Goal: Task Accomplishment & Management: Use online tool/utility

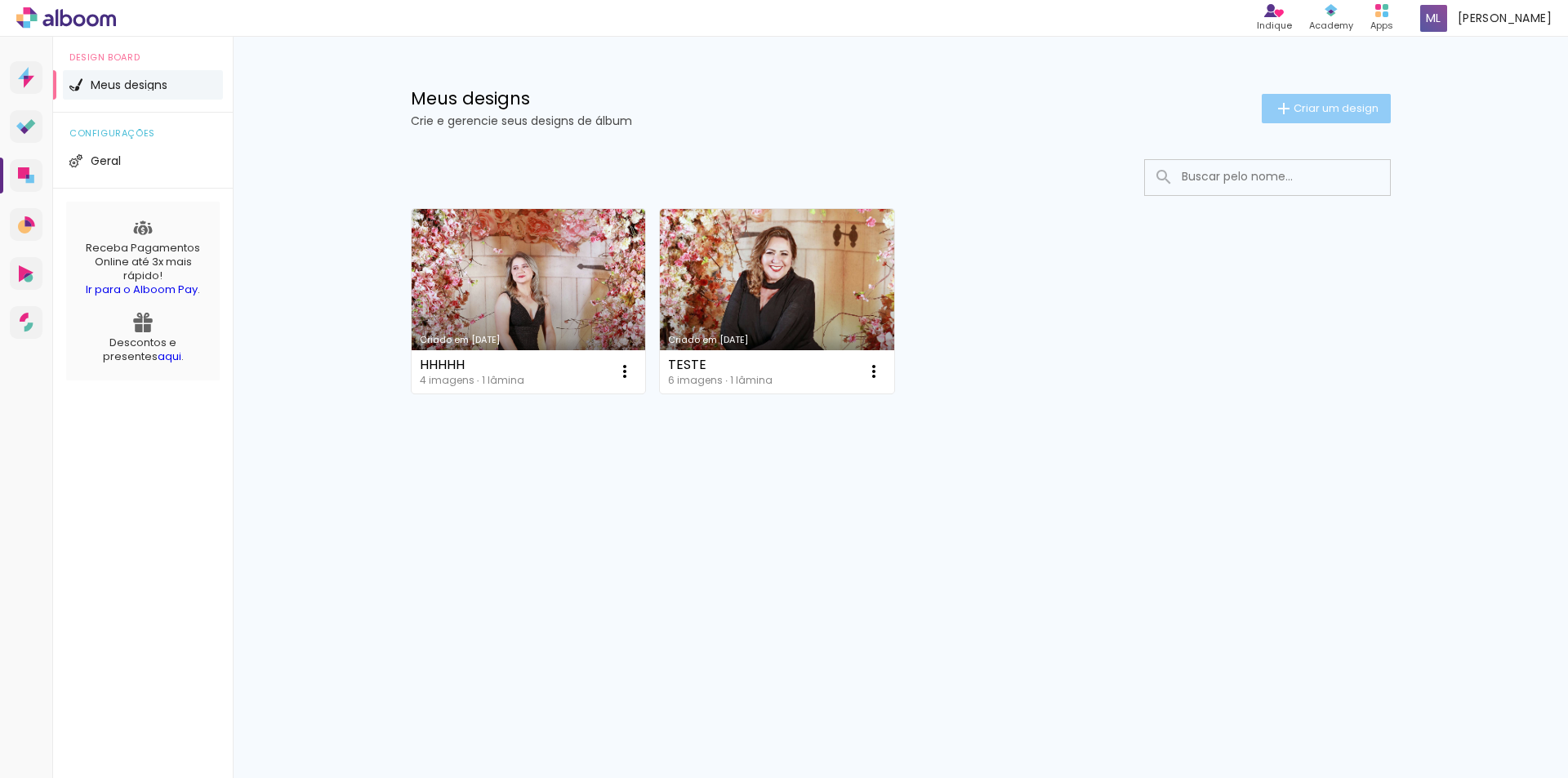
click at [1334, 108] on span "Criar um design" at bounding box center [1336, 108] width 85 height 11
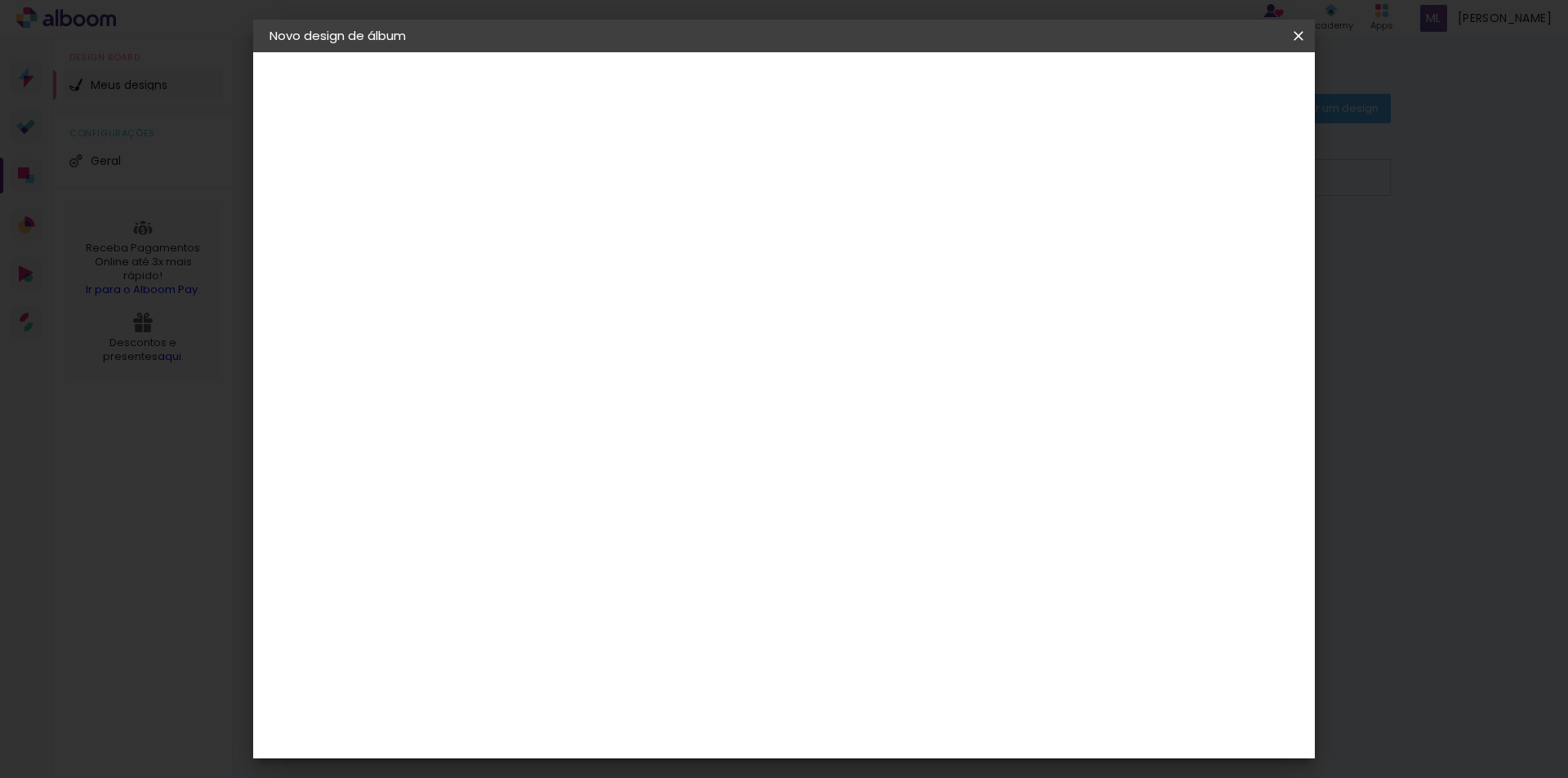
click at [536, 219] on input at bounding box center [536, 219] width 0 height 25
type input "15 anos"
type paper-input "15 anos"
click at [0, 0] on slot "Avançar" at bounding box center [0, 0] width 0 height 0
click at [0, 0] on slot "Tamanho Livre" at bounding box center [0, 0] width 0 height 0
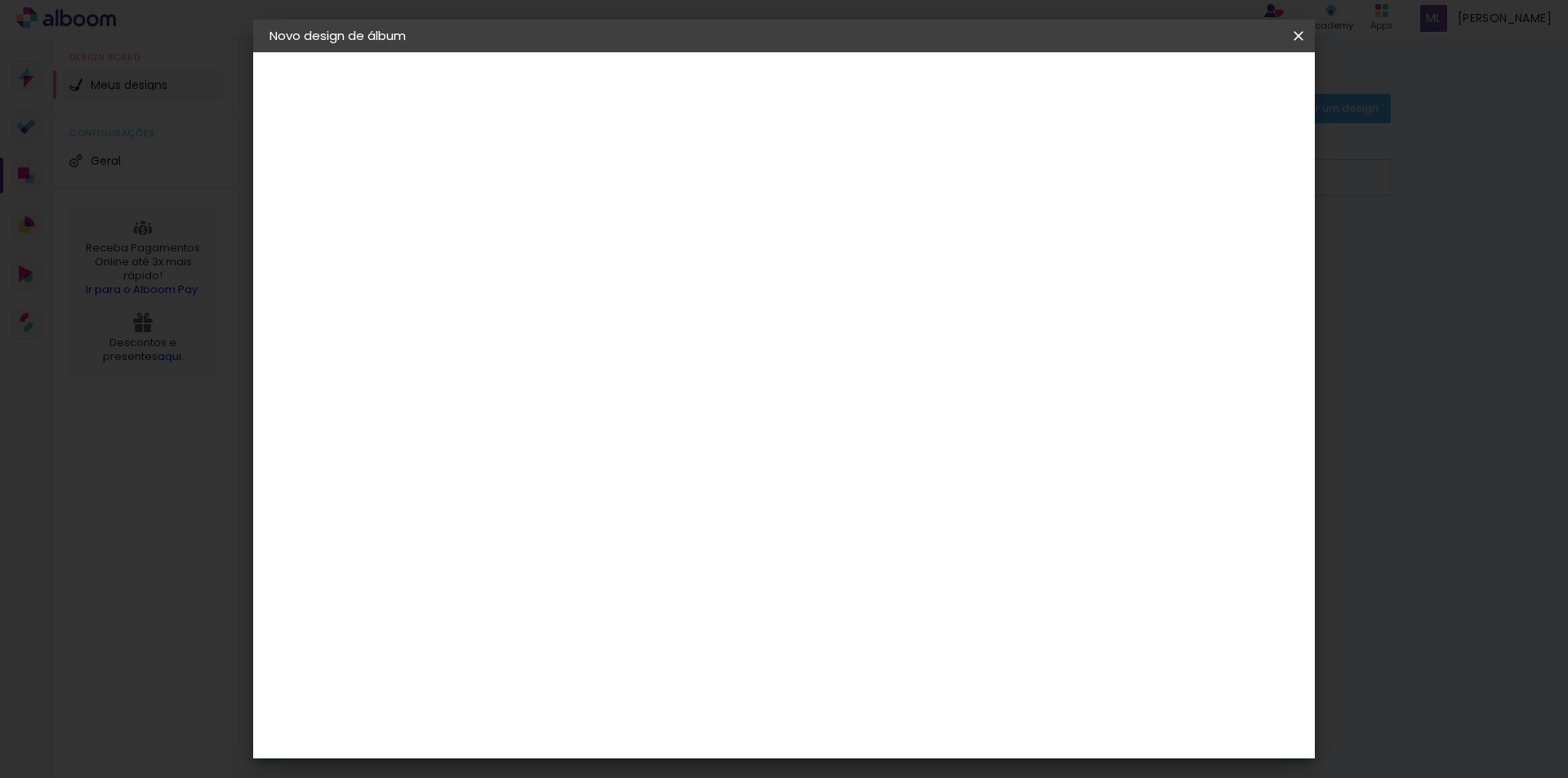
click at [0, 0] on slot "Avançar" at bounding box center [0, 0] width 0 height 0
drag, startPoint x: 521, startPoint y: 187, endPoint x: 482, endPoint y: 189, distance: 39.1
click at [482, 189] on div "mm Mostrar sangria" at bounding box center [851, 129] width 771 height 154
type input "4"
type paper-input "4"
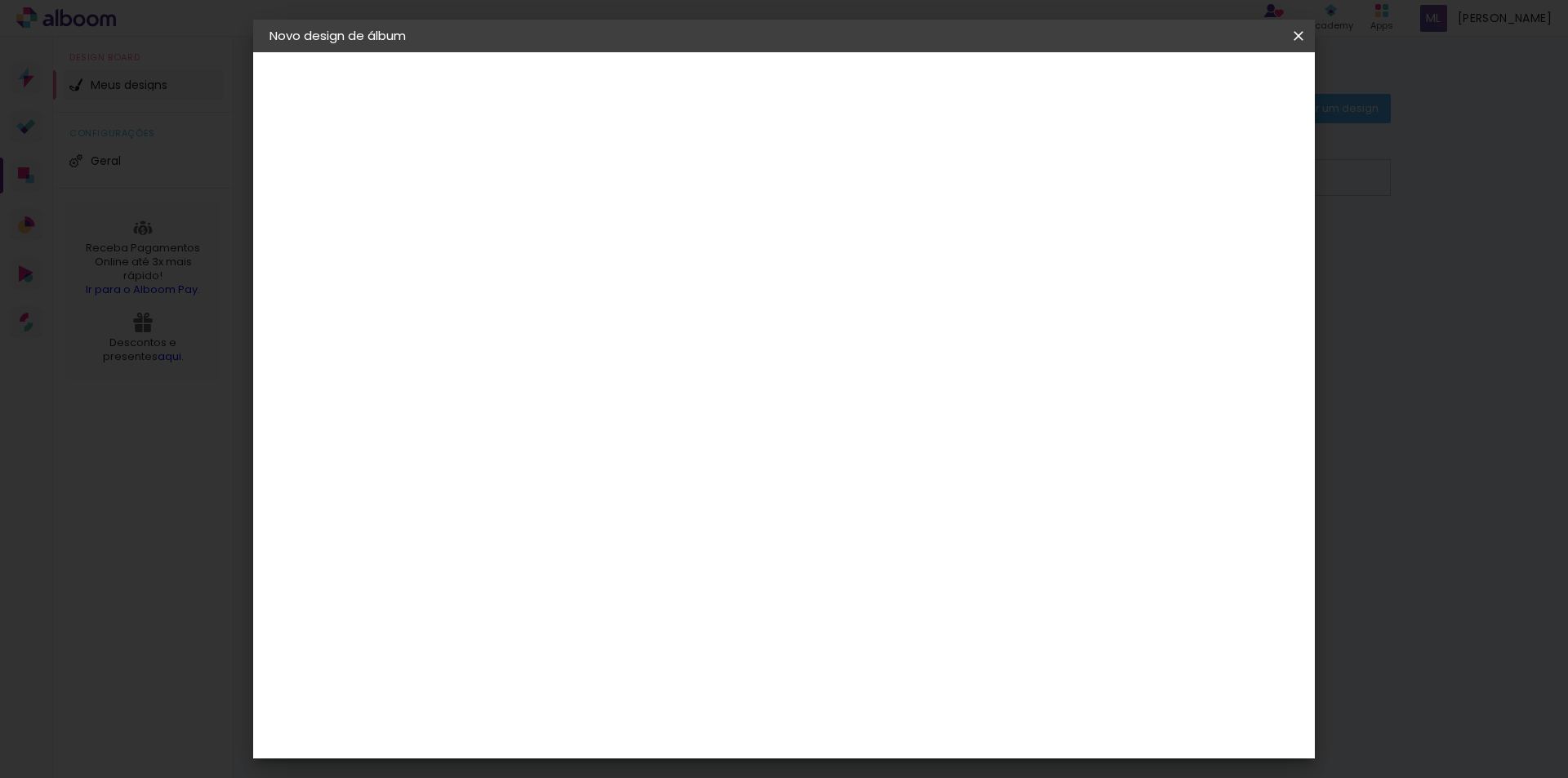
click at [1115, 187] on div at bounding box center [1108, 188] width 15 height 15
type paper-checkbox "on"
click at [1115, 187] on div at bounding box center [1108, 188] width 15 height 15
drag, startPoint x: 1205, startPoint y: 243, endPoint x: 1214, endPoint y: 246, distance: 9.5
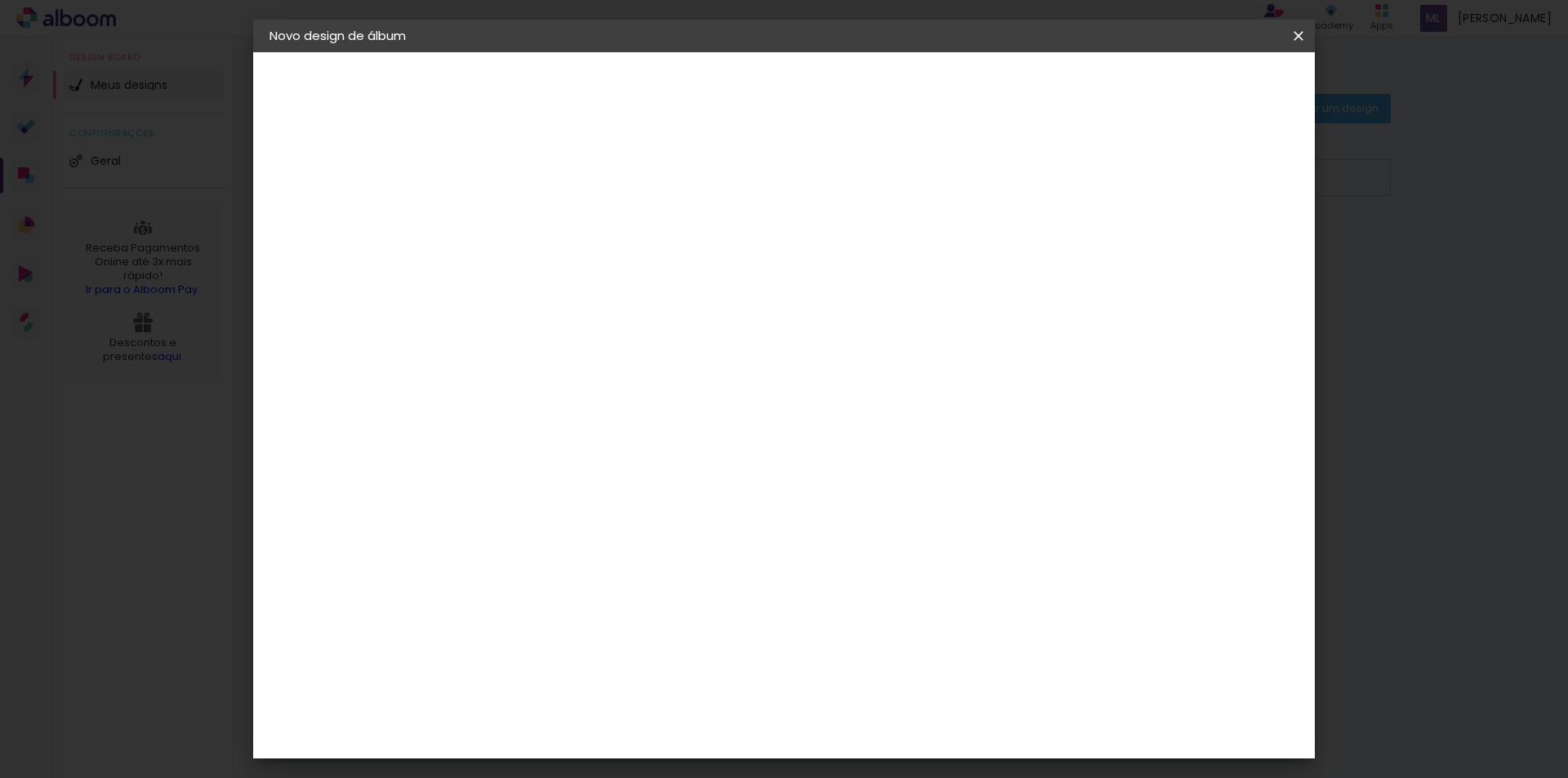
click at [1214, 246] on input "5" at bounding box center [1214, 246] width 29 height 24
type input "1"
type paper-input "1"
drag, startPoint x: 1239, startPoint y: 248, endPoint x: 1263, endPoint y: 247, distance: 24.0
click at [1263, 247] on paper-input-container "1 mm" at bounding box center [1234, 247] width 65 height 41
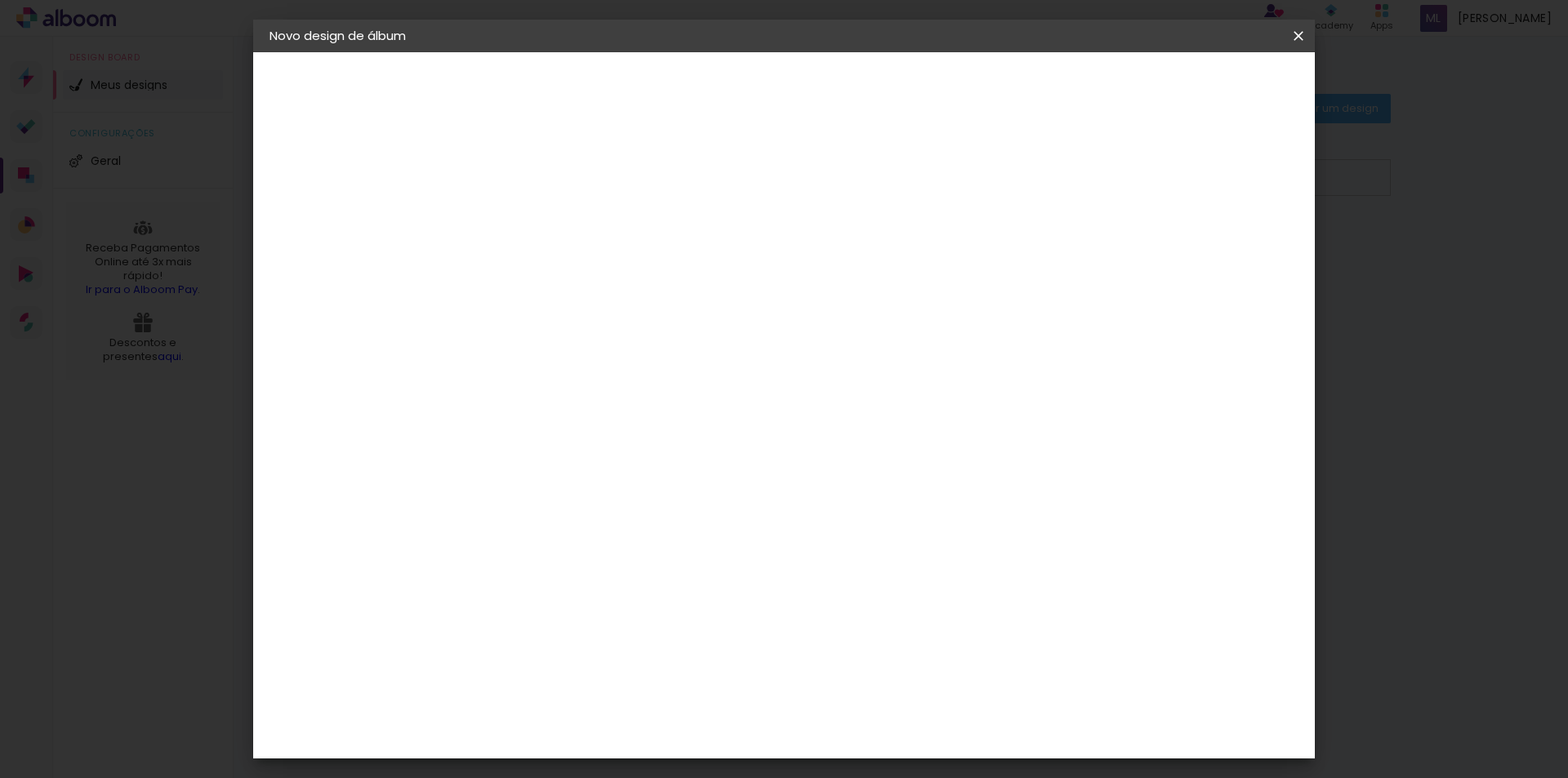
drag, startPoint x: 1214, startPoint y: 247, endPoint x: 1224, endPoint y: 249, distance: 10.2
click at [1224, 249] on input "1" at bounding box center [1222, 246] width 29 height 24
type input "10"
type paper-input "10"
drag, startPoint x: 483, startPoint y: 462, endPoint x: 512, endPoint y: 465, distance: 29.2
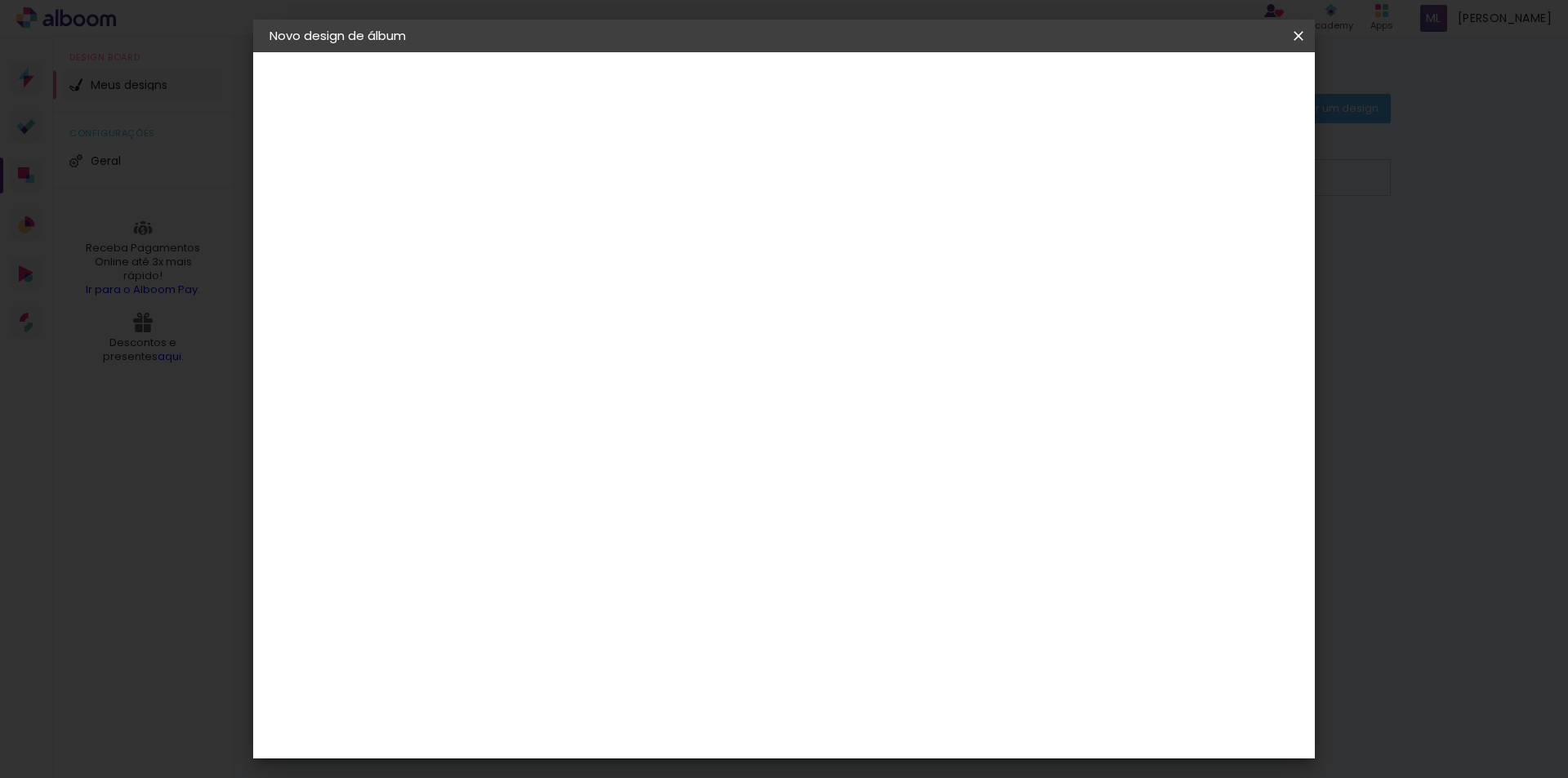
click at [512, 465] on div "30" at bounding box center [495, 463] width 62 height 24
click at [1202, 248] on input "10" at bounding box center [1203, 246] width 29 height 24
click at [1192, 252] on input "10" at bounding box center [1203, 246] width 29 height 24
drag, startPoint x: 1192, startPoint y: 251, endPoint x: 1204, endPoint y: 248, distance: 12.4
click at [1204, 248] on input "10" at bounding box center [1203, 246] width 29 height 24
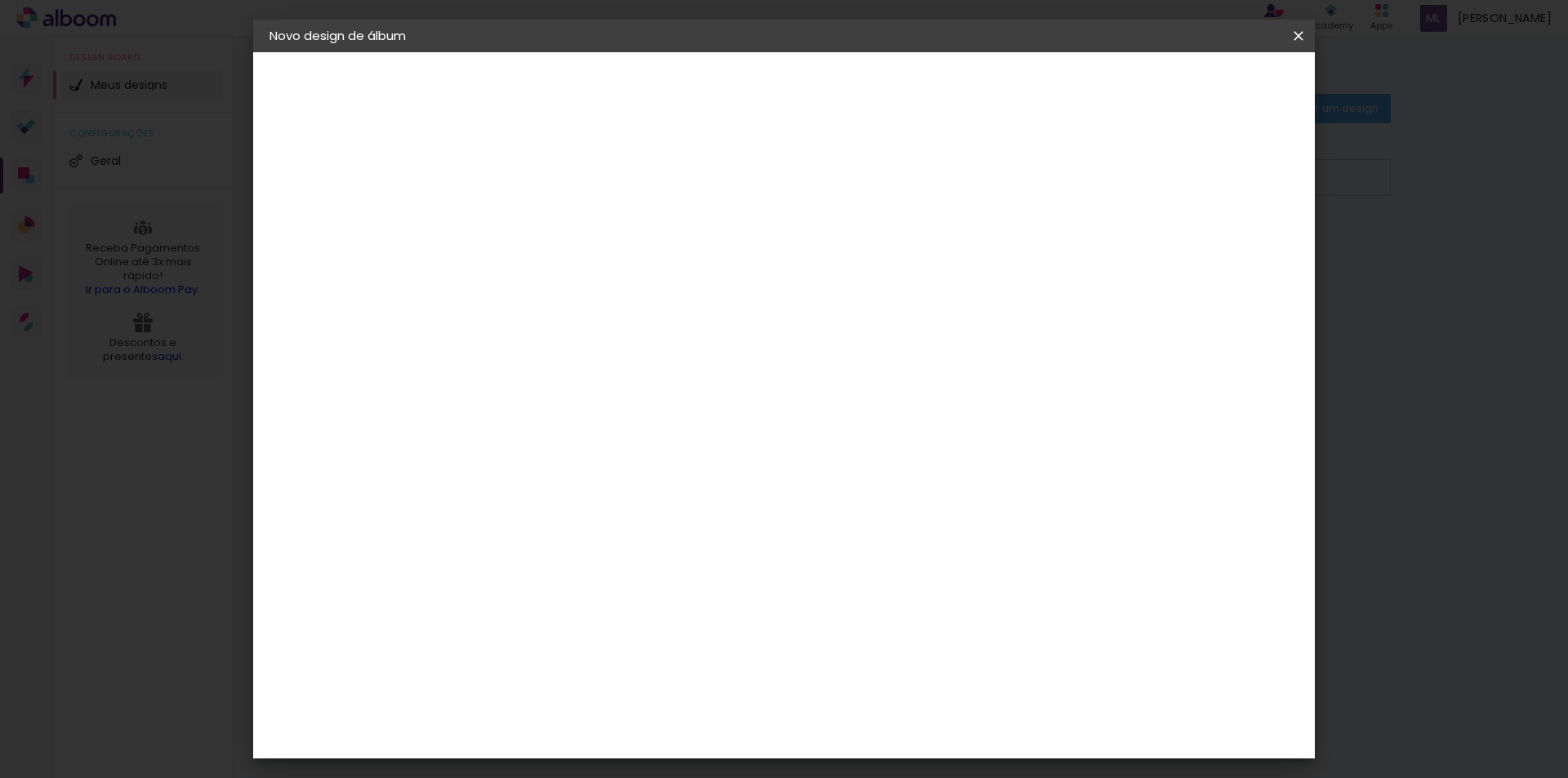
type input "8"
type paper-input "8"
click at [1196, 84] on span "Iniciar design" at bounding box center [1158, 87] width 74 height 12
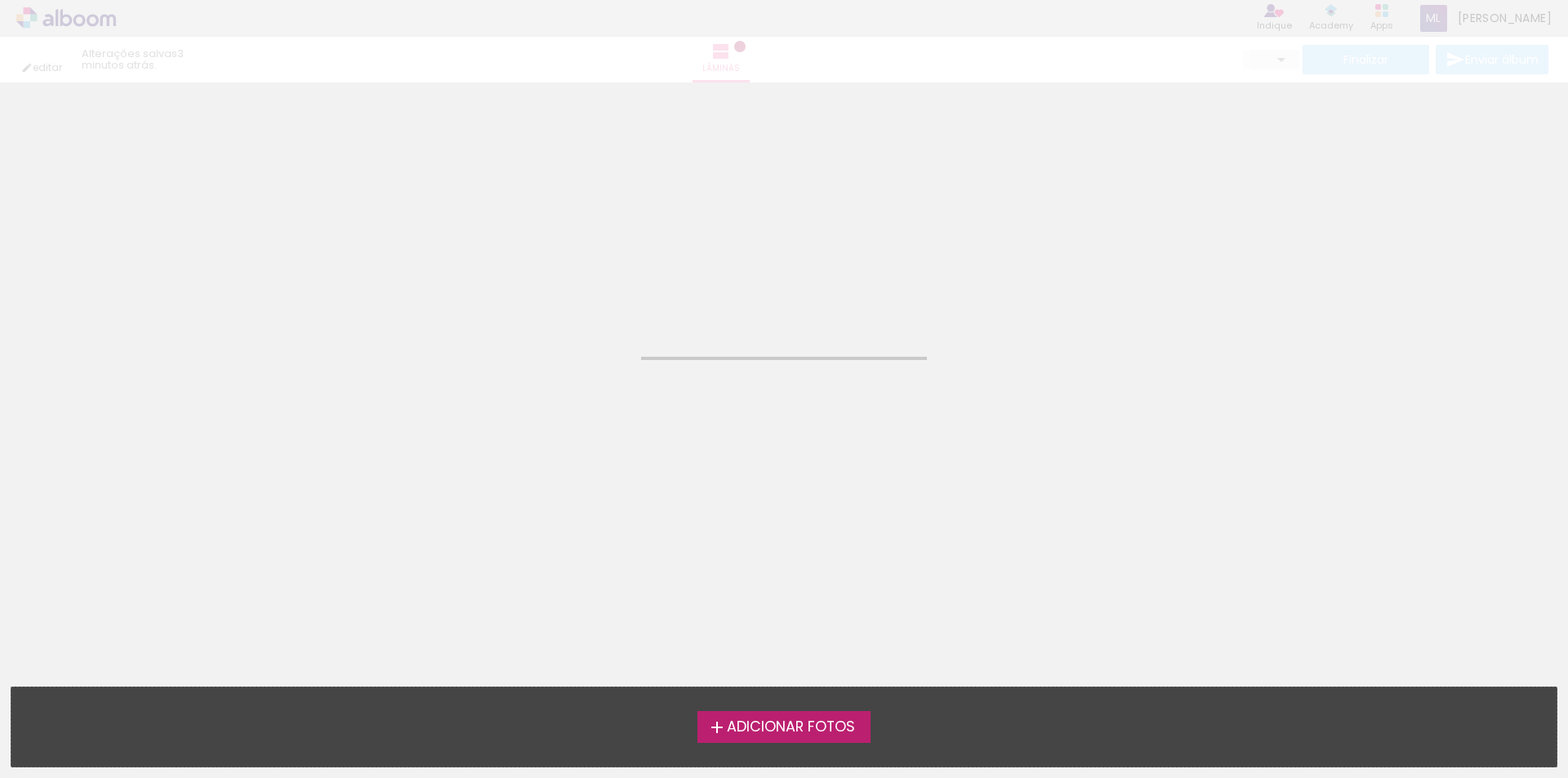
click at [784, 727] on span "Adicionar Fotos" at bounding box center [791, 727] width 128 height 15
click at [0, 0] on input "file" at bounding box center [0, 0] width 0 height 0
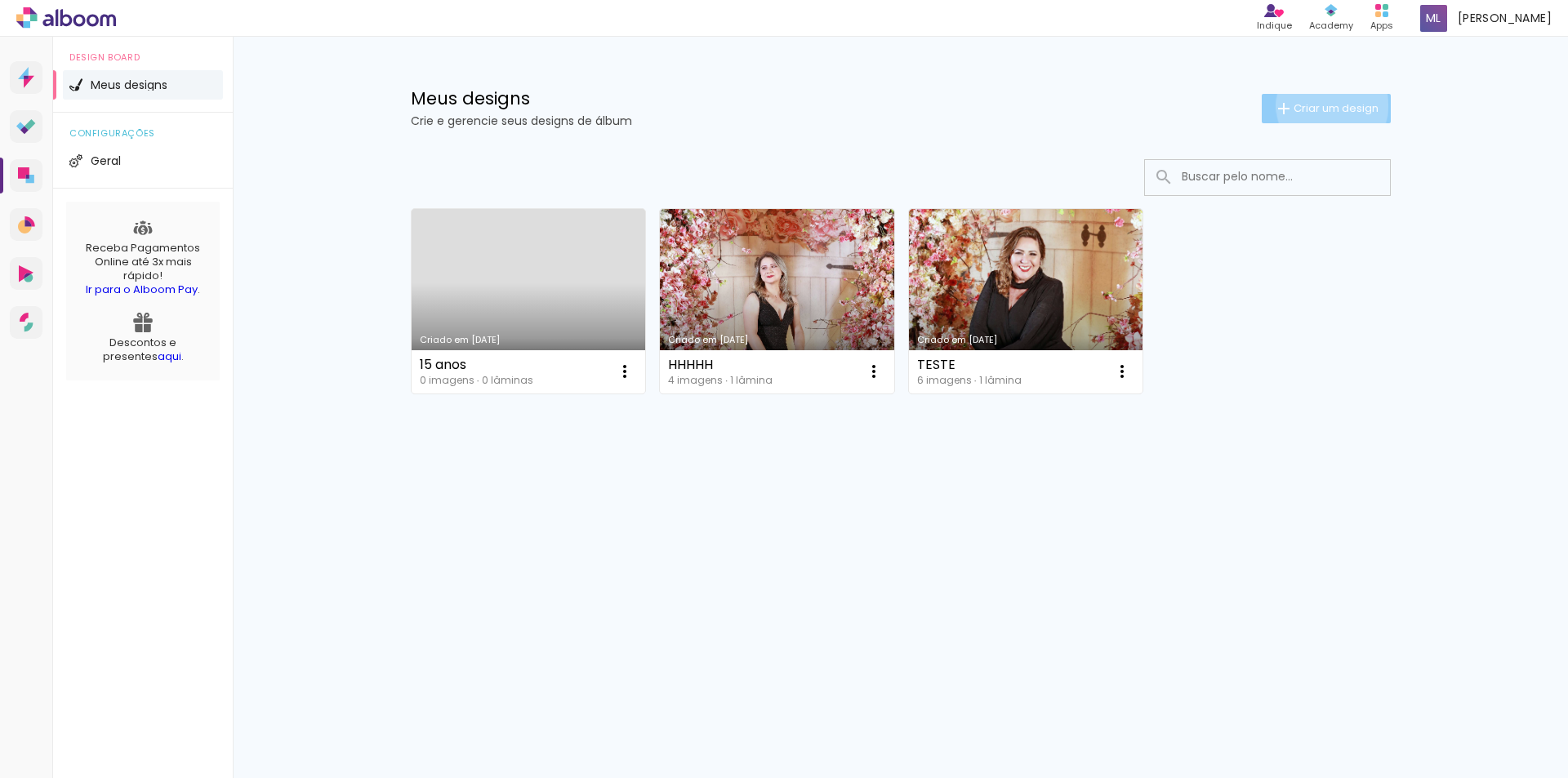
click at [1329, 105] on span "Criar um design" at bounding box center [1336, 108] width 85 height 11
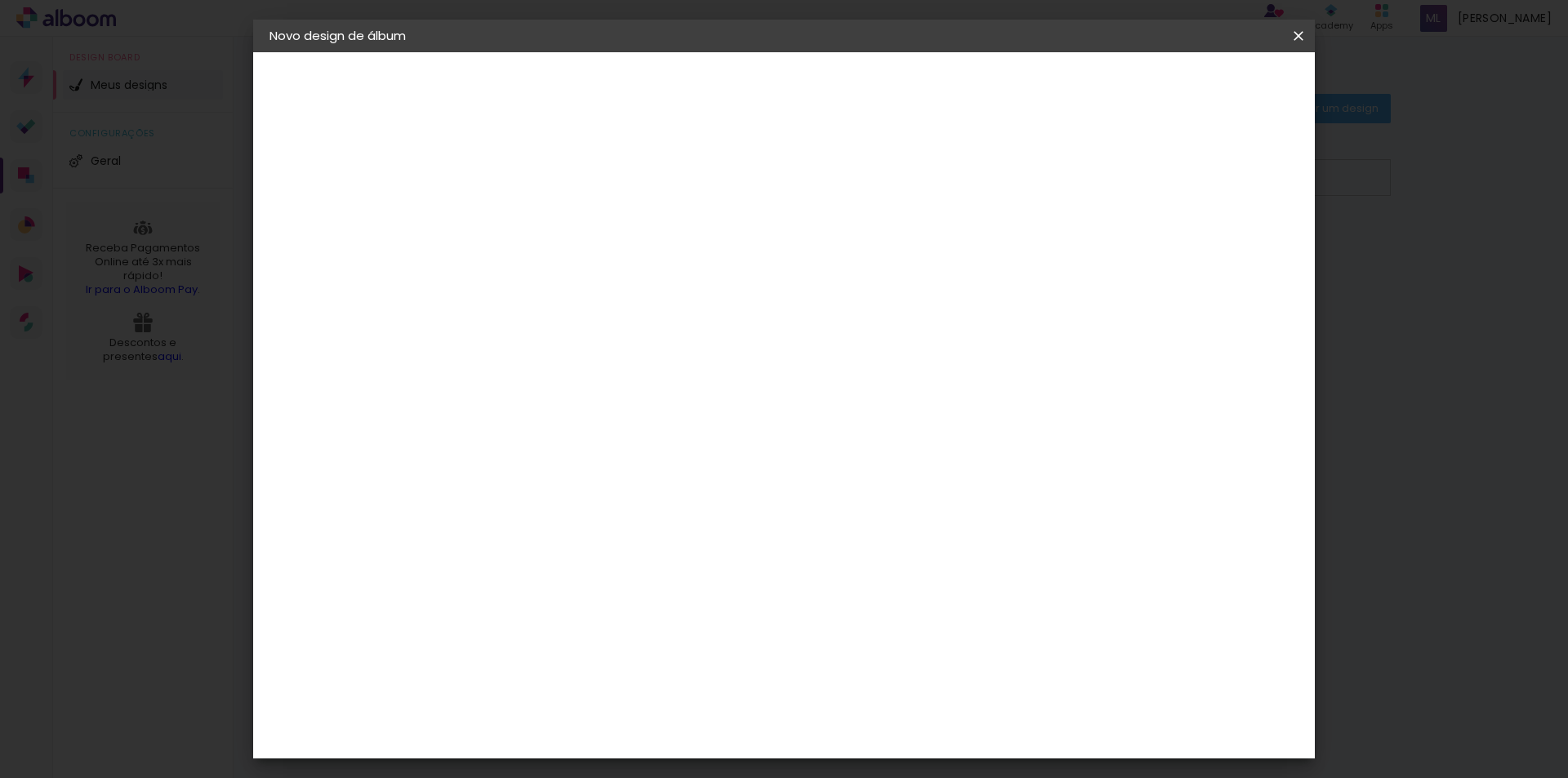
click at [536, 218] on input at bounding box center [536, 219] width 0 height 25
type input "15 anos"
type paper-input "15 anos"
click at [0, 0] on slot "Avançar" at bounding box center [0, 0] width 0 height 0
click at [842, 245] on paper-item "Tamanho Livre" at bounding box center [764, 248] width 157 height 36
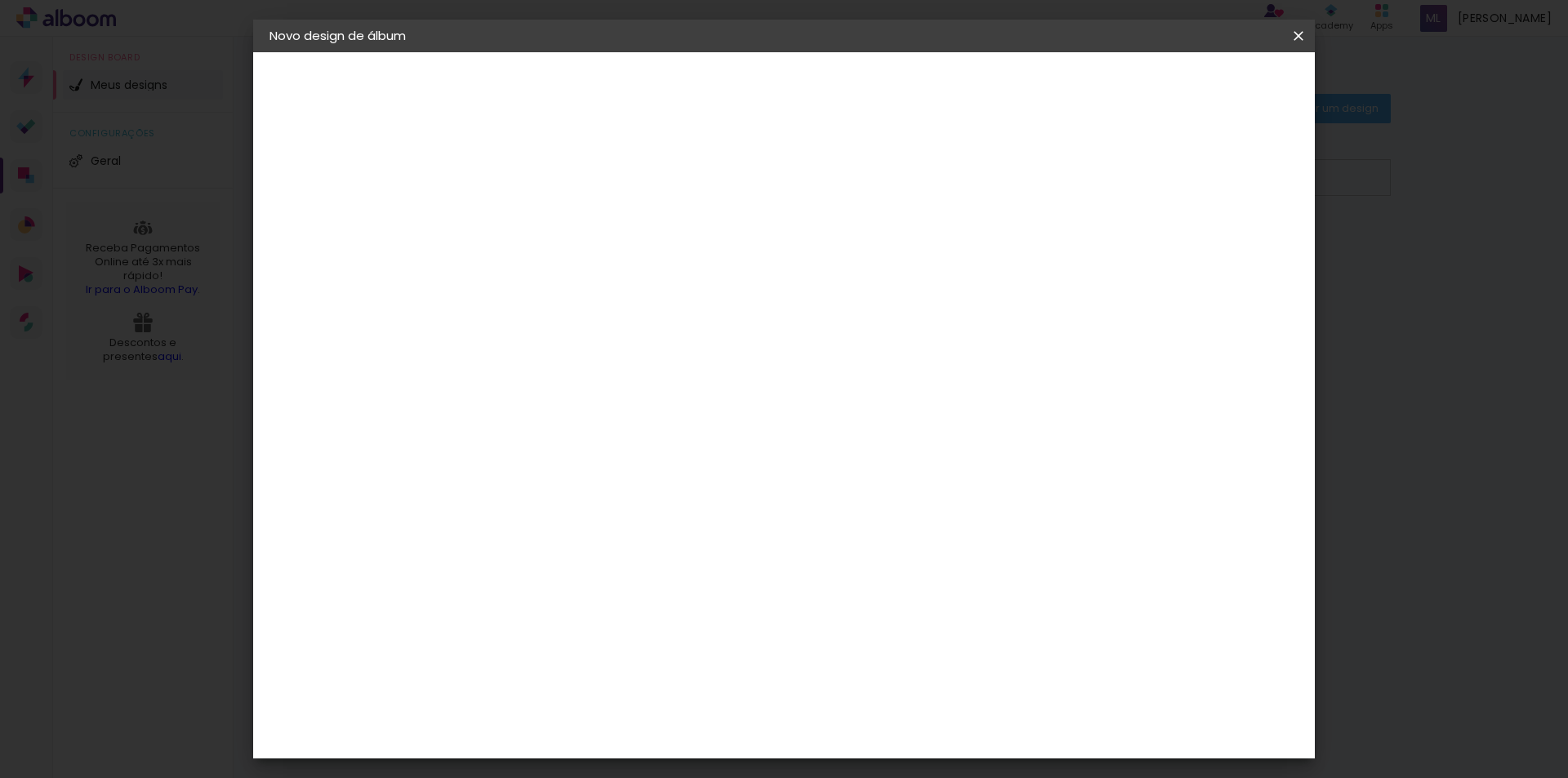
click at [0, 0] on slot "Avançar" at bounding box center [0, 0] width 0 height 0
drag, startPoint x: 1203, startPoint y: 245, endPoint x: 1214, endPoint y: 246, distance: 11.0
click at [1214, 246] on input "5" at bounding box center [1214, 246] width 29 height 24
type input "8"
type paper-input "8"
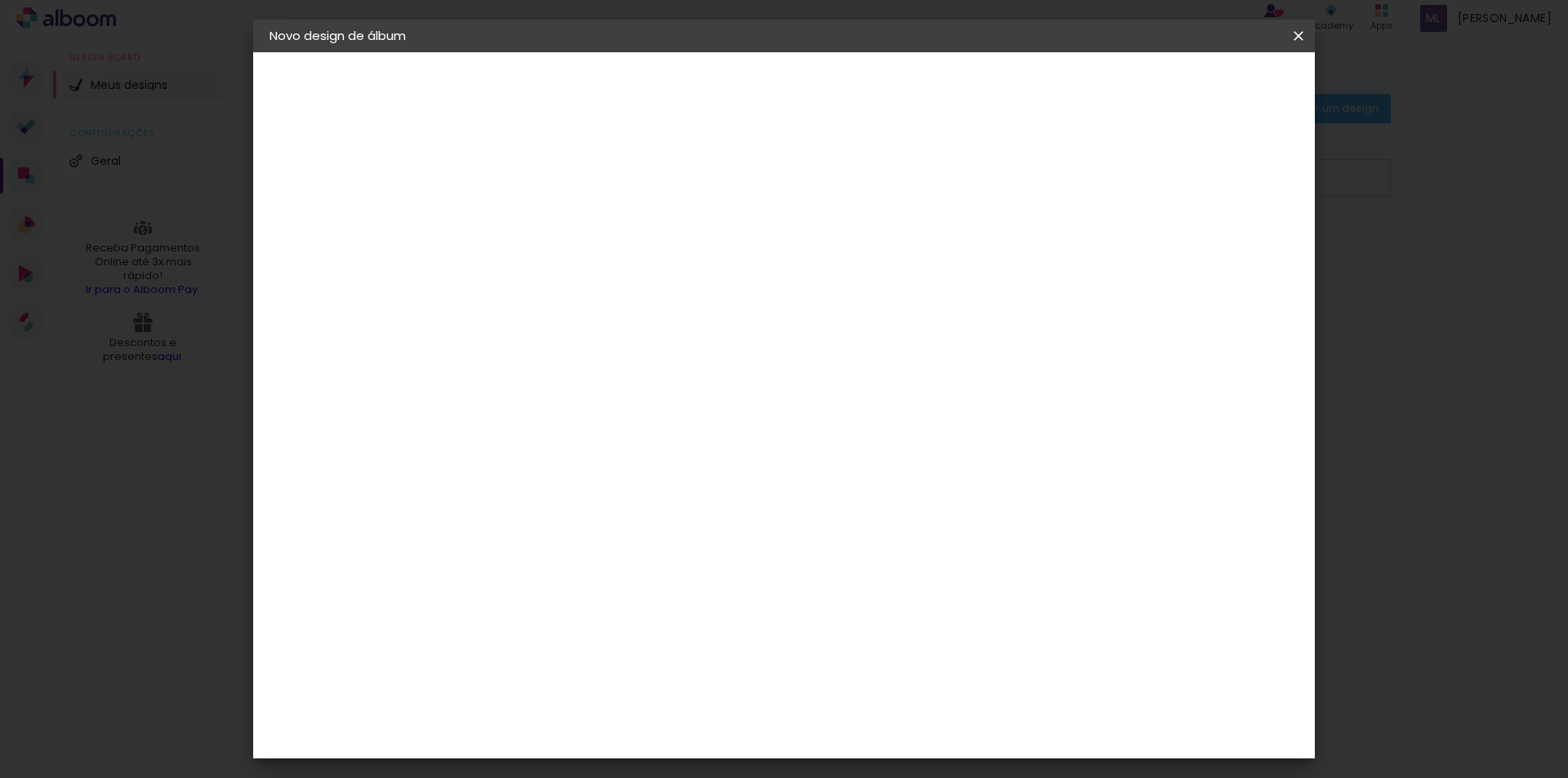
click at [1115, 188] on div at bounding box center [1108, 188] width 15 height 15
type paper-checkbox "on"
drag, startPoint x: 513, startPoint y: 185, endPoint x: 490, endPoint y: 186, distance: 23.0
click at [490, 186] on div "mm Mostrar sangria" at bounding box center [851, 129] width 771 height 154
type input "4"
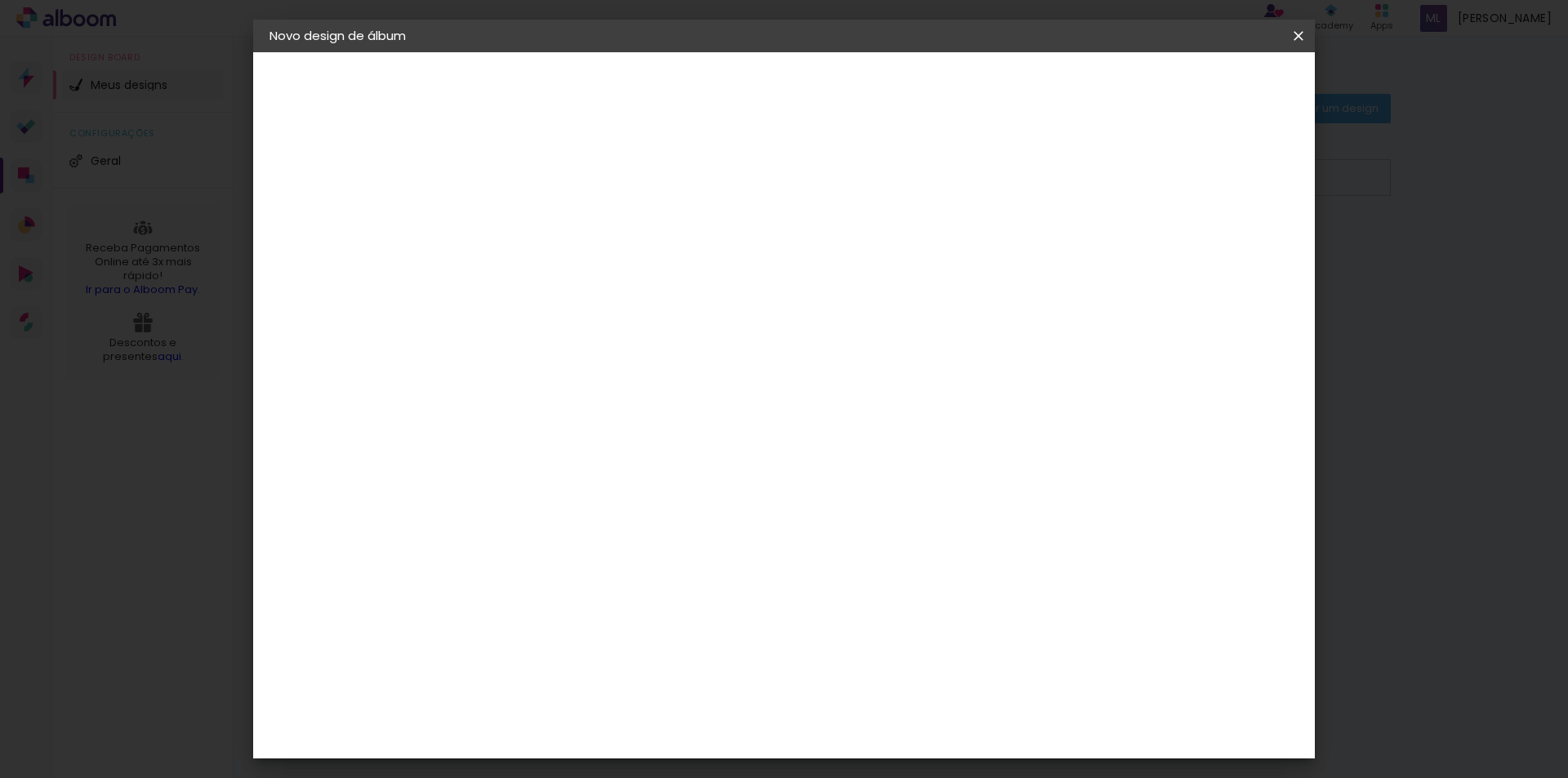
type paper-input "4"
click at [1196, 85] on span "Iniciar design" at bounding box center [1158, 87] width 74 height 12
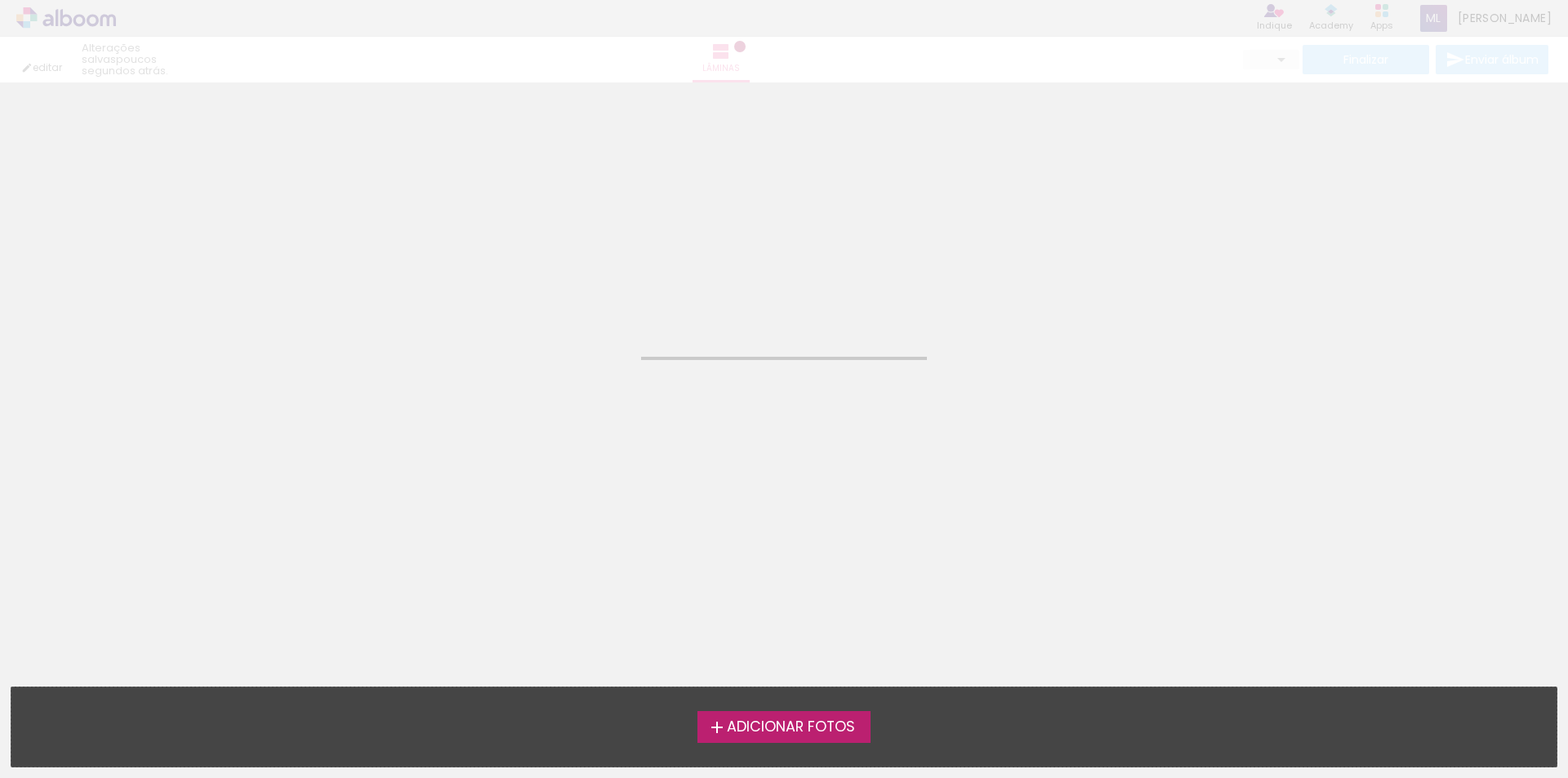
click at [827, 730] on span "Adicionar Fotos" at bounding box center [791, 727] width 128 height 15
click at [0, 0] on input "file" at bounding box center [0, 0] width 0 height 0
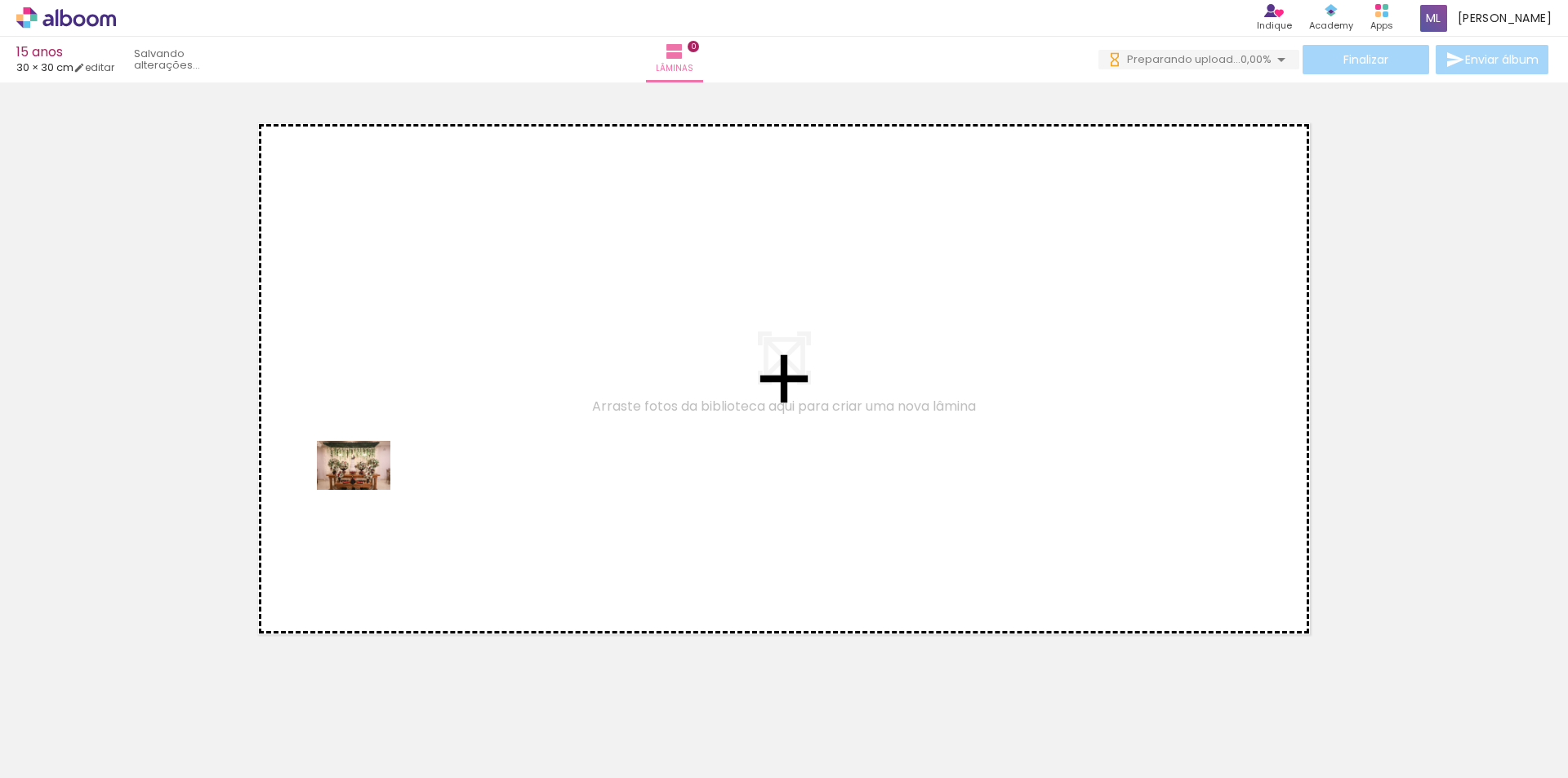
drag, startPoint x: 164, startPoint y: 729, endPoint x: 386, endPoint y: 466, distance: 344.2
click at [386, 466] on quentale-workspace at bounding box center [784, 389] width 1568 height 778
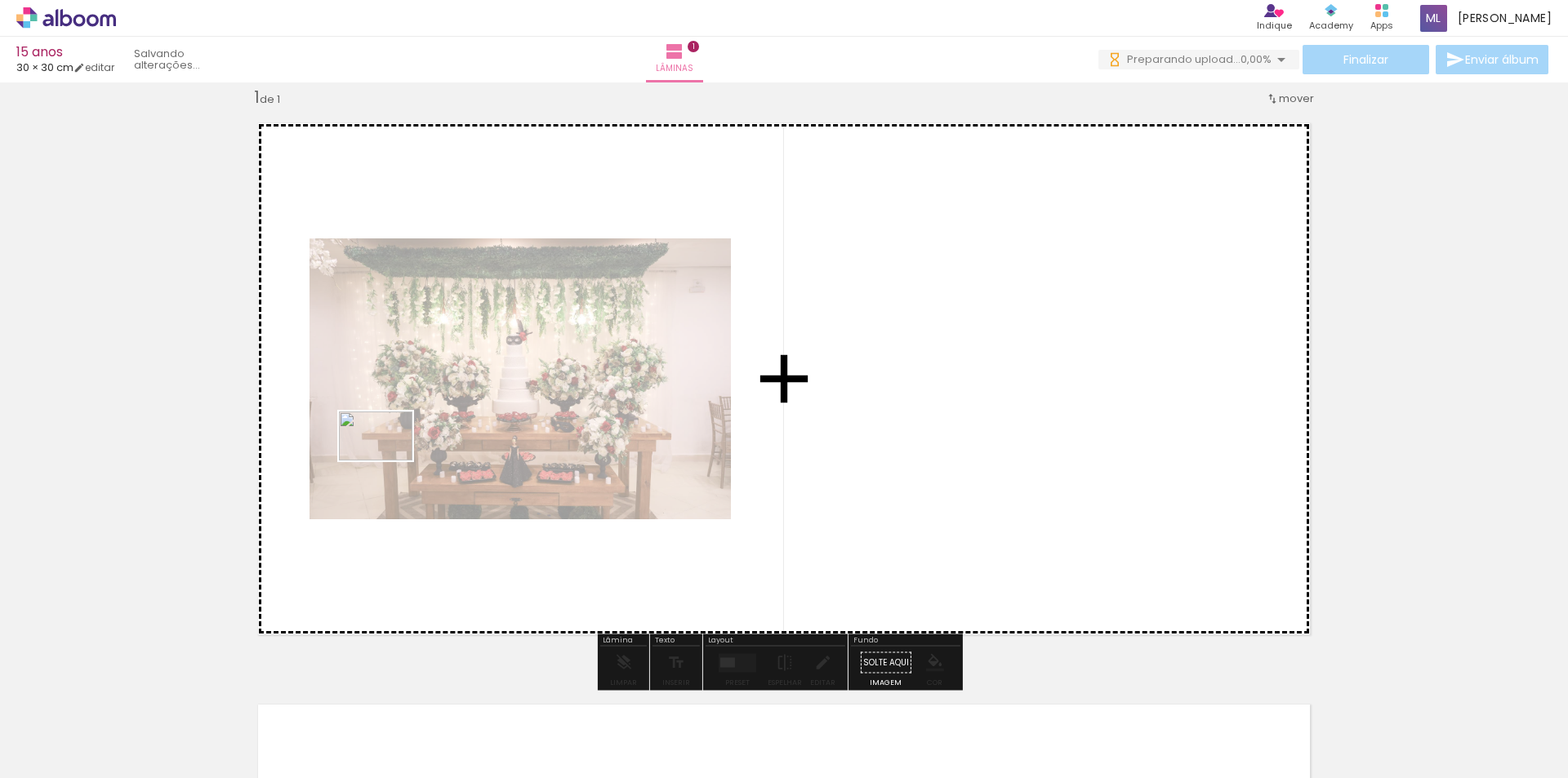
drag, startPoint x: 246, startPoint y: 727, endPoint x: 401, endPoint y: 439, distance: 327.1
click at [405, 429] on quentale-workspace at bounding box center [784, 389] width 1568 height 778
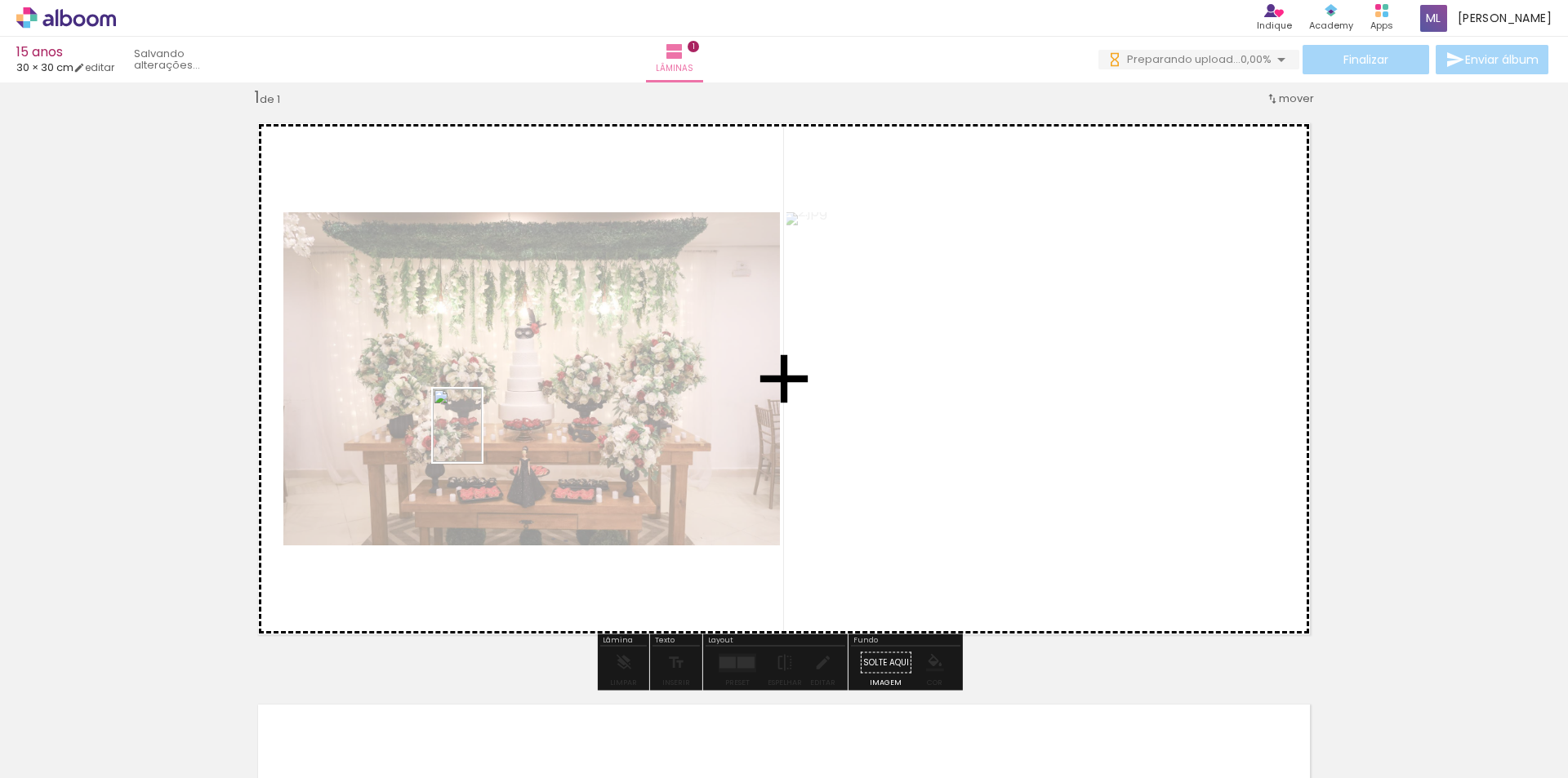
drag, startPoint x: 376, startPoint y: 670, endPoint x: 482, endPoint y: 438, distance: 255.1
click at [482, 438] on quentale-workspace at bounding box center [784, 389] width 1568 height 778
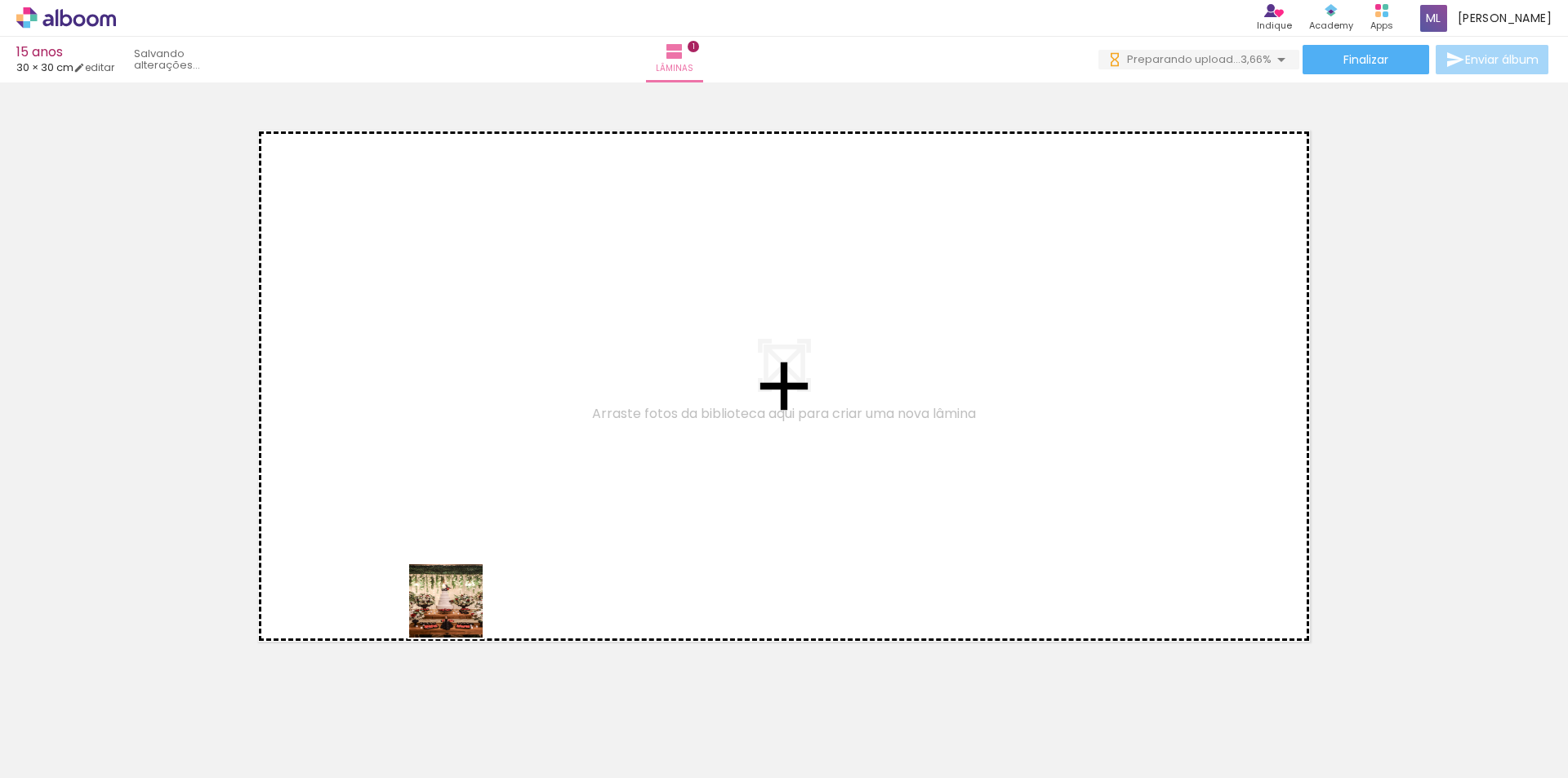
drag, startPoint x: 446, startPoint y: 733, endPoint x: 509, endPoint y: 672, distance: 87.7
click at [458, 504] on quentale-workspace at bounding box center [784, 389] width 1568 height 778
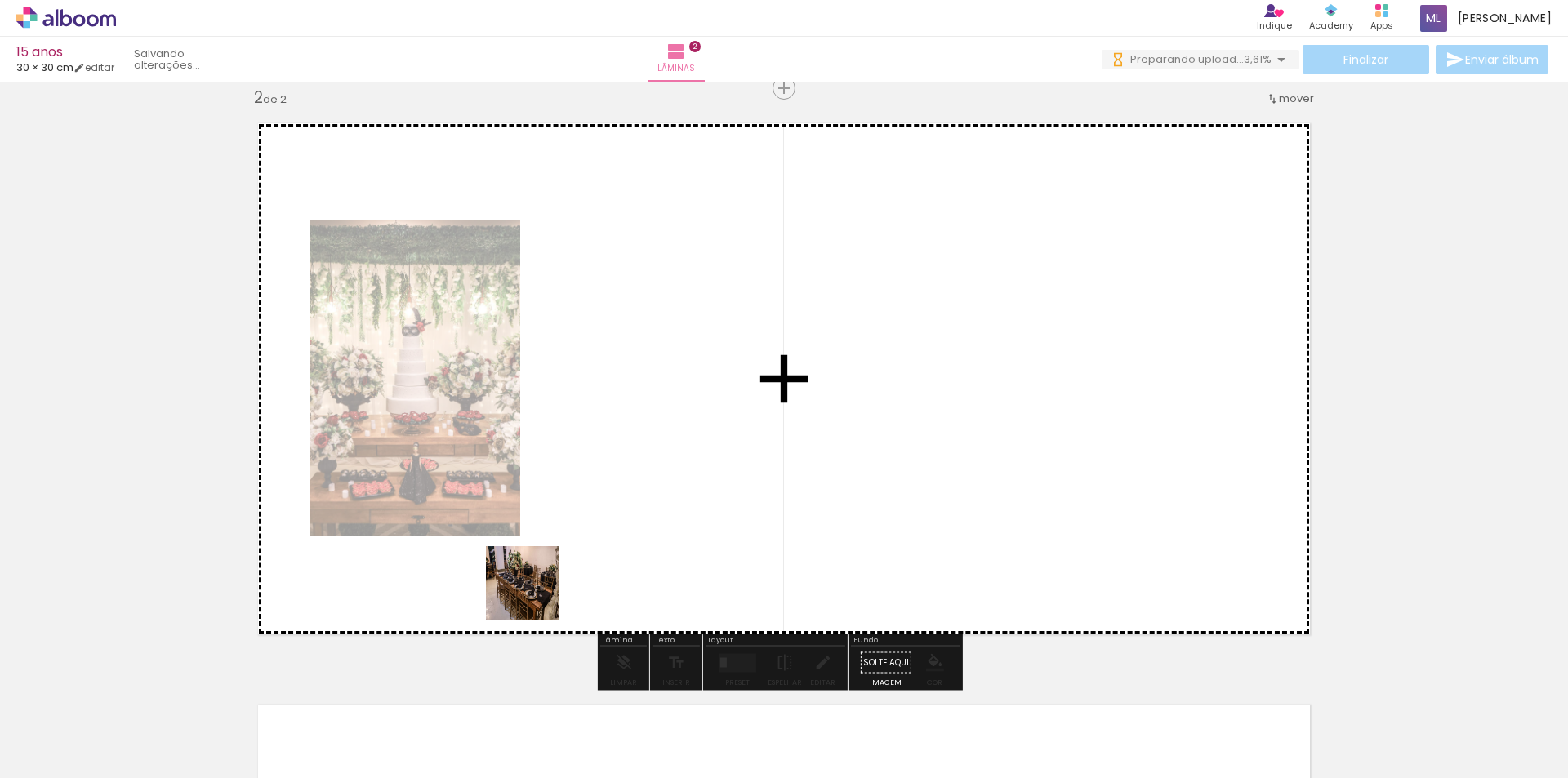
drag, startPoint x: 527, startPoint y: 725, endPoint x: 587, endPoint y: 685, distance: 72.1
click at [533, 508] on quentale-workspace at bounding box center [784, 389] width 1568 height 778
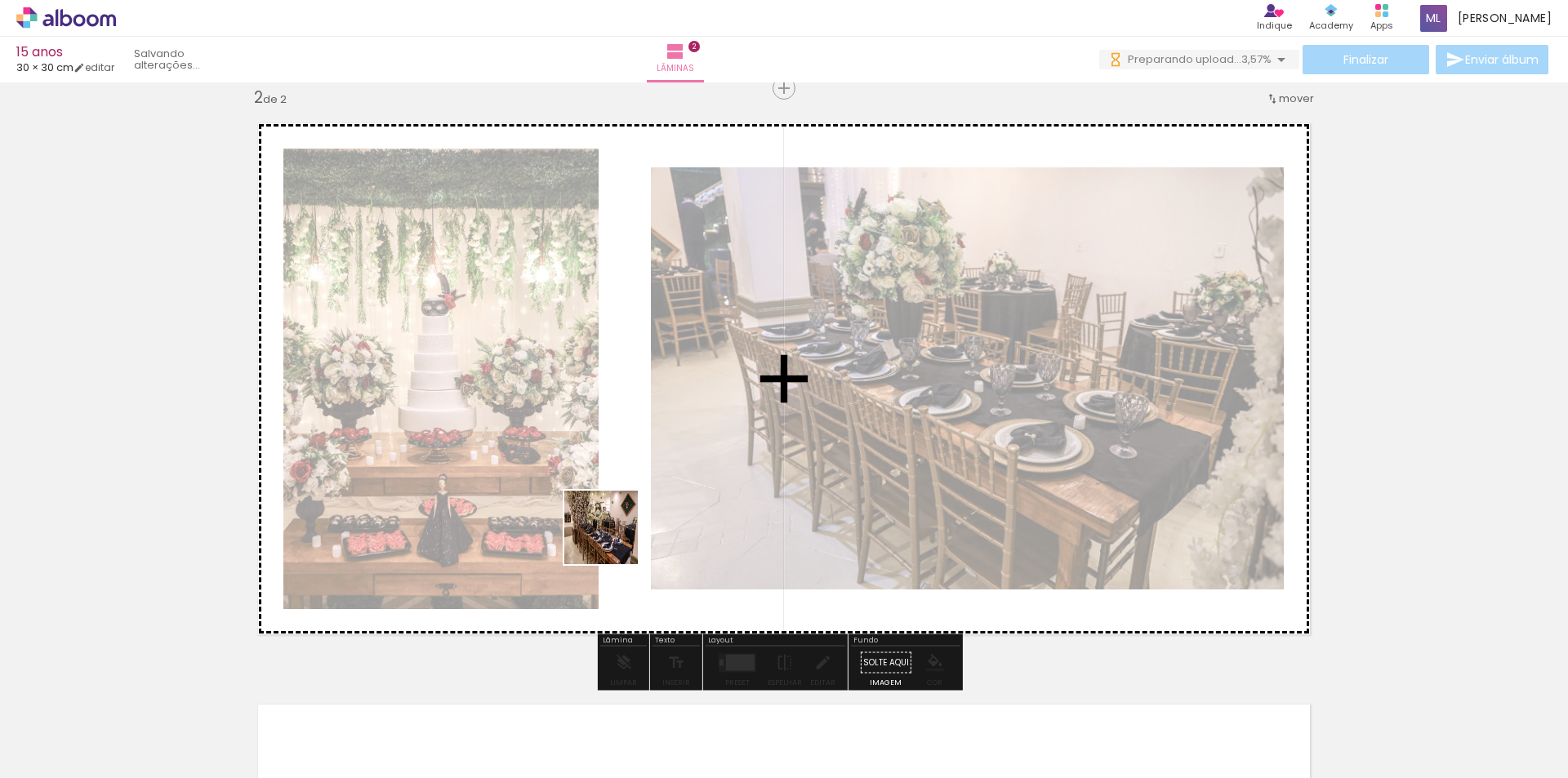
drag, startPoint x: 624, startPoint y: 704, endPoint x: 651, endPoint y: 660, distance: 51.6
click at [612, 525] on quentale-workspace at bounding box center [784, 389] width 1568 height 778
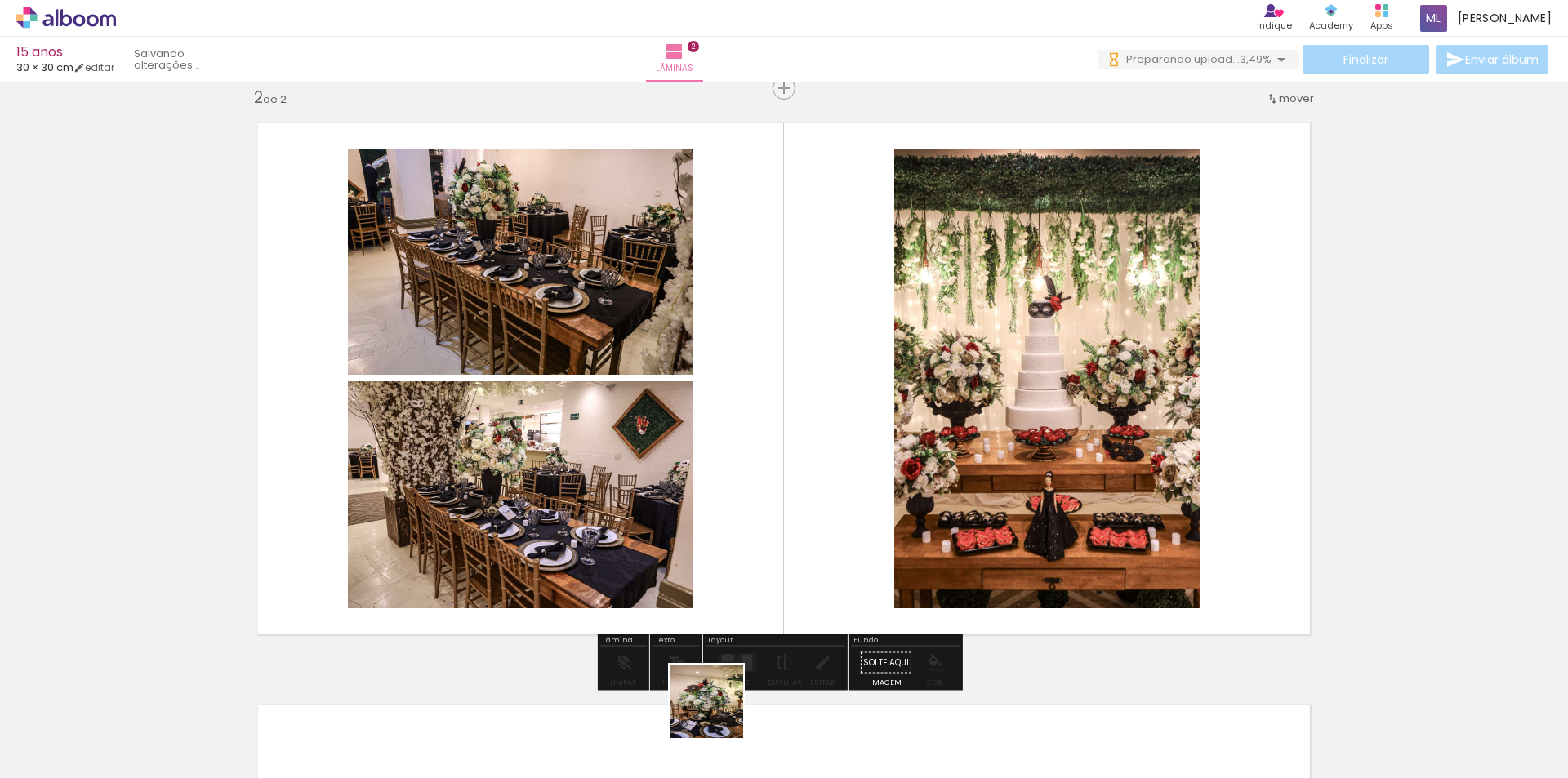
drag, startPoint x: 719, startPoint y: 725, endPoint x: 746, endPoint y: 608, distance: 120.1
click at [703, 492] on quentale-workspace at bounding box center [784, 389] width 1568 height 778
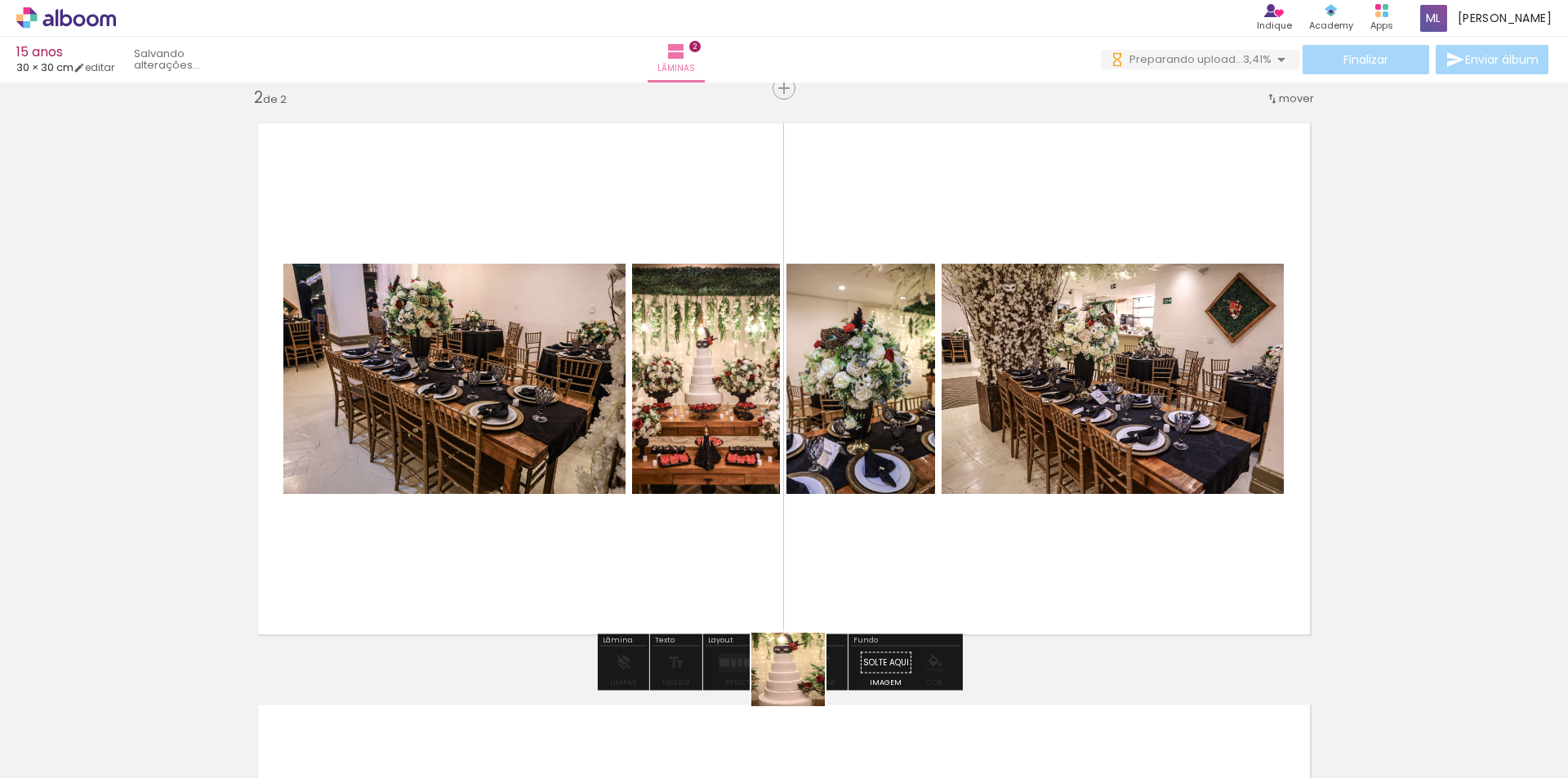
drag, startPoint x: 808, startPoint y: 732, endPoint x: 817, endPoint y: 662, distance: 70.6
click at [762, 495] on quentale-workspace at bounding box center [784, 389] width 1568 height 778
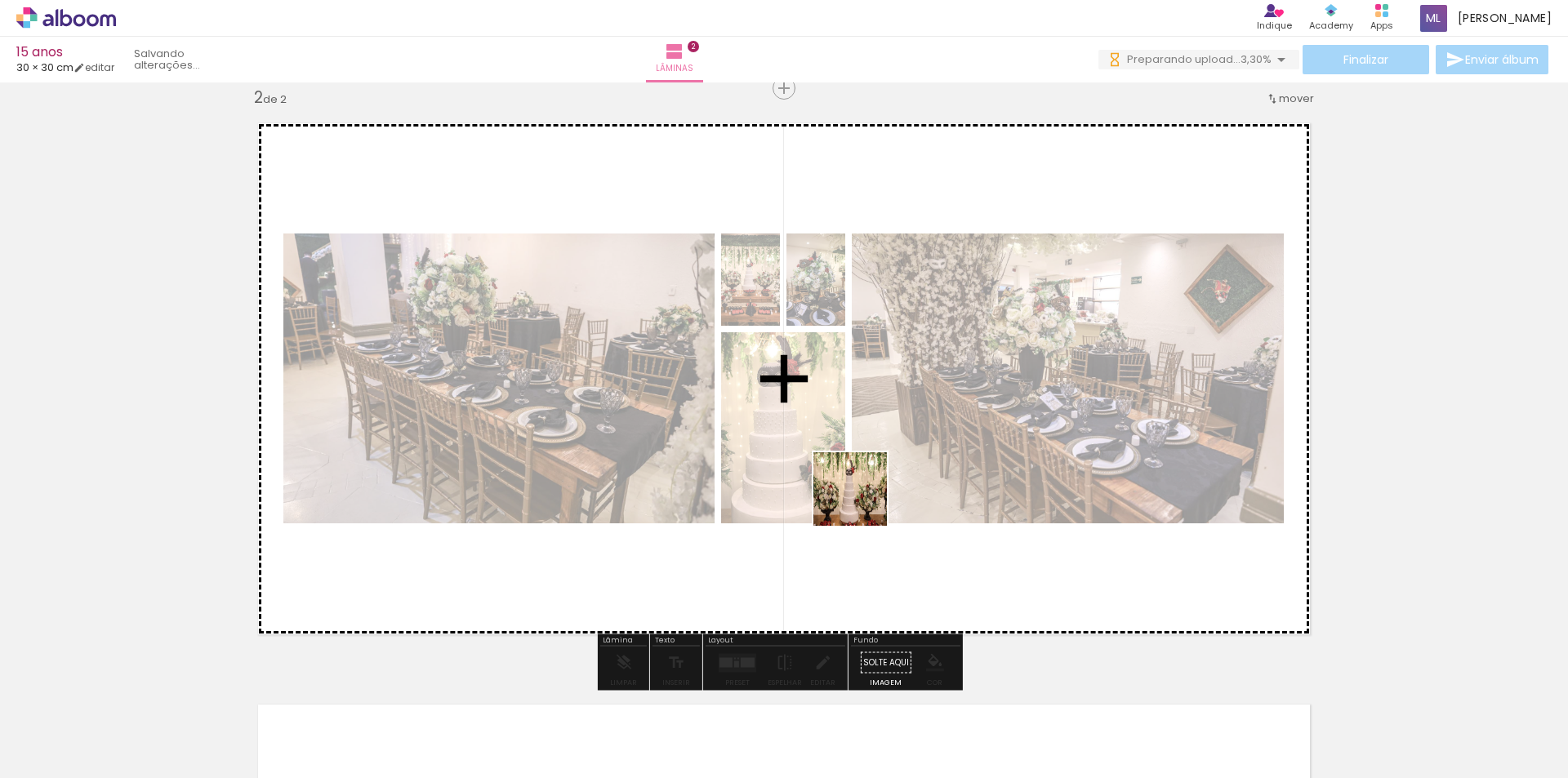
drag, startPoint x: 905, startPoint y: 730, endPoint x: 858, endPoint y: 484, distance: 250.4
click at [858, 485] on quentale-workspace at bounding box center [784, 389] width 1568 height 778
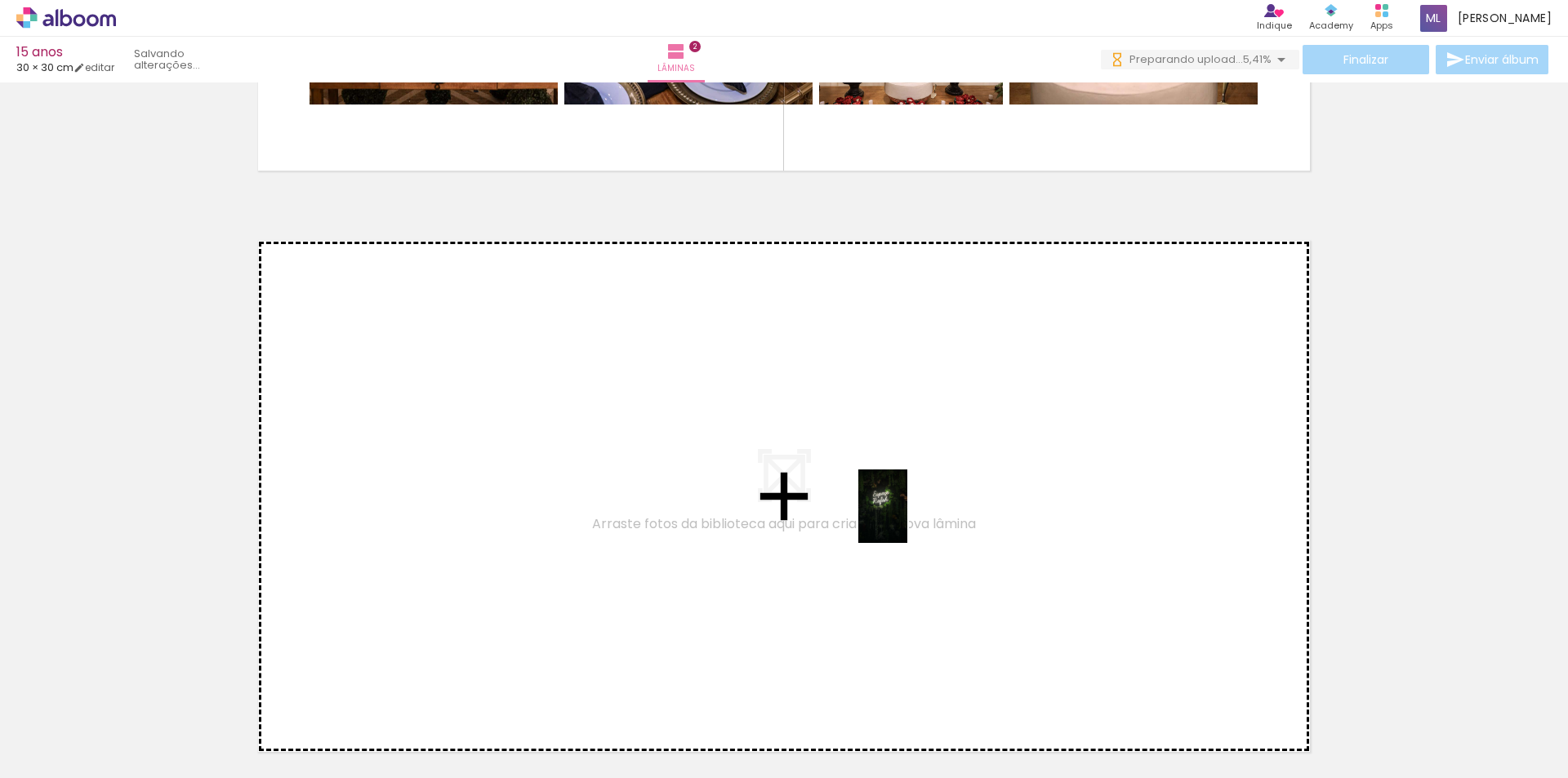
drag, startPoint x: 988, startPoint y: 722, endPoint x: 907, endPoint y: 519, distance: 218.6
click at [907, 519] on quentale-workspace at bounding box center [784, 389] width 1568 height 778
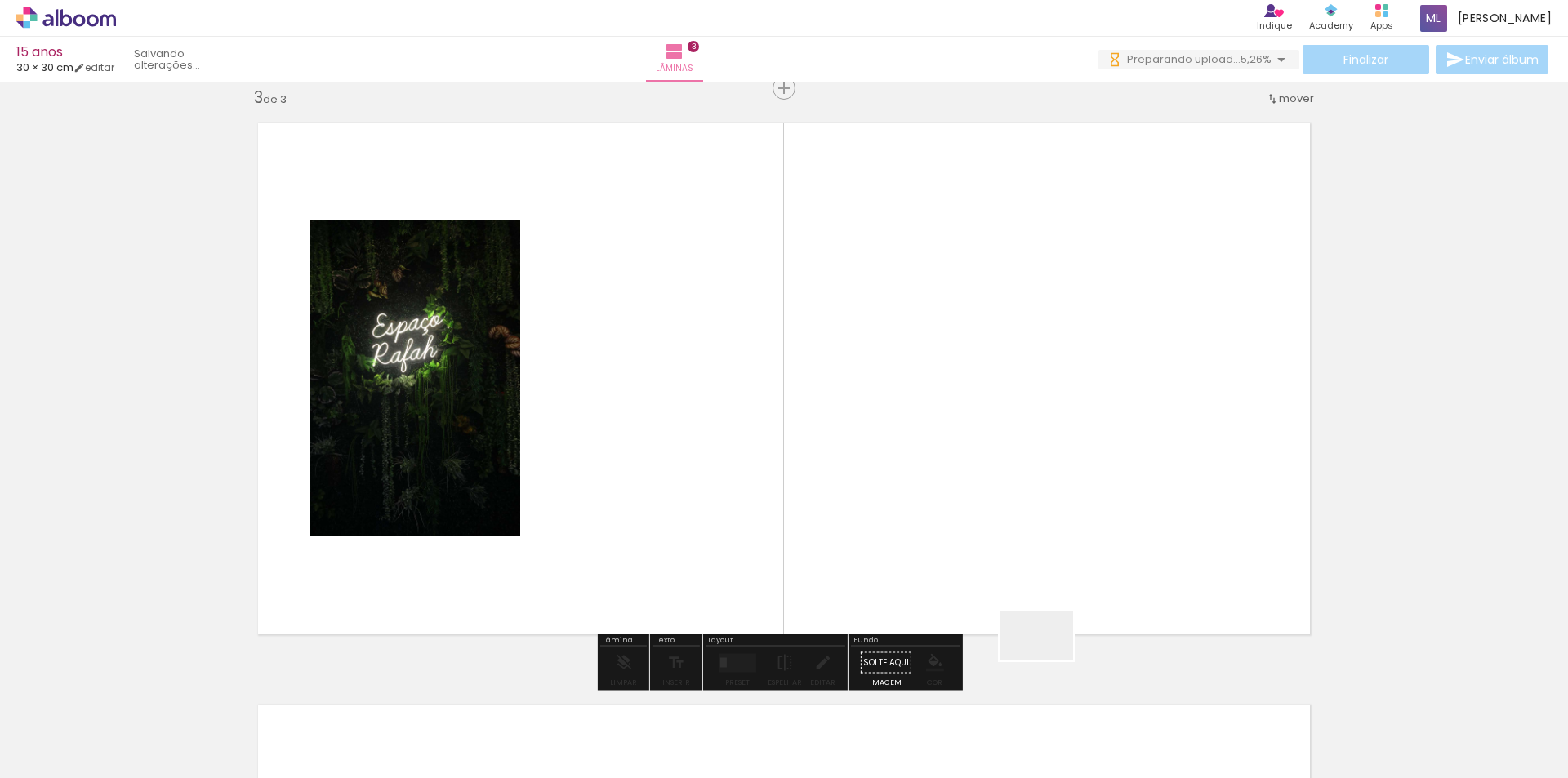
drag, startPoint x: 1087, startPoint y: 735, endPoint x: 1069, endPoint y: 677, distance: 60.7
click at [975, 531] on quentale-workspace at bounding box center [784, 389] width 1568 height 778
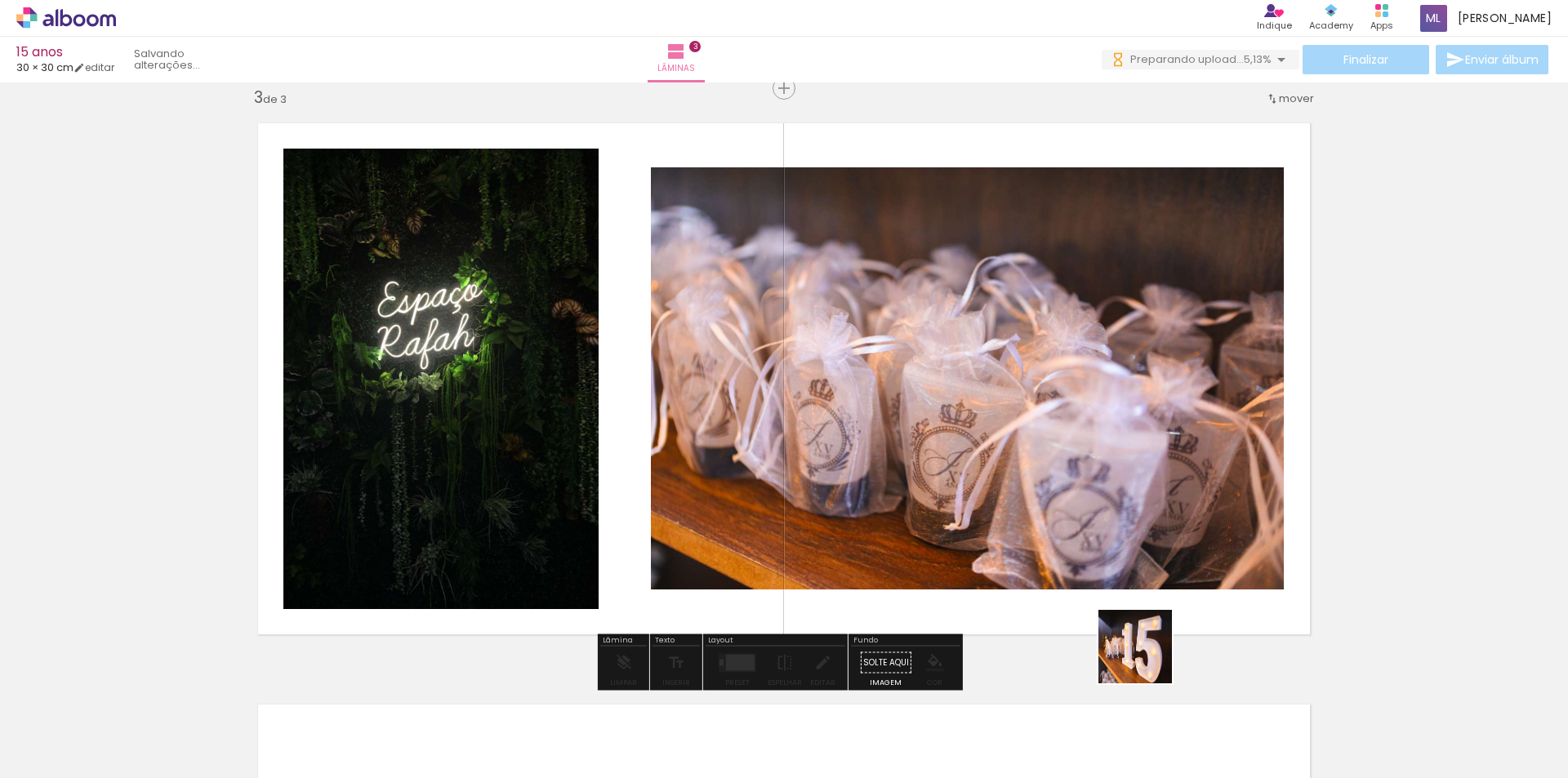
drag, startPoint x: 1173, startPoint y: 734, endPoint x: 1190, endPoint y: 649, distance: 86.7
click at [1079, 530] on quentale-workspace at bounding box center [784, 389] width 1568 height 778
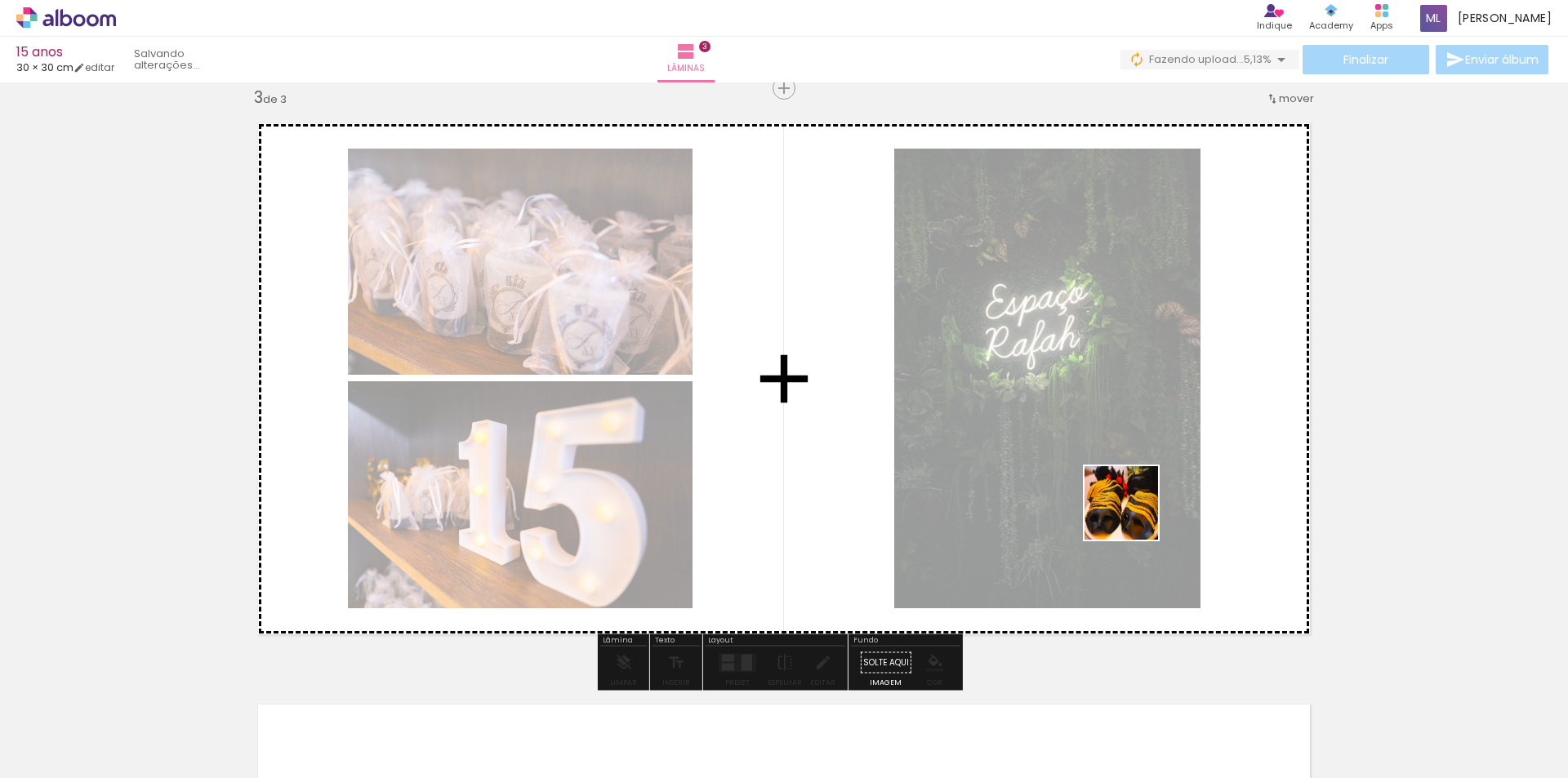
drag, startPoint x: 1264, startPoint y: 735, endPoint x: 1233, endPoint y: 579, distance: 159.1
click at [1098, 454] on quentale-workspace at bounding box center [784, 389] width 1568 height 778
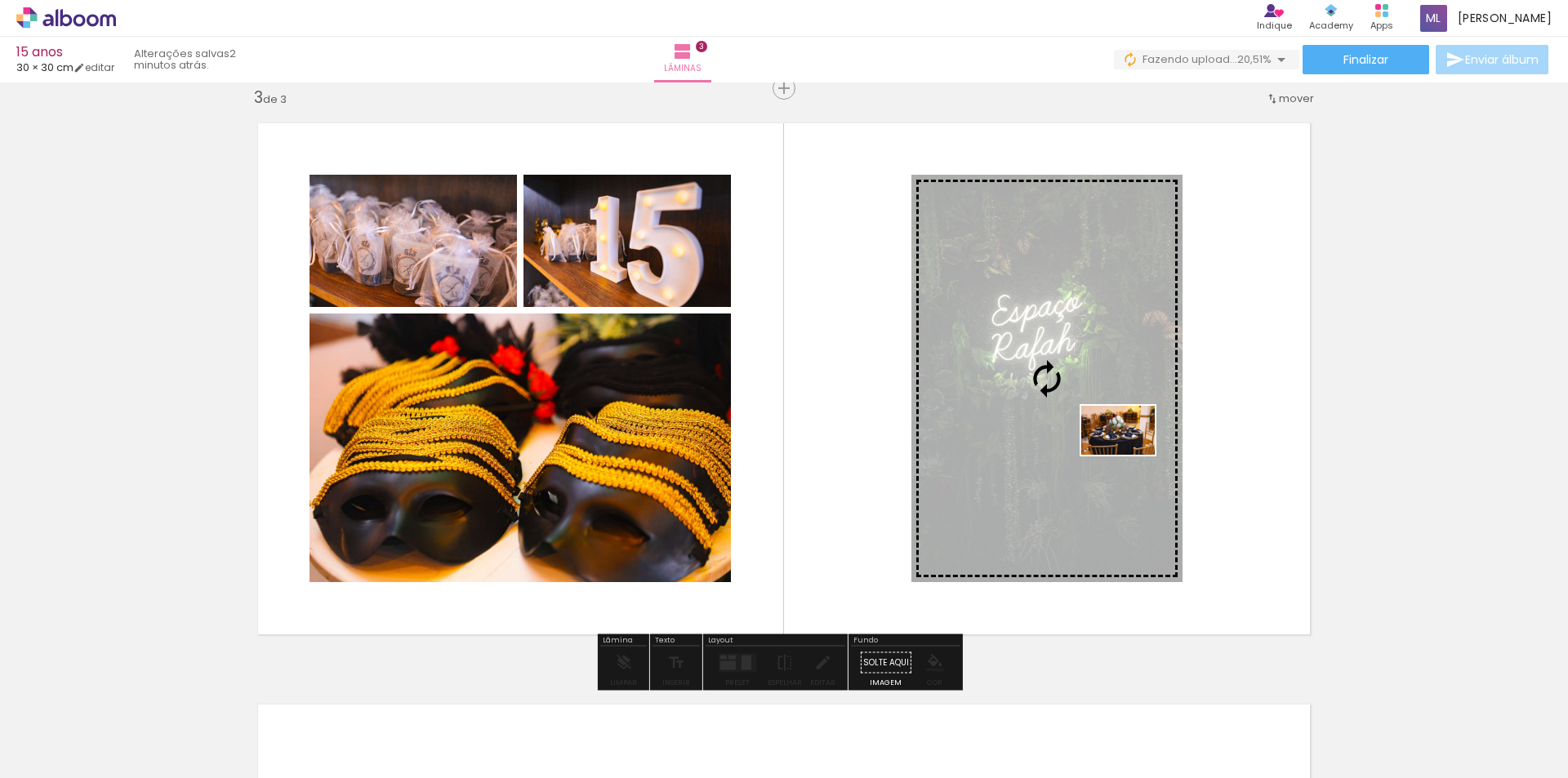
drag, startPoint x: 1364, startPoint y: 735, endPoint x: 1130, endPoint y: 454, distance: 365.7
click at [1130, 454] on quentale-workspace at bounding box center [784, 389] width 1568 height 778
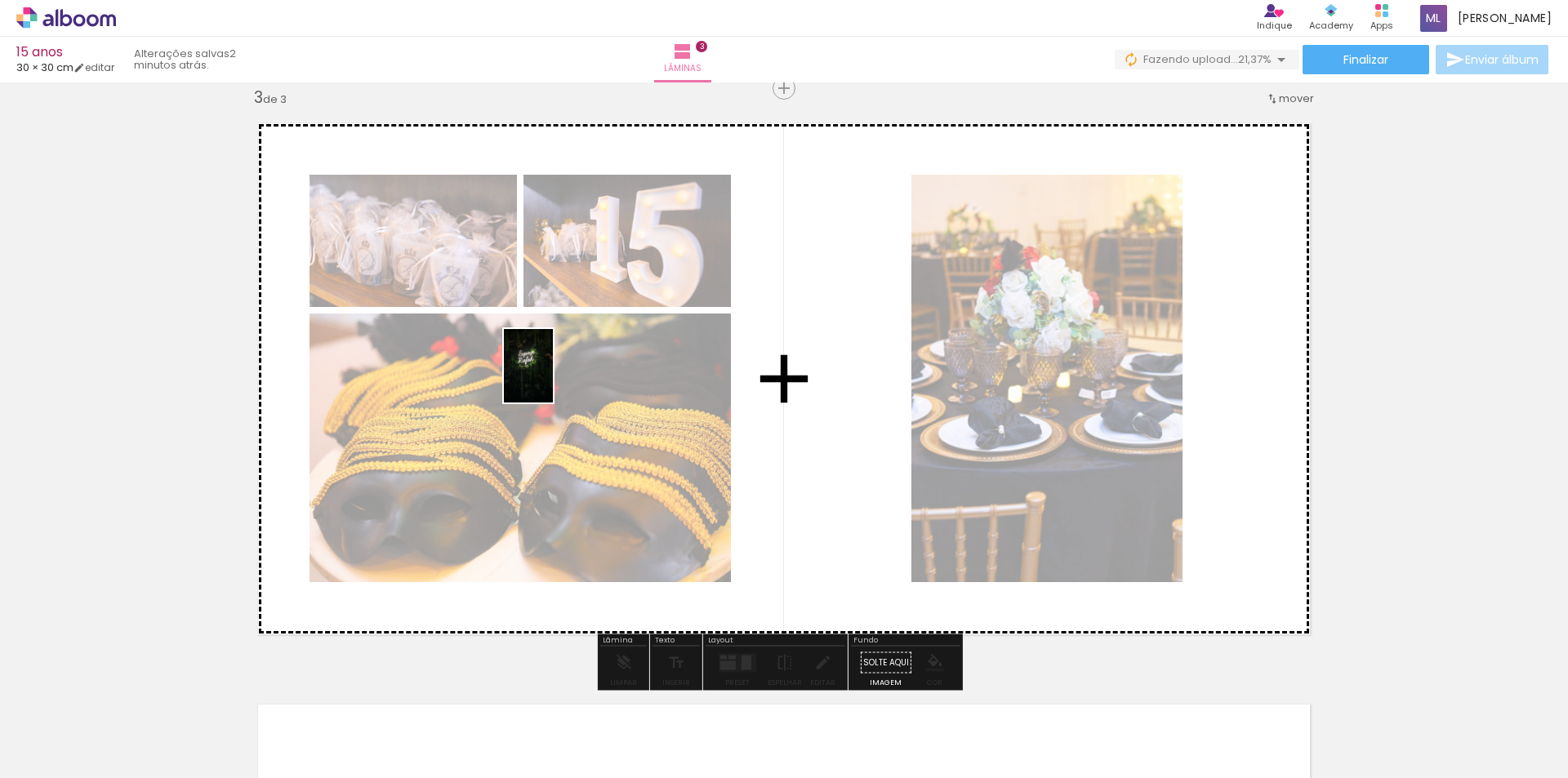
drag, startPoint x: 985, startPoint y: 725, endPoint x: 524, endPoint y: 355, distance: 591.1
click at [524, 355] on quentale-workspace at bounding box center [784, 389] width 1568 height 778
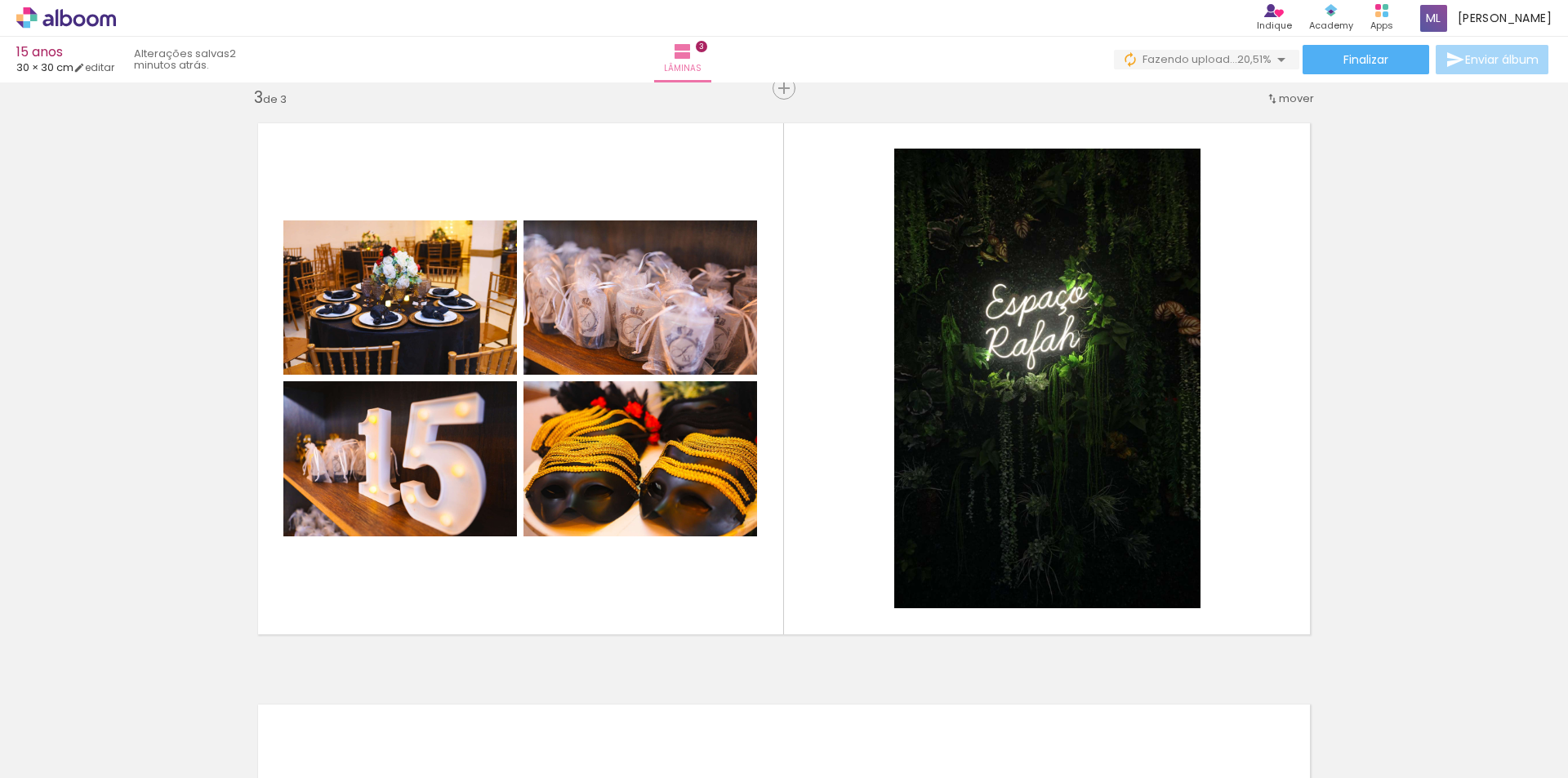
scroll to position [0, 887]
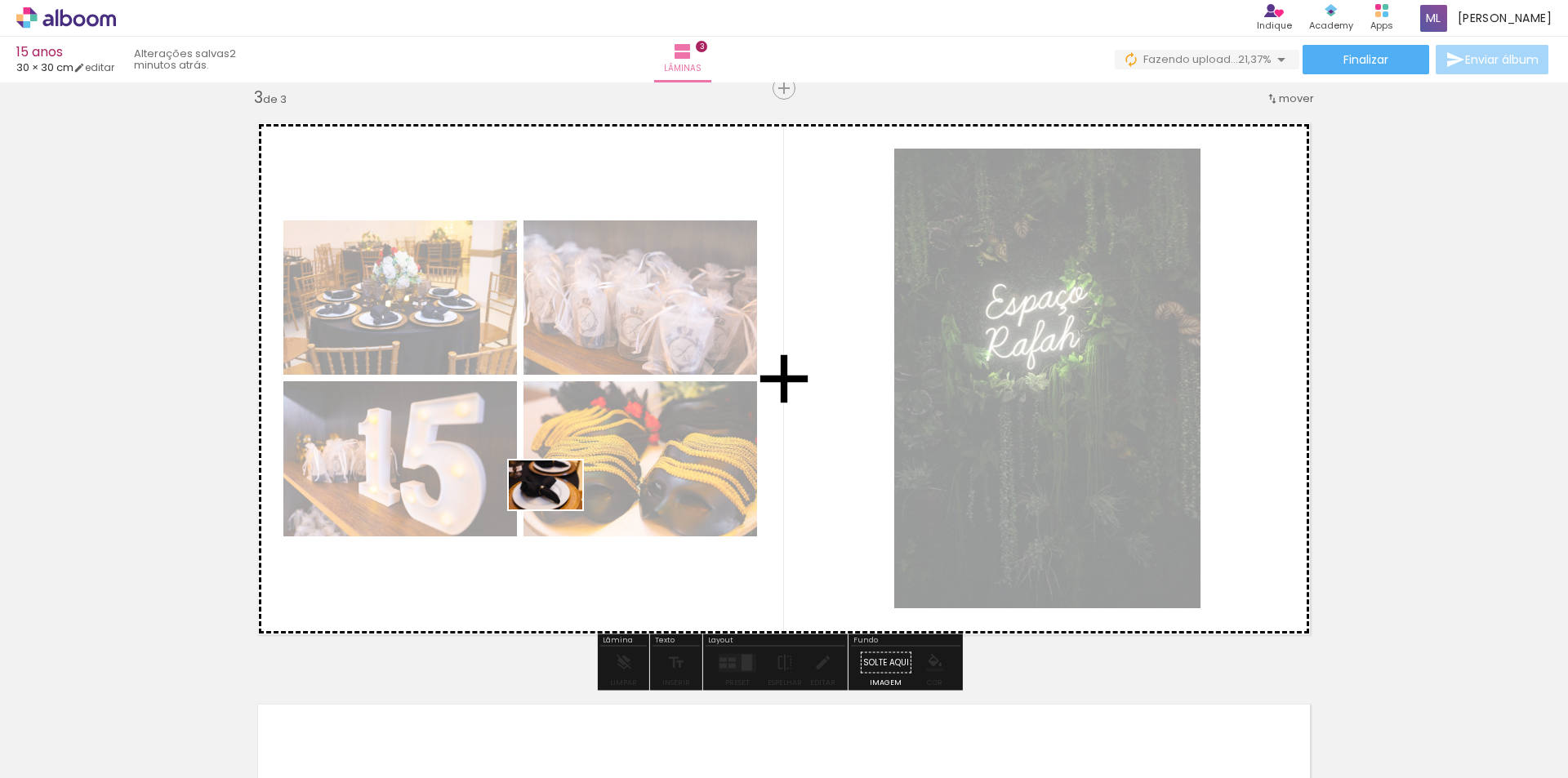
drag, startPoint x: 559, startPoint y: 732, endPoint x: 558, endPoint y: 509, distance: 223.0
click at [558, 509] on quentale-workspace at bounding box center [784, 389] width 1568 height 778
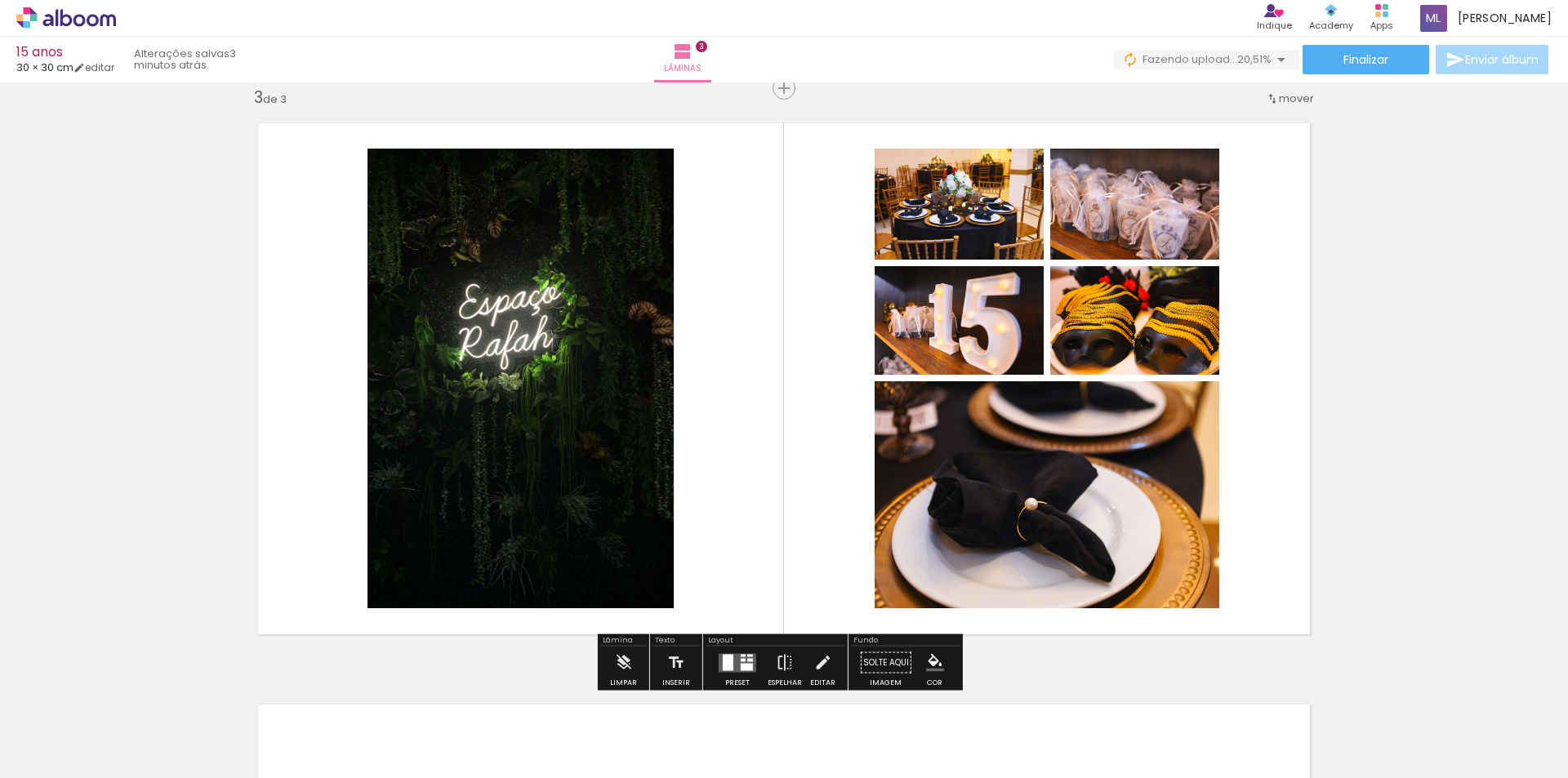
click at [616, 495] on quentale-photo at bounding box center [520, 378] width 306 height 459
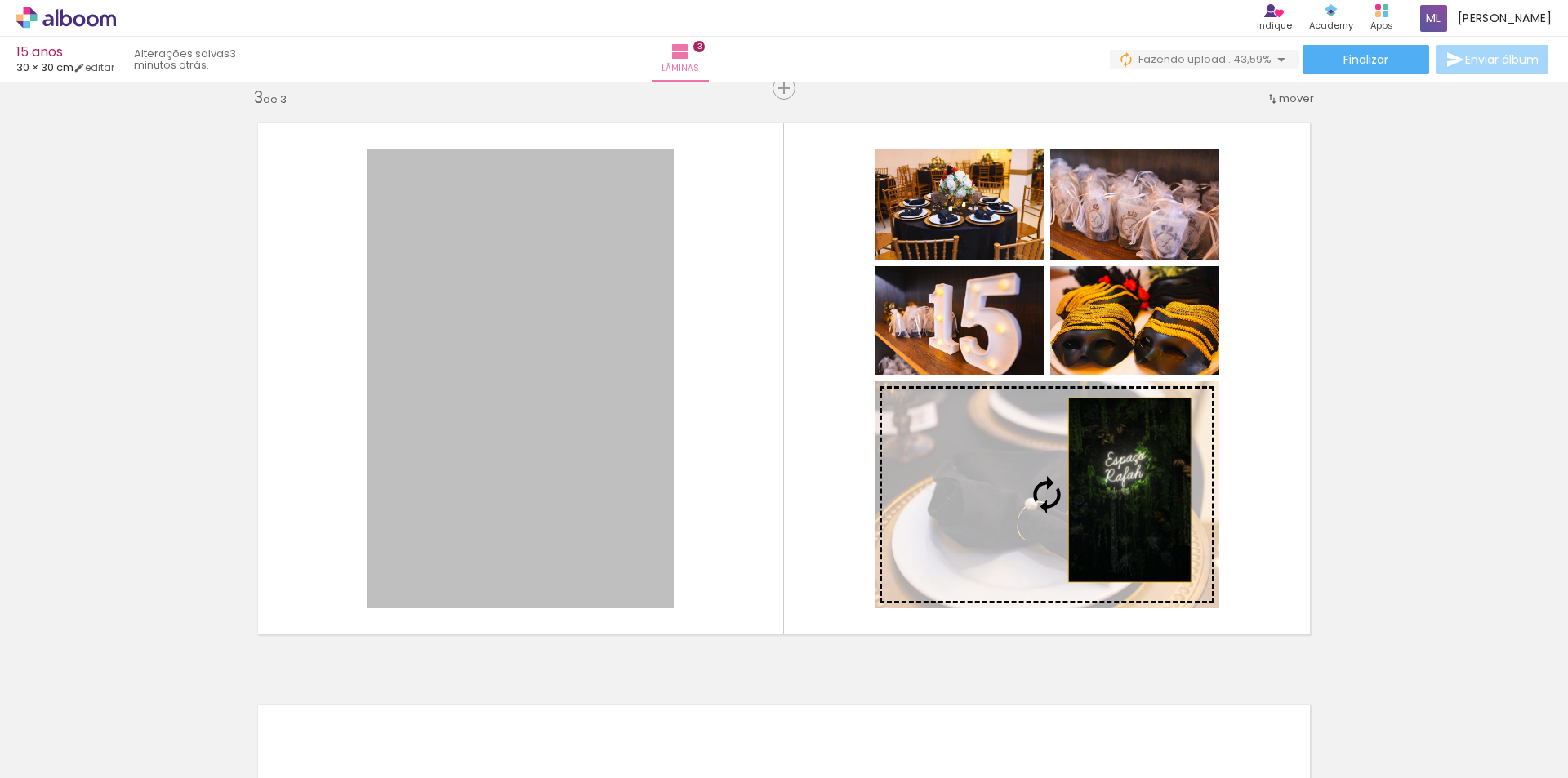
drag, startPoint x: 565, startPoint y: 464, endPoint x: 1123, endPoint y: 489, distance: 558.6
click at [0, 0] on slot at bounding box center [0, 0] width 0 height 0
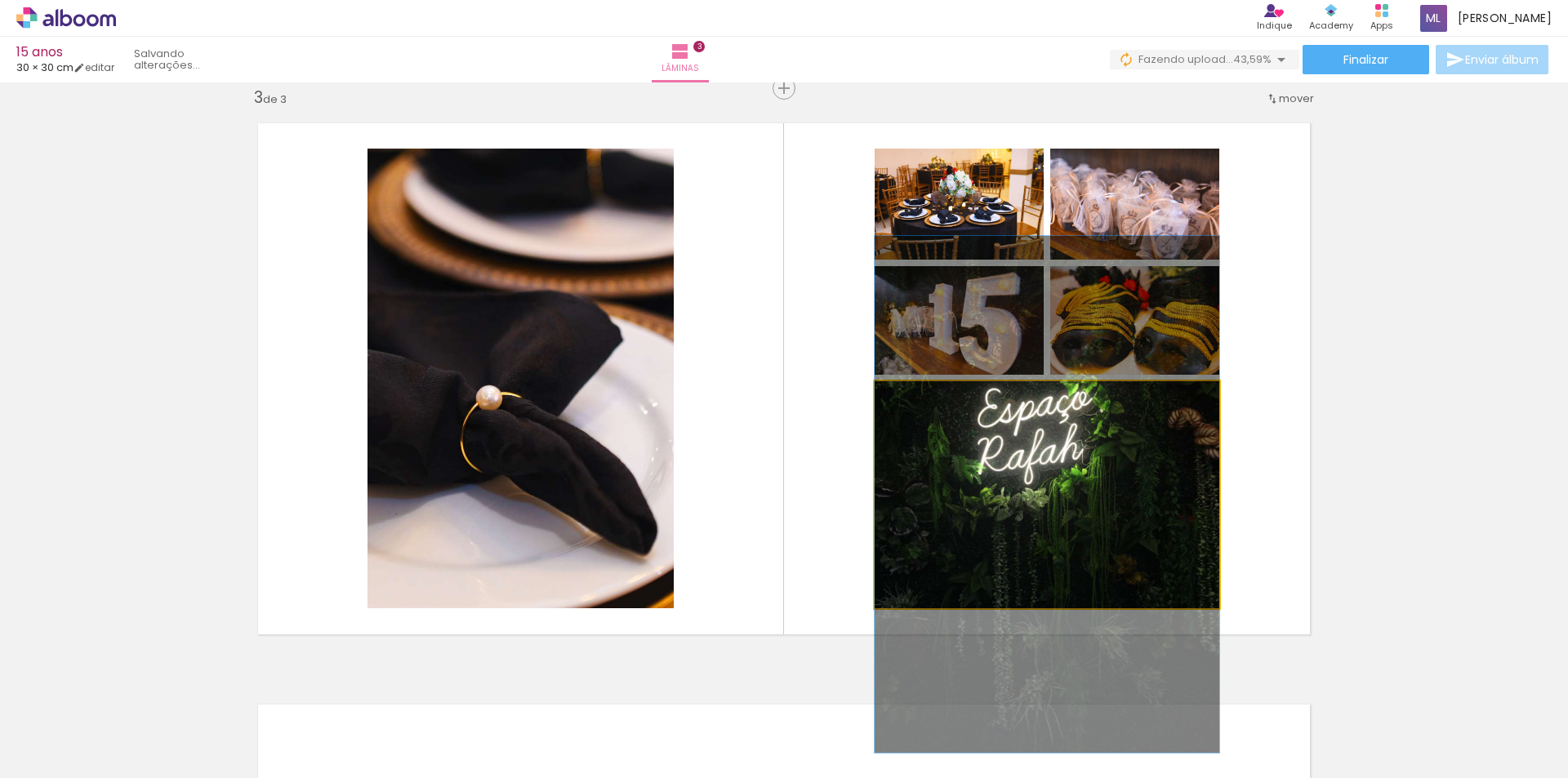
click at [1063, 494] on quentale-photo at bounding box center [1046, 494] width 344 height 227
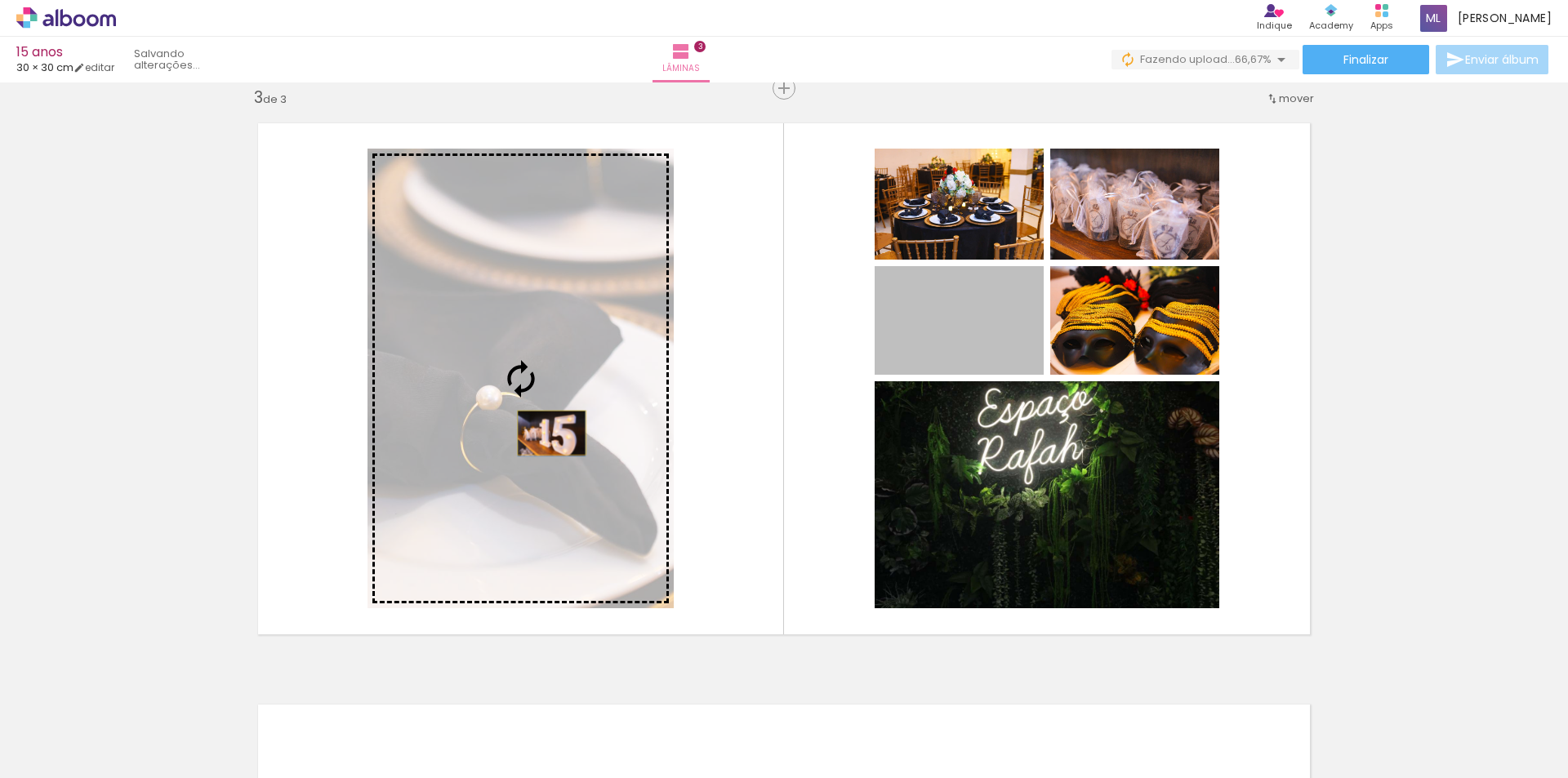
drag, startPoint x: 972, startPoint y: 332, endPoint x: 545, endPoint y: 433, distance: 438.8
click at [0, 0] on slot at bounding box center [0, 0] width 0 height 0
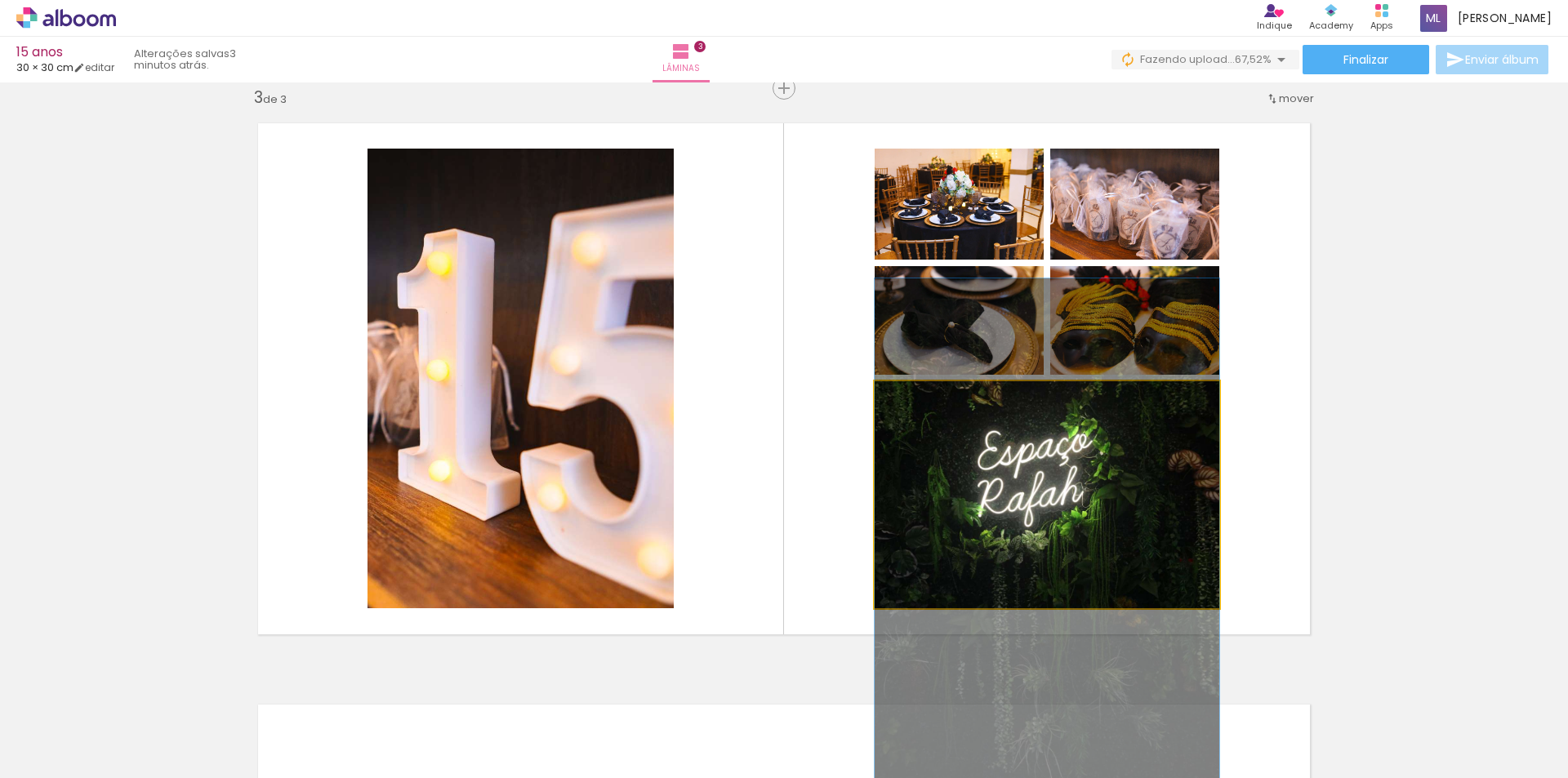
drag, startPoint x: 1103, startPoint y: 527, endPoint x: 1108, endPoint y: 570, distance: 43.3
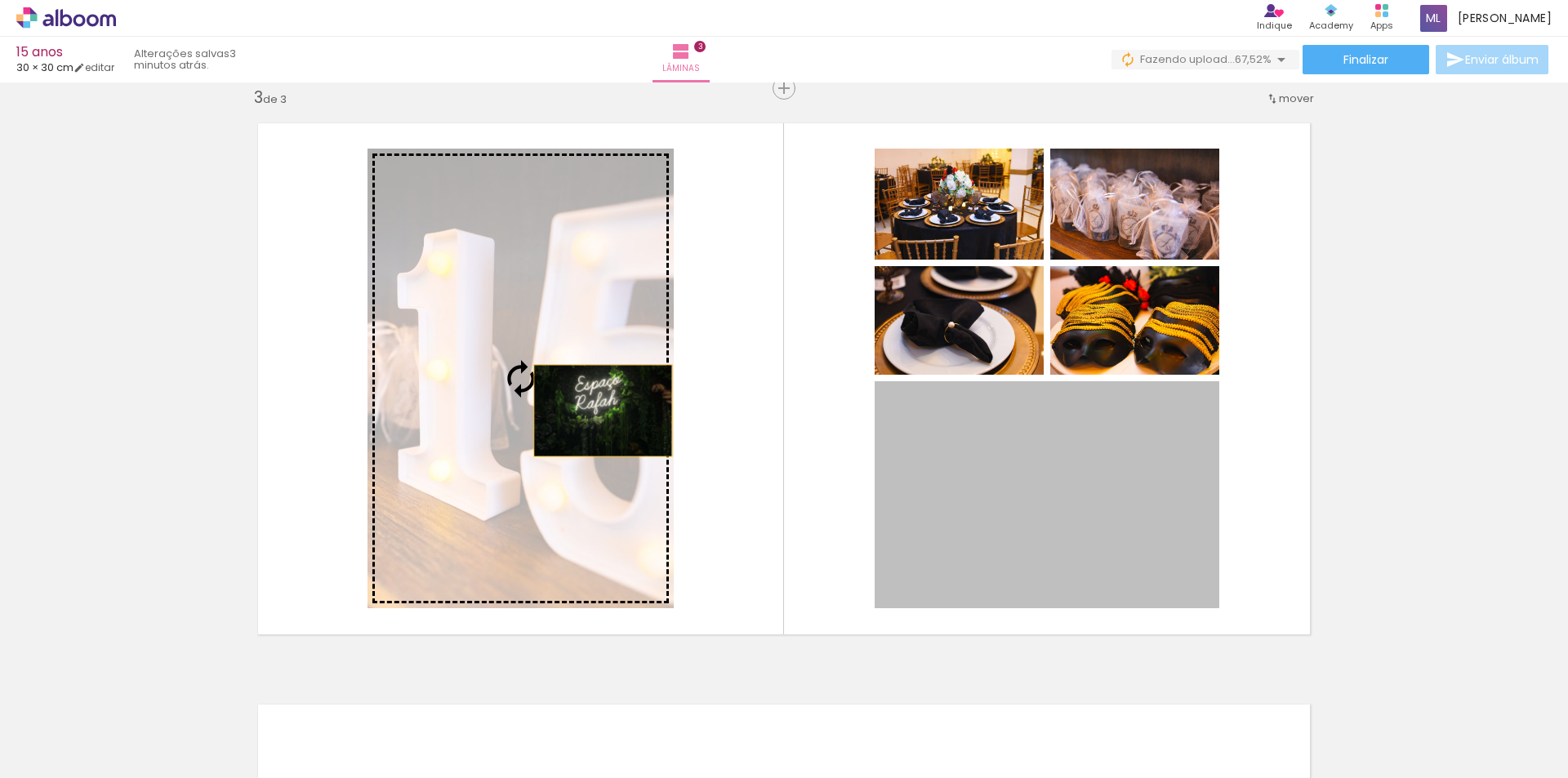
drag, startPoint x: 1050, startPoint y: 496, endPoint x: 566, endPoint y: 404, distance: 492.7
click at [0, 0] on slot at bounding box center [0, 0] width 0 height 0
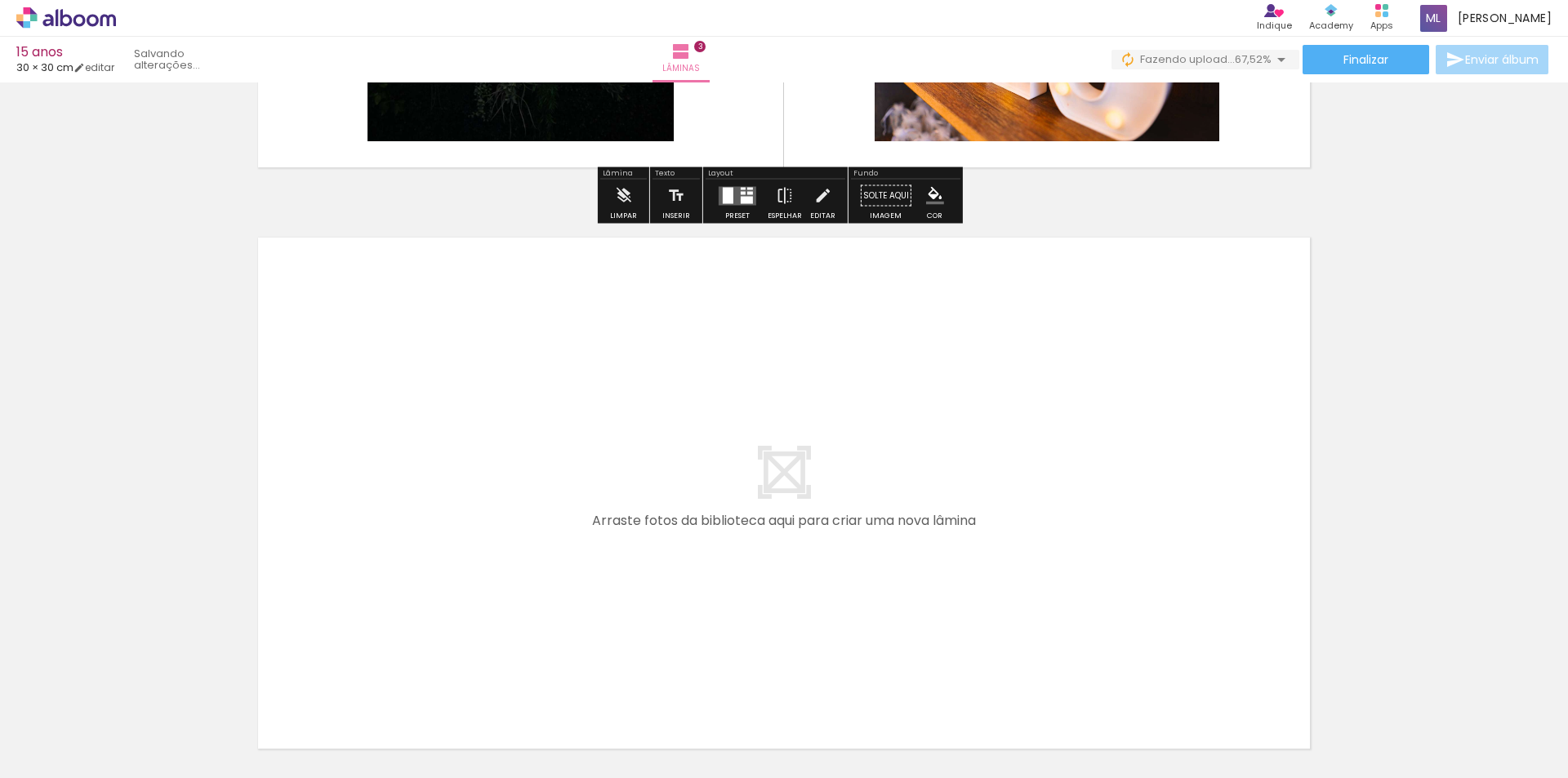
scroll to position [1714, 0]
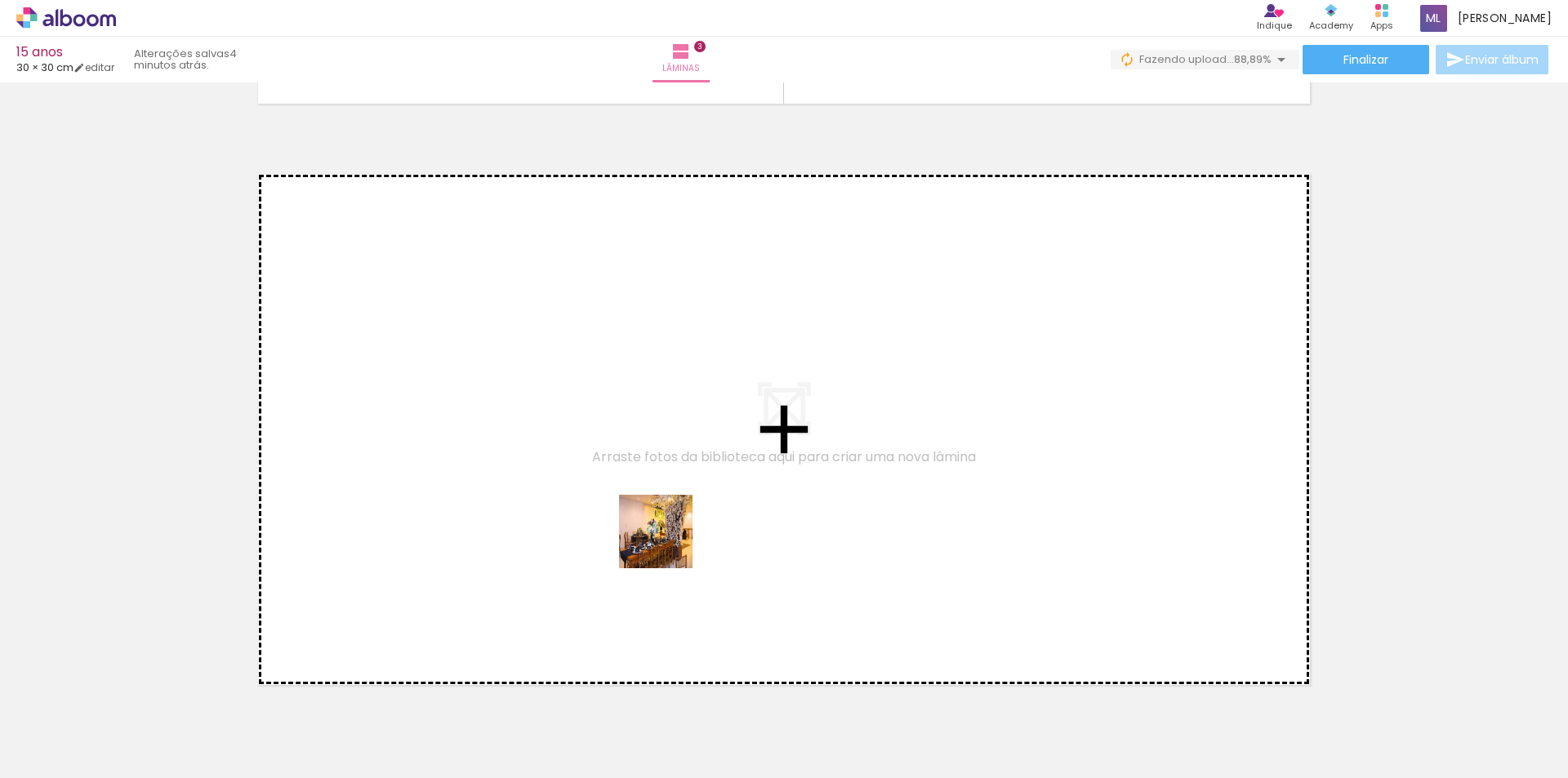
drag, startPoint x: 666, startPoint y: 700, endPoint x: 666, endPoint y: 533, distance: 167.0
click at [666, 533] on quentale-workspace at bounding box center [784, 389] width 1568 height 778
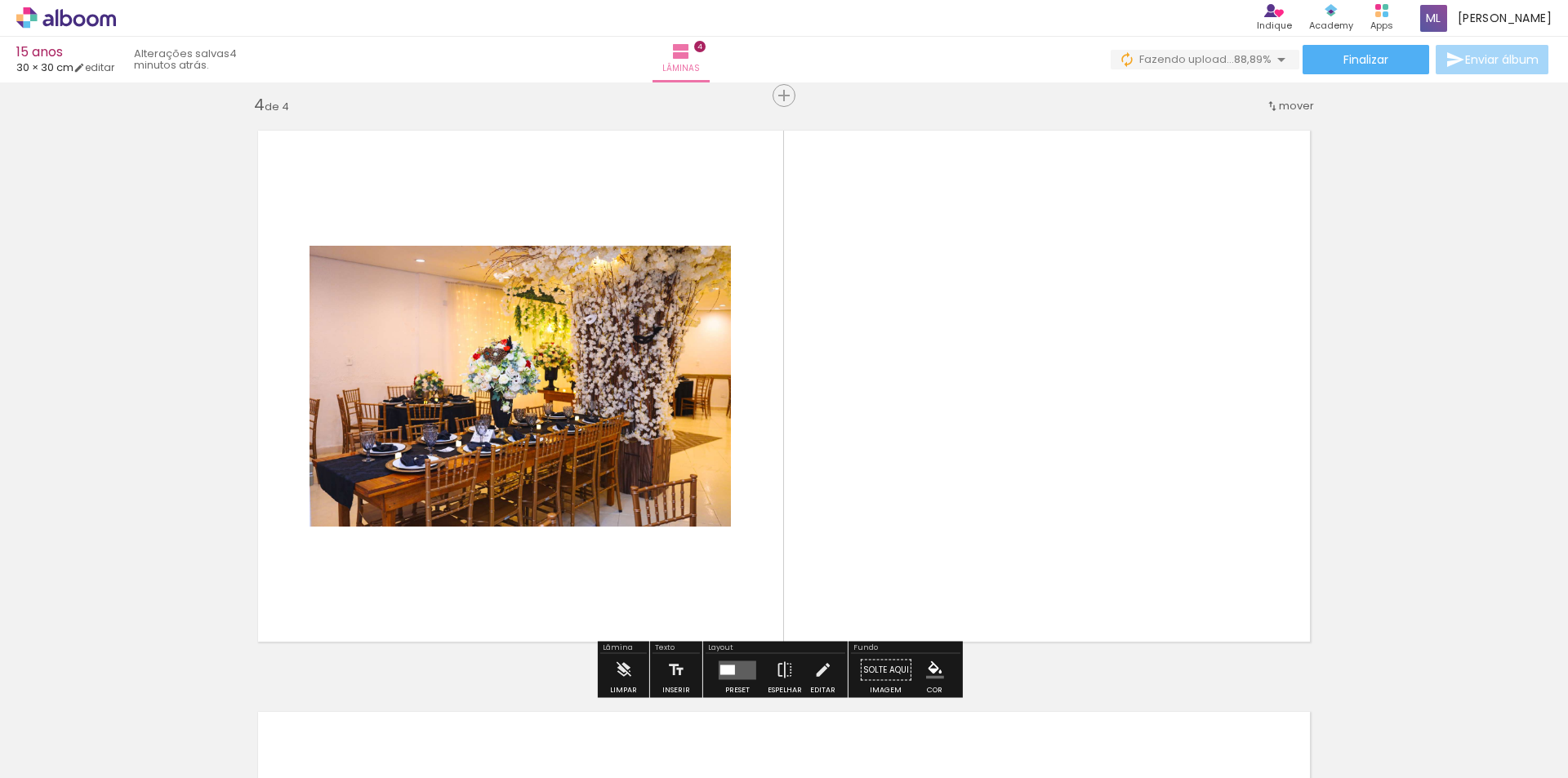
scroll to position [1764, 0]
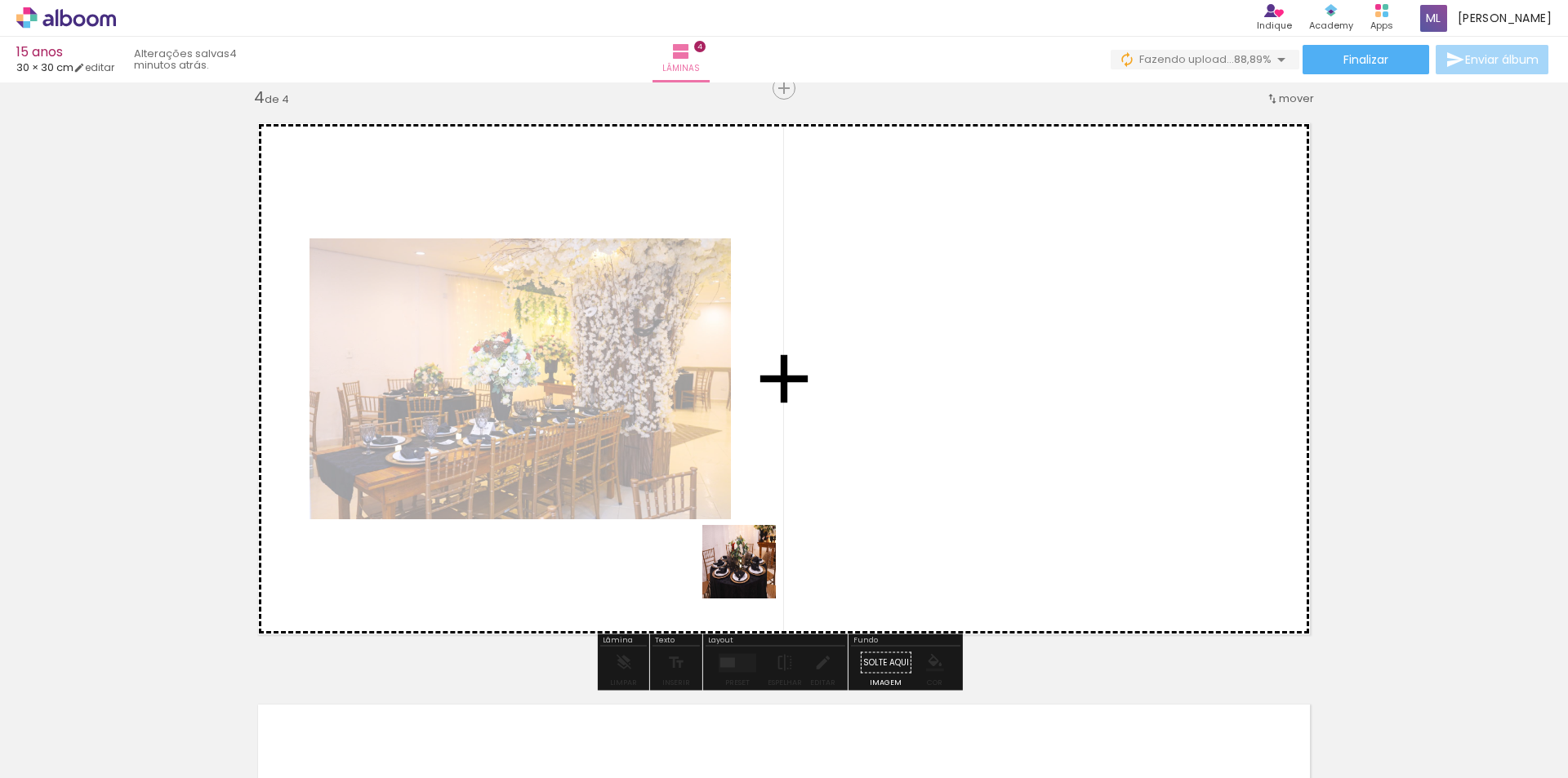
drag, startPoint x: 744, startPoint y: 731, endPoint x: 803, endPoint y: 658, distance: 93.9
click at [751, 537] on quentale-workspace at bounding box center [784, 389] width 1568 height 778
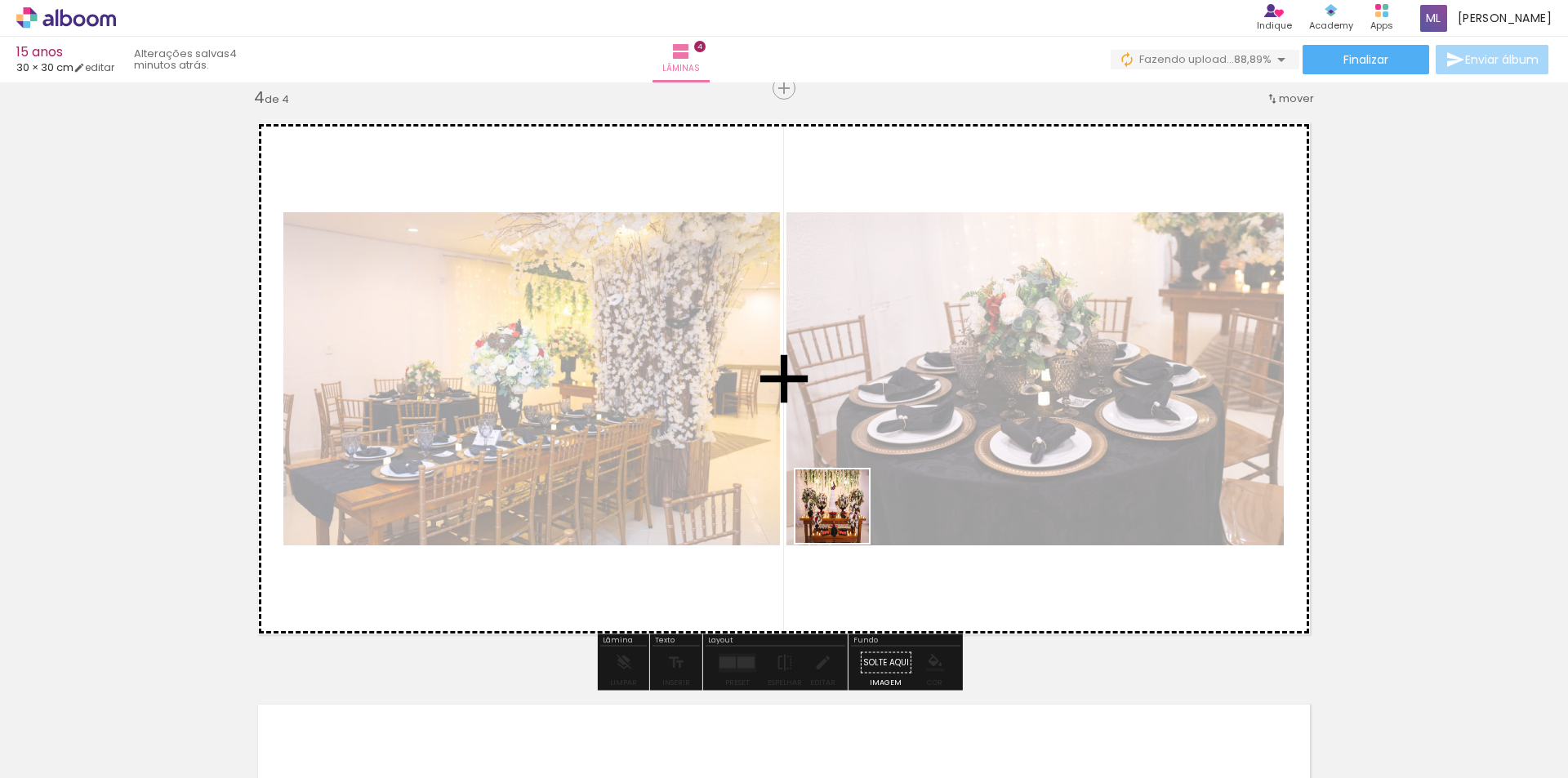
drag, startPoint x: 841, startPoint y: 602, endPoint x: 921, endPoint y: 623, distance: 82.7
click at [844, 474] on quentale-workspace at bounding box center [784, 389] width 1568 height 778
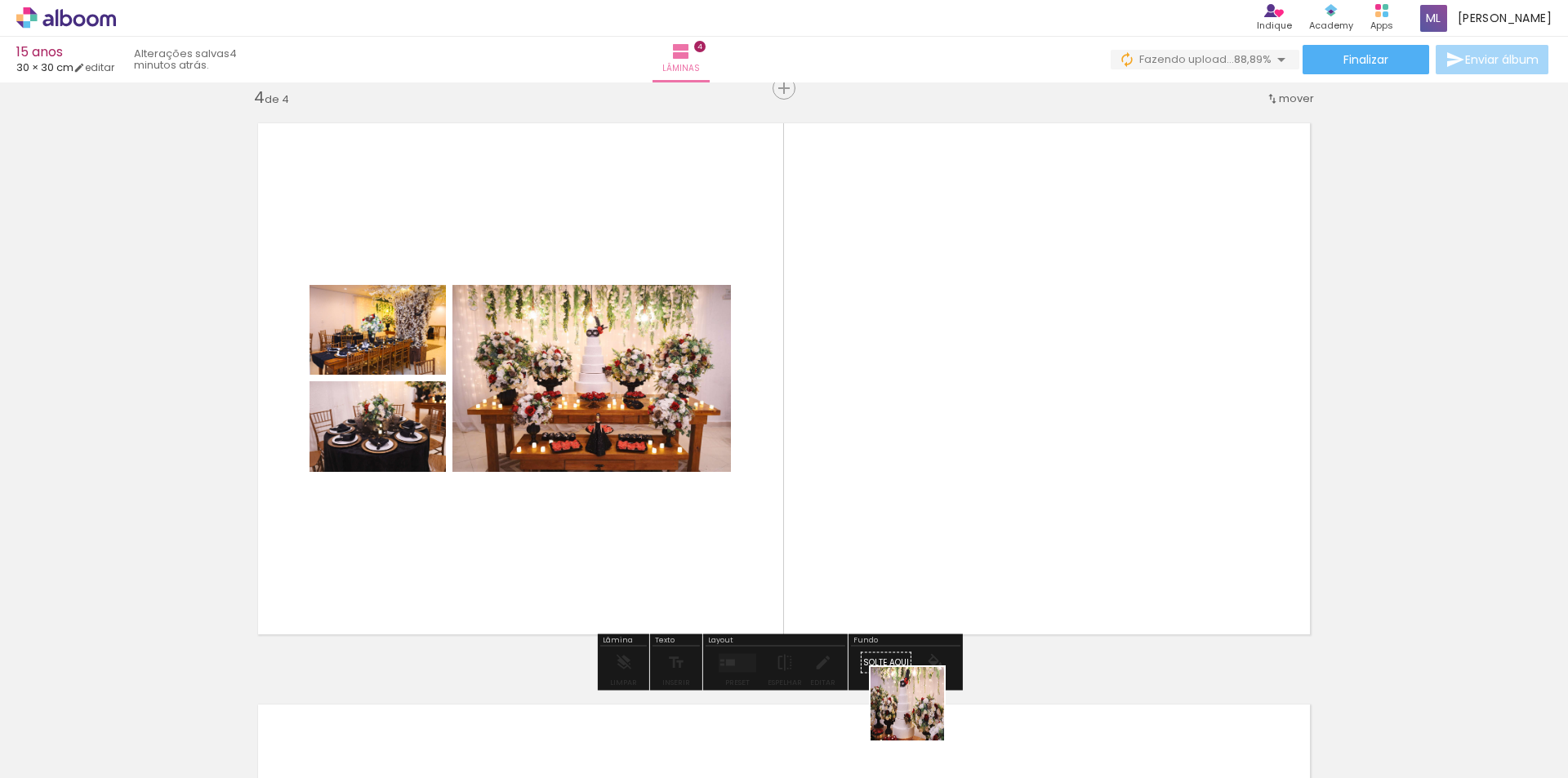
drag, startPoint x: 919, startPoint y: 716, endPoint x: 947, endPoint y: 672, distance: 52.2
click at [882, 505] on quentale-workspace at bounding box center [784, 389] width 1568 height 778
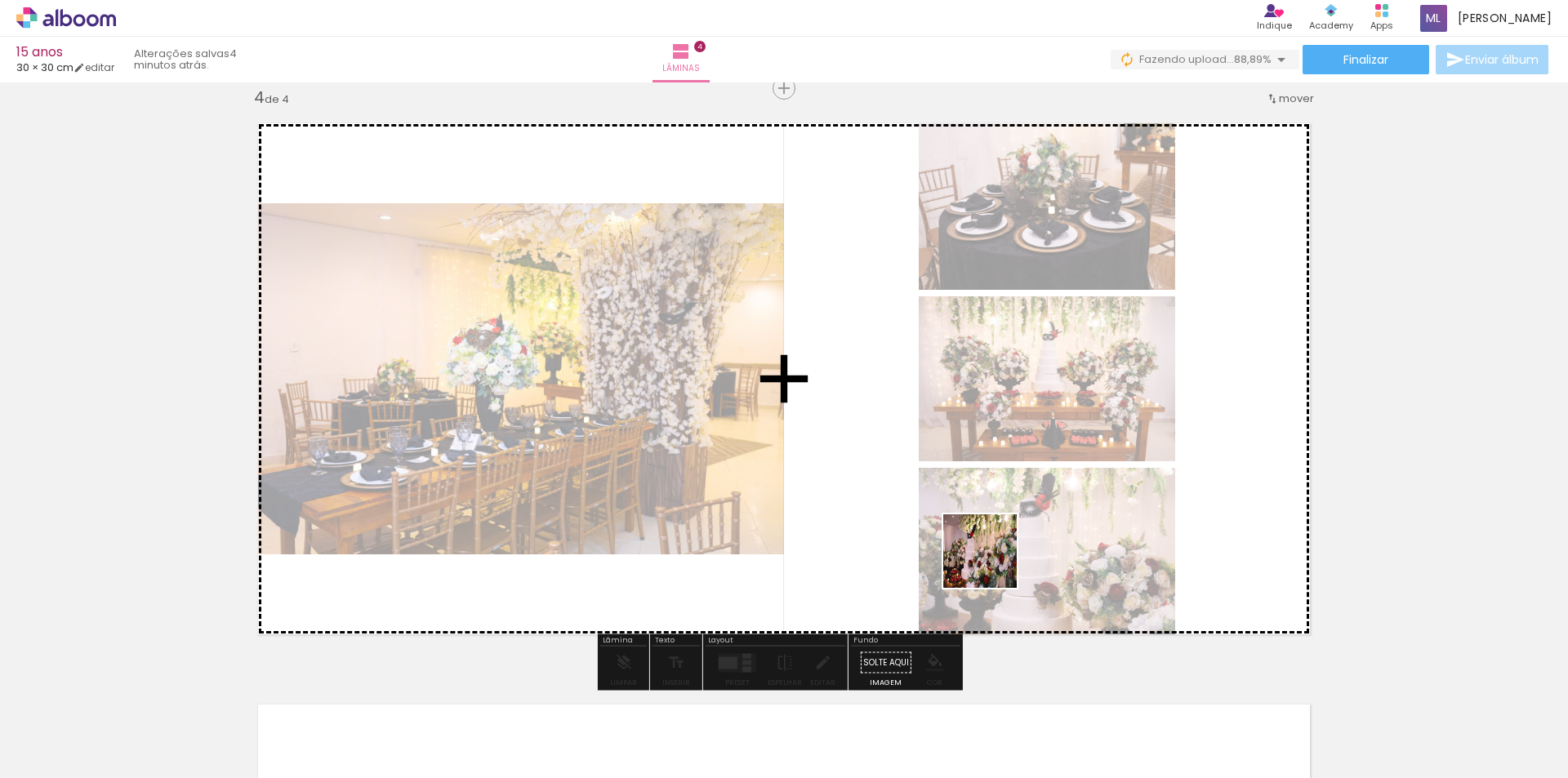
drag, startPoint x: 1018, startPoint y: 734, endPoint x: 978, endPoint y: 521, distance: 216.7
click at [978, 520] on quentale-workspace at bounding box center [784, 389] width 1568 height 778
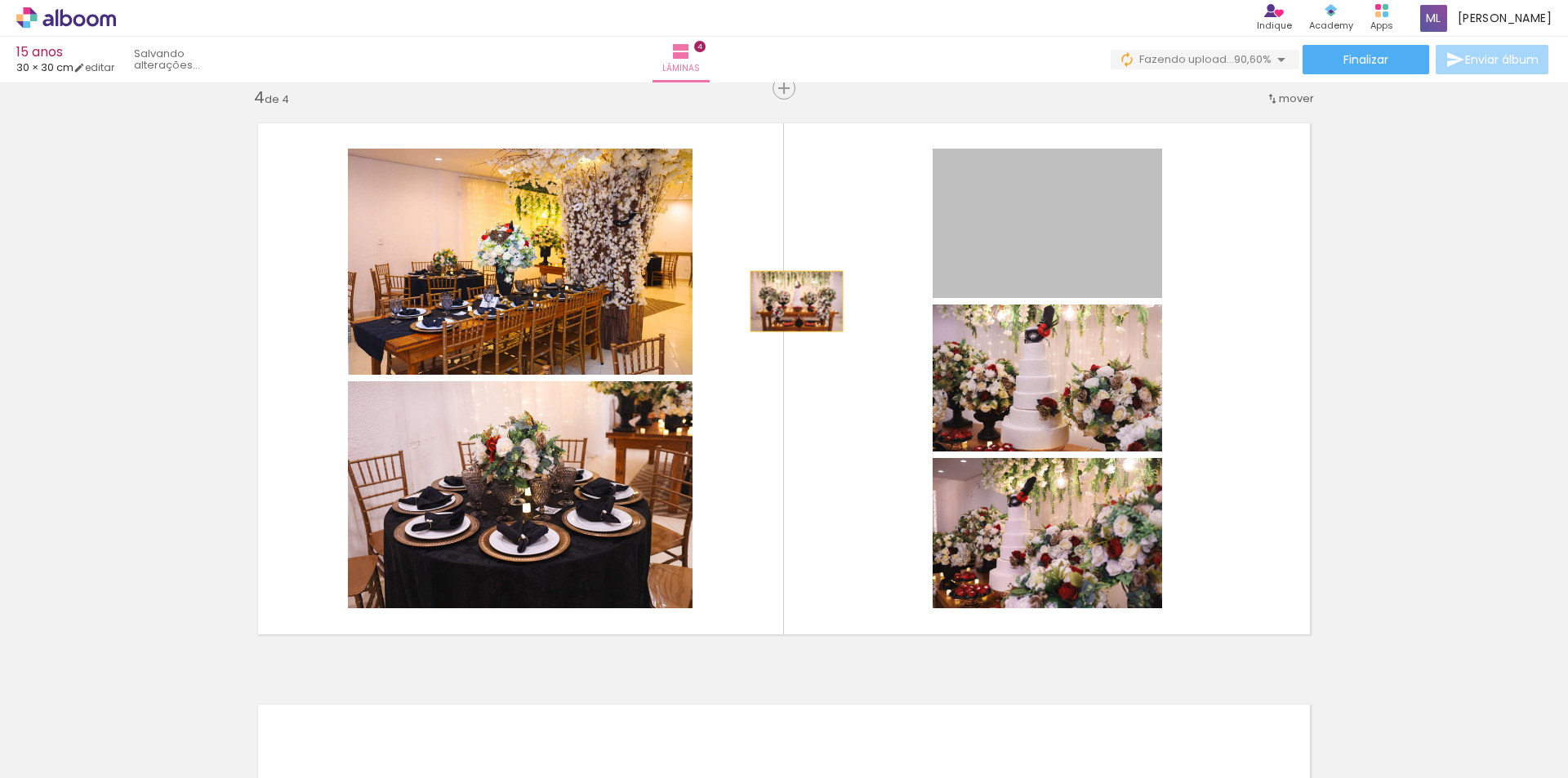
drag, startPoint x: 1050, startPoint y: 248, endPoint x: 722, endPoint y: 313, distance: 334.4
click at [725, 313] on quentale-layouter at bounding box center [784, 379] width 1081 height 540
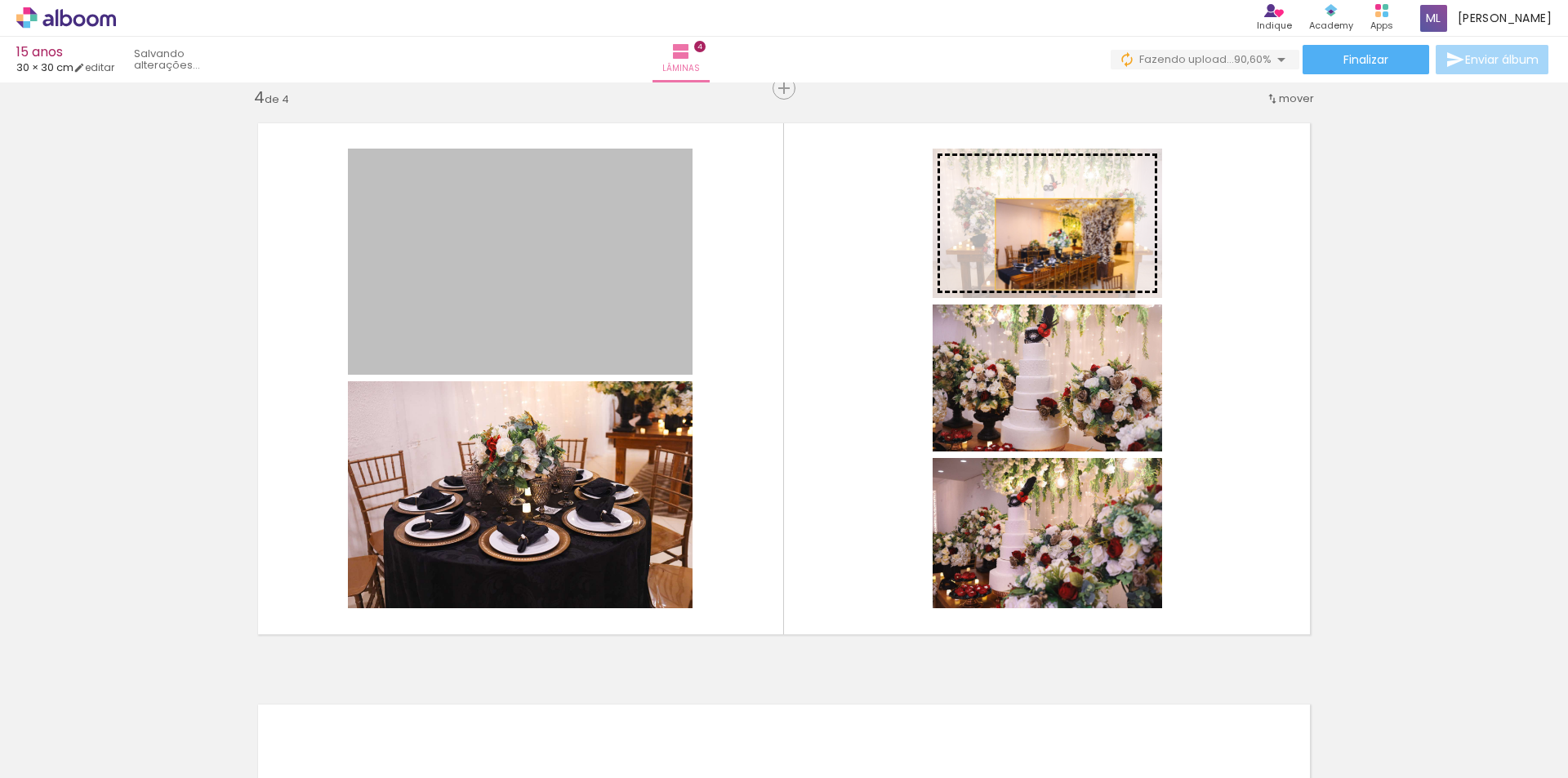
drag, startPoint x: 591, startPoint y: 294, endPoint x: 1058, endPoint y: 244, distance: 469.7
click at [0, 0] on slot at bounding box center [0, 0] width 0 height 0
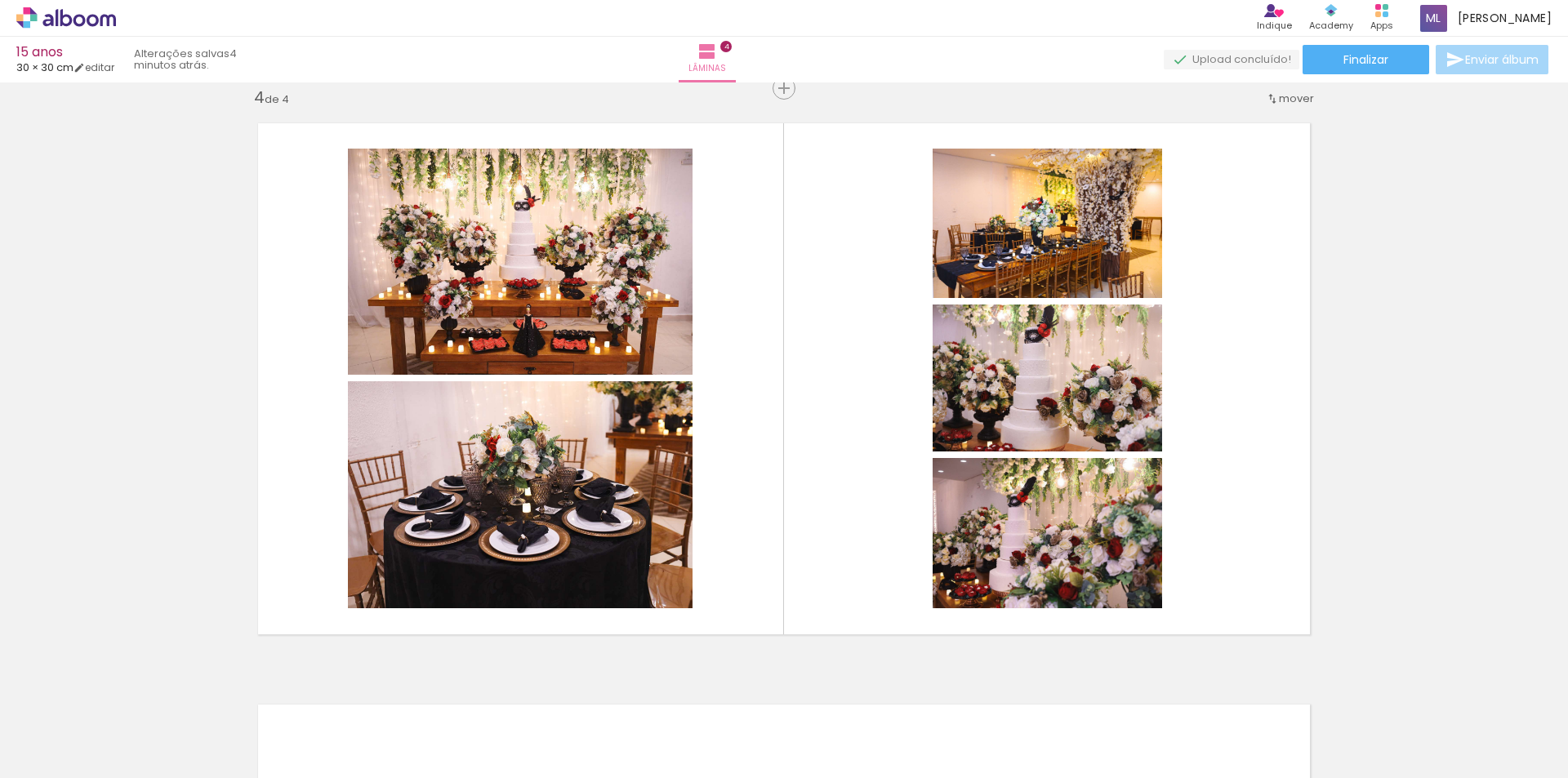
scroll to position [0, 1175]
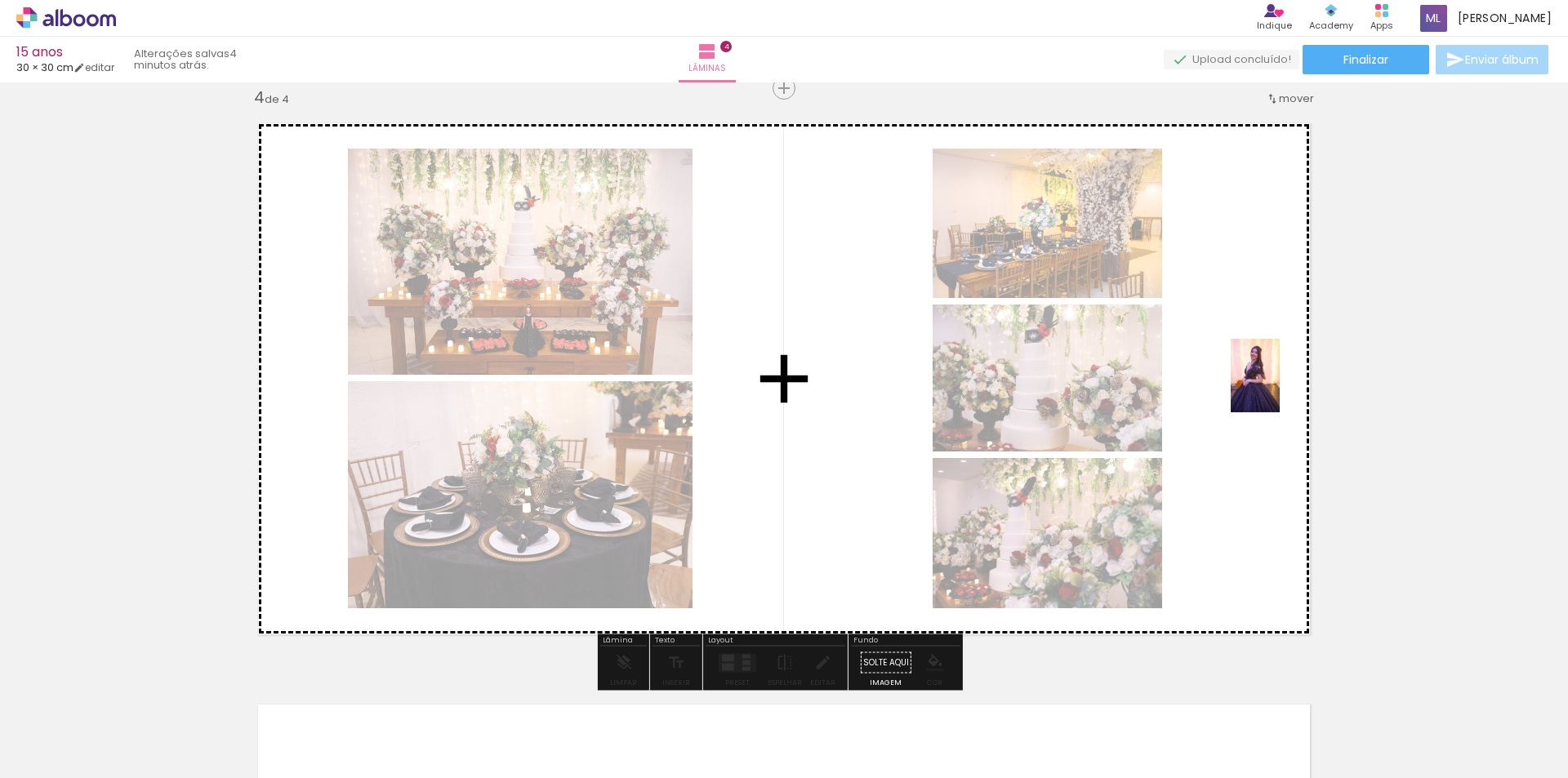
drag, startPoint x: 872, startPoint y: 686, endPoint x: 1279, endPoint y: 388, distance: 504.4
click at [1279, 388] on quentale-workspace at bounding box center [784, 389] width 1568 height 778
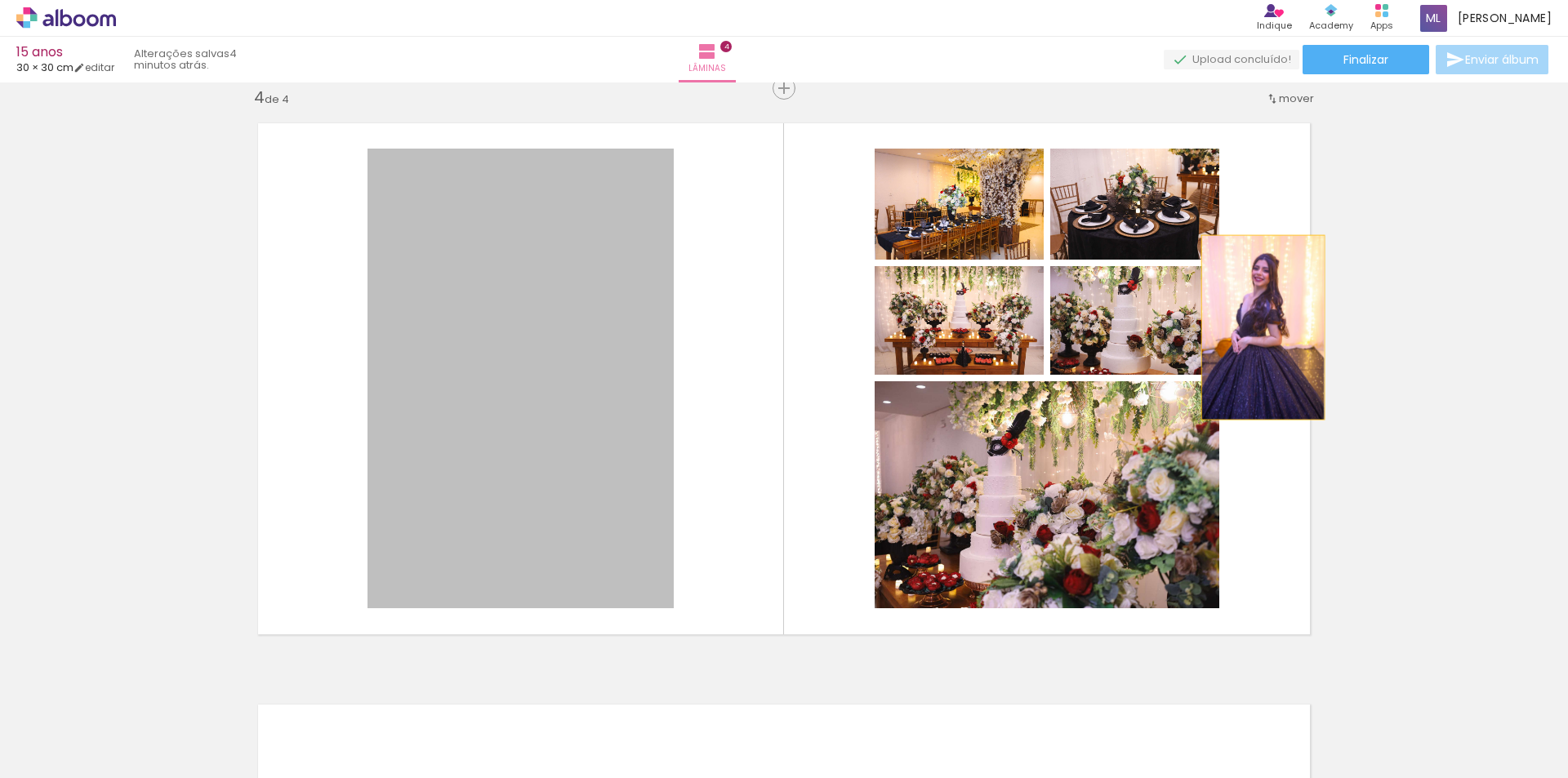
drag, startPoint x: 555, startPoint y: 409, endPoint x: 1257, endPoint y: 328, distance: 706.7
click at [1257, 328] on quentale-layouter at bounding box center [784, 379] width 1081 height 540
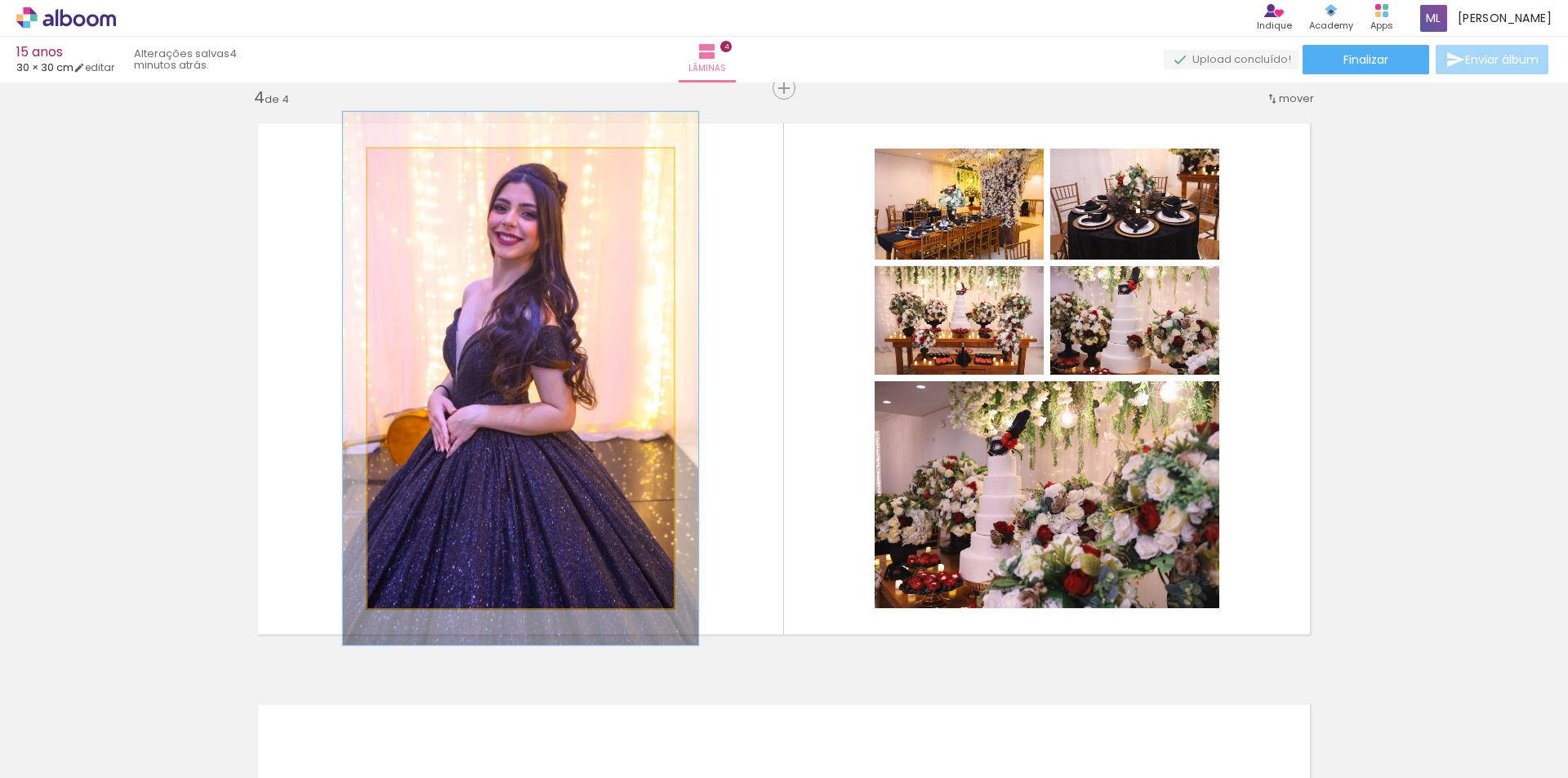
type paper-slider "116"
click at [410, 163] on div at bounding box center [415, 166] width 15 height 15
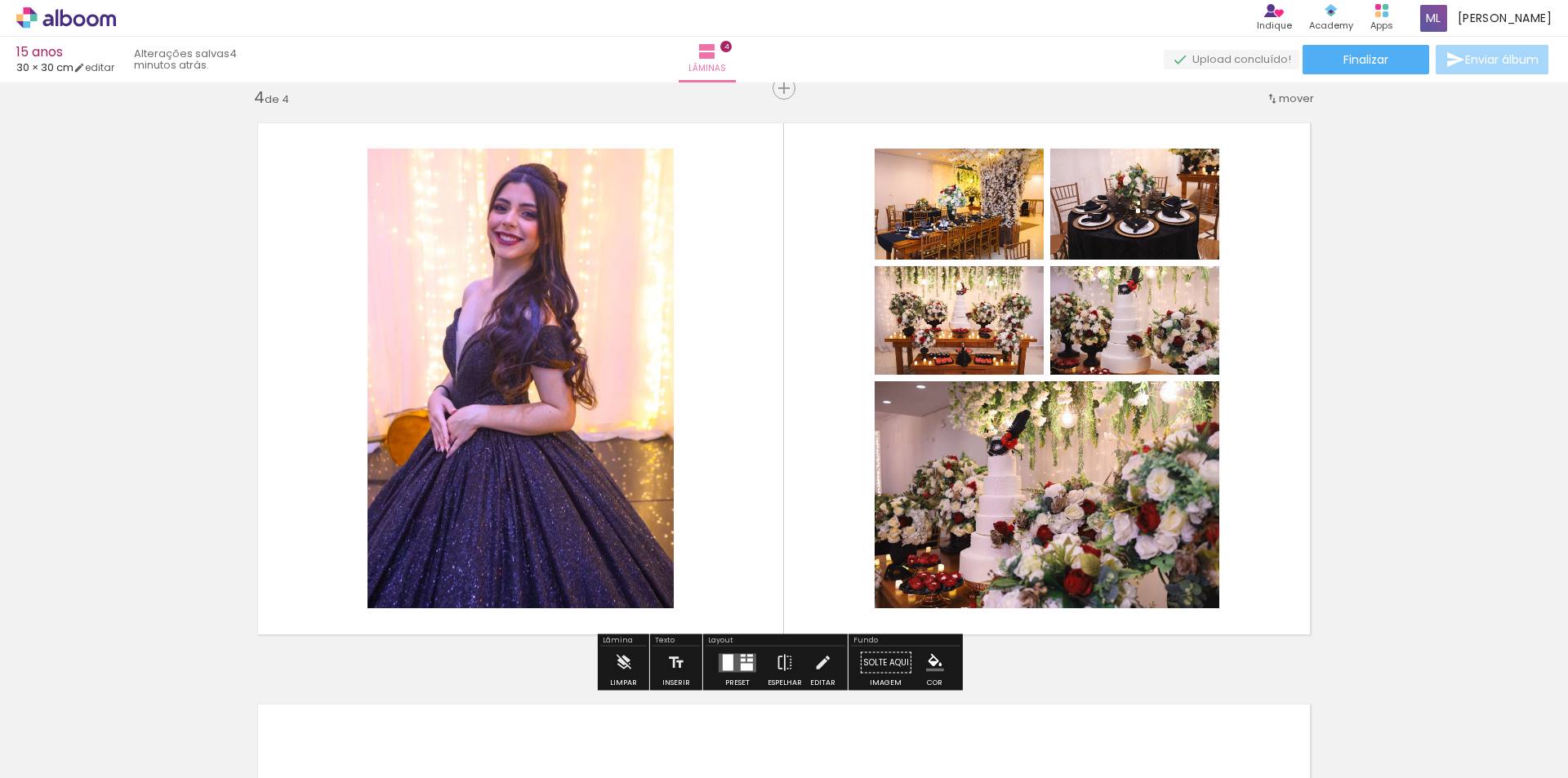
drag, startPoint x: 512, startPoint y: 259, endPoint x: 472, endPoint y: 282, distance: 46.1
click at [472, 282] on quentale-photo at bounding box center [520, 378] width 306 height 459
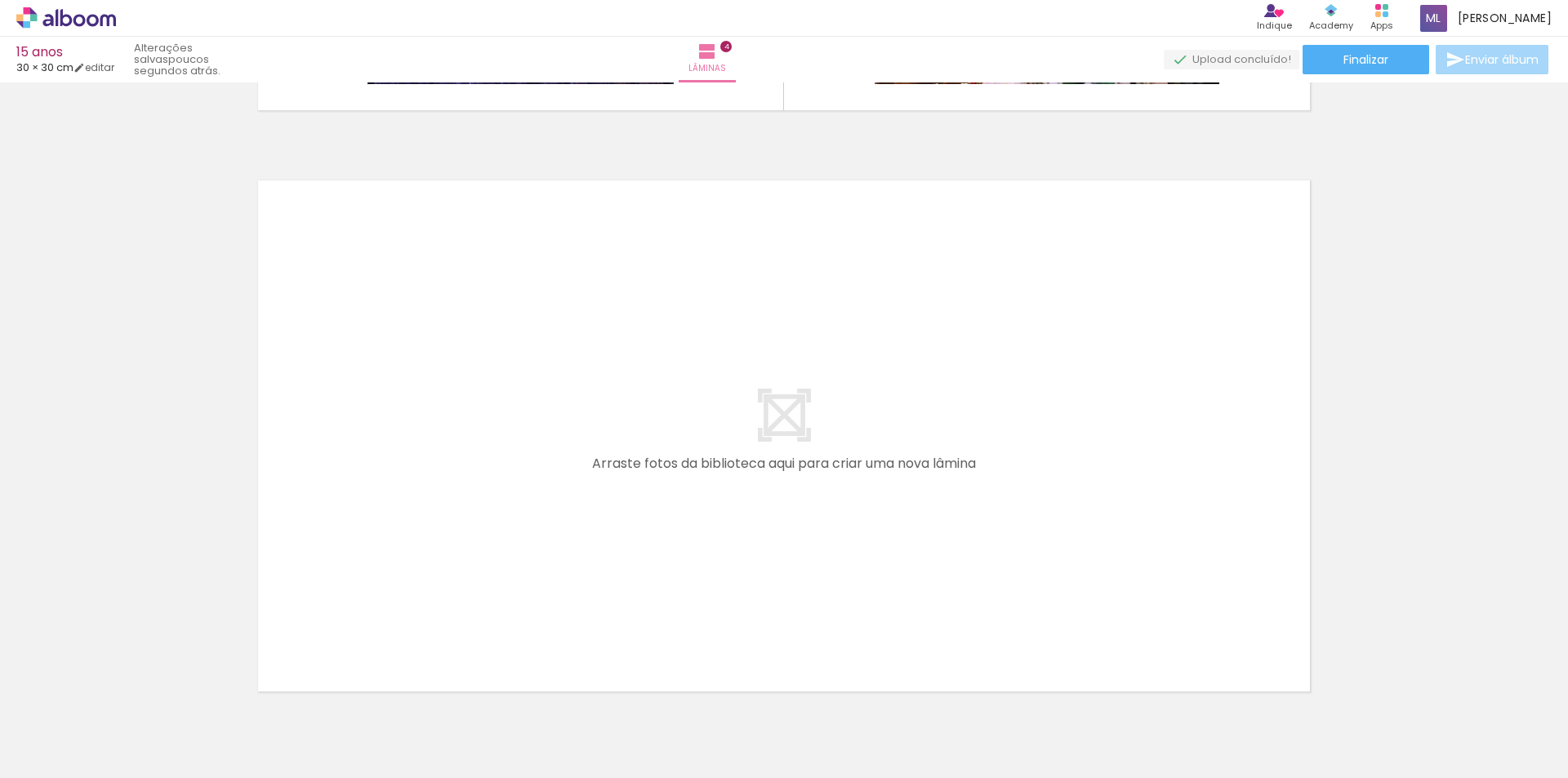
scroll to position [2296, 0]
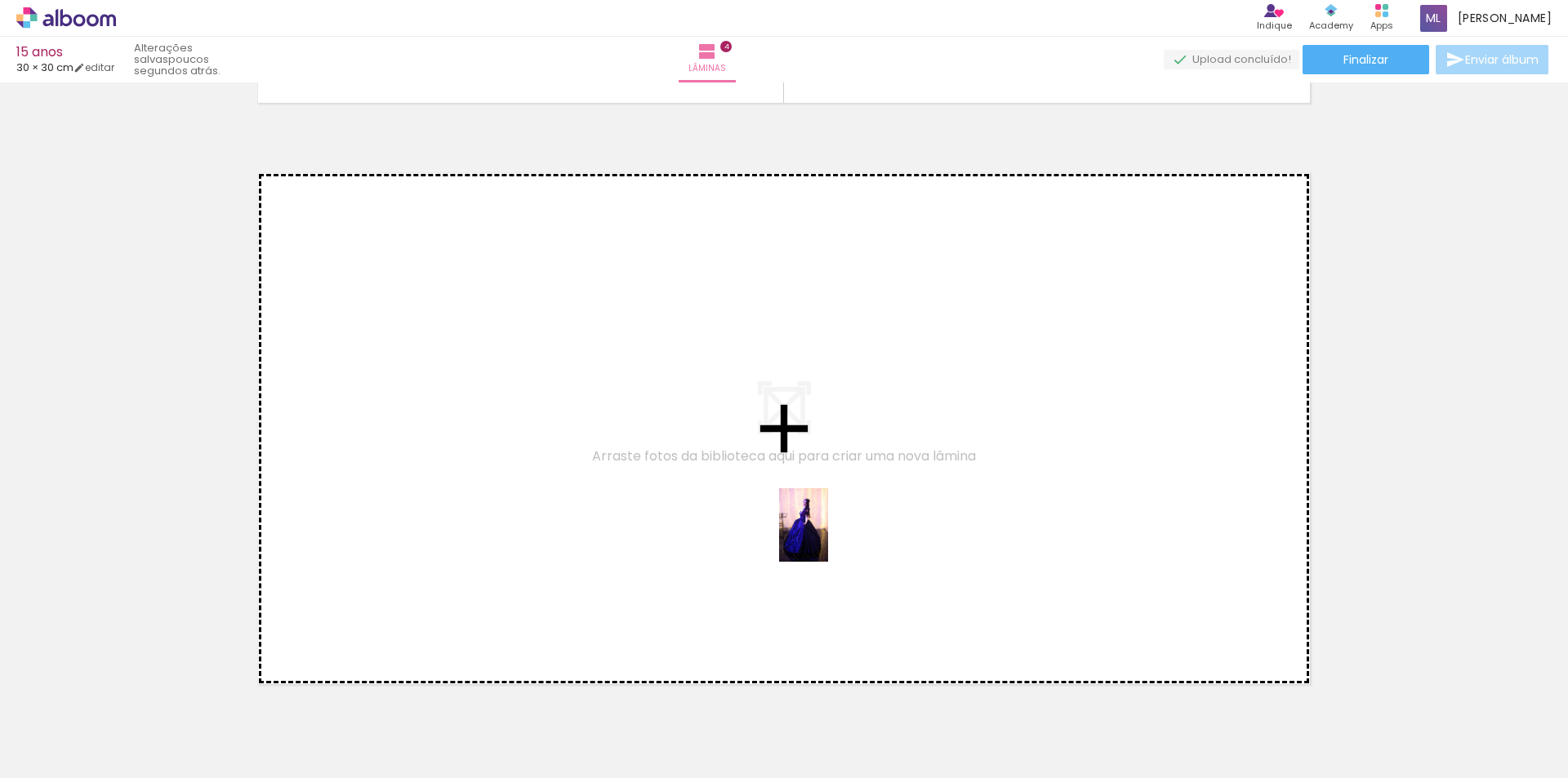
drag, startPoint x: 903, startPoint y: 715, endPoint x: 807, endPoint y: 499, distance: 236.4
click at [807, 499] on quentale-workspace at bounding box center [784, 389] width 1568 height 778
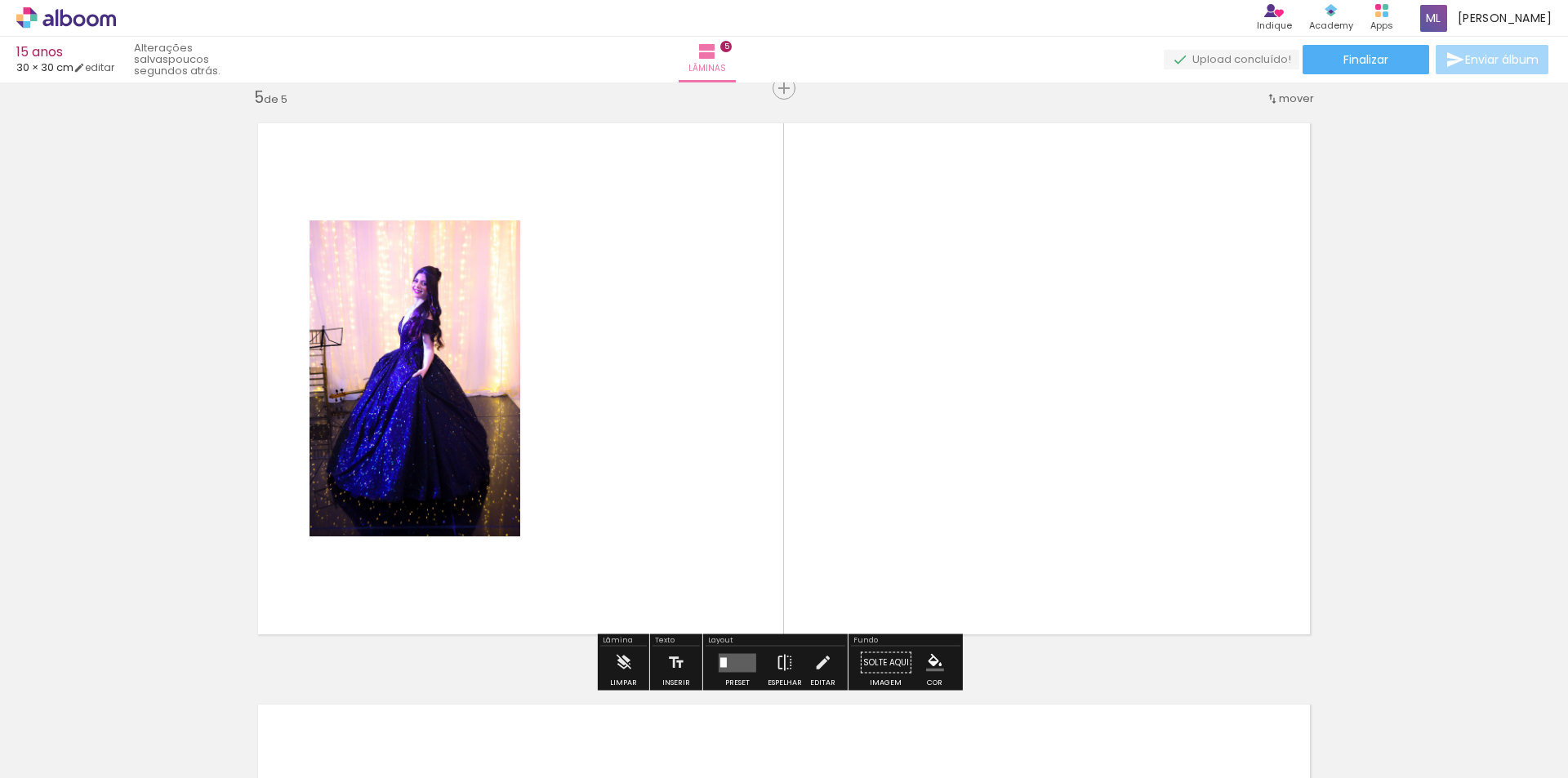
scroll to position [2346, 0]
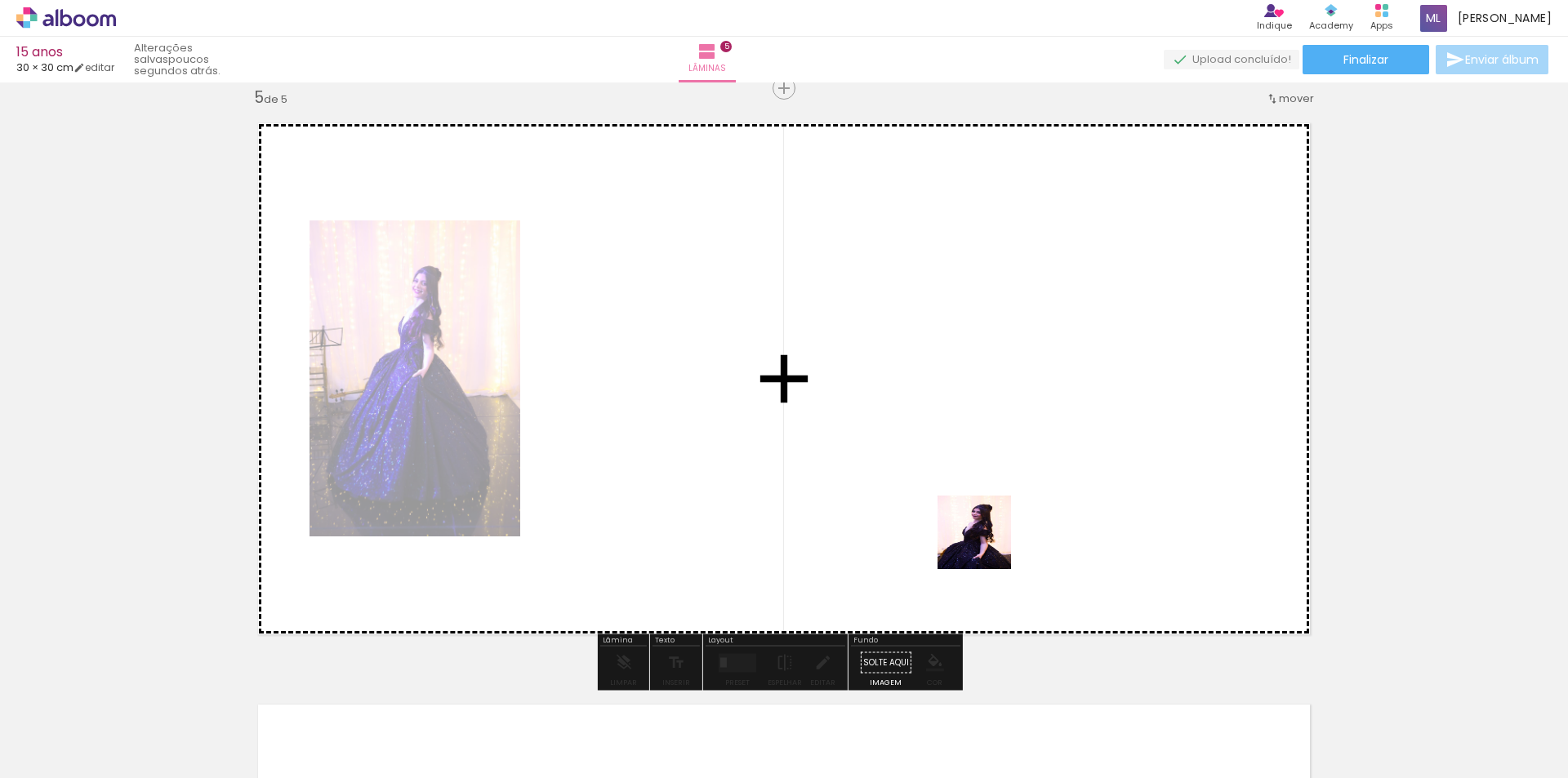
drag, startPoint x: 1004, startPoint y: 729, endPoint x: 1060, endPoint y: 651, distance: 96.0
click at [984, 487] on quentale-workspace at bounding box center [784, 389] width 1568 height 778
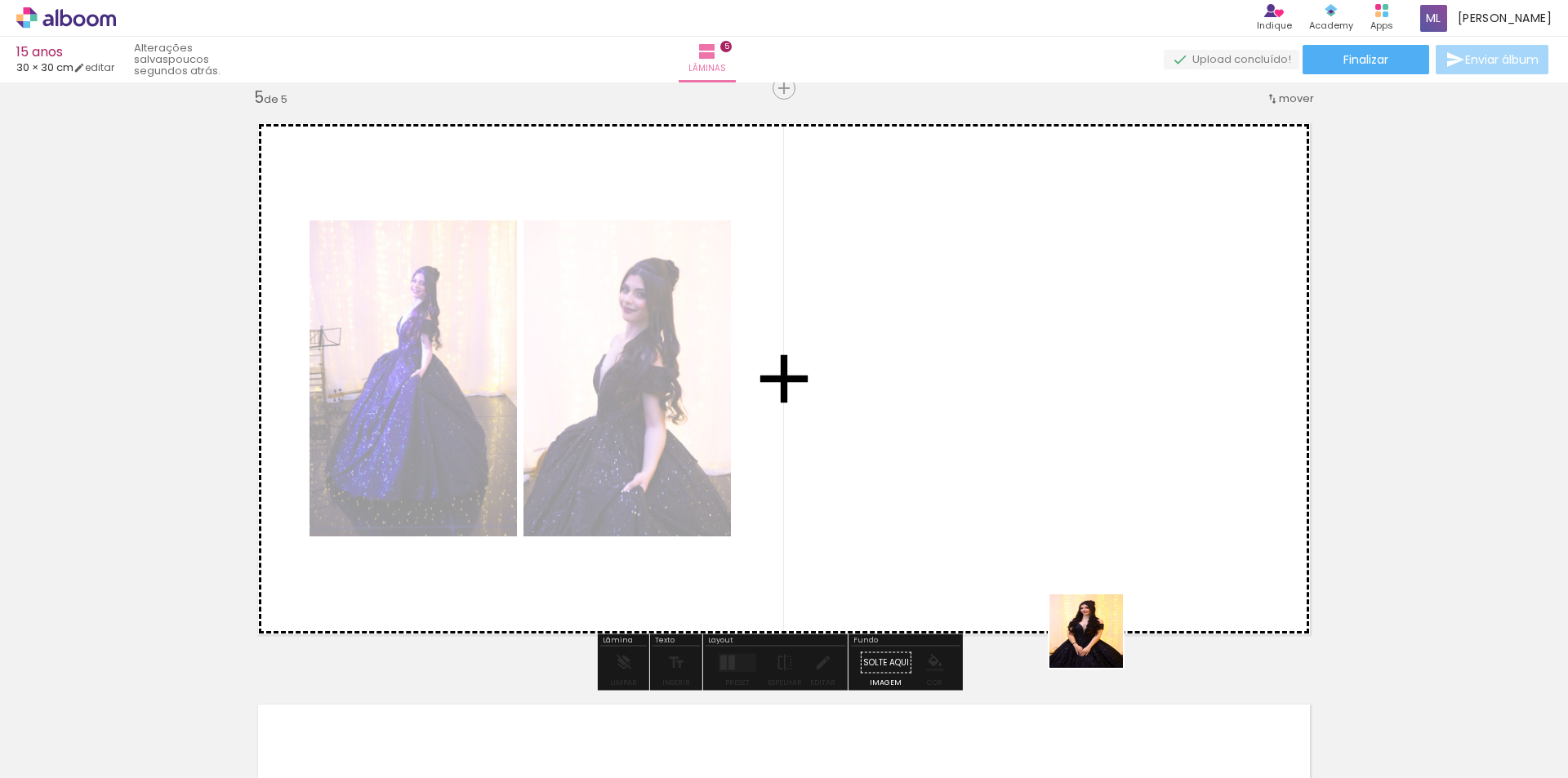
drag, startPoint x: 1108, startPoint y: 735, endPoint x: 1110, endPoint y: 561, distance: 174.0
click at [1067, 504] on quentale-workspace at bounding box center [784, 389] width 1568 height 778
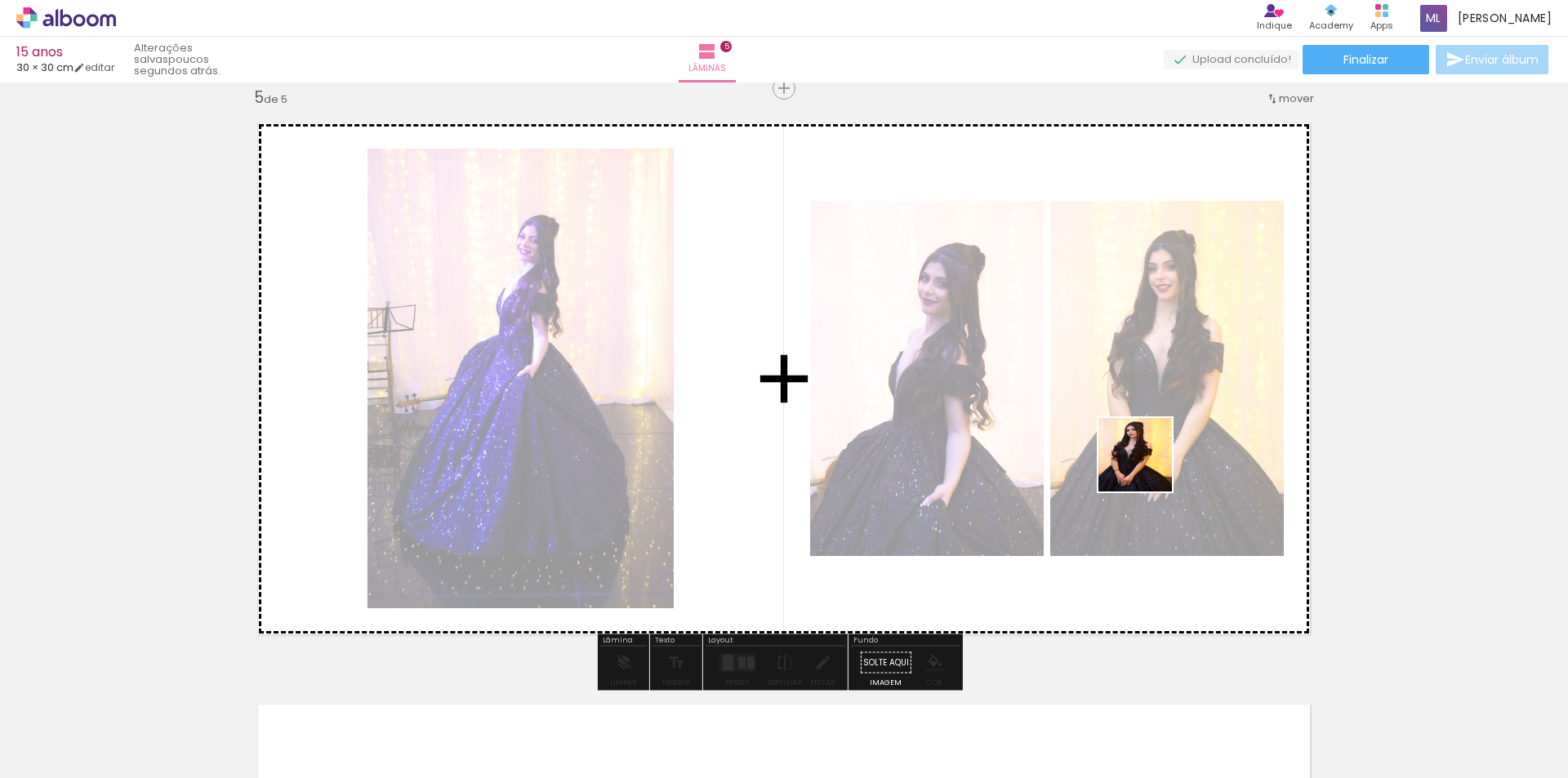
drag, startPoint x: 1195, startPoint y: 733, endPoint x: 1135, endPoint y: 426, distance: 312.8
click at [1136, 427] on quentale-workspace at bounding box center [784, 389] width 1568 height 778
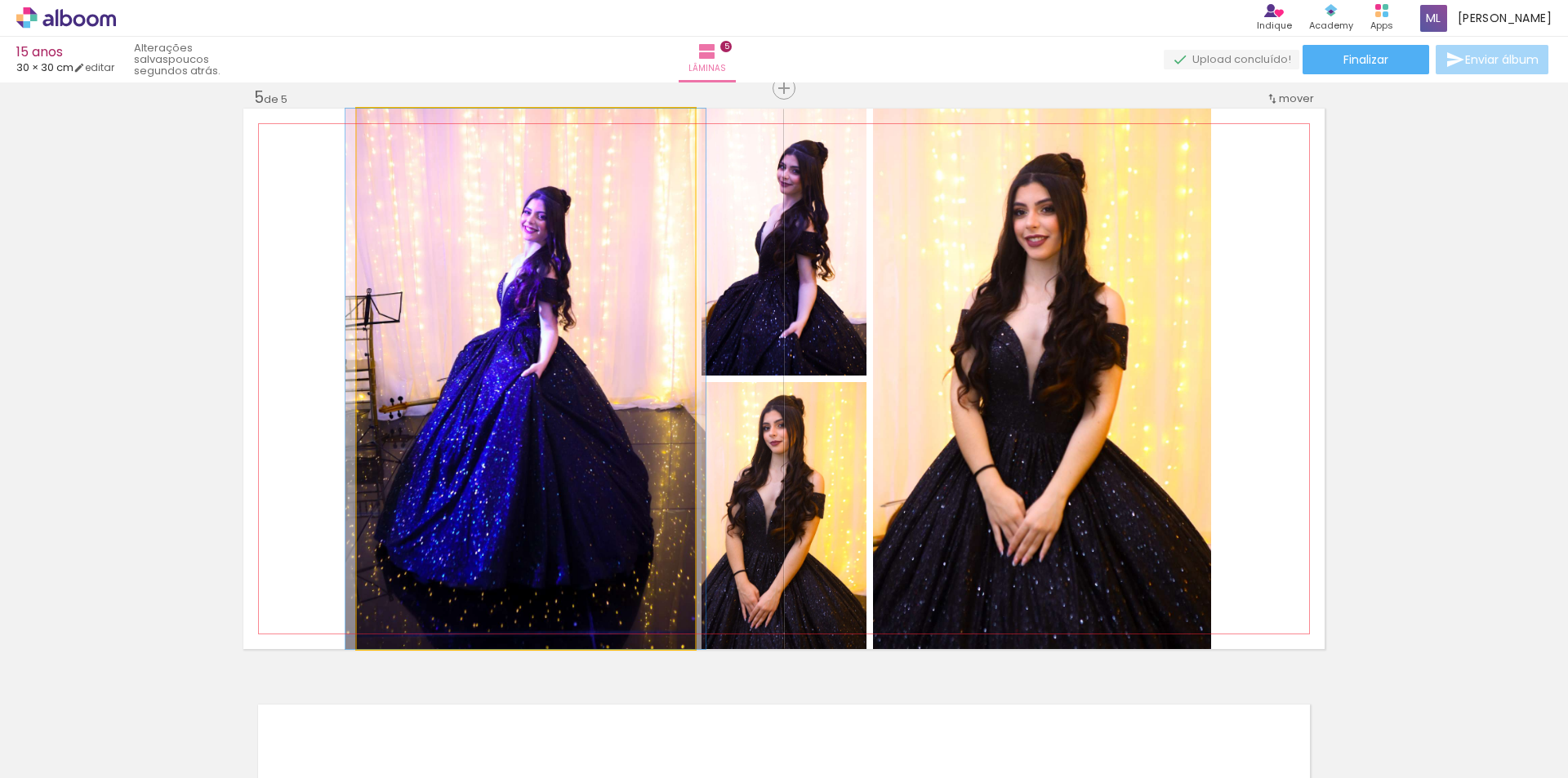
click at [547, 312] on quentale-photo at bounding box center [525, 379] width 338 height 540
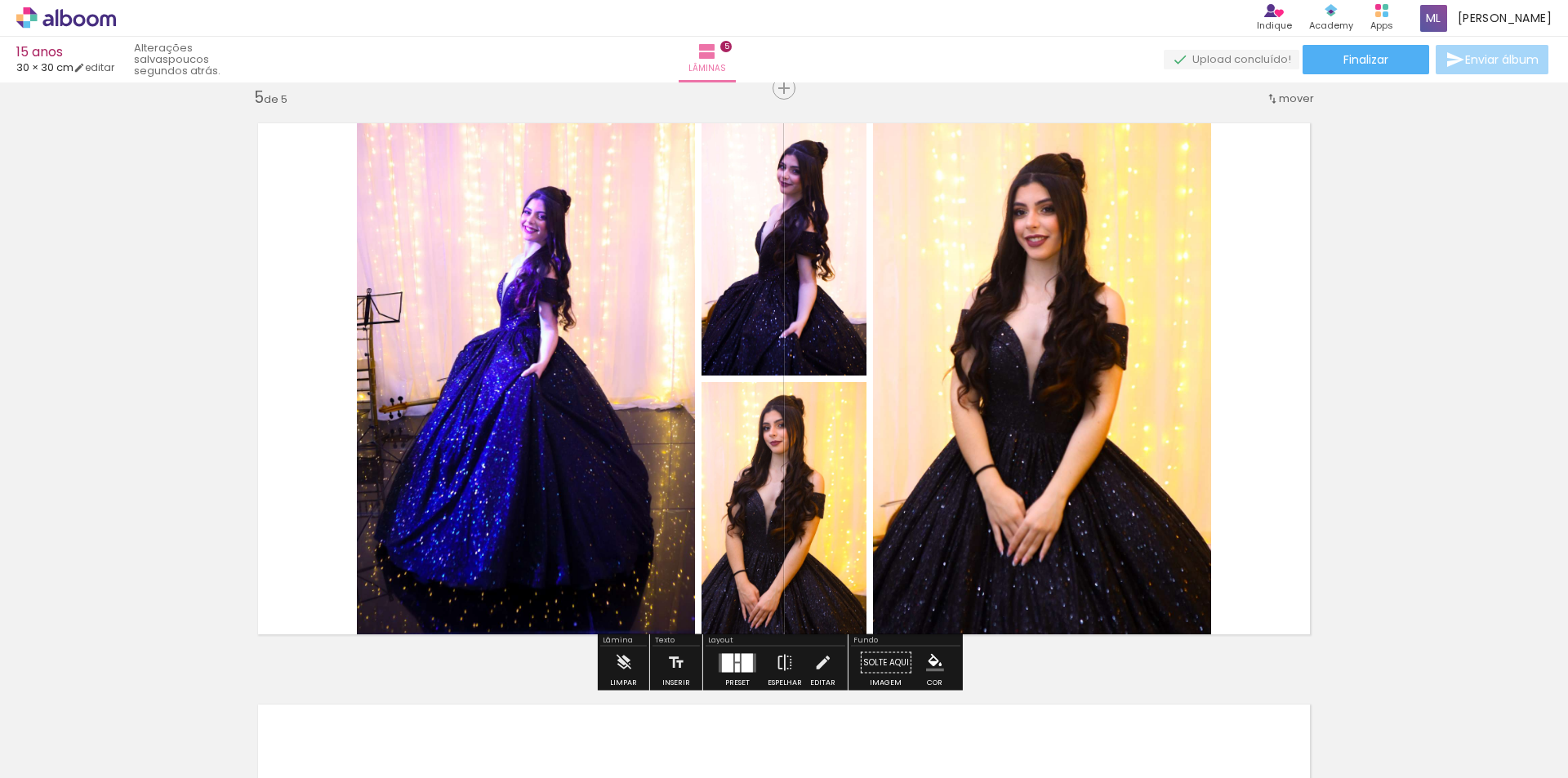
scroll to position [0, 1175]
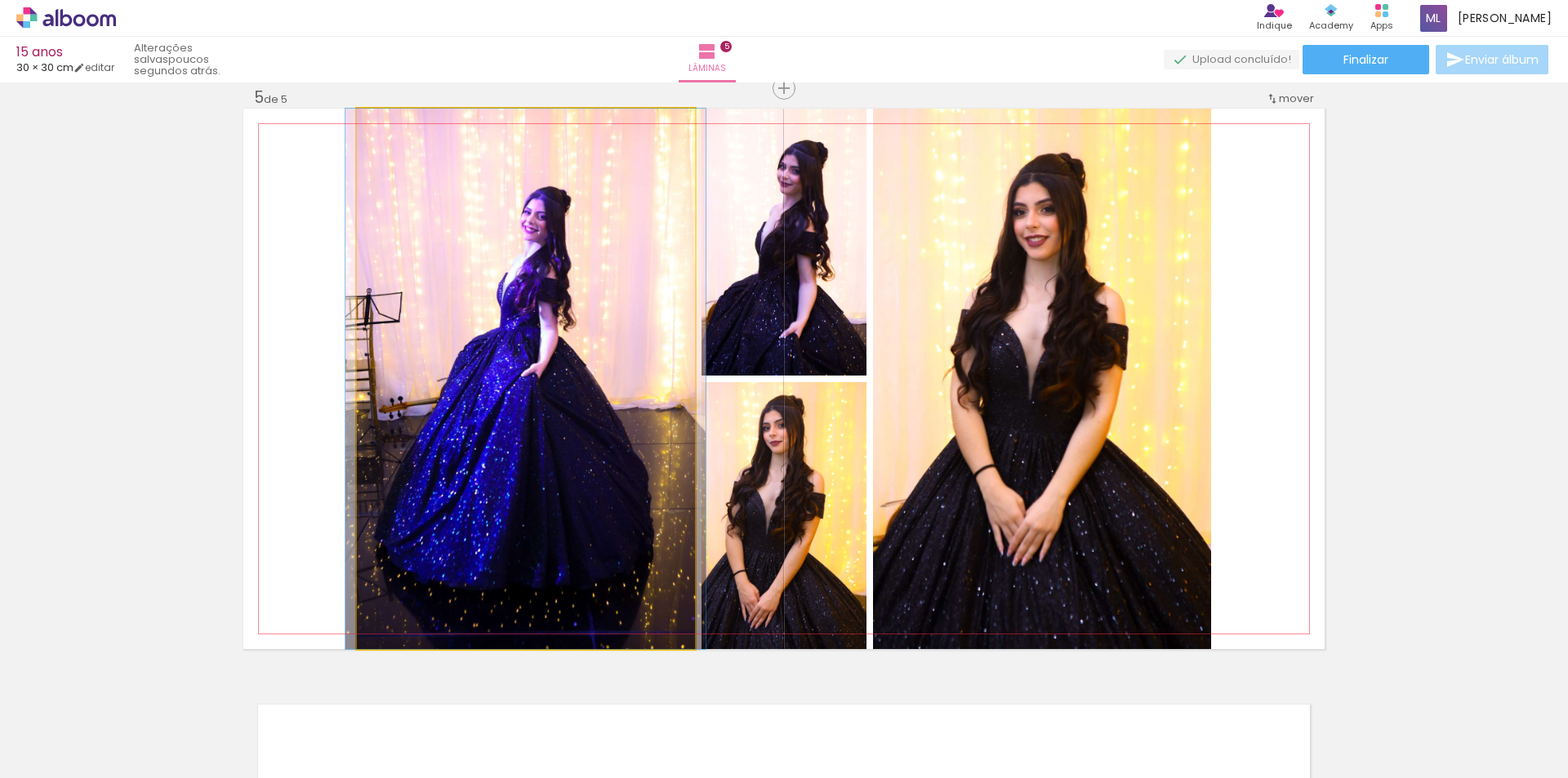
type paper-slider "100"
click at [388, 128] on div at bounding box center [395, 126] width 15 height 15
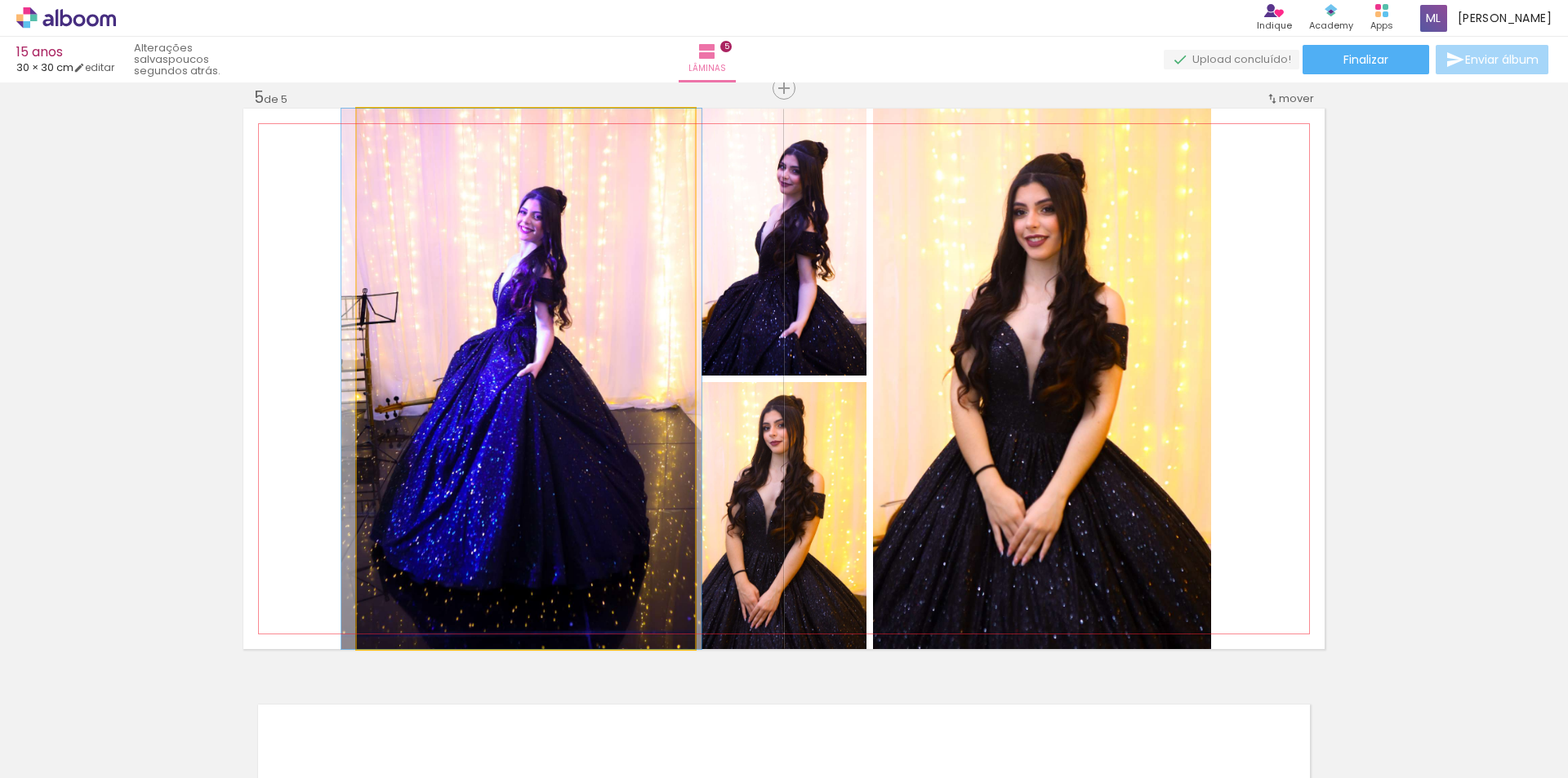
drag, startPoint x: 540, startPoint y: 214, endPoint x: 536, endPoint y: 253, distance: 39.2
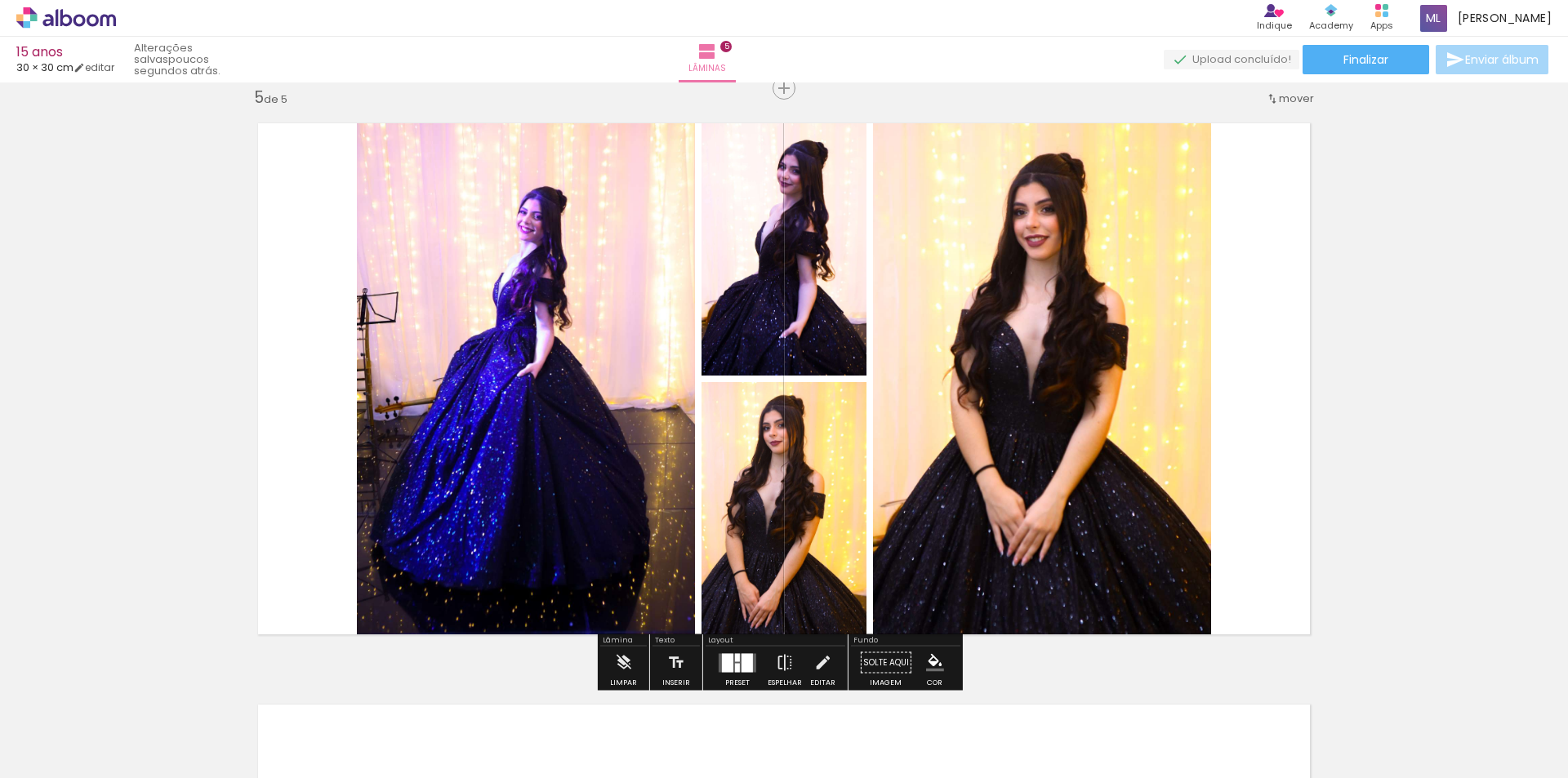
click at [1111, 368] on quentale-photo at bounding box center [1041, 379] width 338 height 540
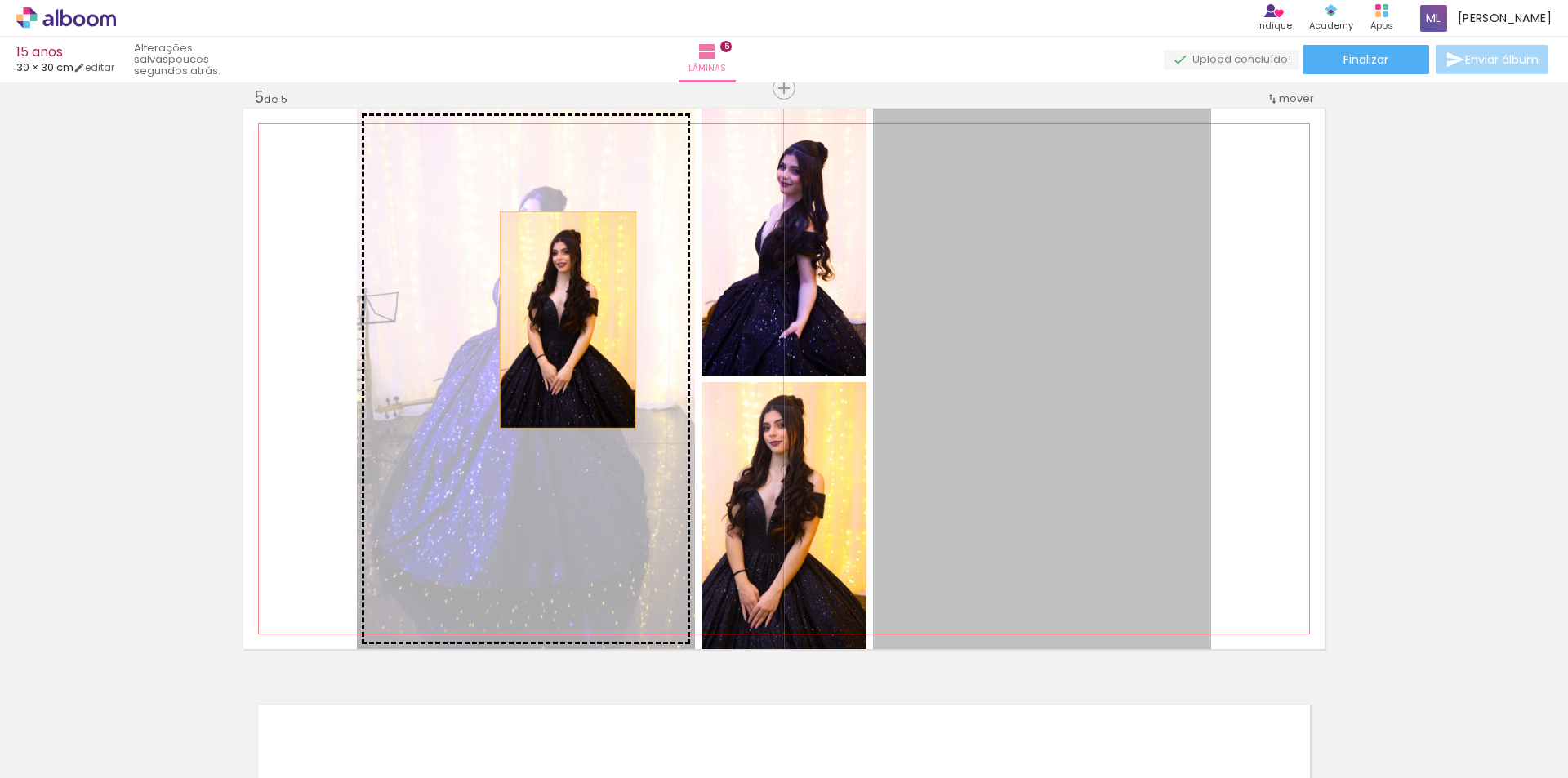
drag, startPoint x: 1021, startPoint y: 304, endPoint x: 562, endPoint y: 320, distance: 459.3
click at [0, 0] on slot at bounding box center [0, 0] width 0 height 0
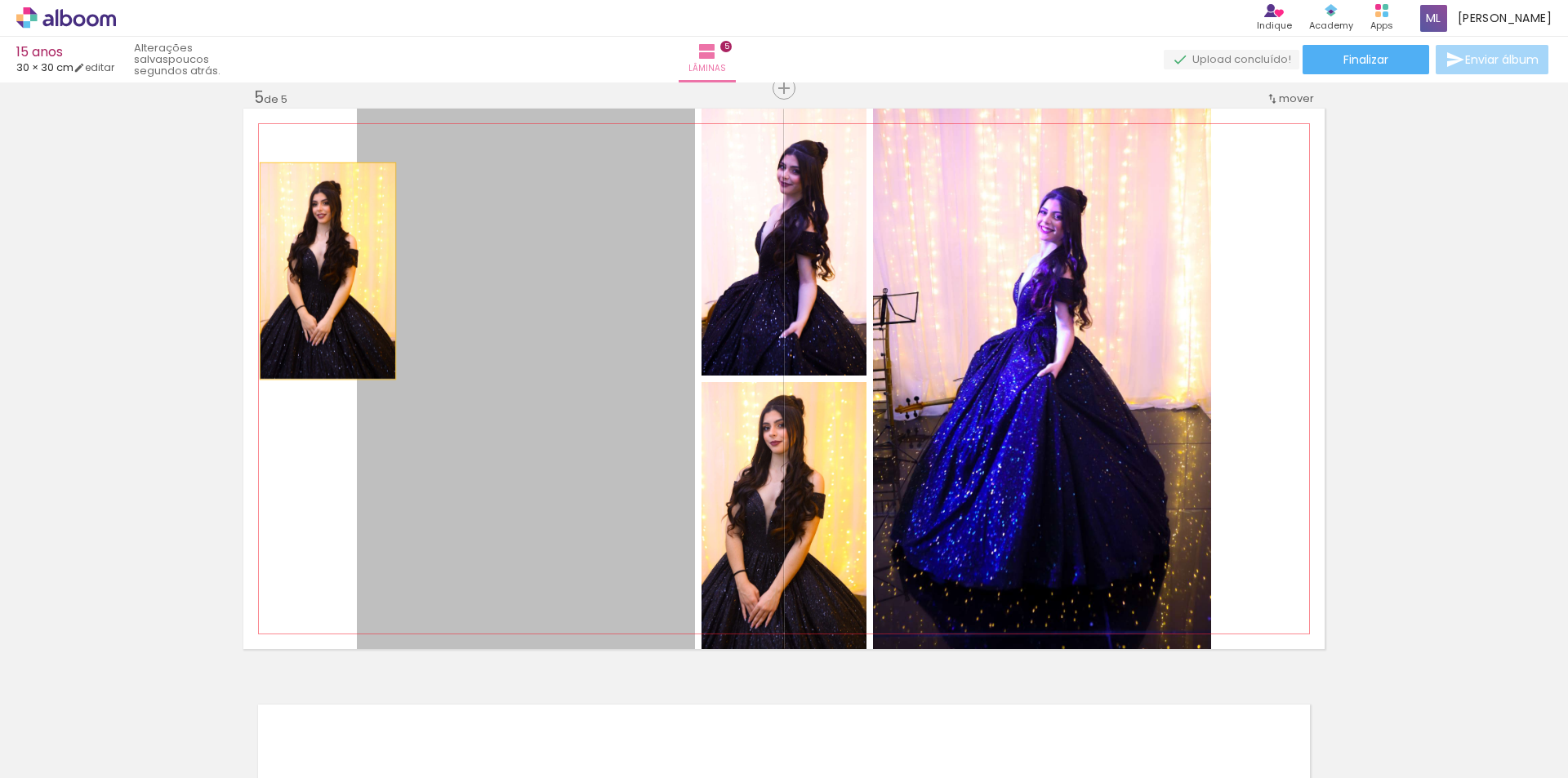
drag, startPoint x: 550, startPoint y: 269, endPoint x: 322, endPoint y: 271, distance: 228.0
click at [322, 271] on quentale-layouter at bounding box center [784, 379] width 1081 height 540
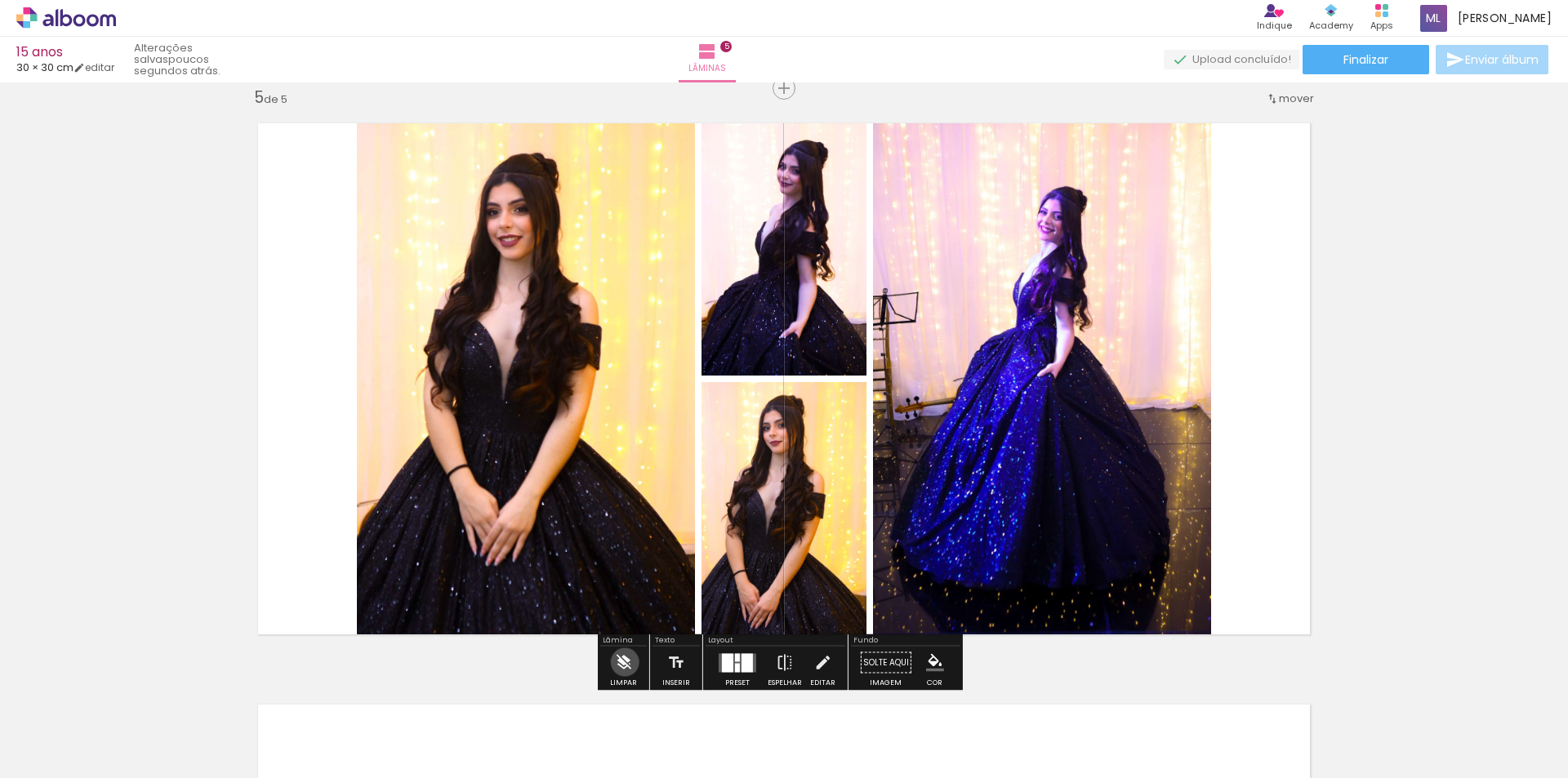
click at [625, 662] on iron-icon at bounding box center [623, 662] width 18 height 33
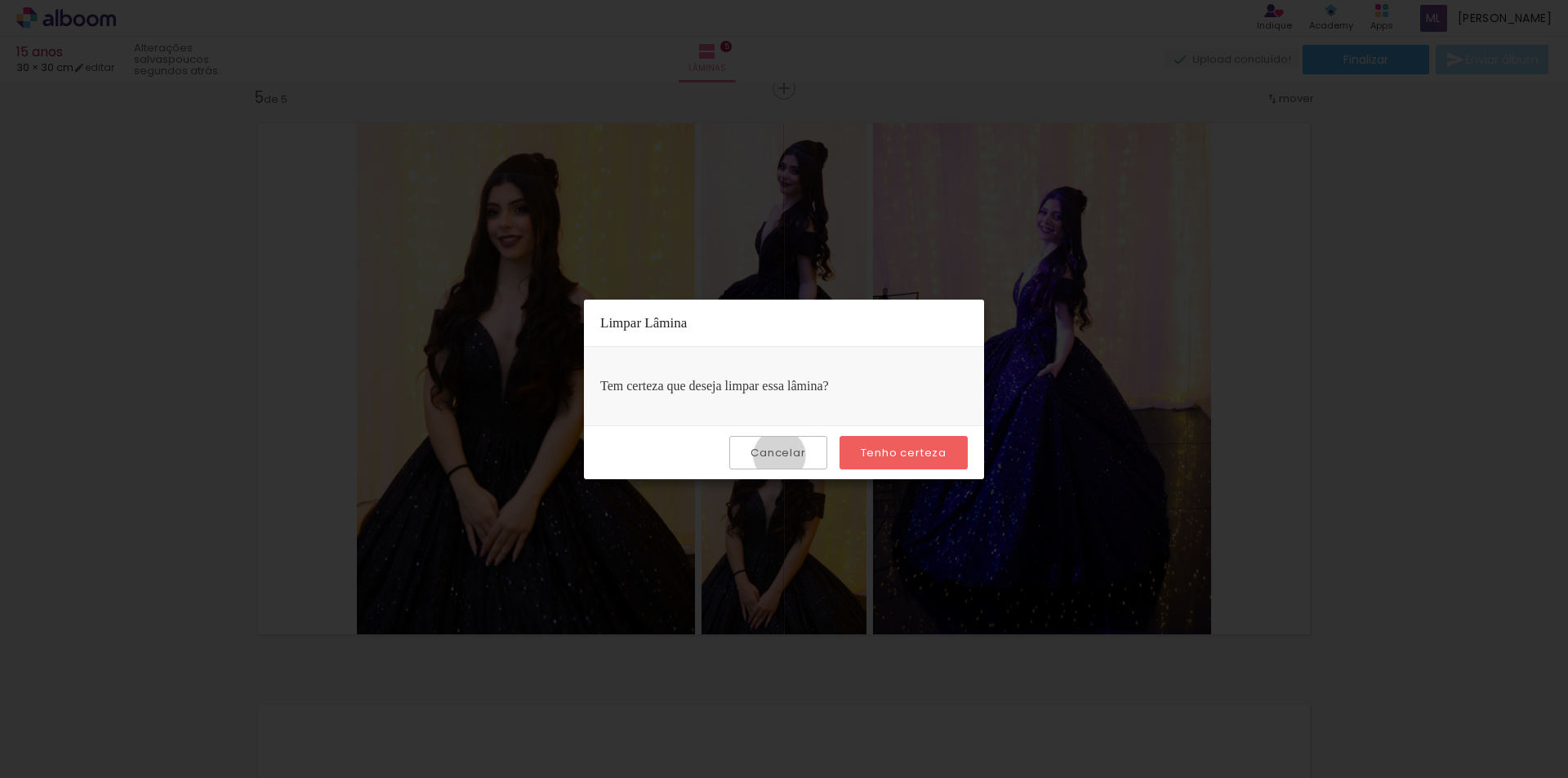
click at [0, 0] on slot "Cancelar" at bounding box center [0, 0] width 0 height 0
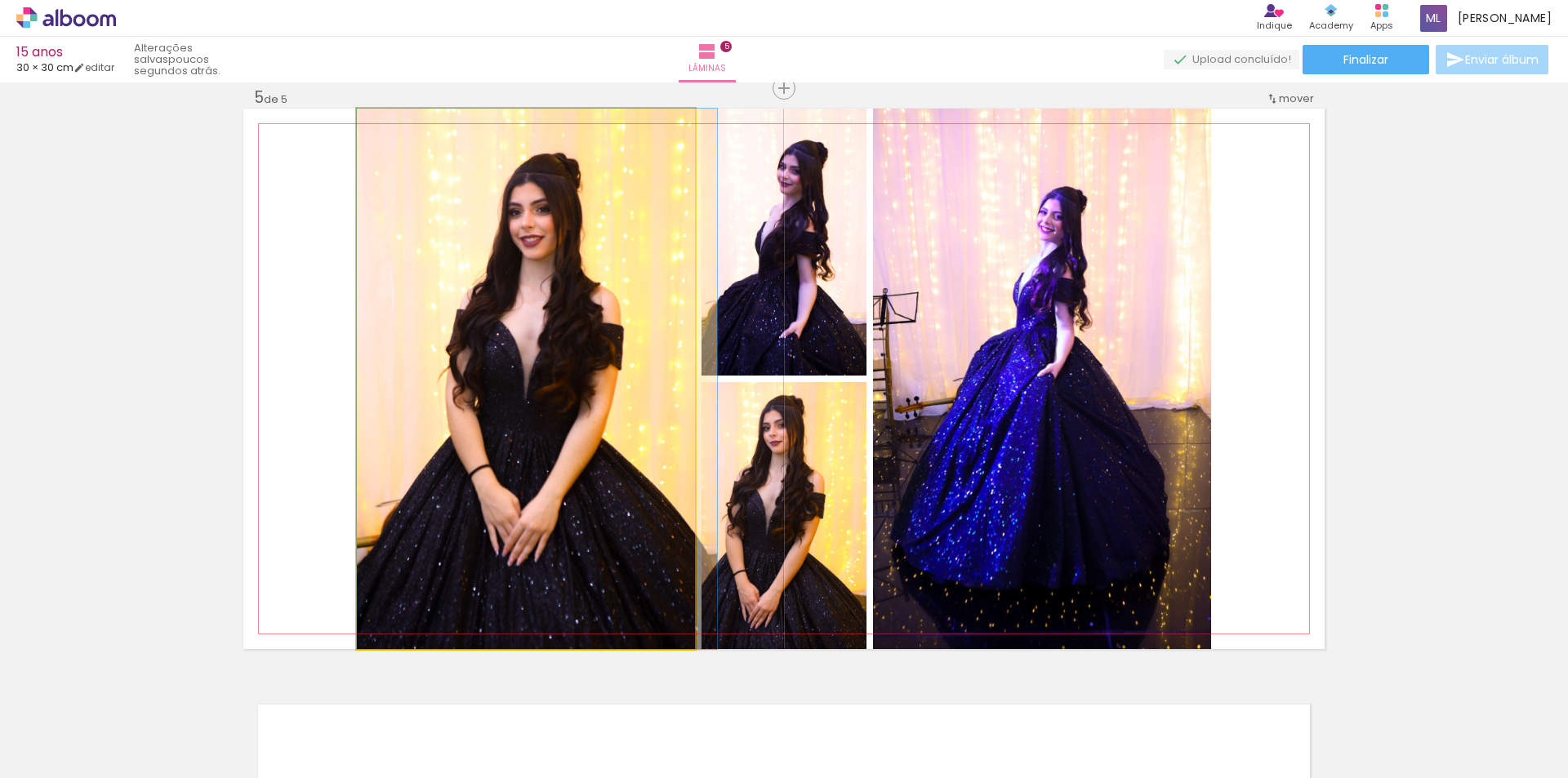
drag, startPoint x: 577, startPoint y: 444, endPoint x: 633, endPoint y: 435, distance: 56.7
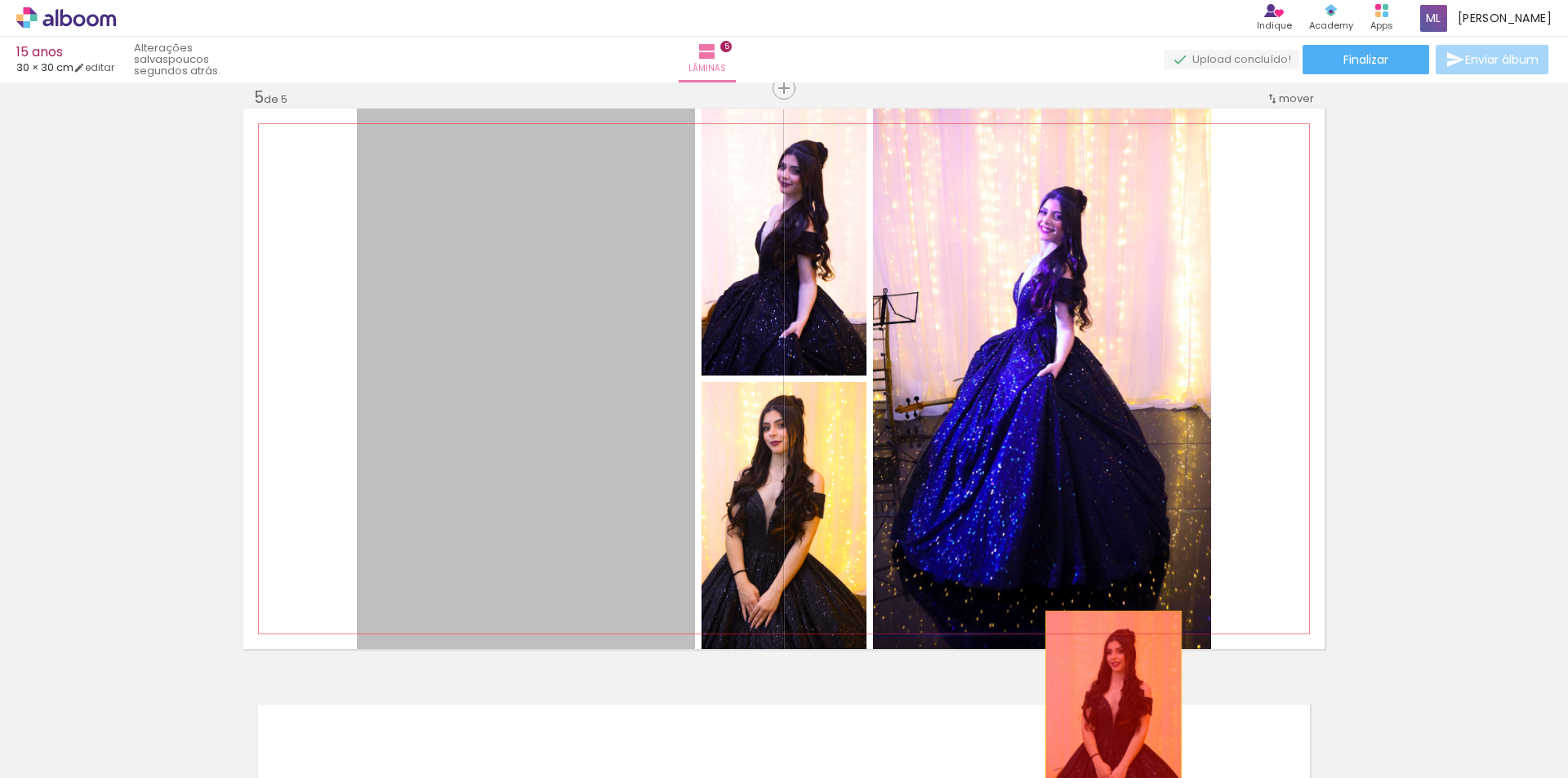
drag, startPoint x: 605, startPoint y: 417, endPoint x: 1107, endPoint y: 720, distance: 586.4
click at [1104, 719] on quentale-workspace at bounding box center [784, 389] width 1568 height 778
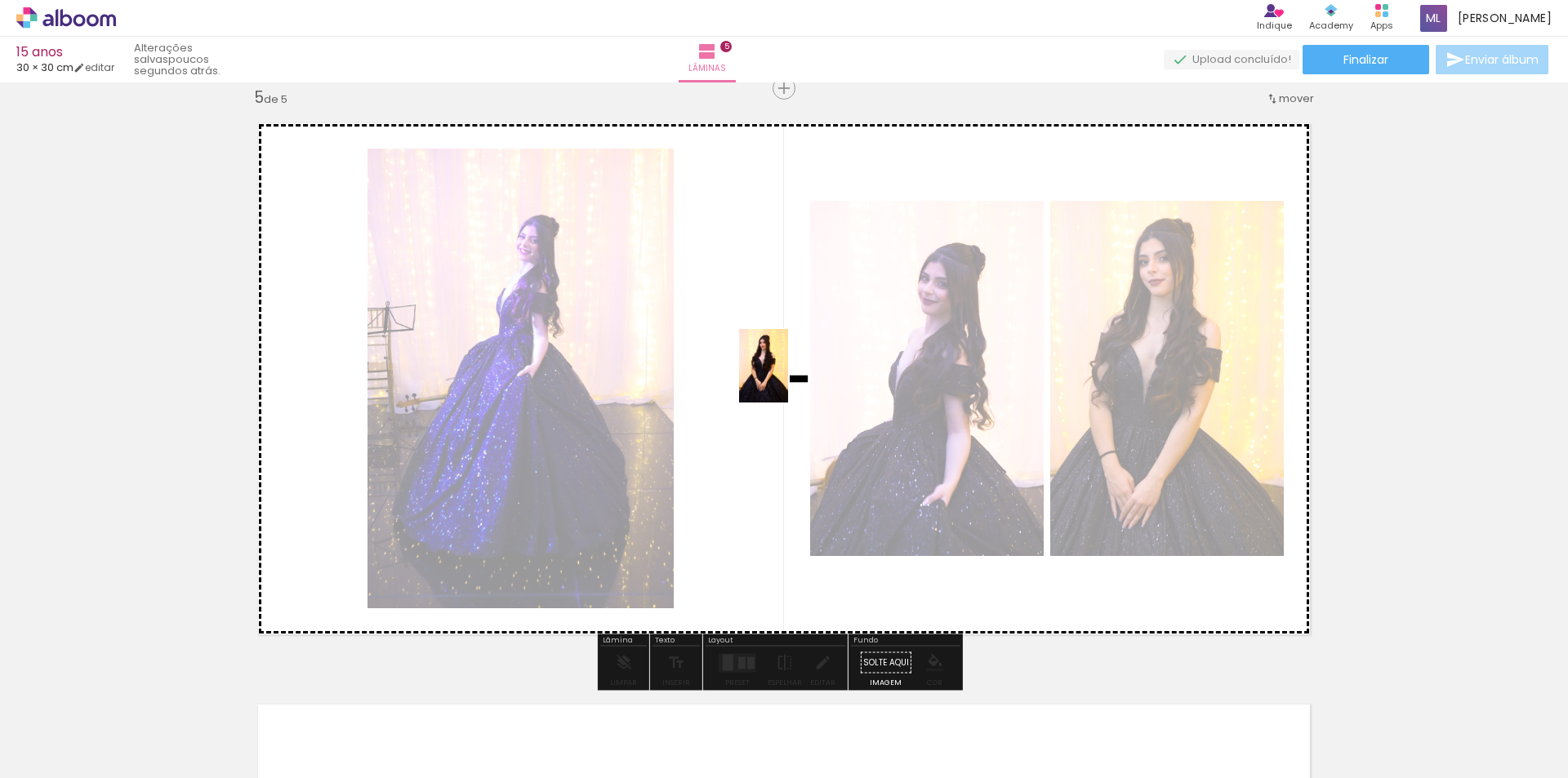
drag, startPoint x: 1098, startPoint y: 725, endPoint x: 786, endPoint y: 374, distance: 469.6
click at [786, 374] on quentale-workspace at bounding box center [784, 389] width 1568 height 778
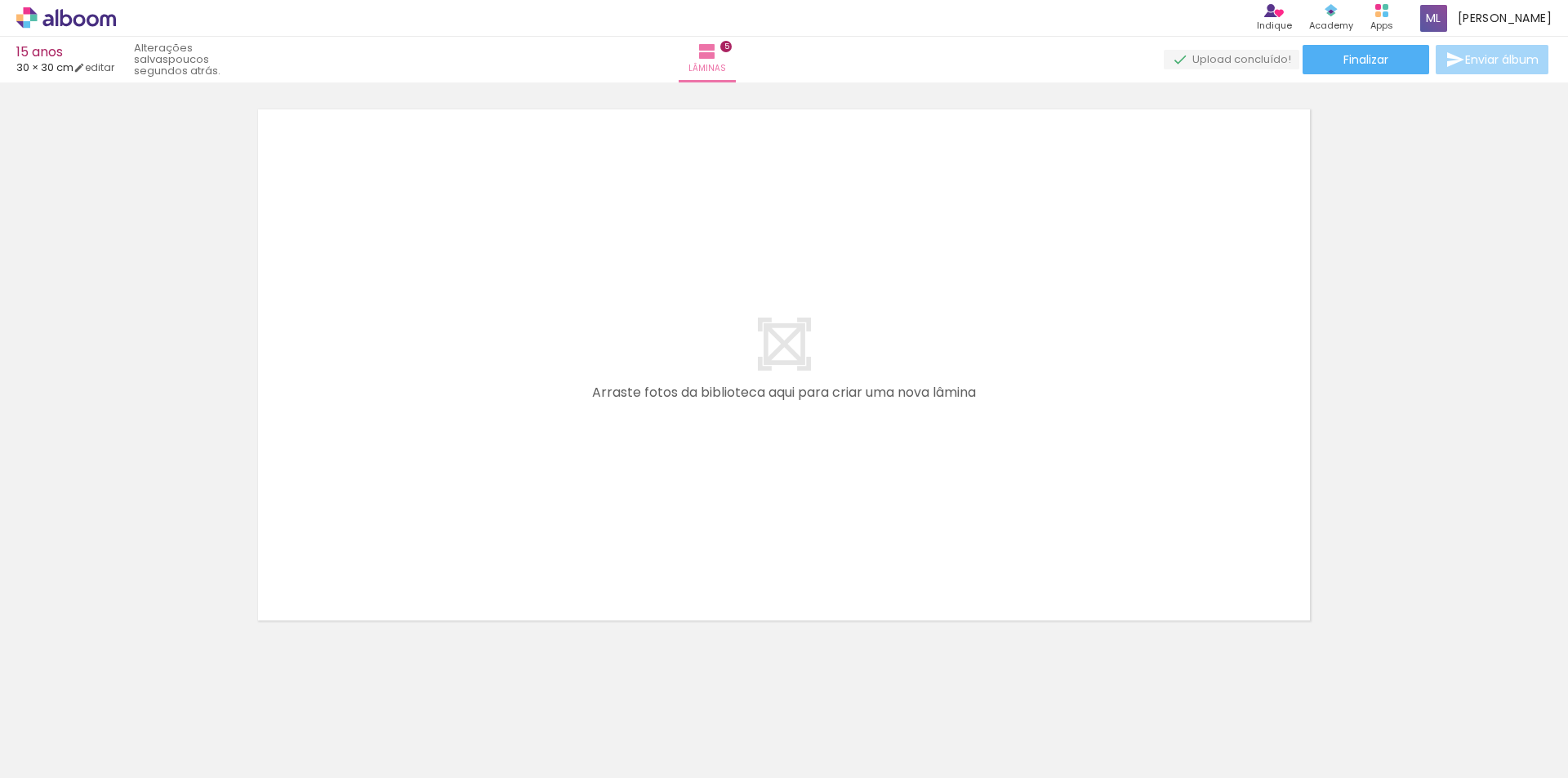
scroll to position [2950, 0]
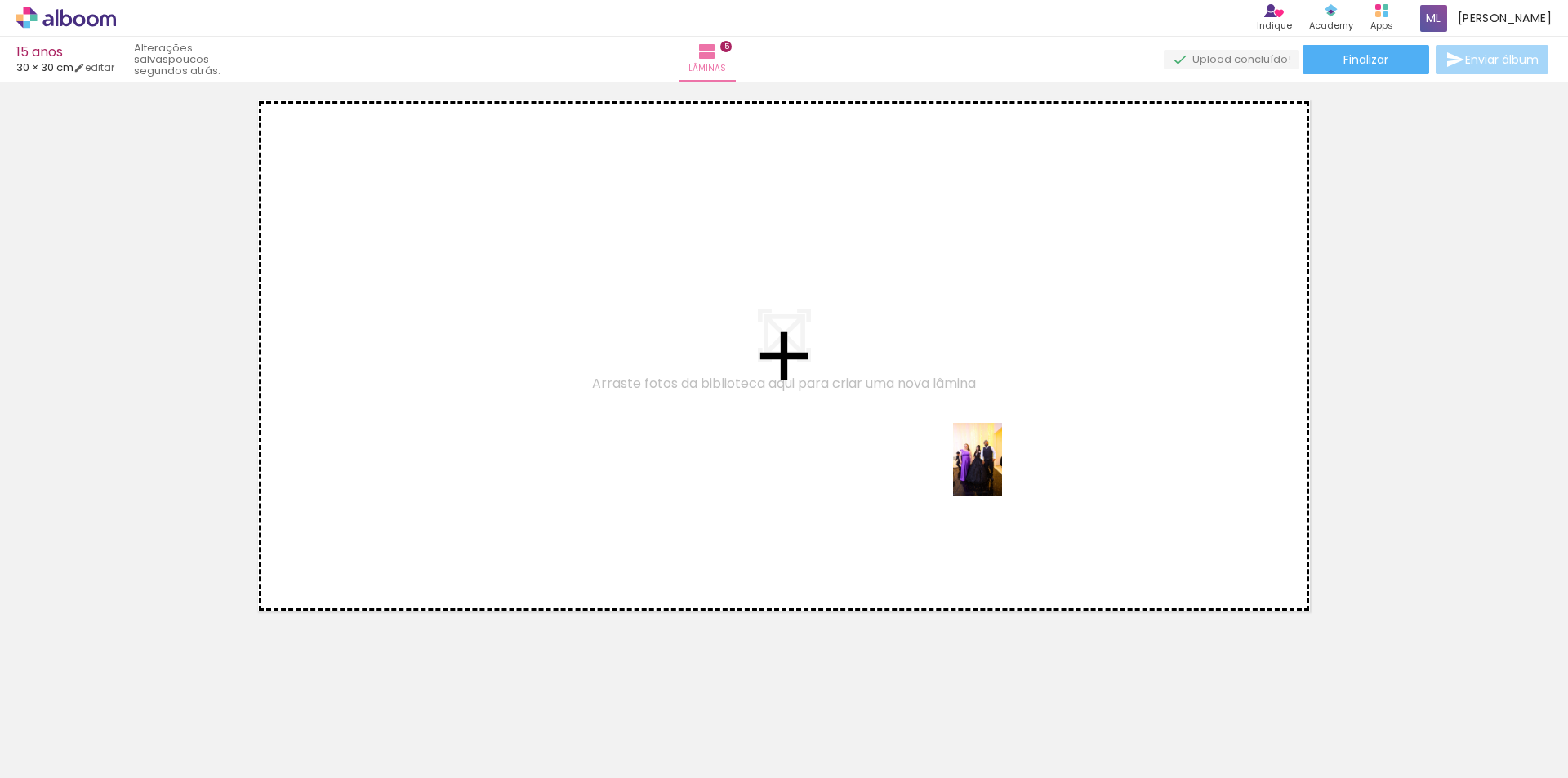
drag, startPoint x: 1274, startPoint y: 726, endPoint x: 1199, endPoint y: 596, distance: 150.1
click at [993, 466] on quentale-workspace at bounding box center [784, 389] width 1568 height 778
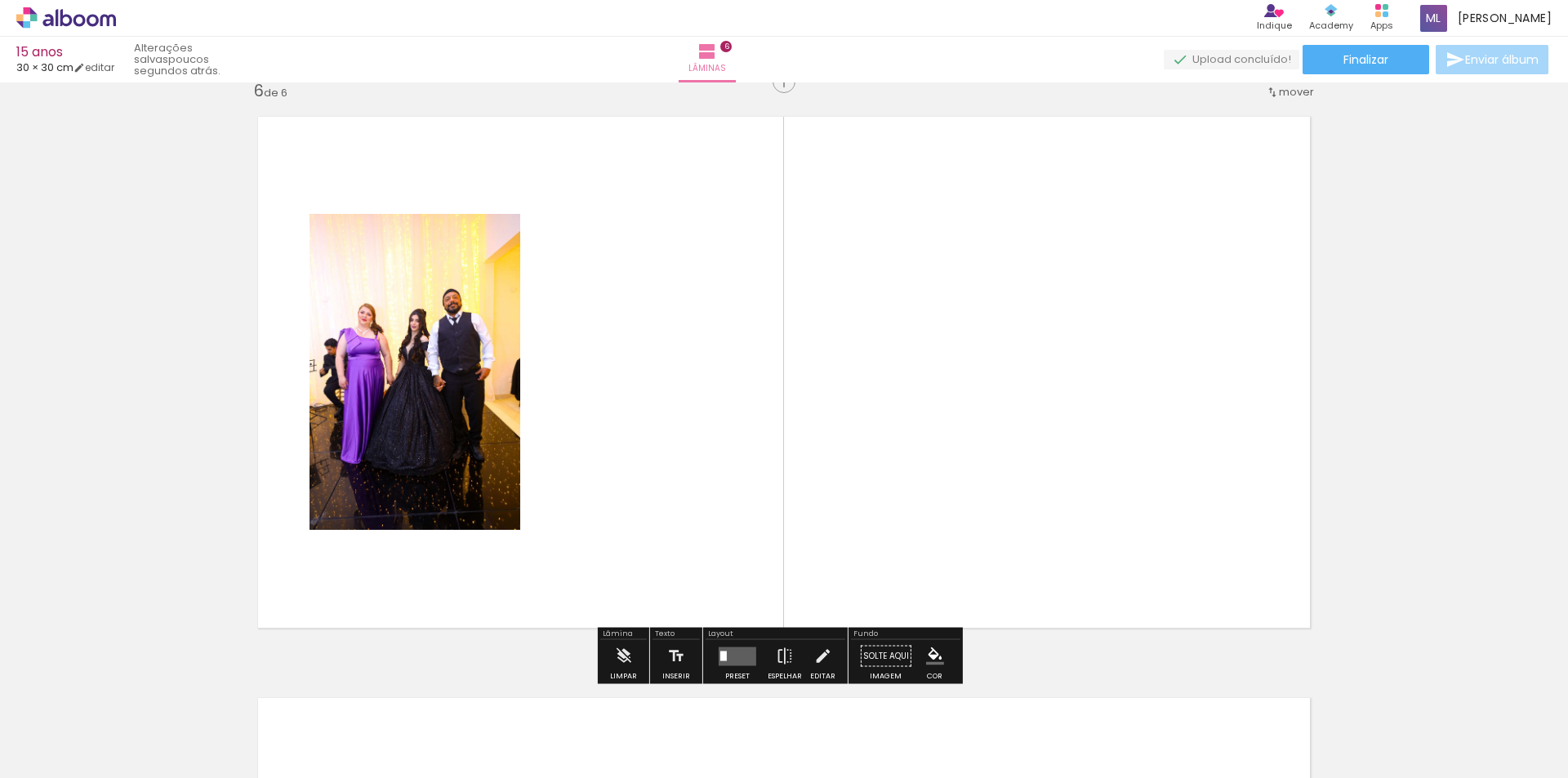
scroll to position [2927, 0]
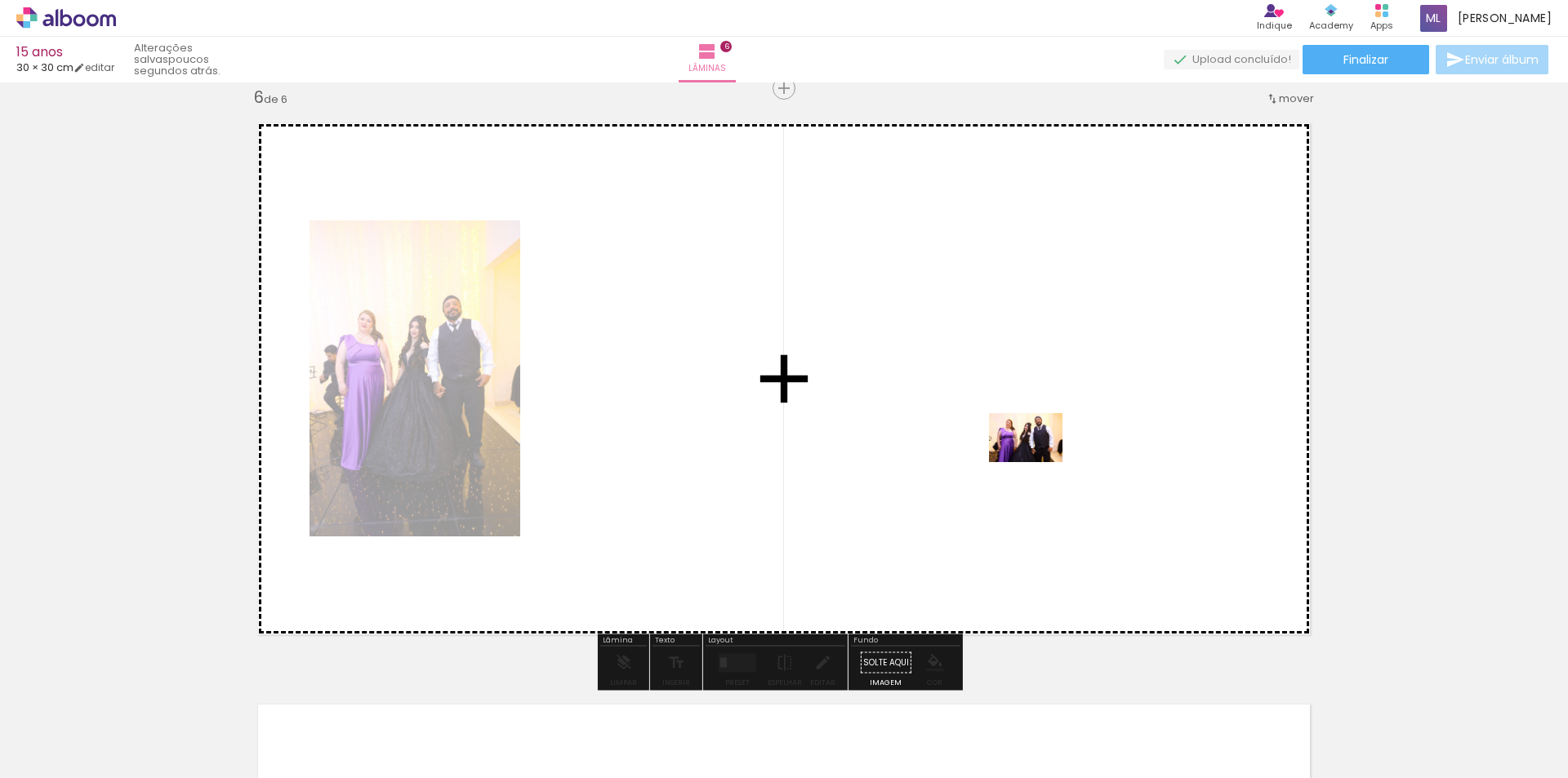
drag, startPoint x: 1371, startPoint y: 729, endPoint x: 1038, endPoint y: 462, distance: 426.8
click at [1038, 462] on quentale-workspace at bounding box center [784, 389] width 1568 height 778
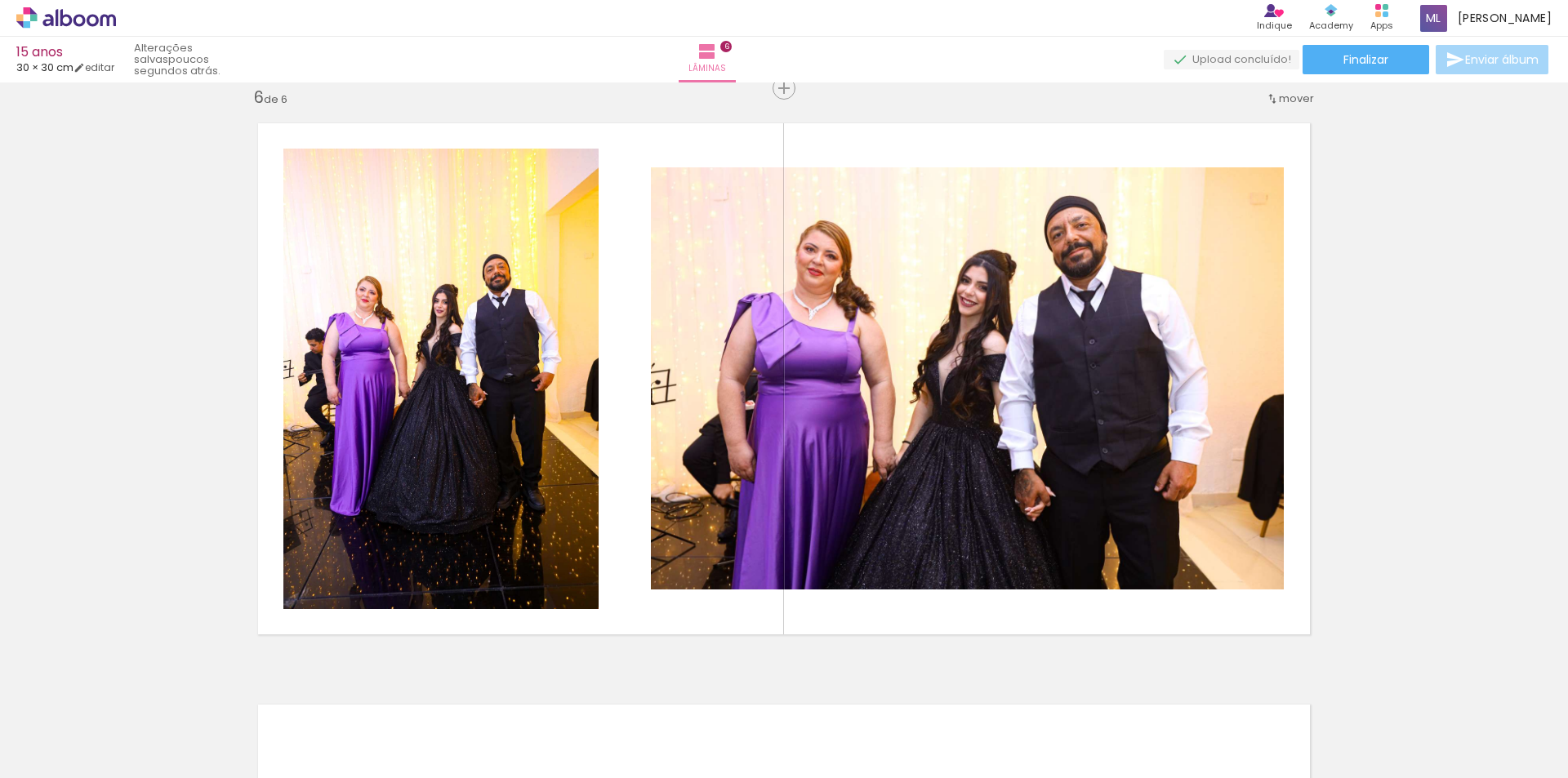
scroll to position [0, 2007]
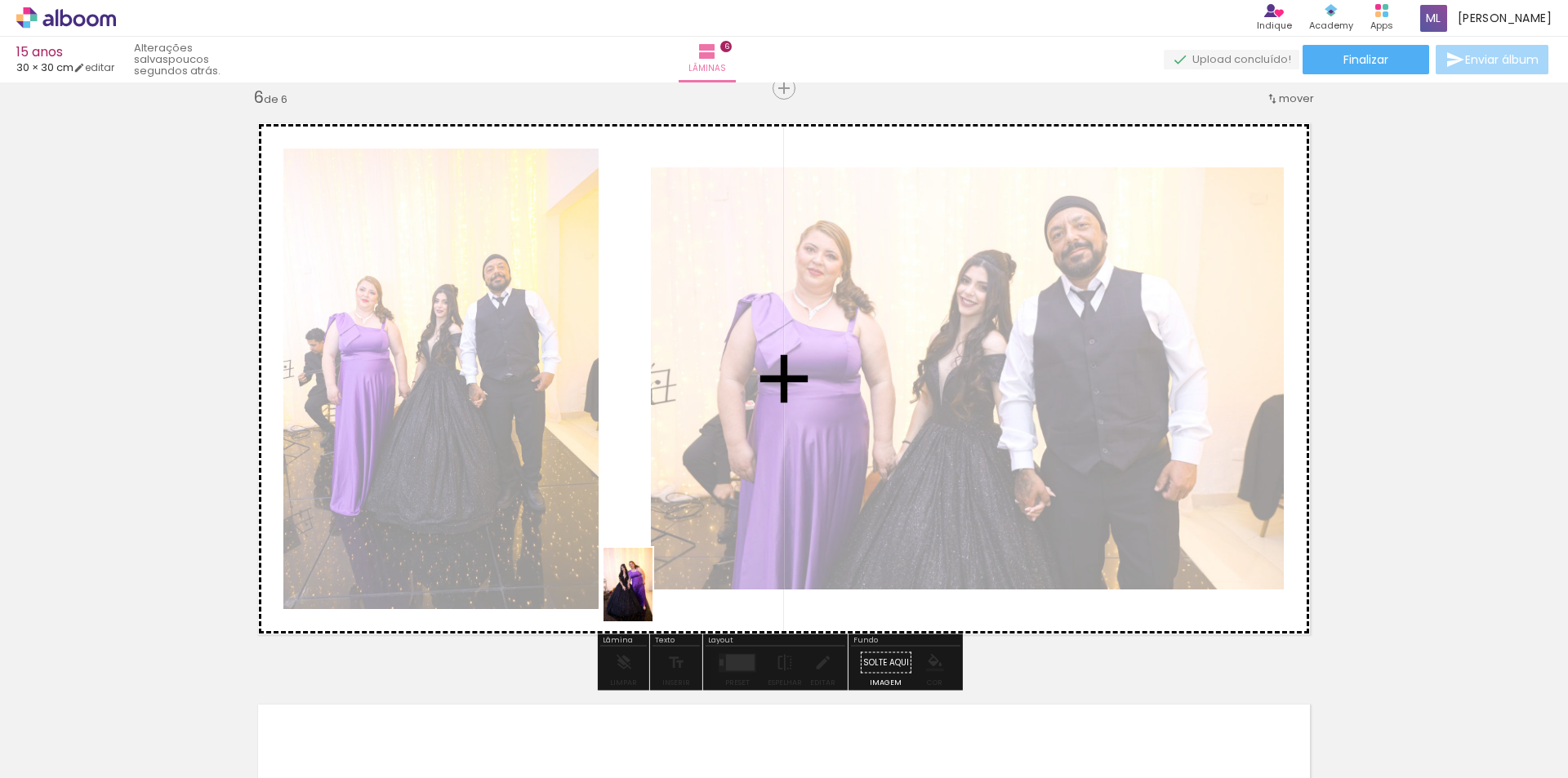
drag, startPoint x: 634, startPoint y: 734, endPoint x: 735, endPoint y: 636, distance: 140.7
click at [694, 473] on quentale-workspace at bounding box center [784, 389] width 1568 height 778
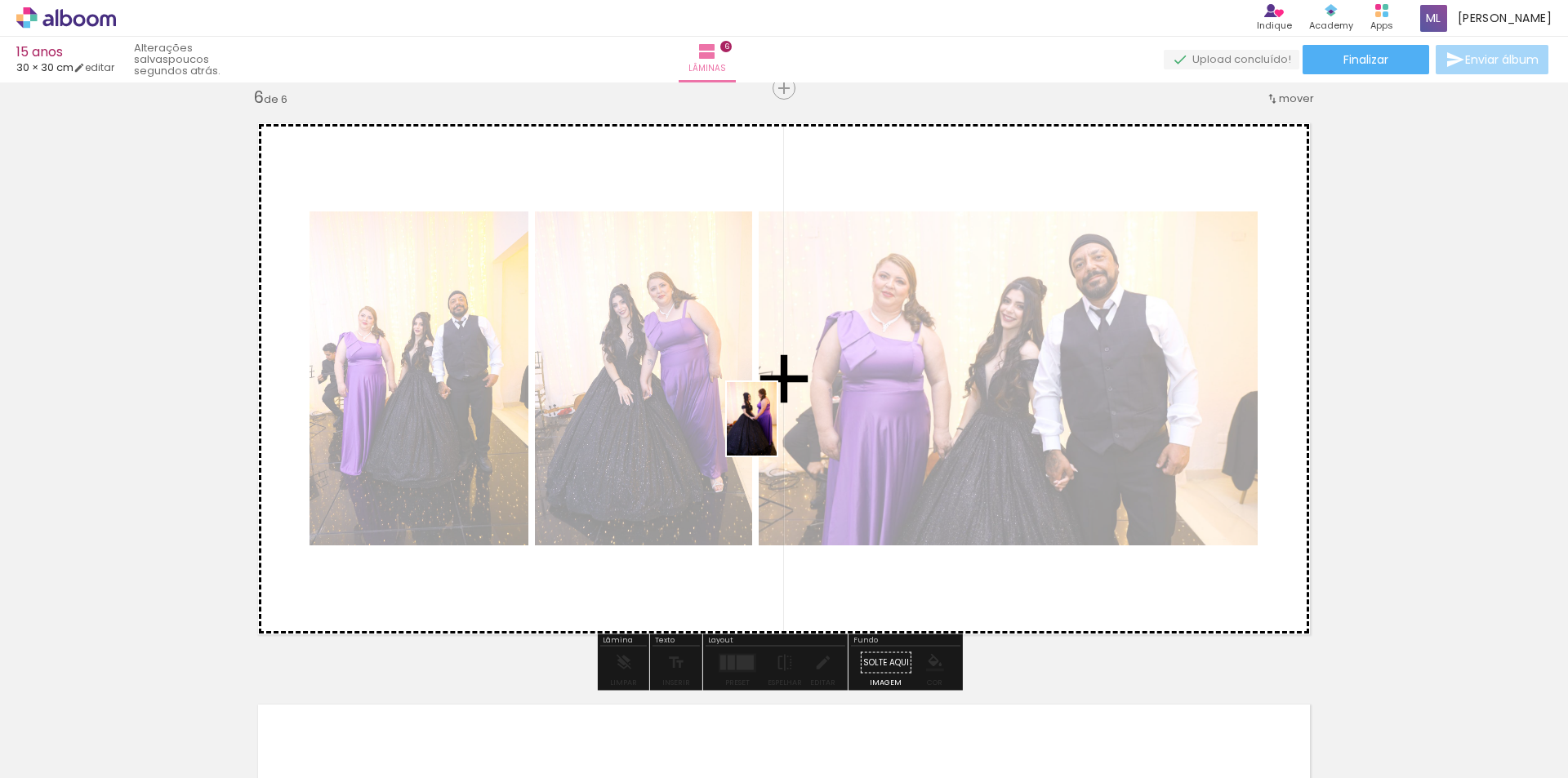
drag, startPoint x: 726, startPoint y: 720, endPoint x: 776, endPoint y: 431, distance: 293.3
click at [776, 431] on quentale-workspace at bounding box center [784, 389] width 1568 height 778
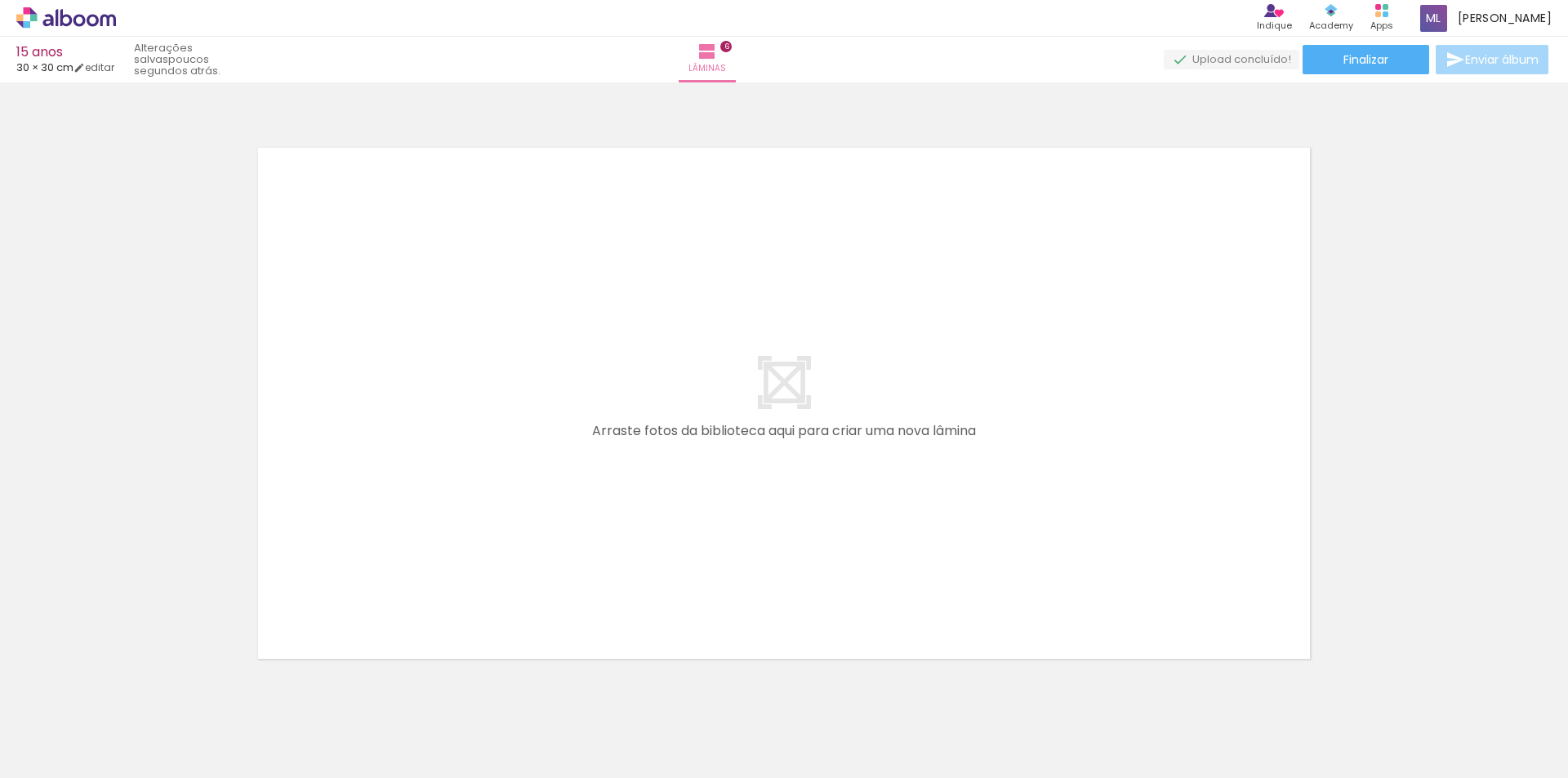
scroll to position [3510, 0]
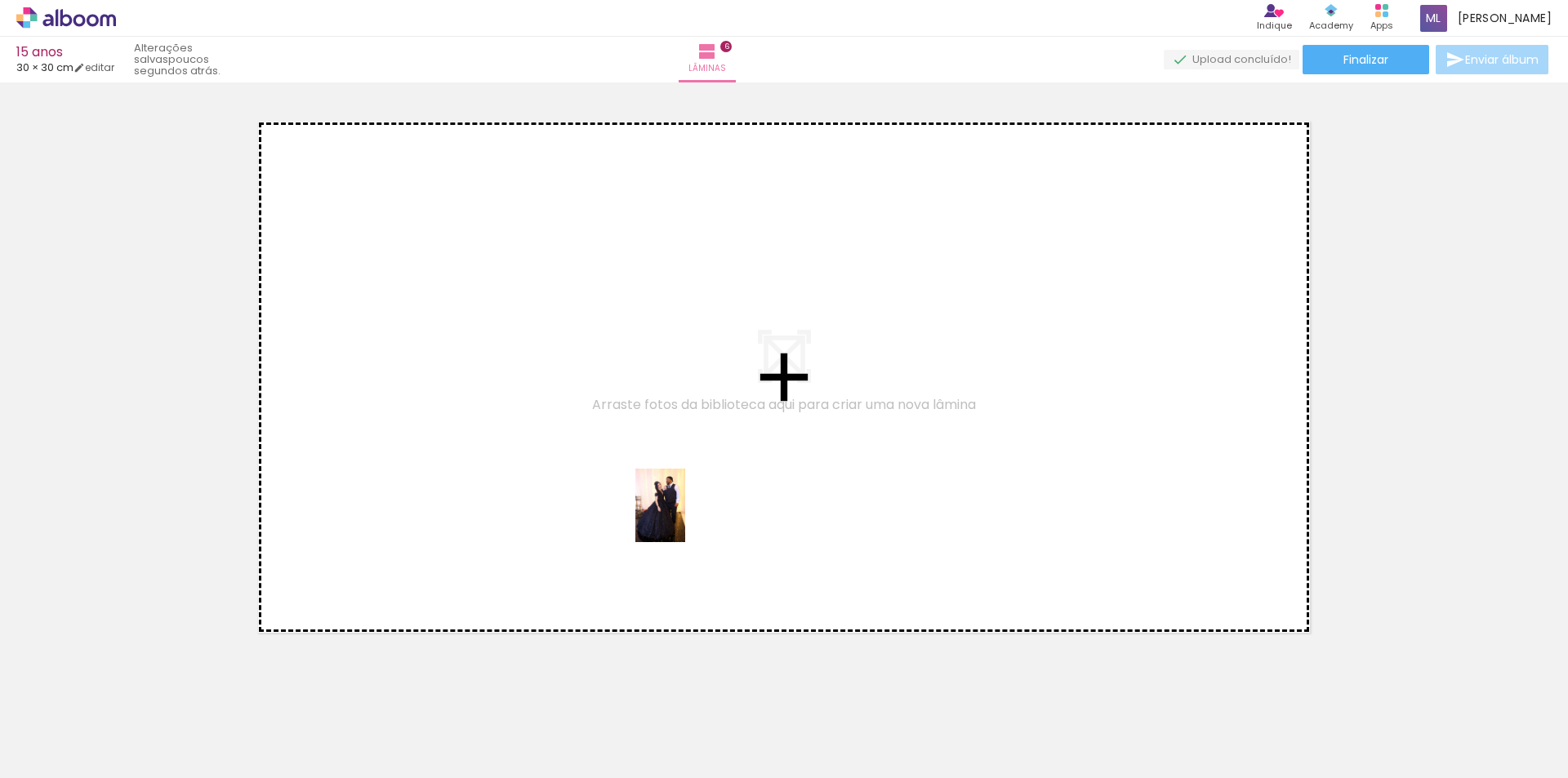
drag, startPoint x: 798, startPoint y: 665, endPoint x: 849, endPoint y: 713, distance: 70.0
click at [683, 517] on quentale-workspace at bounding box center [784, 389] width 1568 height 778
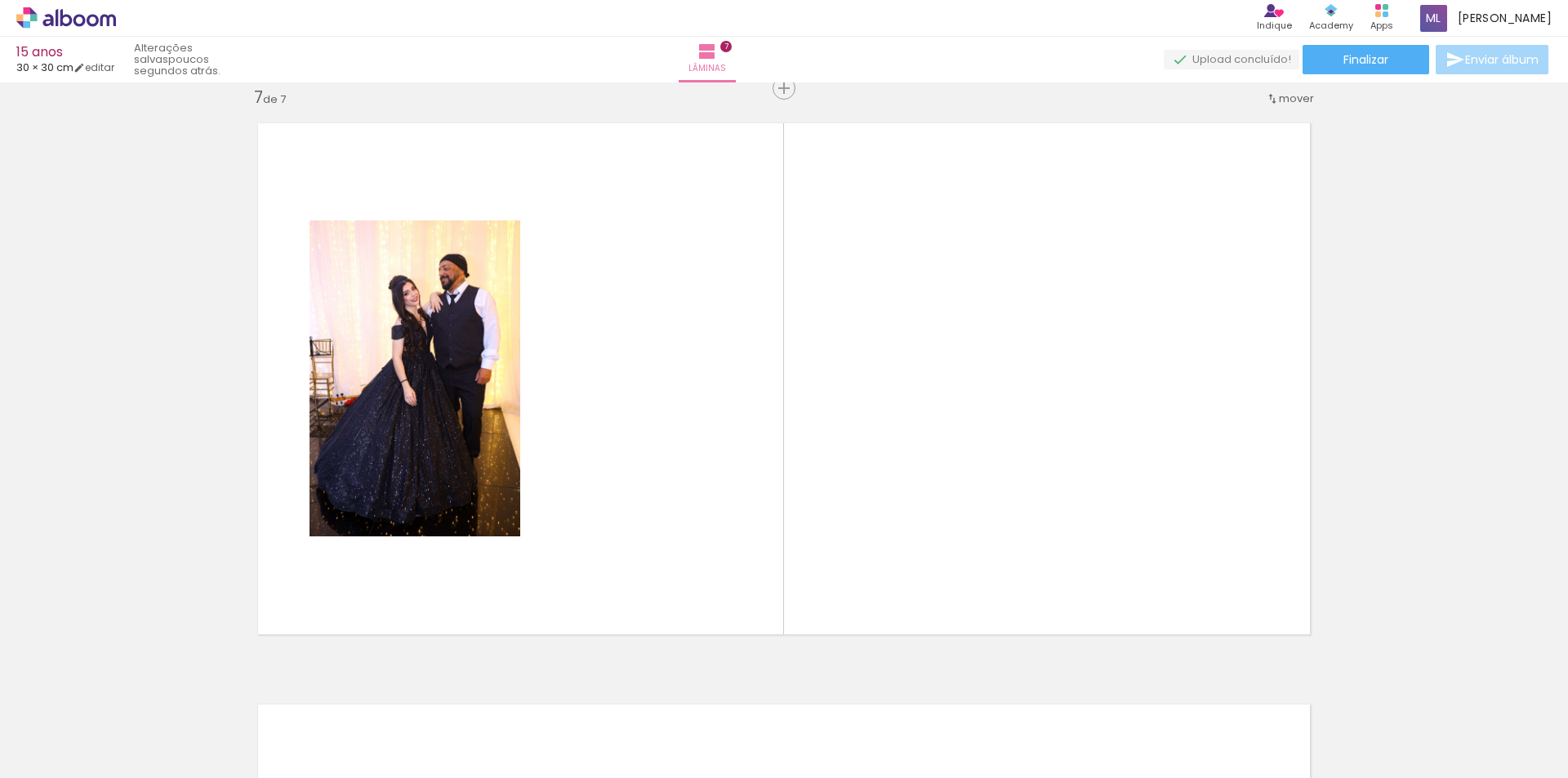
scroll to position [3508, 0]
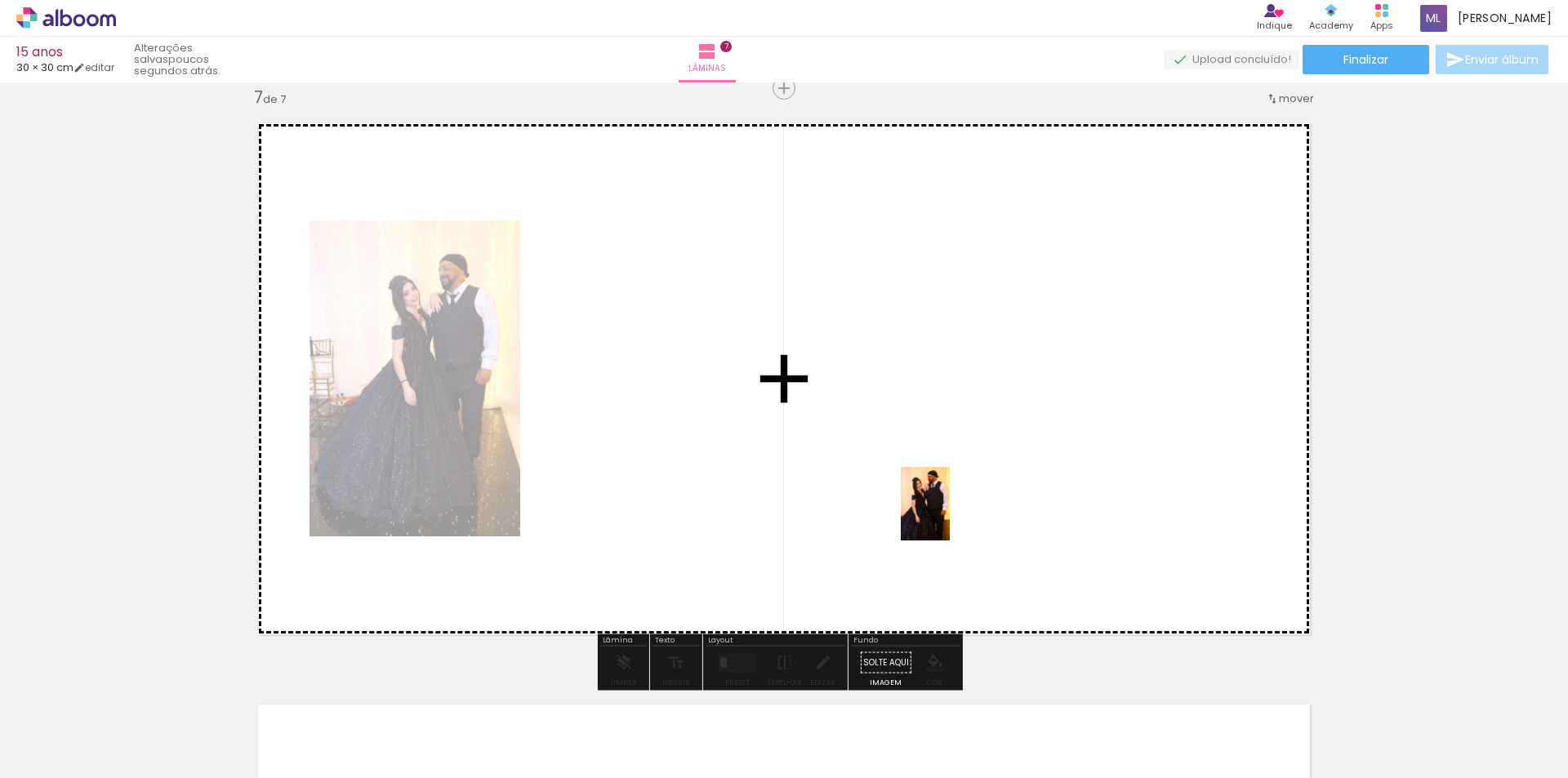
drag, startPoint x: 924, startPoint y: 724, endPoint x: 989, endPoint y: 681, distance: 77.9
click at [951, 510] on quentale-workspace at bounding box center [784, 389] width 1568 height 778
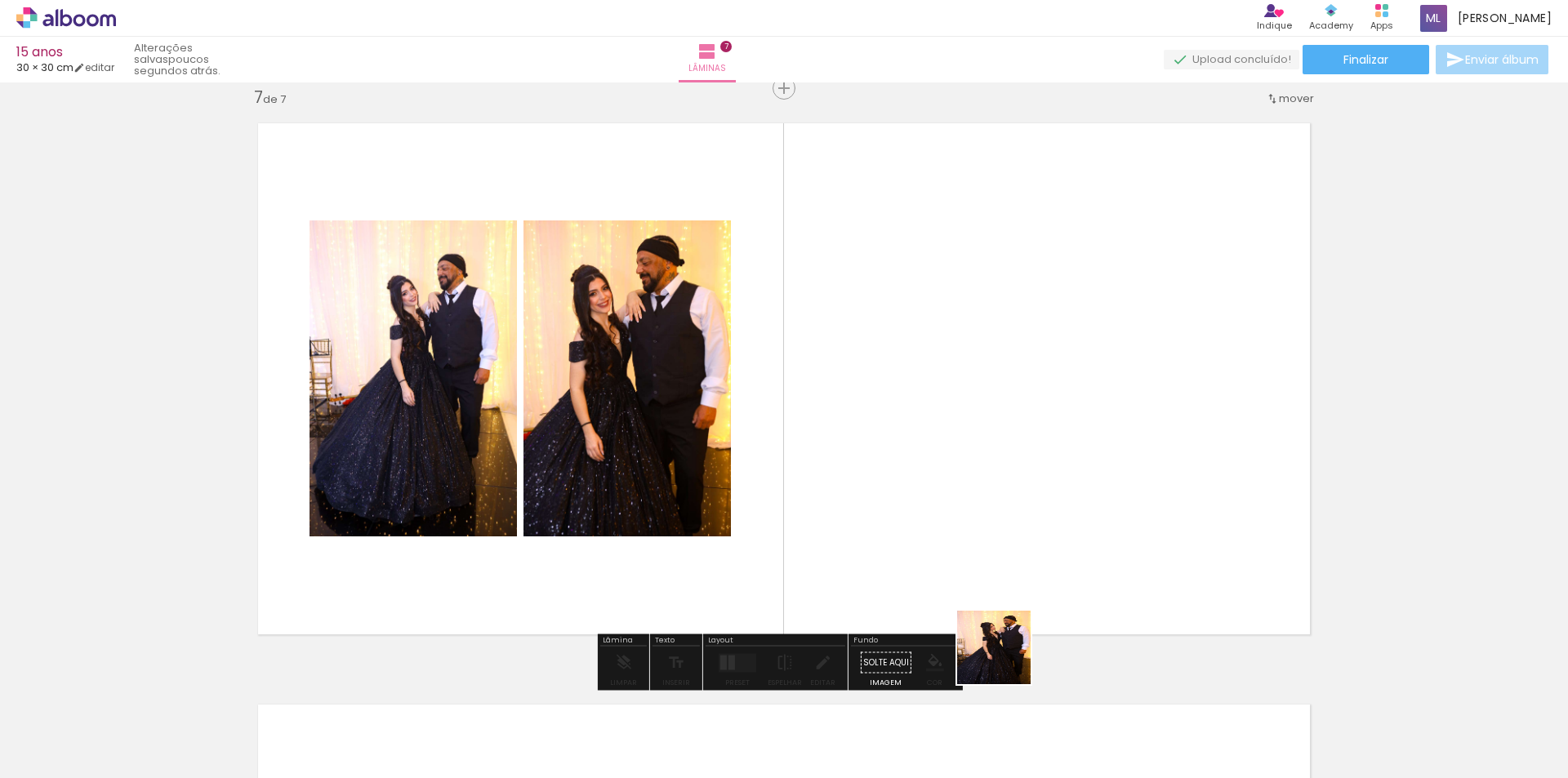
drag, startPoint x: 1006, startPoint y: 660, endPoint x: 1083, endPoint y: 684, distance: 80.7
click at [1033, 489] on quentale-workspace at bounding box center [784, 389] width 1568 height 778
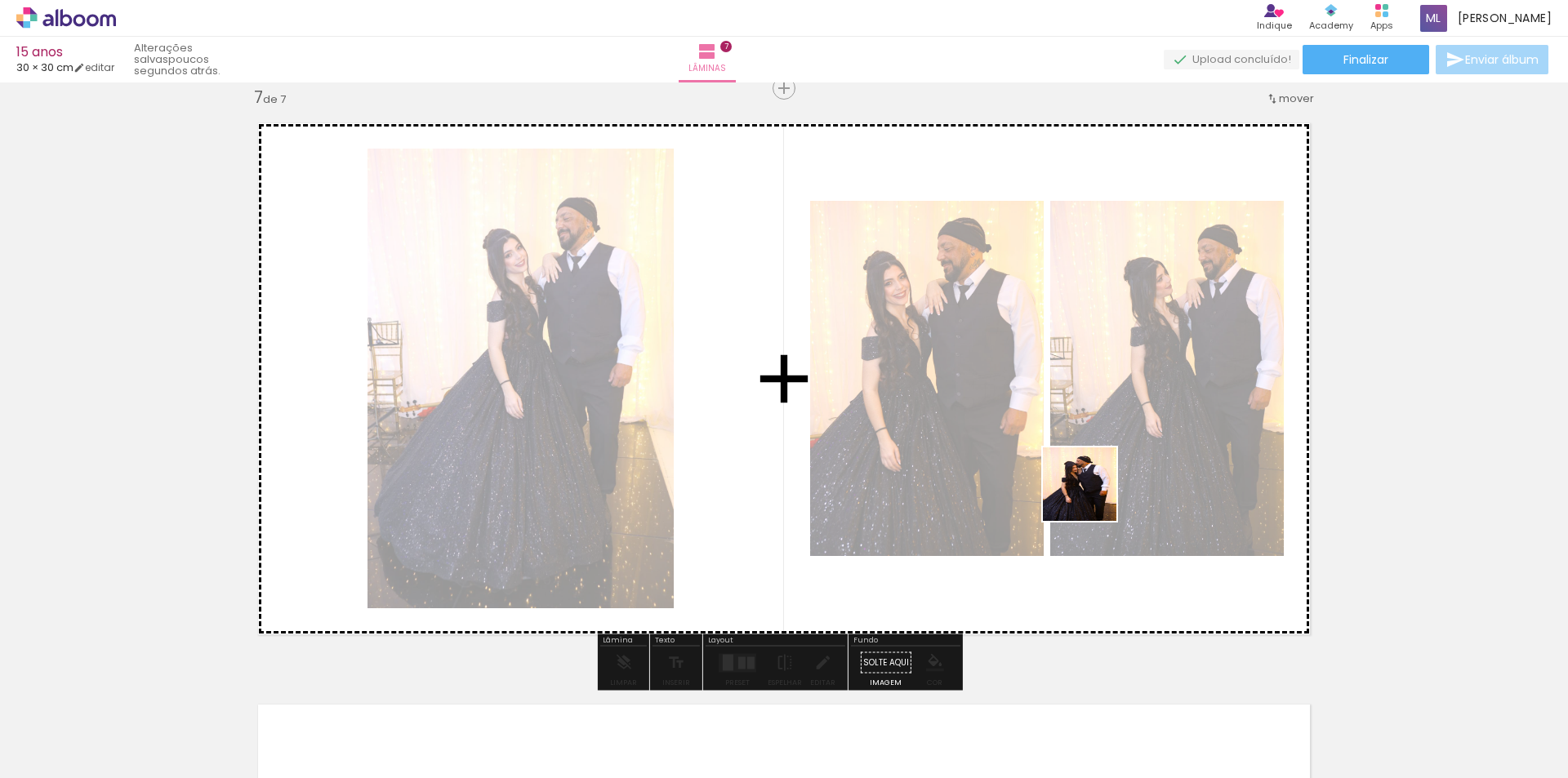
drag, startPoint x: 1084, startPoint y: 730, endPoint x: 1093, endPoint y: 527, distance: 203.2
click at [1092, 490] on quentale-workspace at bounding box center [784, 389] width 1568 height 778
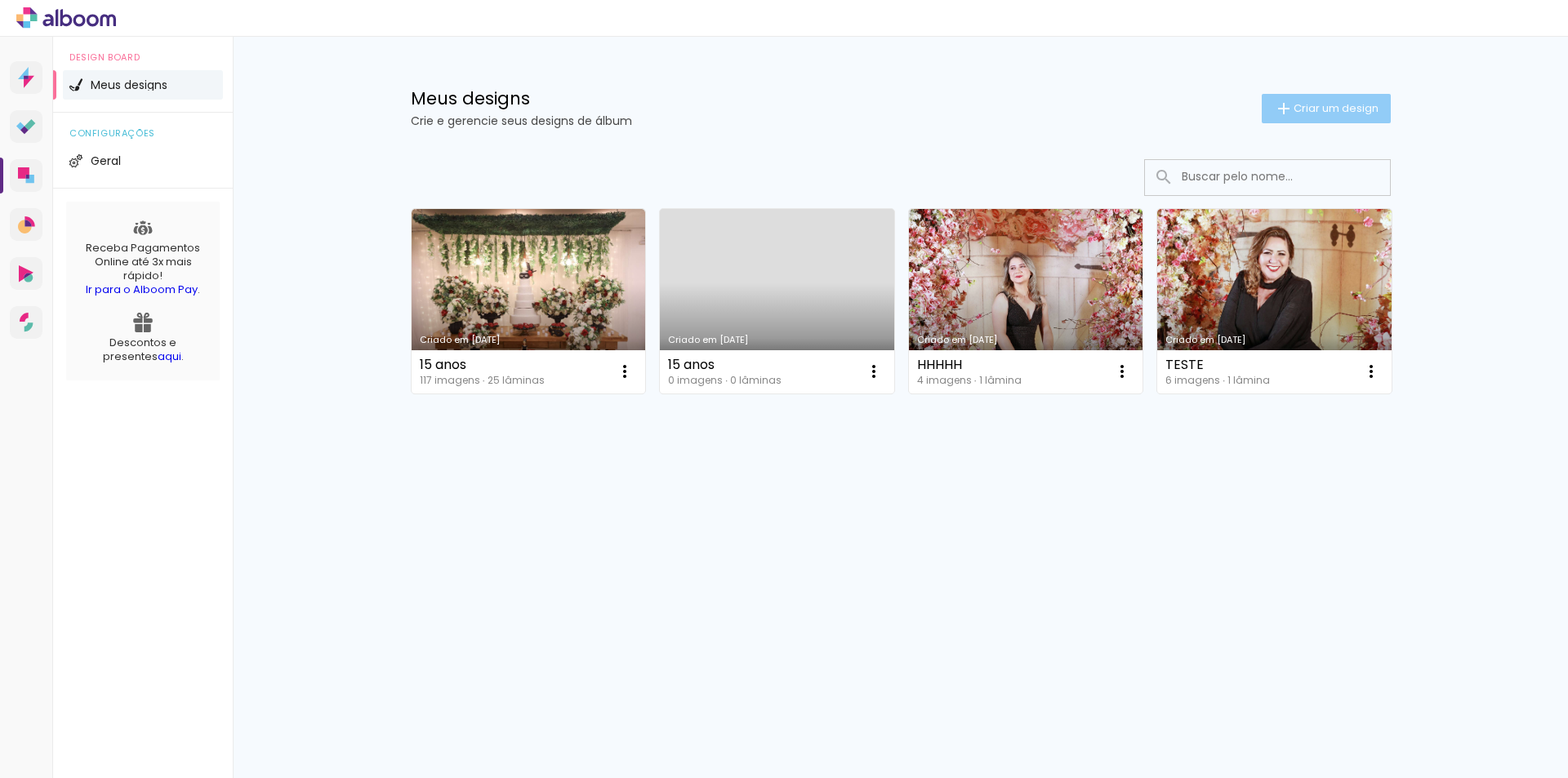
click at [1325, 103] on span "Criar um design" at bounding box center [1336, 108] width 85 height 11
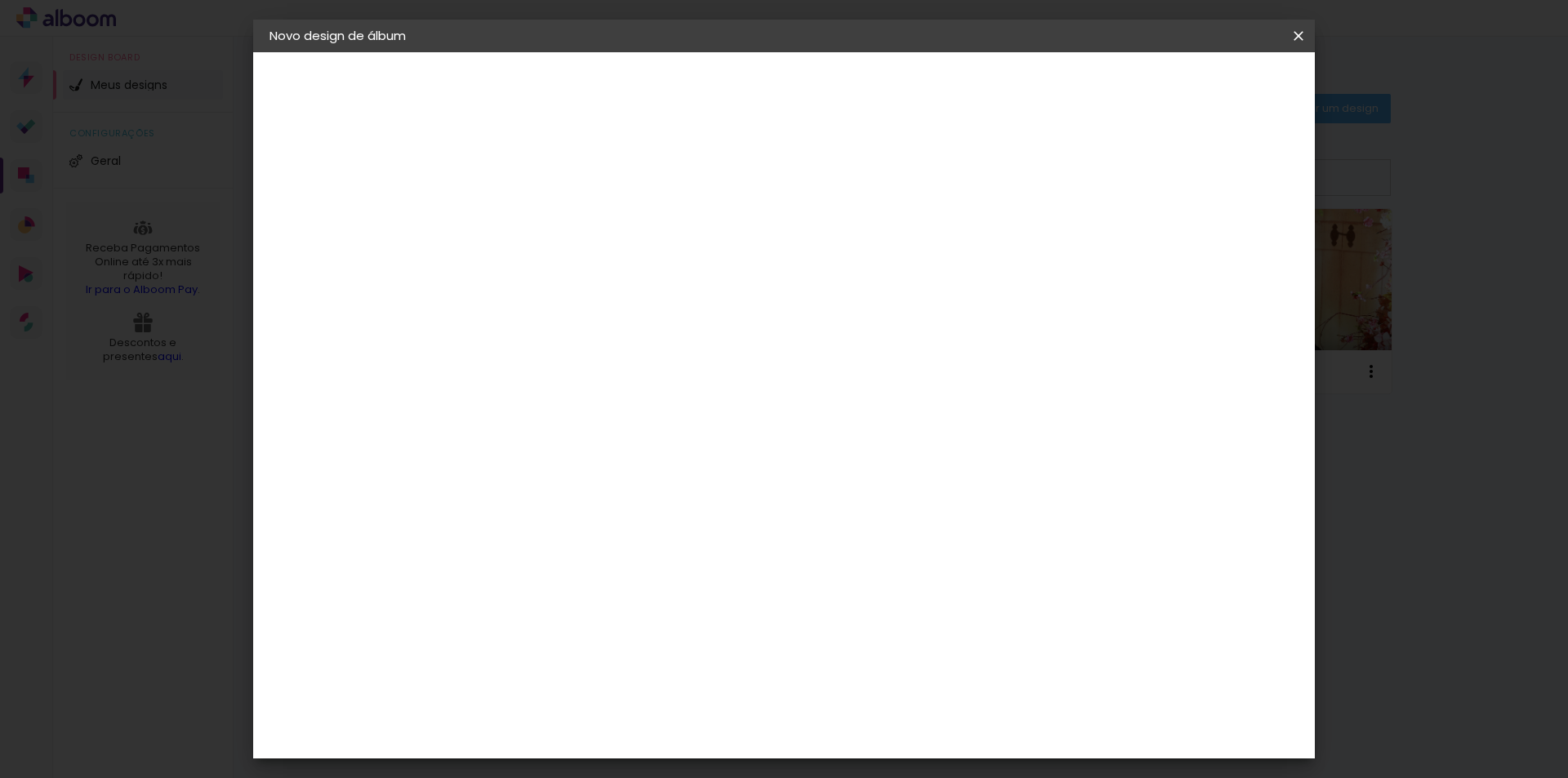
click at [536, 220] on input at bounding box center [536, 219] width 0 height 25
type input "15 anos"
type paper-input "15 anos"
click at [0, 0] on slot "Avançar" at bounding box center [0, 0] width 0 height 0
click at [842, 244] on paper-item "Tamanho Livre" at bounding box center [764, 248] width 157 height 36
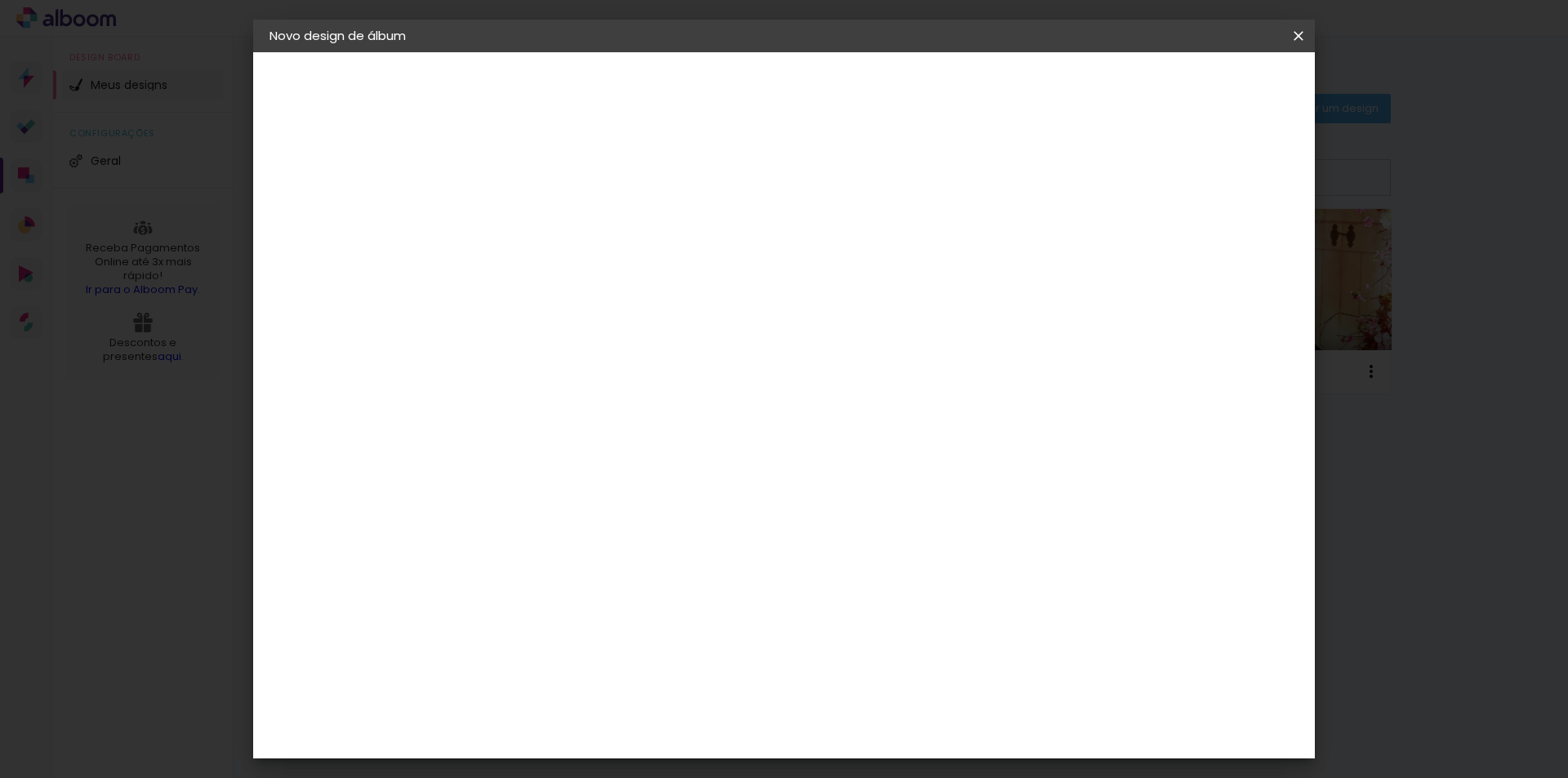
click at [0, 0] on slot "Avançar" at bounding box center [0, 0] width 0 height 0
click at [515, 186] on input "2" at bounding box center [525, 187] width 57 height 20
type input "4"
type paper-input "4"
click at [1214, 243] on input "5" at bounding box center [1214, 246] width 29 height 24
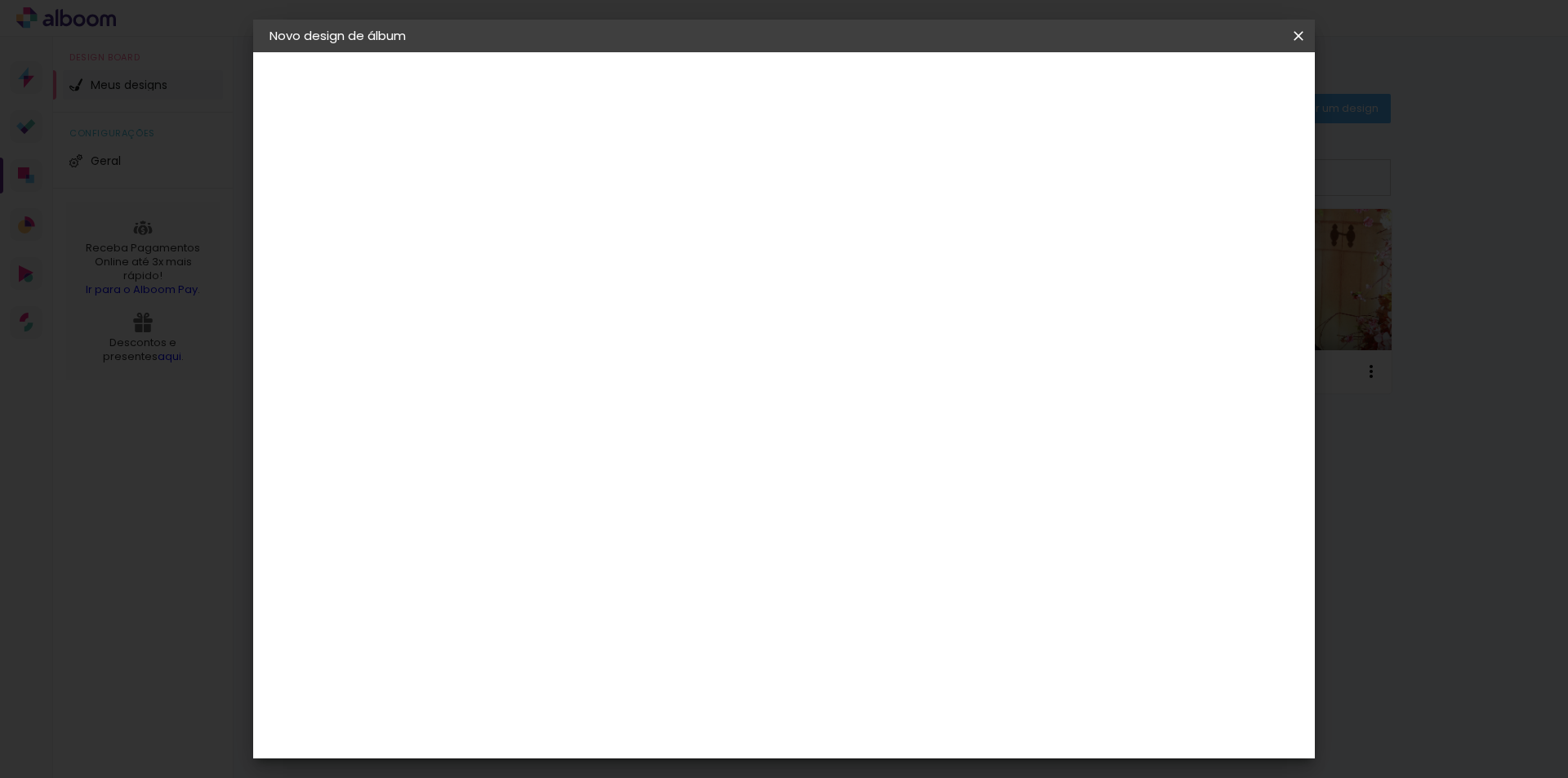
click at [1207, 245] on input "5" at bounding box center [1214, 246] width 29 height 24
type input "5"
click at [1115, 188] on div at bounding box center [1108, 188] width 15 height 15
type paper-checkbox "on"
click at [710, 252] on span "30" at bounding box center [714, 255] width 27 height 24
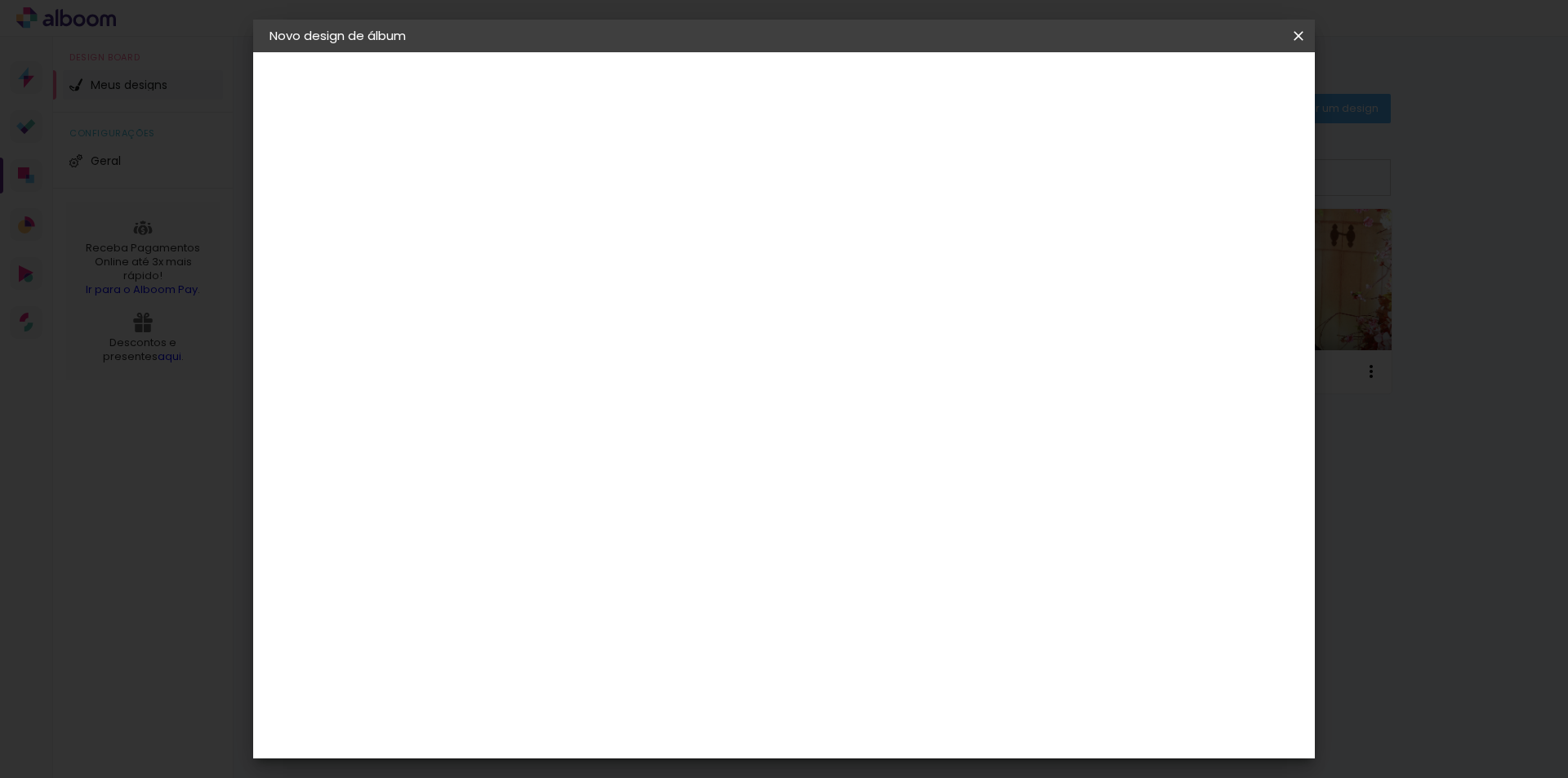
drag, startPoint x: 706, startPoint y: 253, endPoint x: 730, endPoint y: 256, distance: 24.2
click at [730, 256] on div "30 cm" at bounding box center [723, 255] width 321 height 41
click at [490, 464] on input "30" at bounding box center [485, 463] width 43 height 24
drag, startPoint x: 484, startPoint y: 464, endPoint x: 515, endPoint y: 463, distance: 31.0
click at [515, 463] on div "30" at bounding box center [495, 463] width 62 height 24
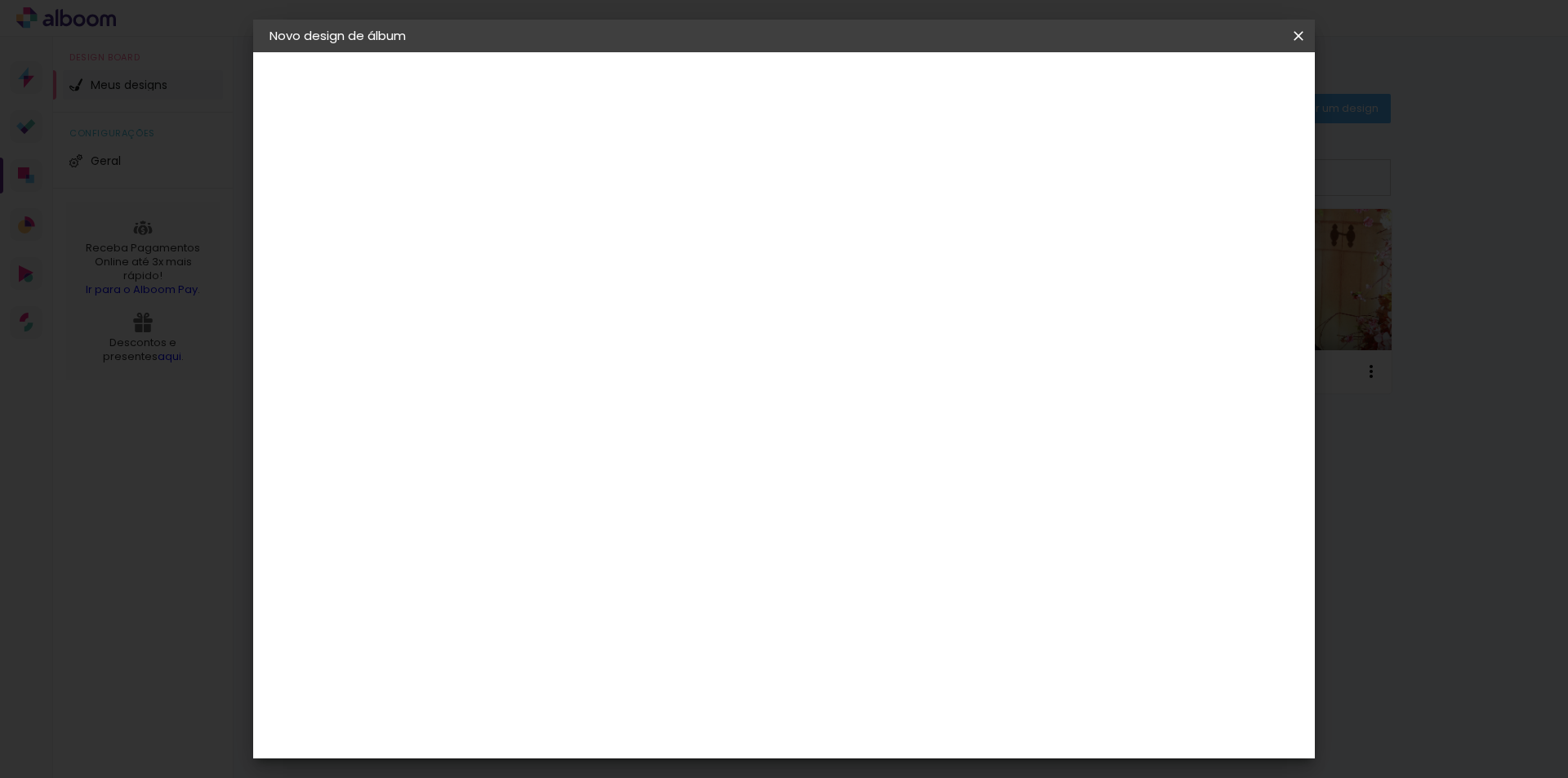
scroll to position [154, 0]
type input "40,6"
type paper-input "40,6"
drag, startPoint x: 500, startPoint y: 365, endPoint x: 486, endPoint y: 368, distance: 14.3
click at [486, 368] on input "40,6" at bounding box center [485, 366] width 43 height 24
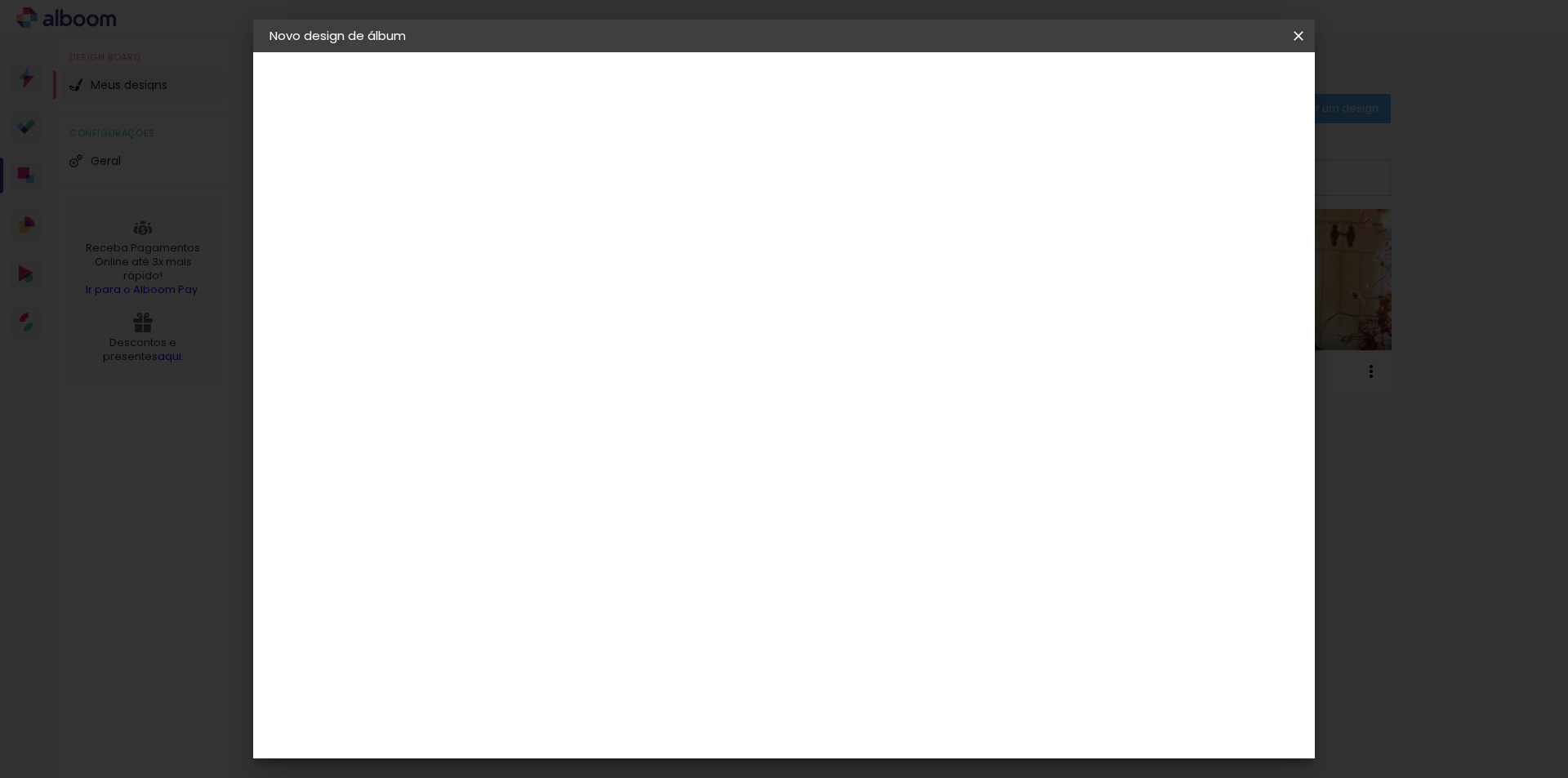
drag, startPoint x: 478, startPoint y: 363, endPoint x: 509, endPoint y: 359, distance: 31.3
click at [505, 360] on input "40,6" at bounding box center [485, 366] width 43 height 24
type input "20,29"
type paper-input "20,29"
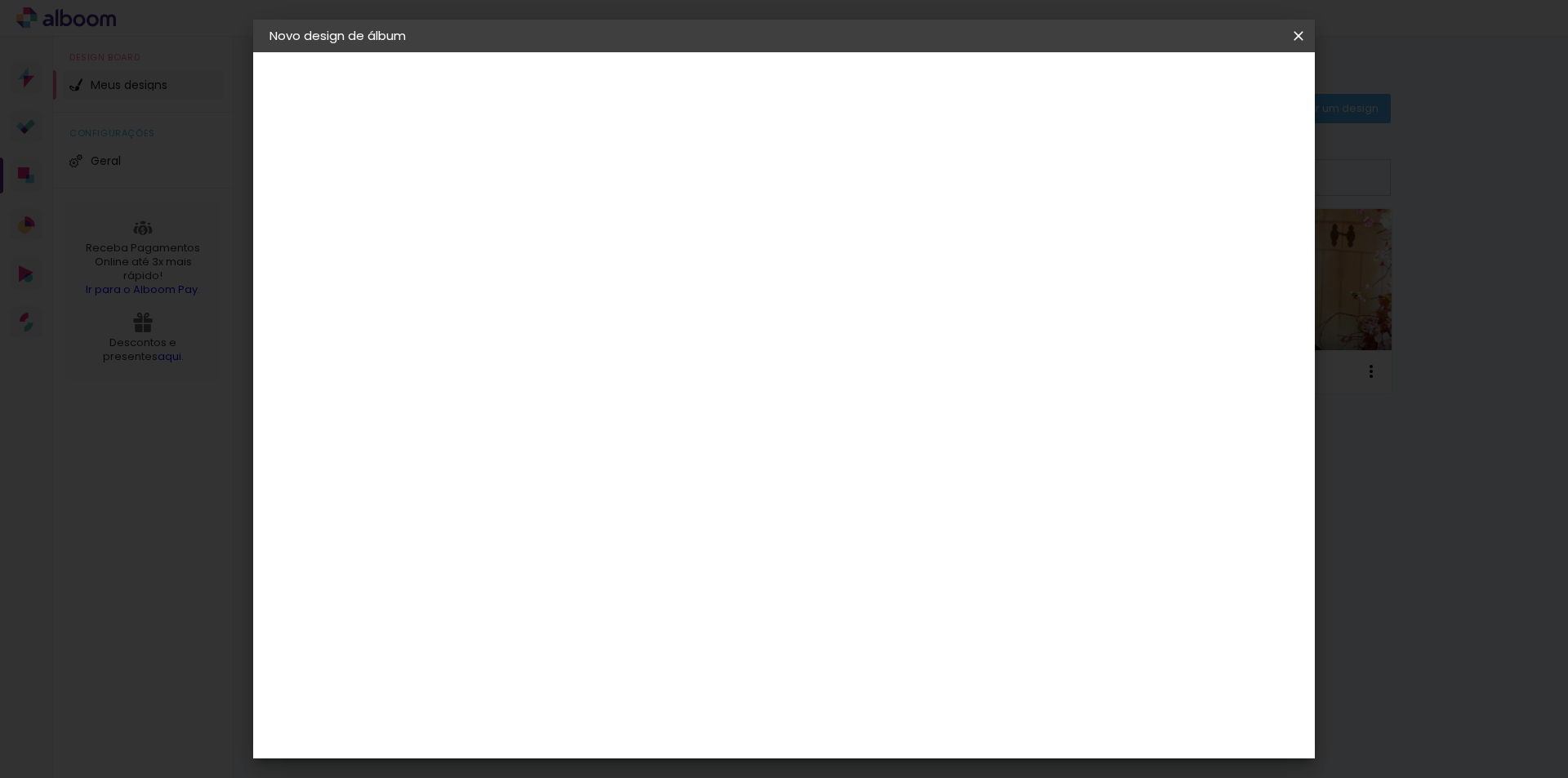
scroll to position [0, 0]
click at [872, 578] on input "60" at bounding box center [874, 576] width 43 height 24
drag, startPoint x: 874, startPoint y: 575, endPoint x: 891, endPoint y: 574, distance: 17.0
click at [891, 574] on input "60" at bounding box center [874, 576] width 43 height 24
type input "40,"
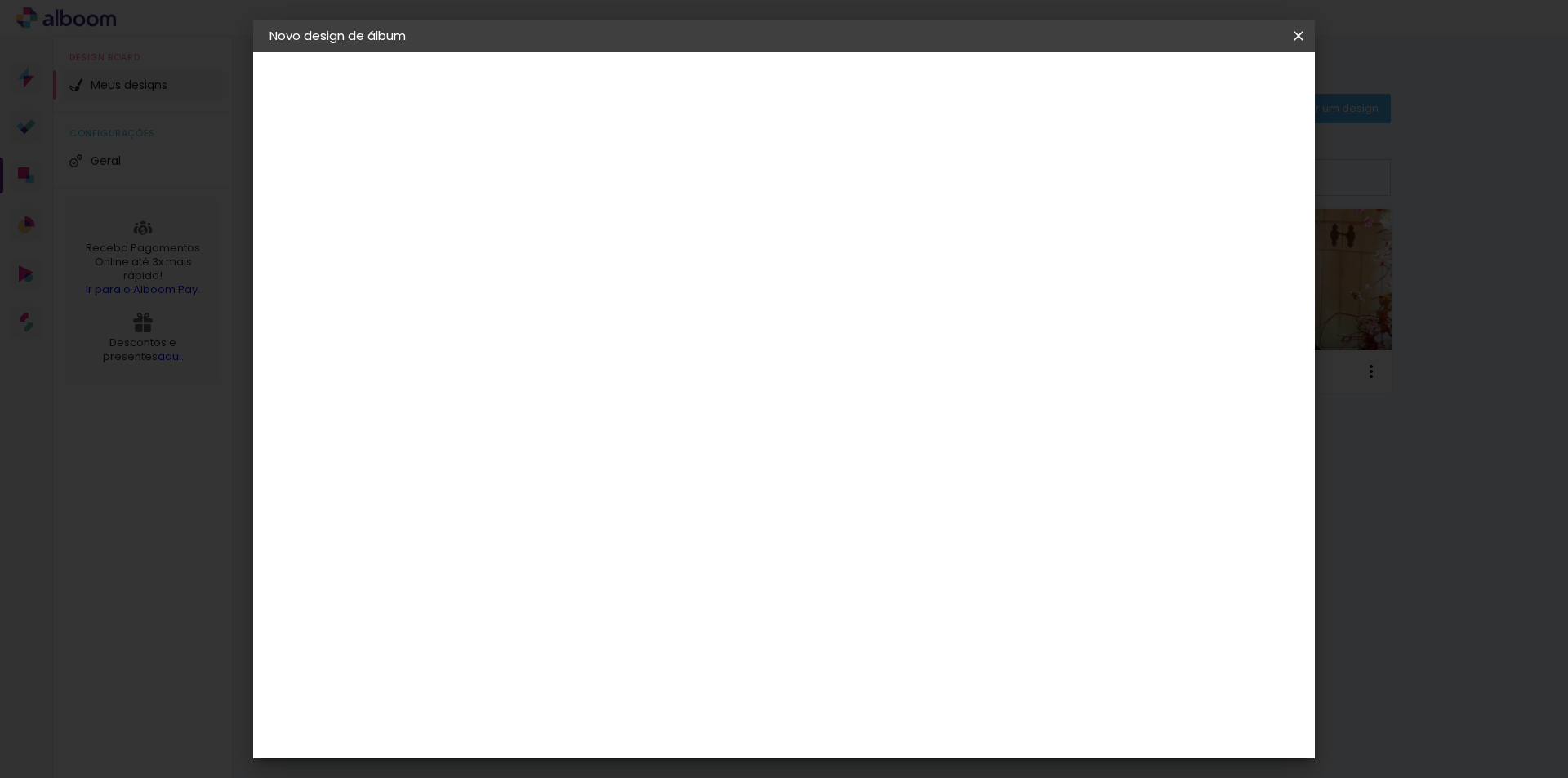
type paper-input "40,"
type input "40,6"
type paper-input "40,6"
click at [1237, 177] on div "20.3 cm cm cm mm A maioria das encadernadoras sugere 5mm de sangria." at bounding box center [851, 118] width 771 height 131
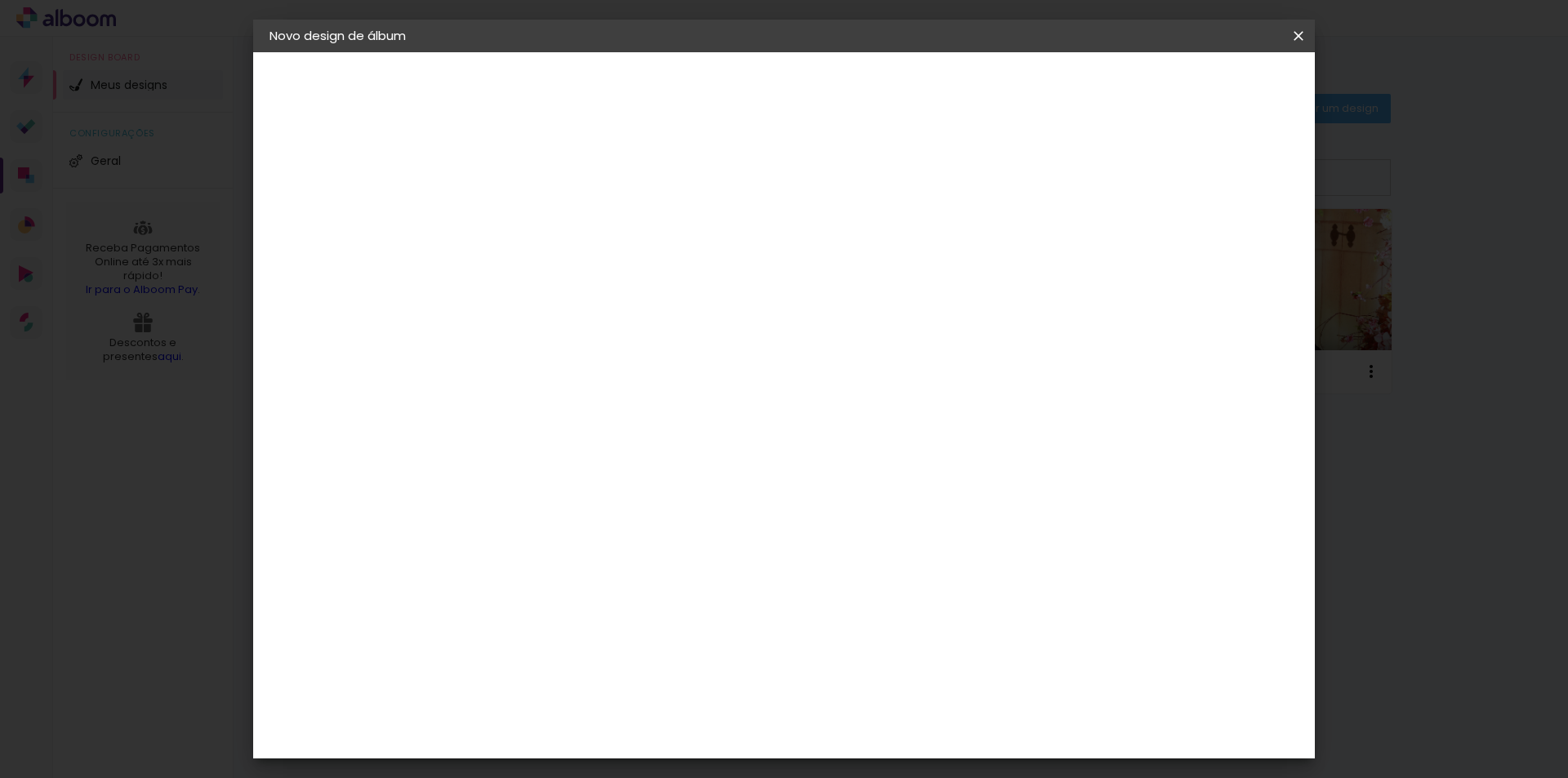
click at [1196, 89] on span "Iniciar design" at bounding box center [1158, 87] width 74 height 12
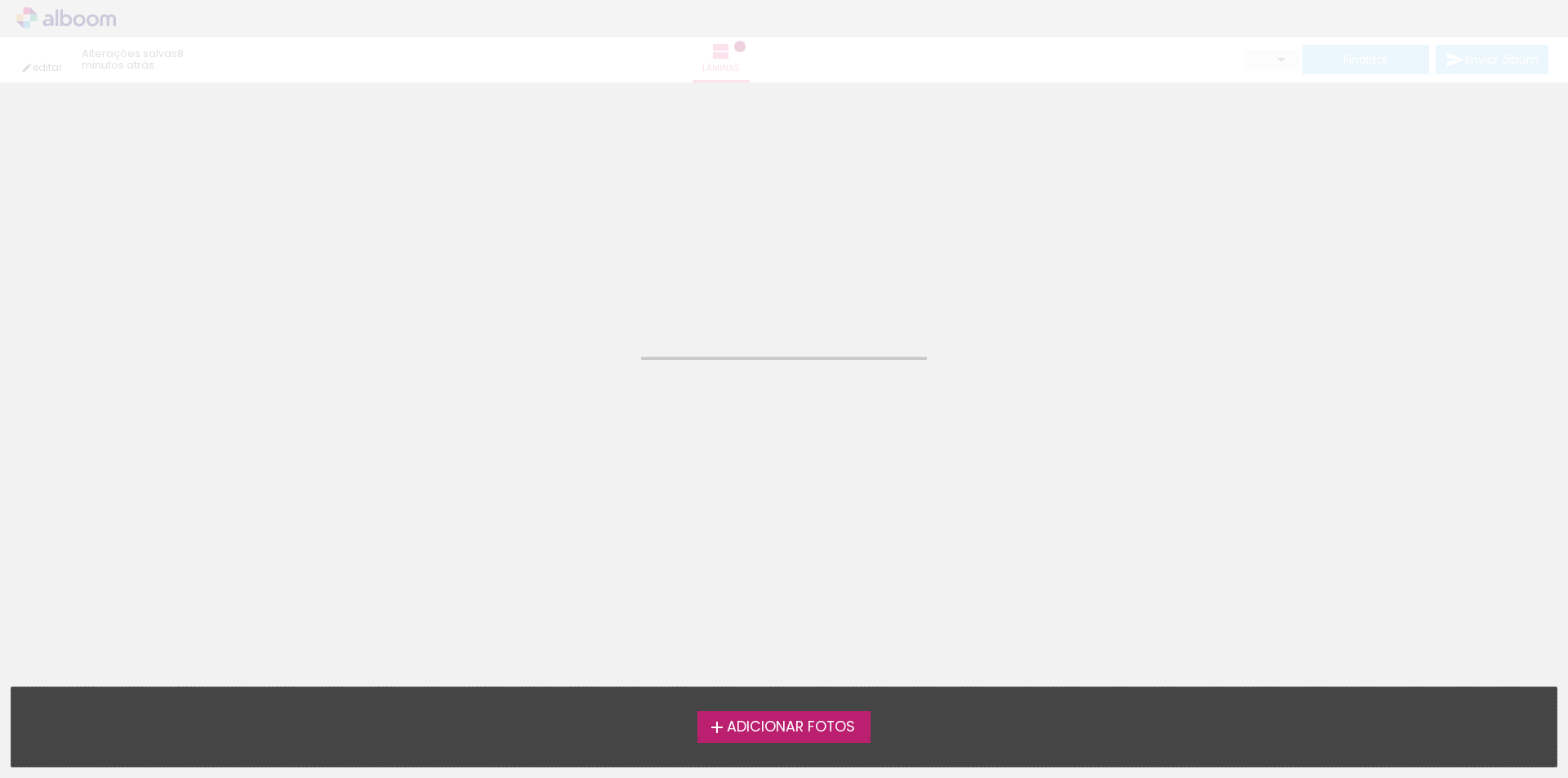
click at [807, 725] on span "Adicionar Fotos" at bounding box center [791, 727] width 128 height 15
click at [0, 0] on input "file" at bounding box center [0, 0] width 0 height 0
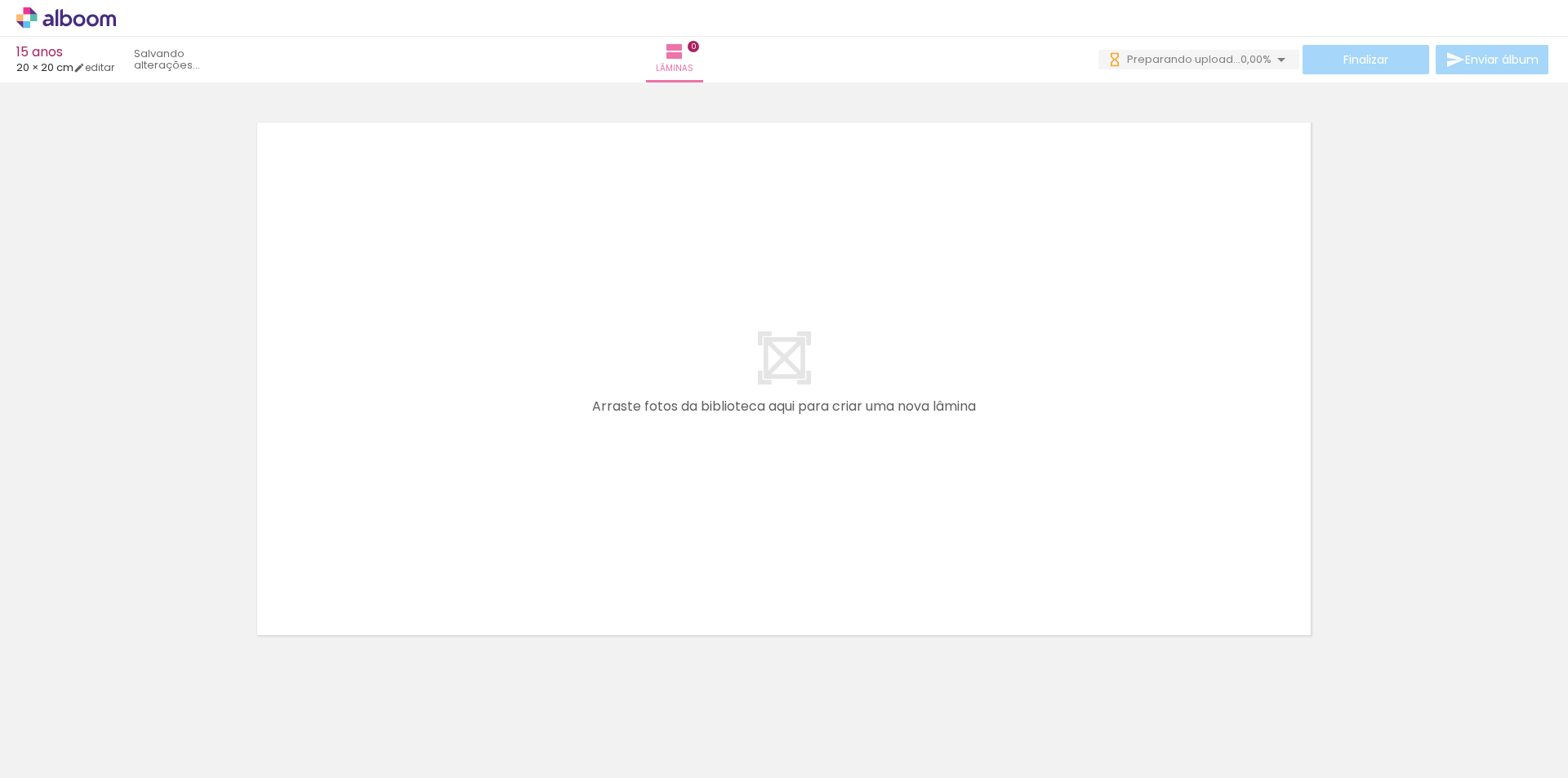
click at [183, 719] on div at bounding box center [163, 722] width 81 height 54
click at [281, 737] on div at bounding box center [254, 722] width 81 height 54
click at [359, 733] on div at bounding box center [346, 722] width 81 height 54
click at [383, 715] on div at bounding box center [346, 722] width 73 height 49
drag, startPoint x: 450, startPoint y: 712, endPoint x: 445, endPoint y: 747, distance: 35.4
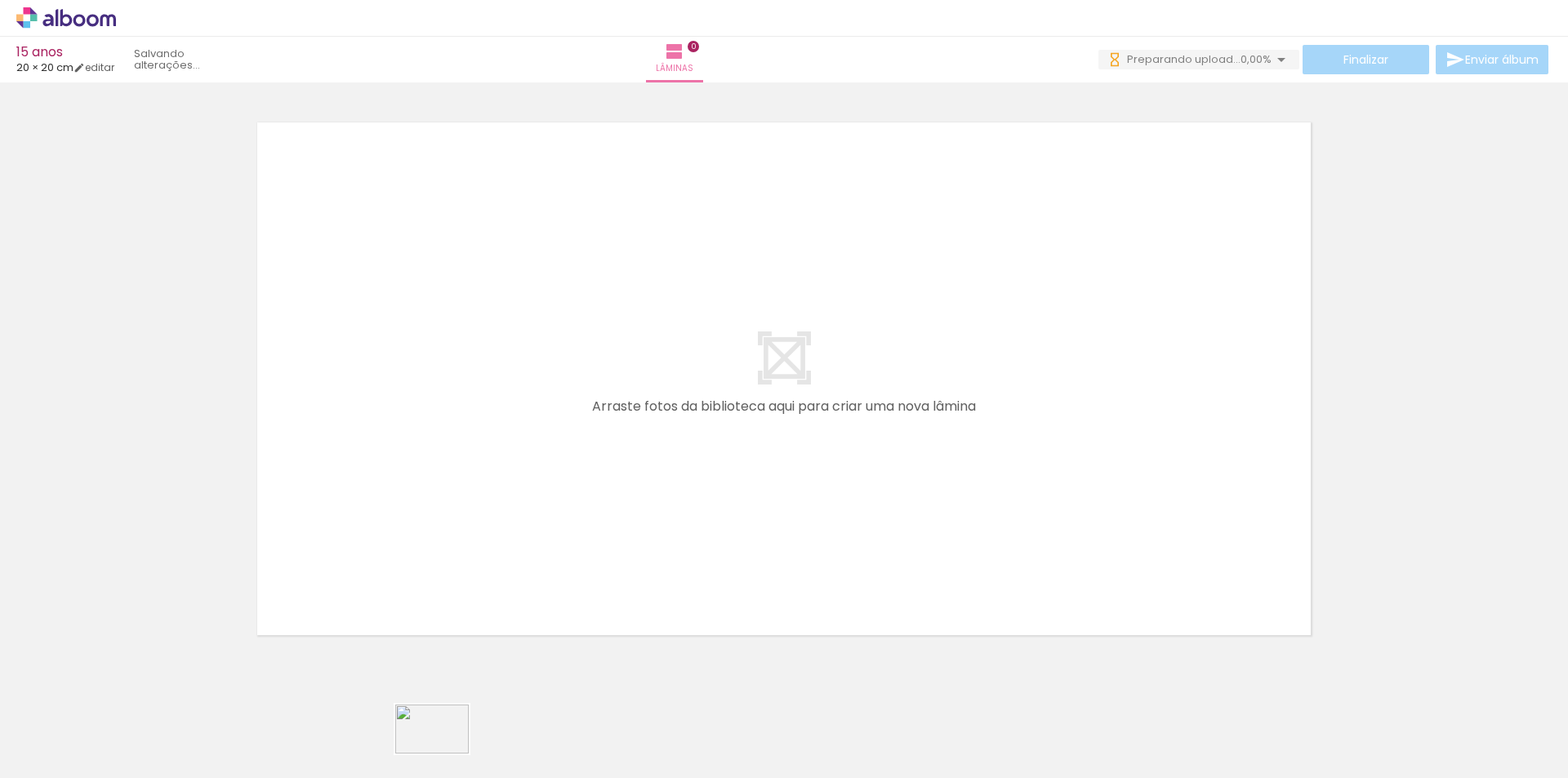
click at [445, 747] on div at bounding box center [438, 722] width 81 height 54
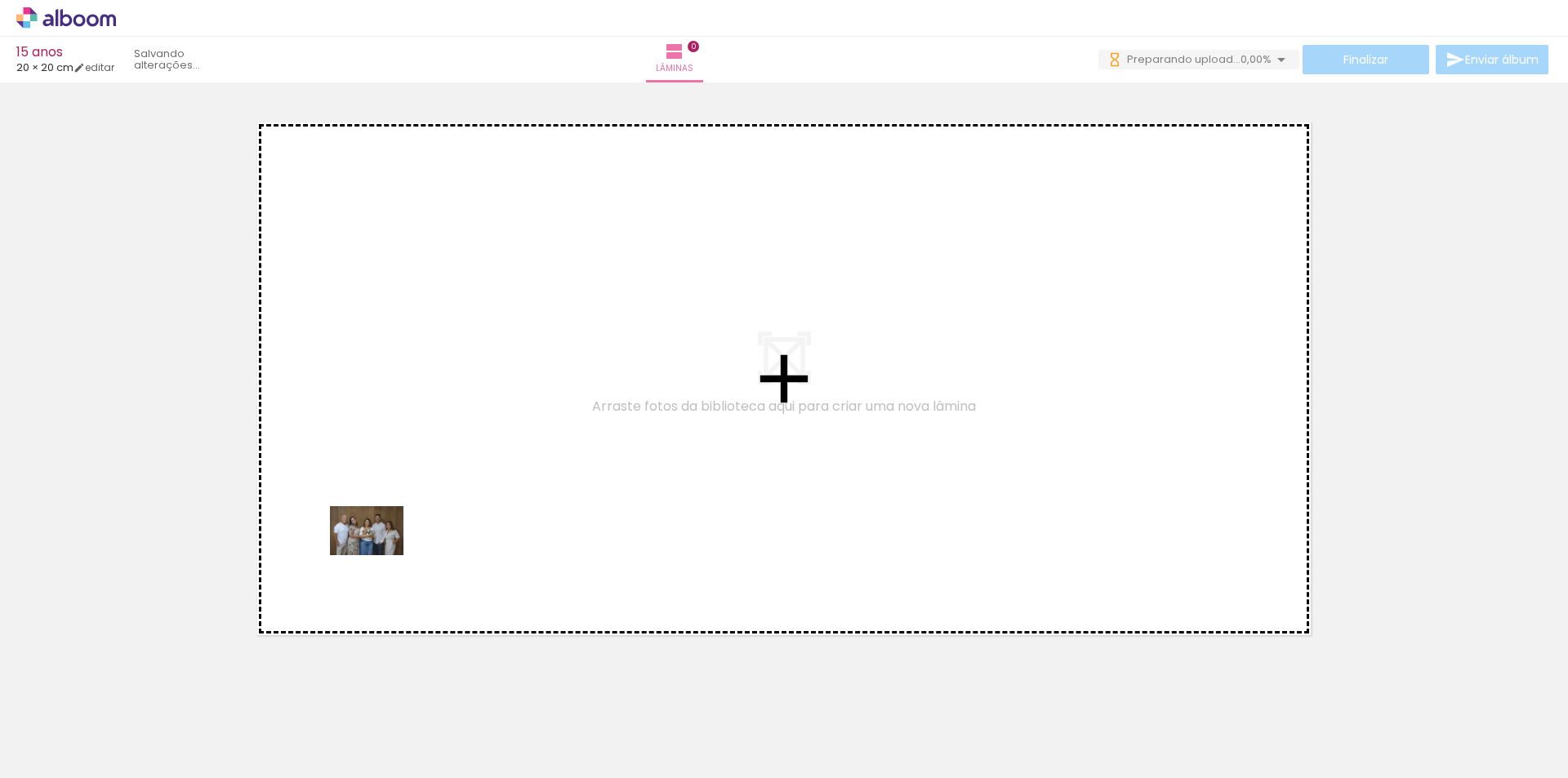
drag, startPoint x: 173, startPoint y: 720, endPoint x: 286, endPoint y: 706, distance: 113.9
click at [427, 495] on quentale-workspace at bounding box center [784, 389] width 1568 height 778
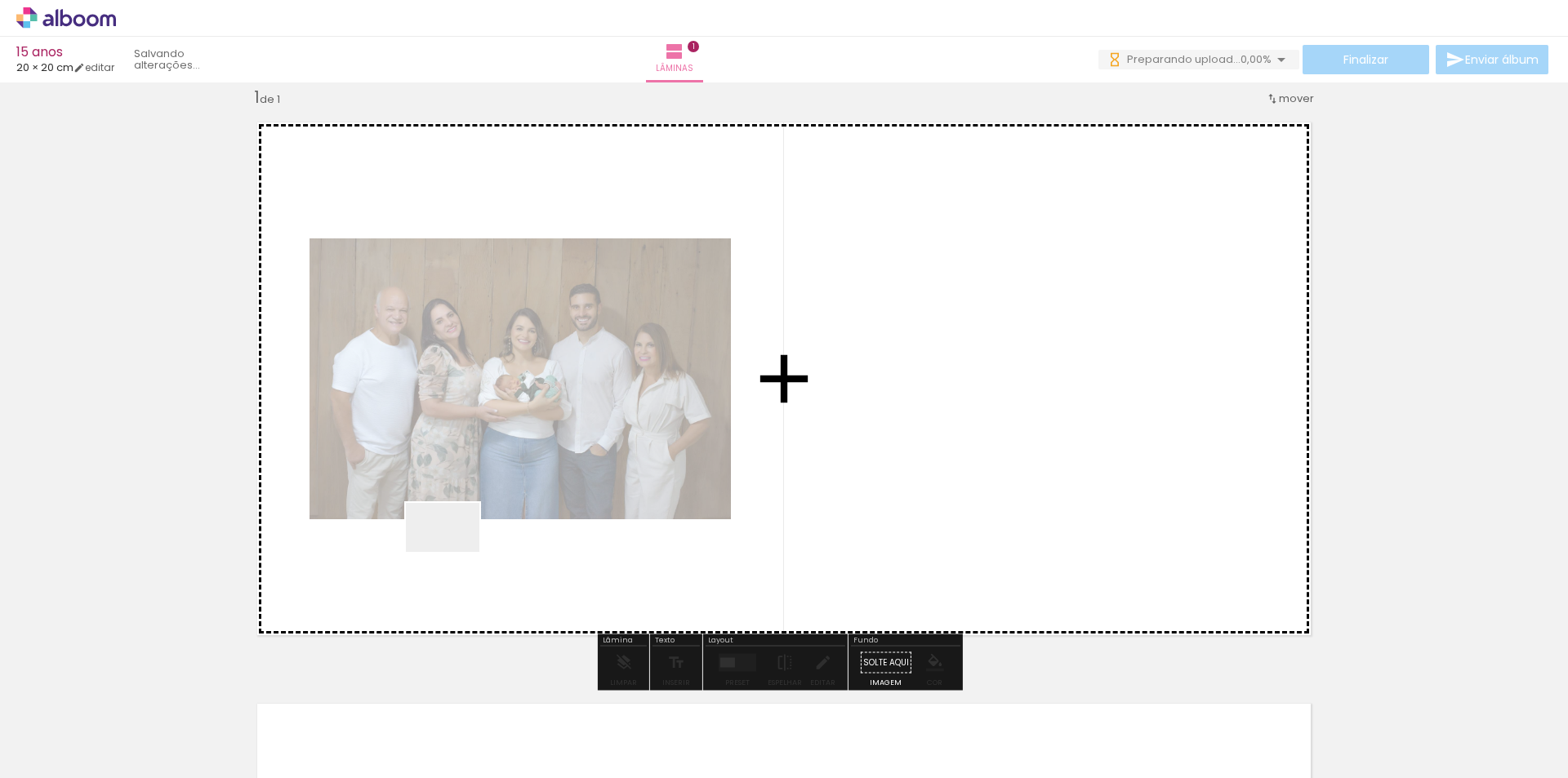
drag, startPoint x: 263, startPoint y: 730, endPoint x: 528, endPoint y: 489, distance: 358.2
click at [528, 489] on quentale-workspace at bounding box center [784, 389] width 1568 height 778
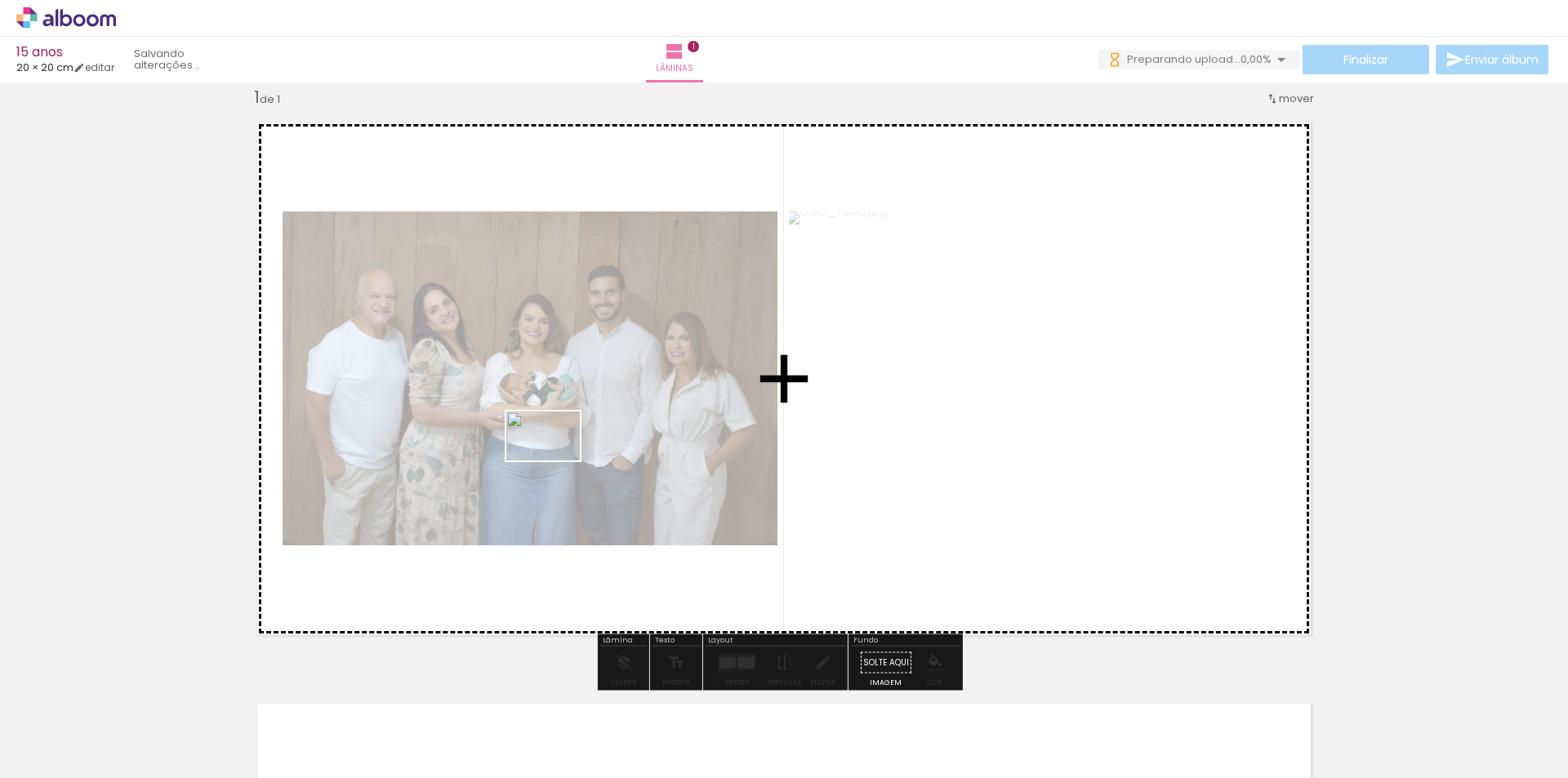
drag, startPoint x: 351, startPoint y: 726, endPoint x: 470, endPoint y: 652, distance: 140.1
click at [588, 423] on quentale-workspace at bounding box center [784, 389] width 1568 height 778
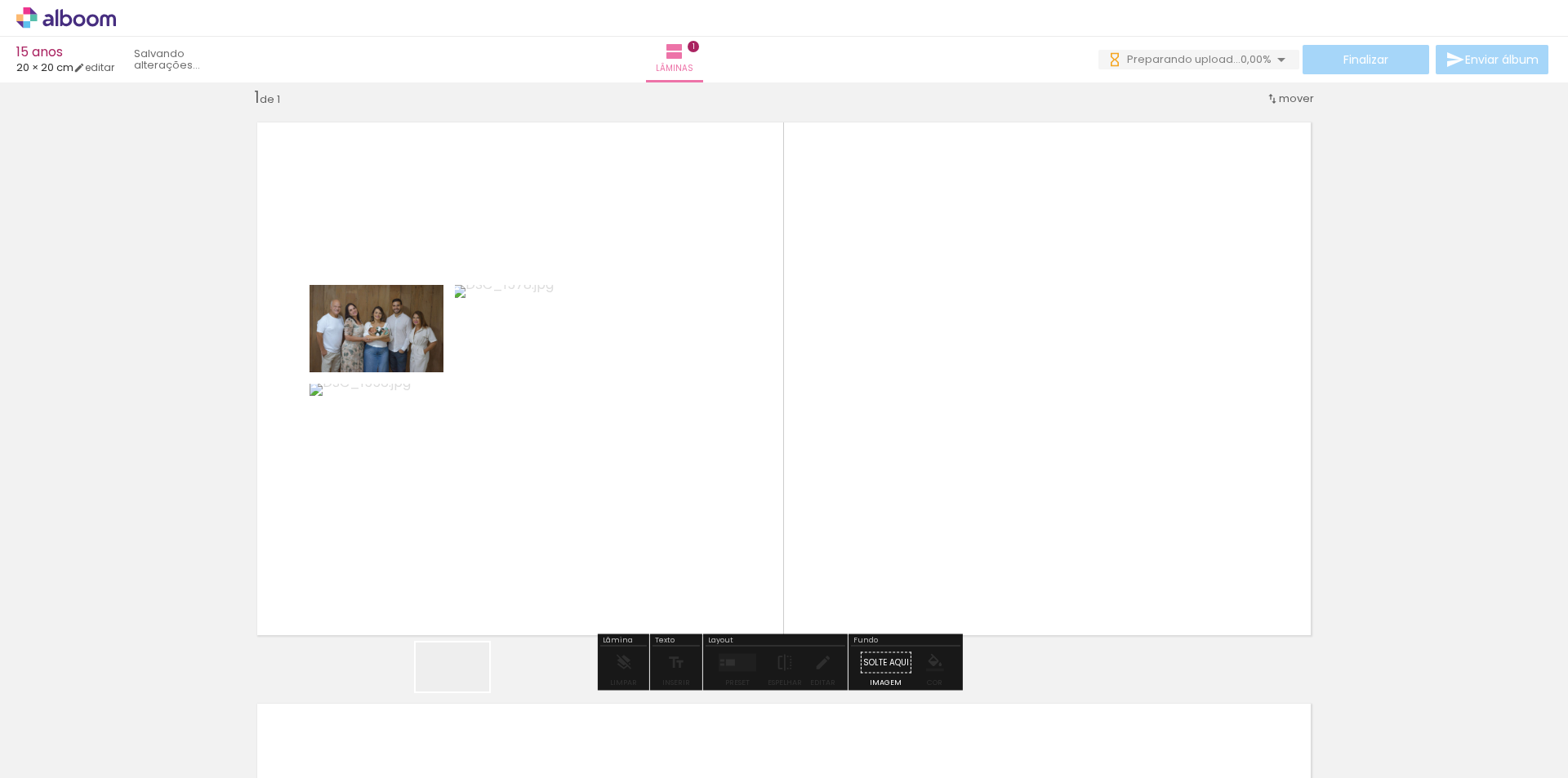
drag, startPoint x: 465, startPoint y: 691, endPoint x: 596, endPoint y: 438, distance: 284.9
click at [601, 419] on quentale-workspace at bounding box center [784, 389] width 1568 height 778
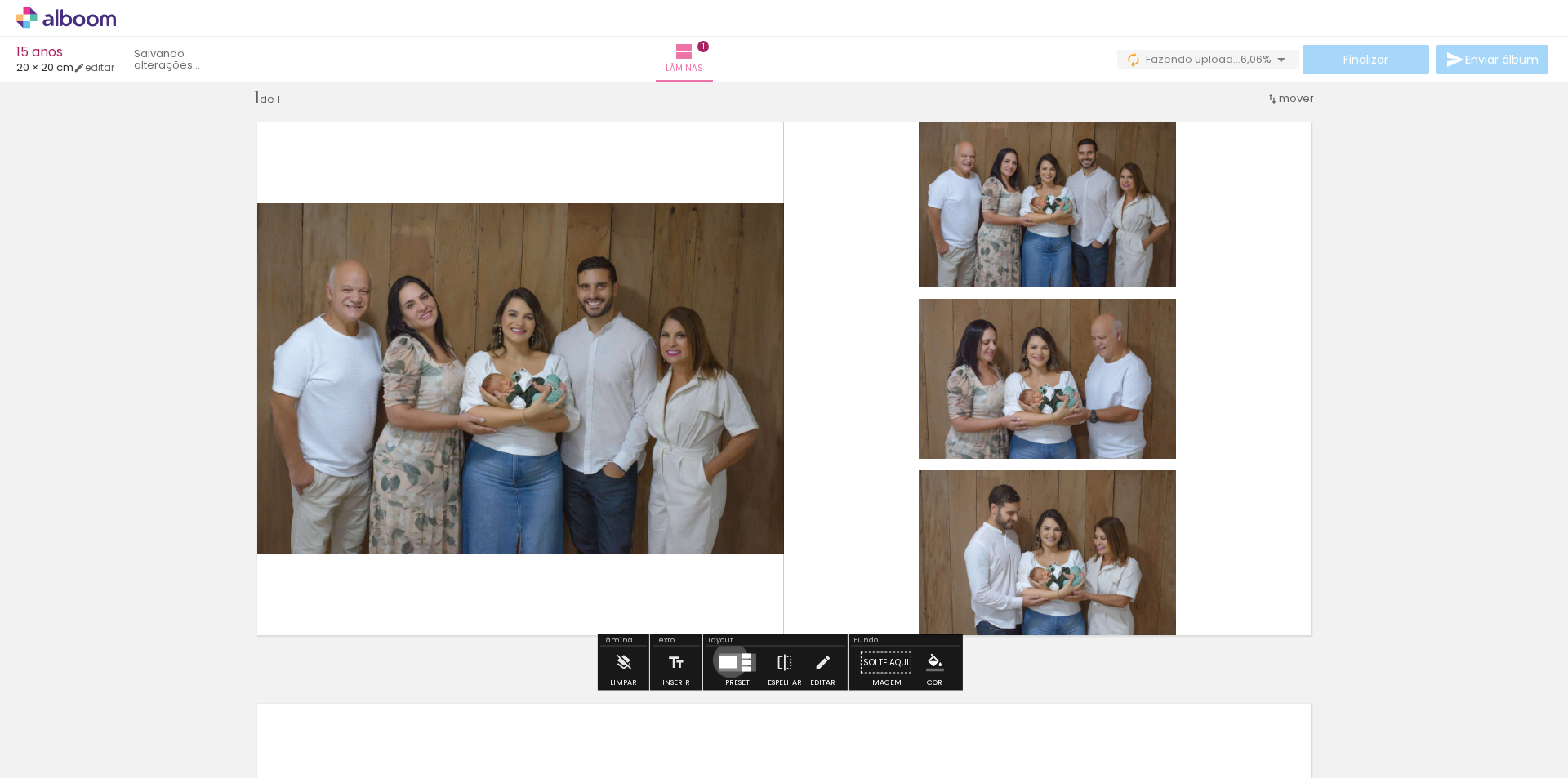
click at [726, 660] on div at bounding box center [727, 662] width 19 height 13
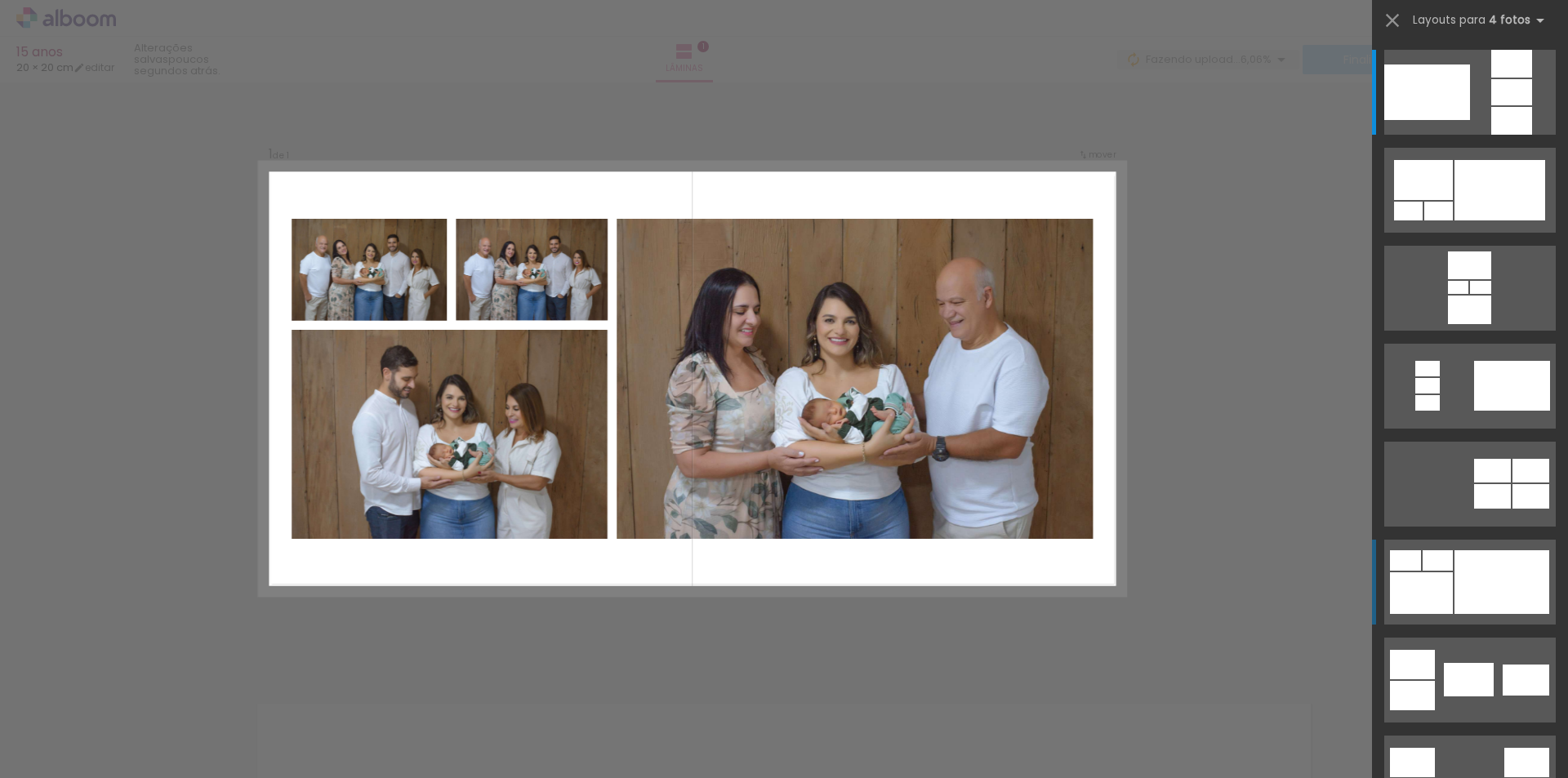
click at [1464, 588] on div at bounding box center [1501, 582] width 95 height 63
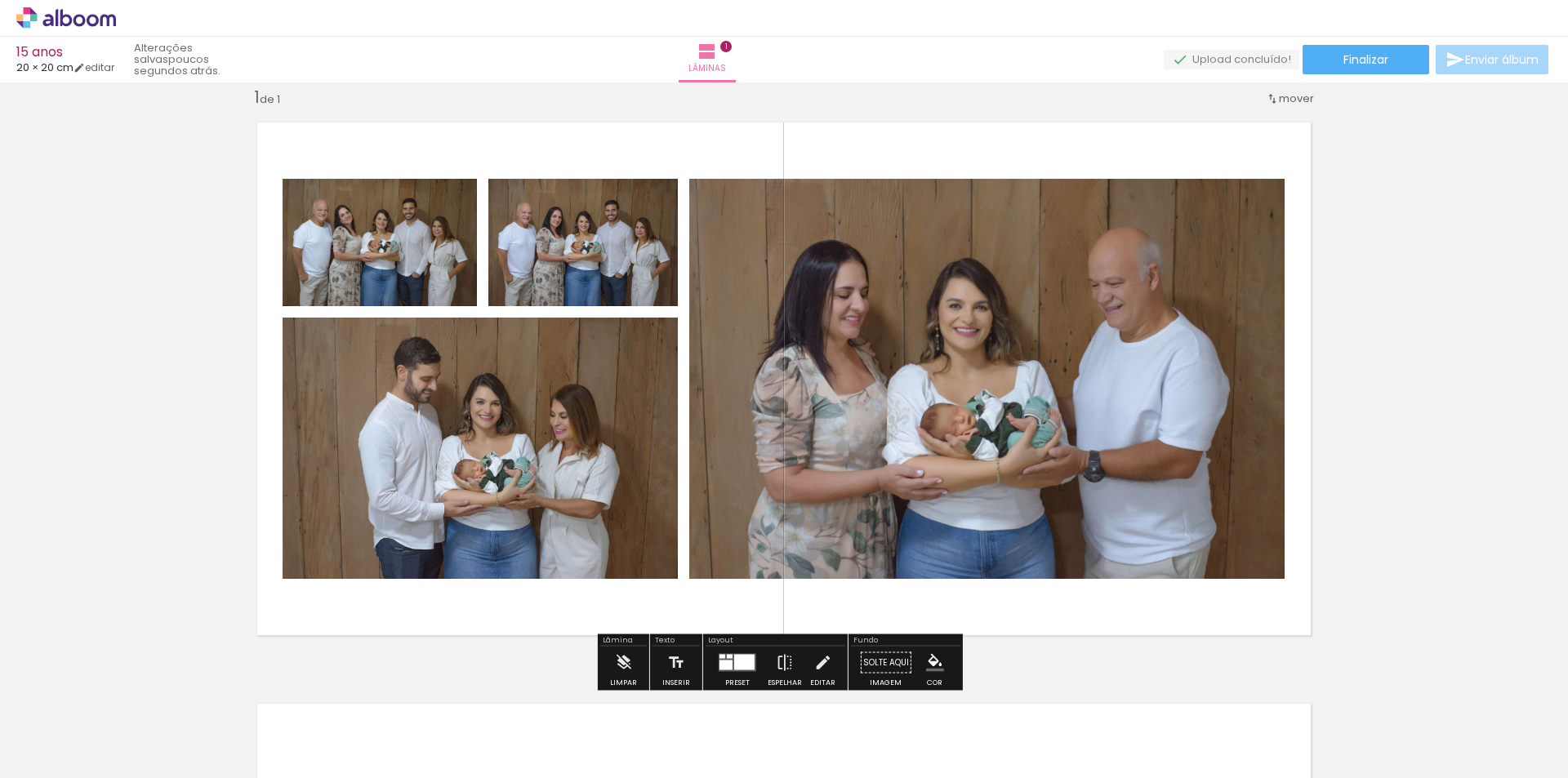
click at [740, 656] on div at bounding box center [744, 662] width 20 height 16
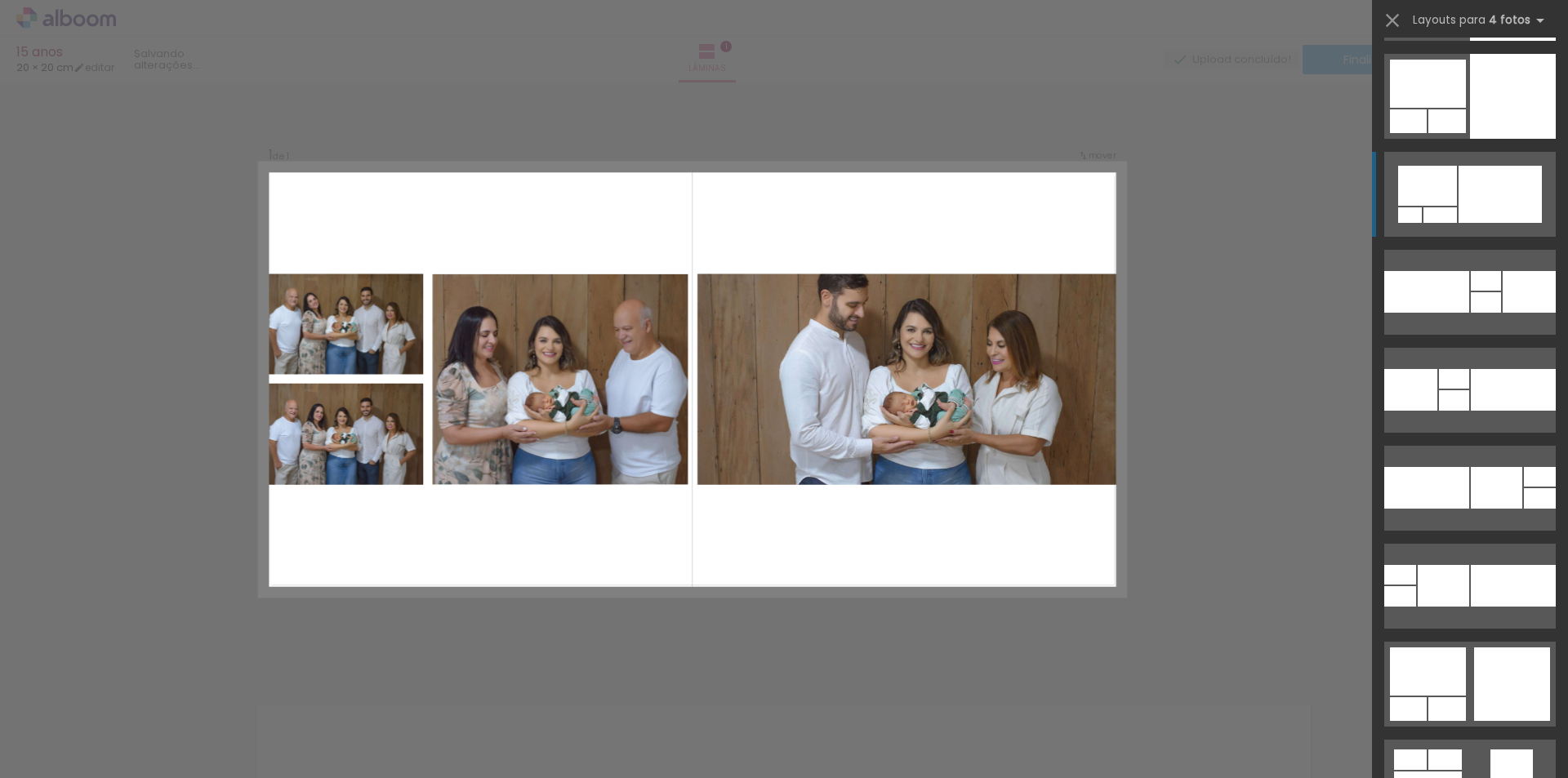
scroll to position [8081, 0]
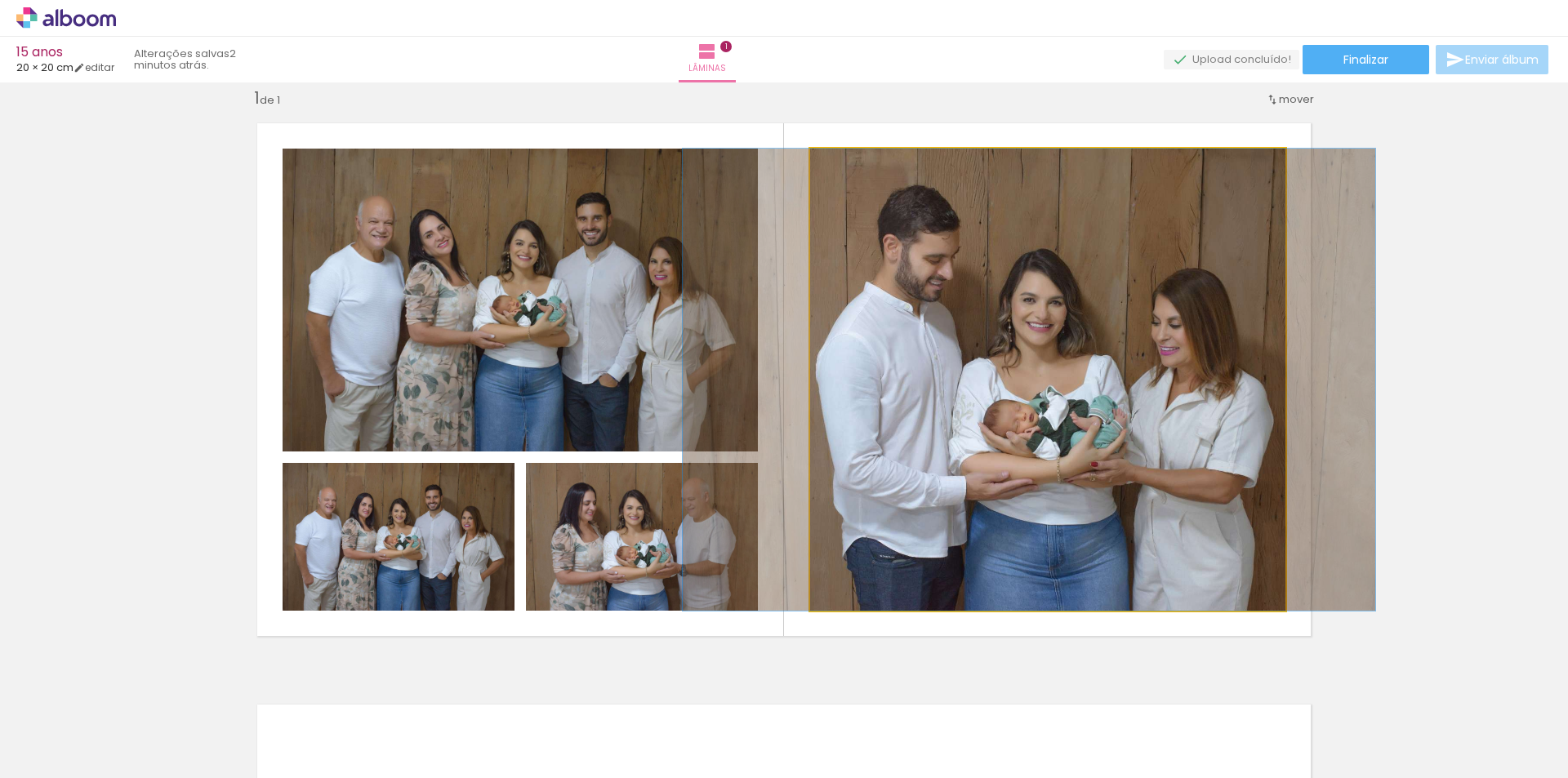
drag, startPoint x: 1004, startPoint y: 319, endPoint x: 986, endPoint y: 318, distance: 18.0
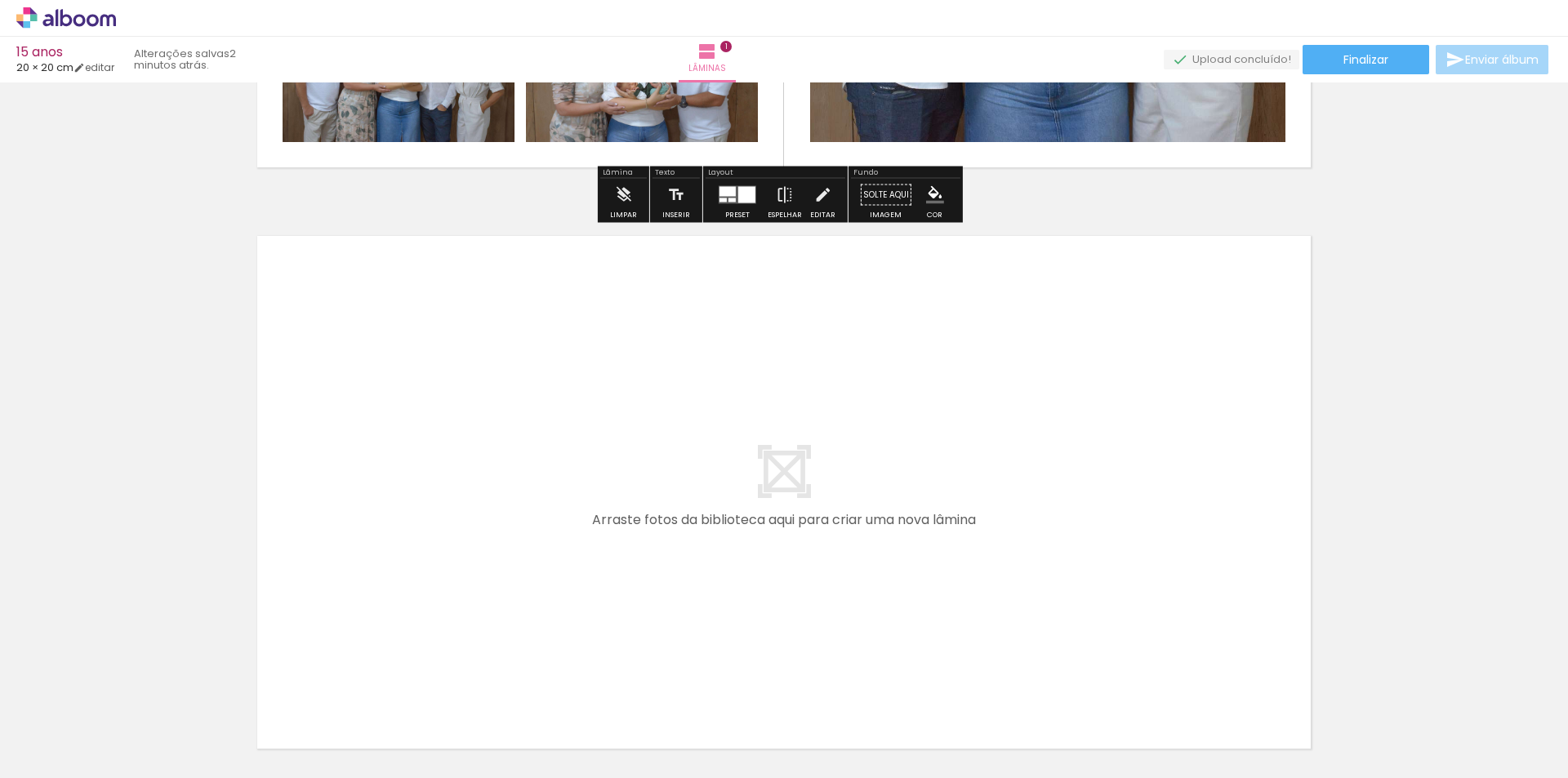
scroll to position [510, 0]
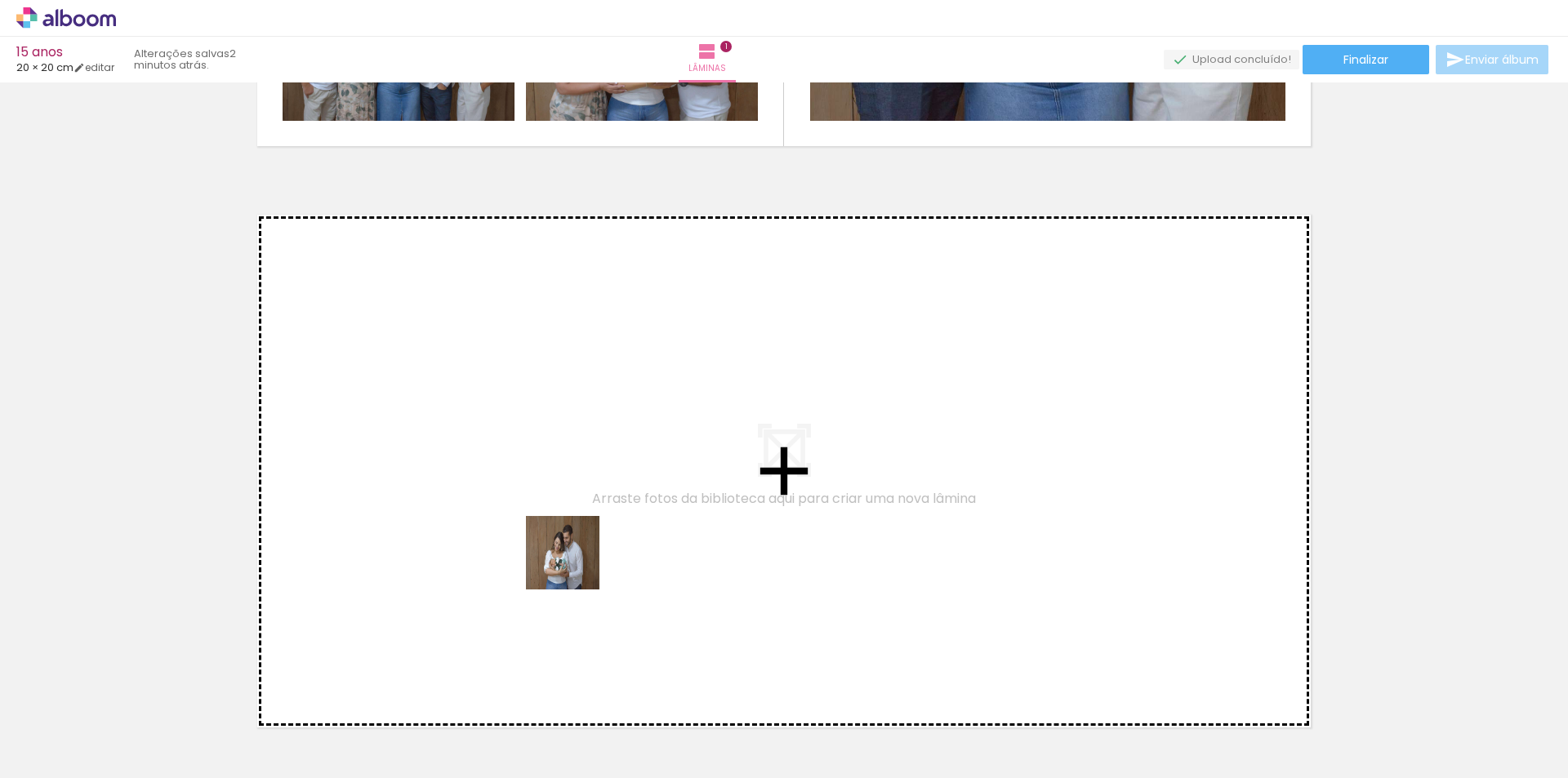
drag, startPoint x: 542, startPoint y: 727, endPoint x: 582, endPoint y: 530, distance: 201.0
click at [582, 530] on quentale-workspace at bounding box center [784, 389] width 1568 height 778
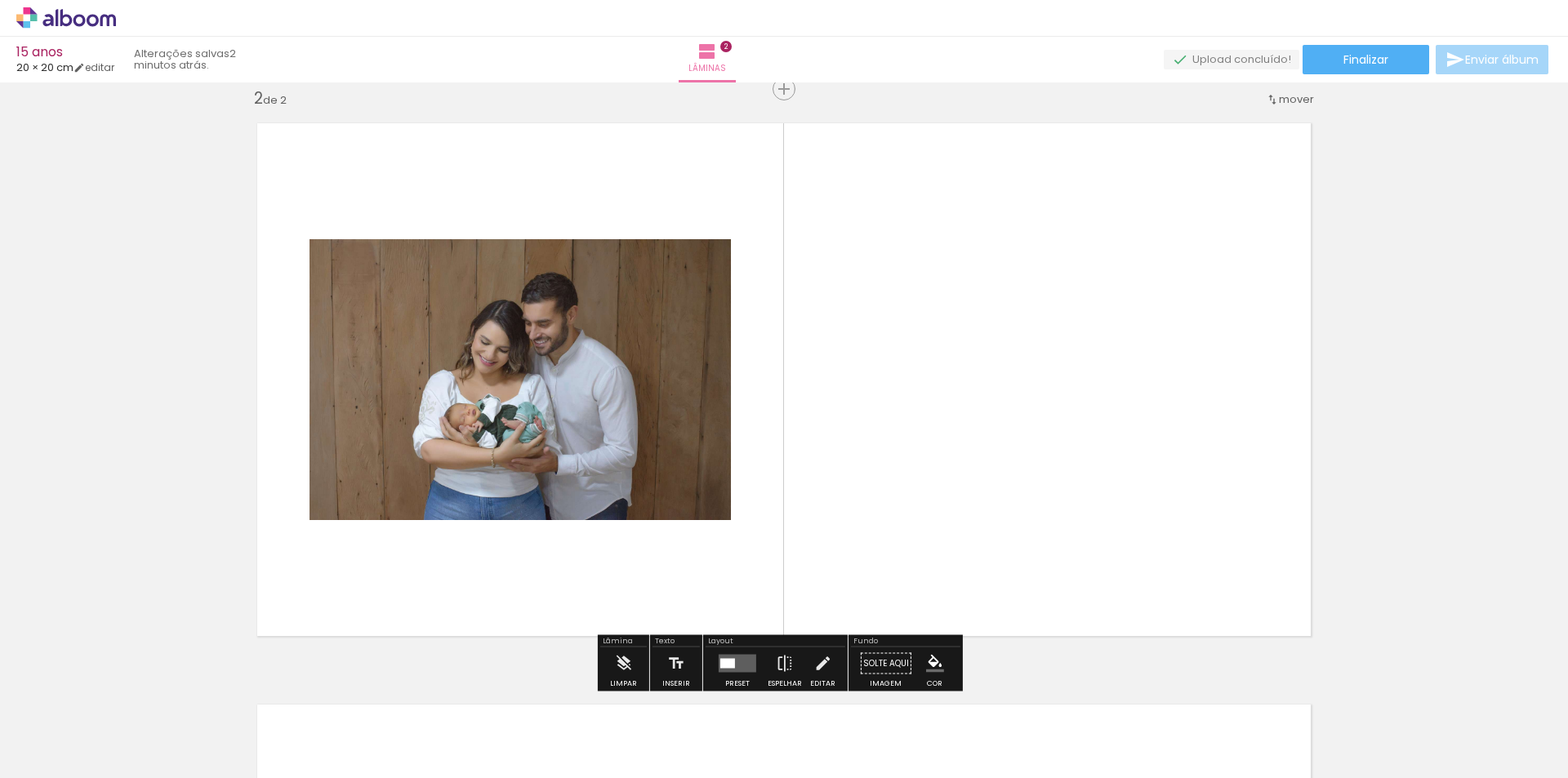
scroll to position [602, 0]
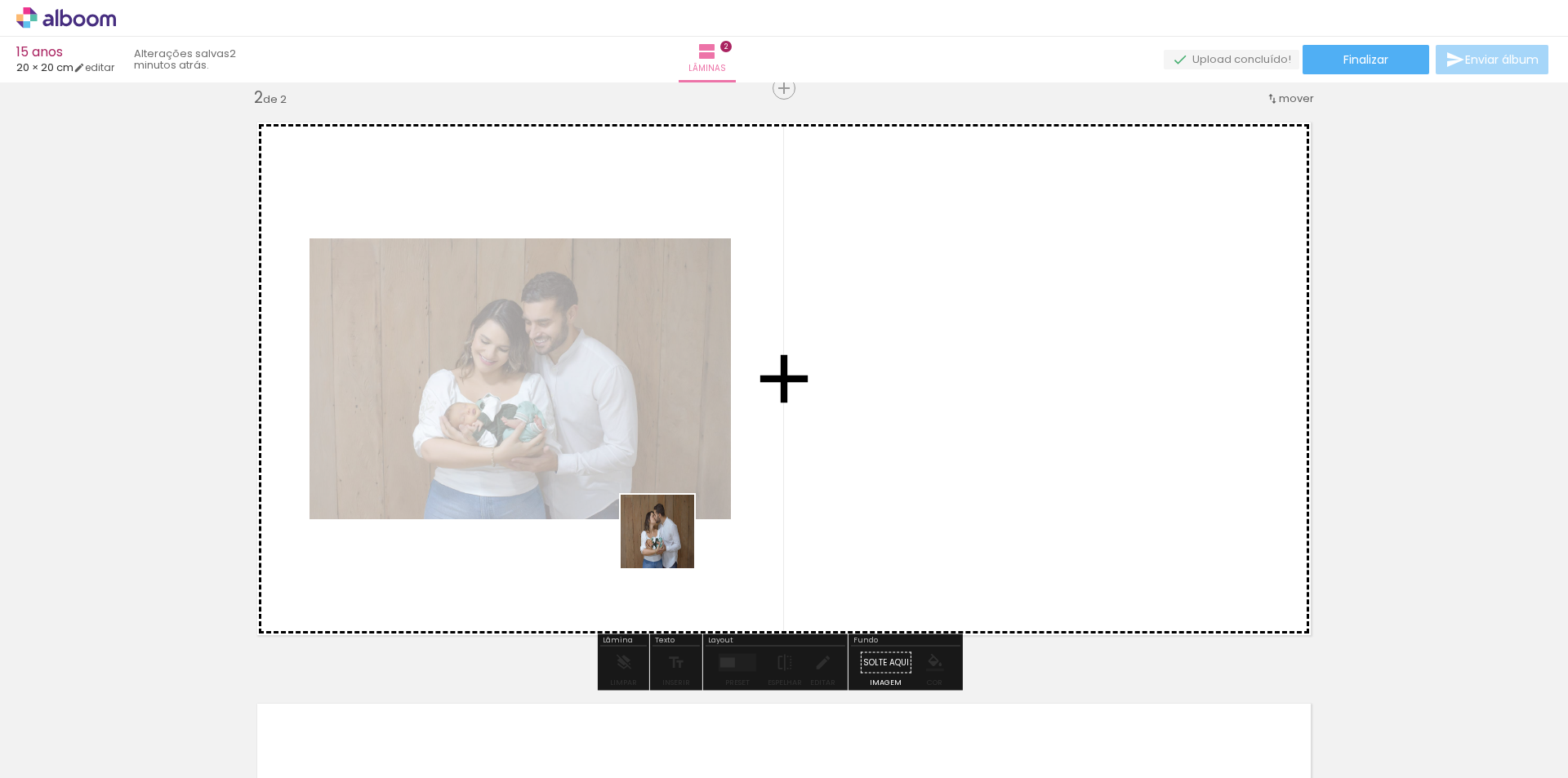
drag, startPoint x: 642, startPoint y: 668, endPoint x: 698, endPoint y: 615, distance: 77.1
click at [677, 506] on quentale-workspace at bounding box center [784, 389] width 1568 height 778
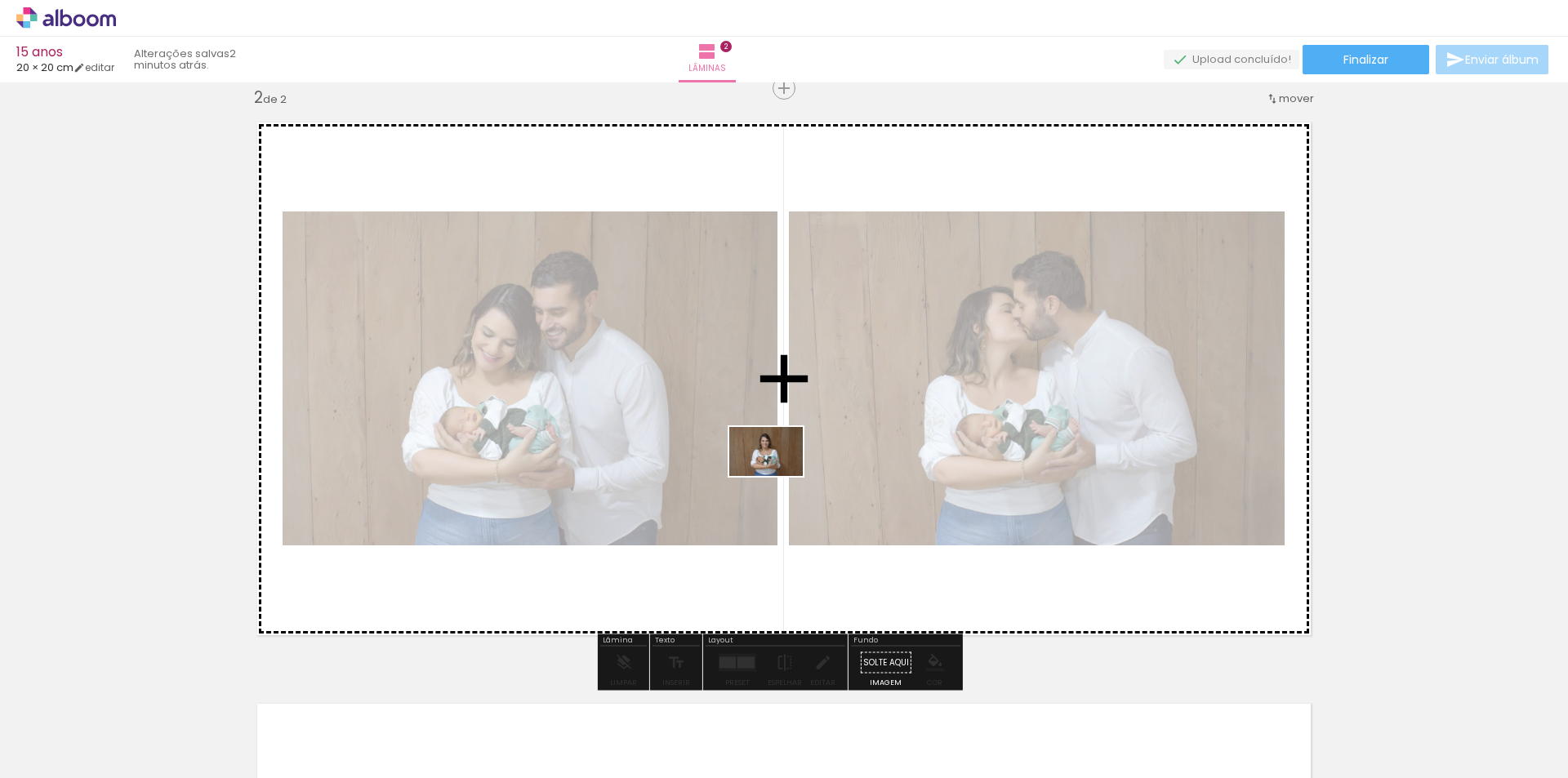
drag, startPoint x: 723, startPoint y: 738, endPoint x: 778, endPoint y: 476, distance: 267.7
click at [778, 476] on quentale-workspace at bounding box center [784, 389] width 1568 height 778
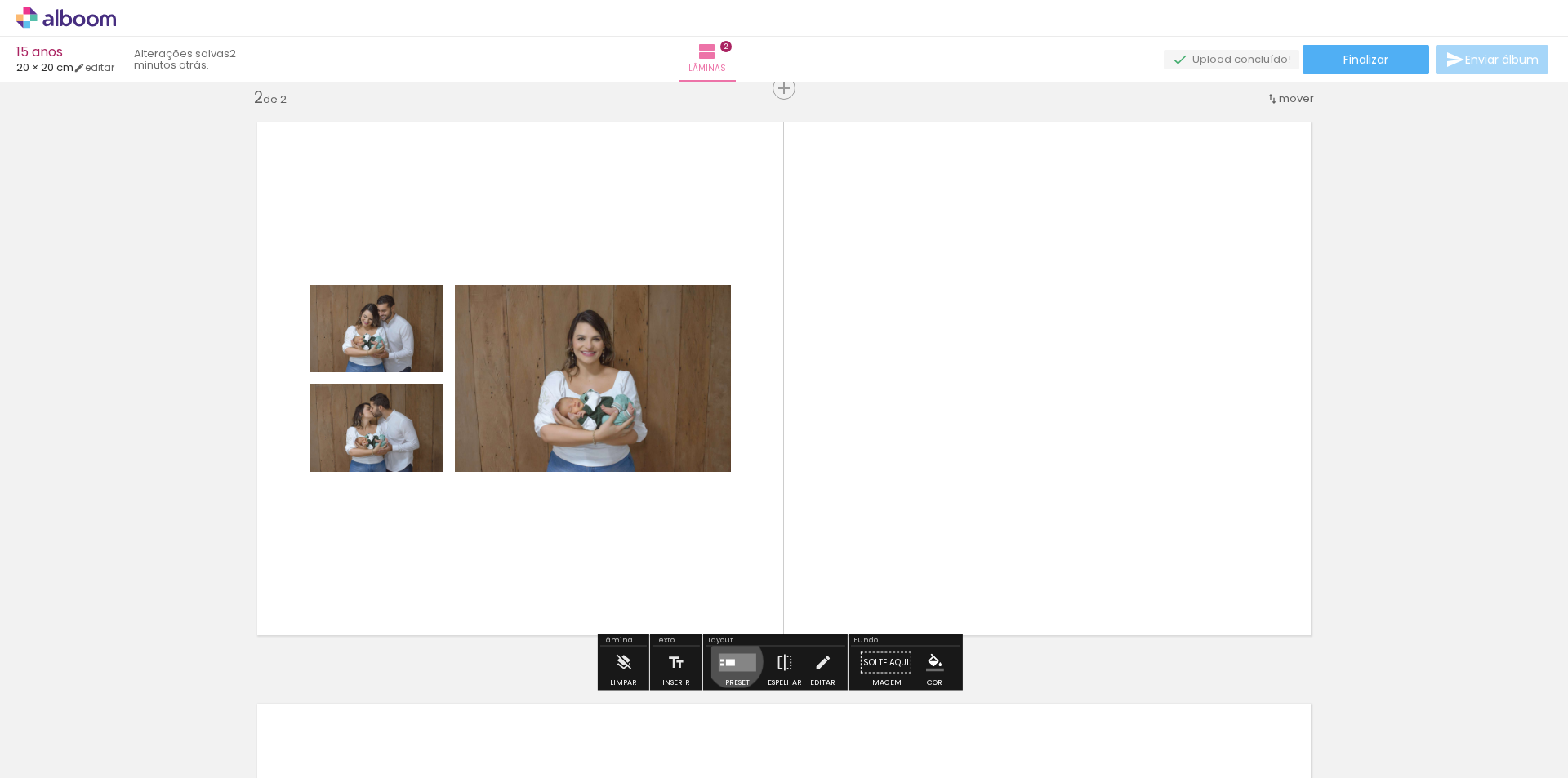
click at [731, 661] on div at bounding box center [730, 663] width 9 height 7
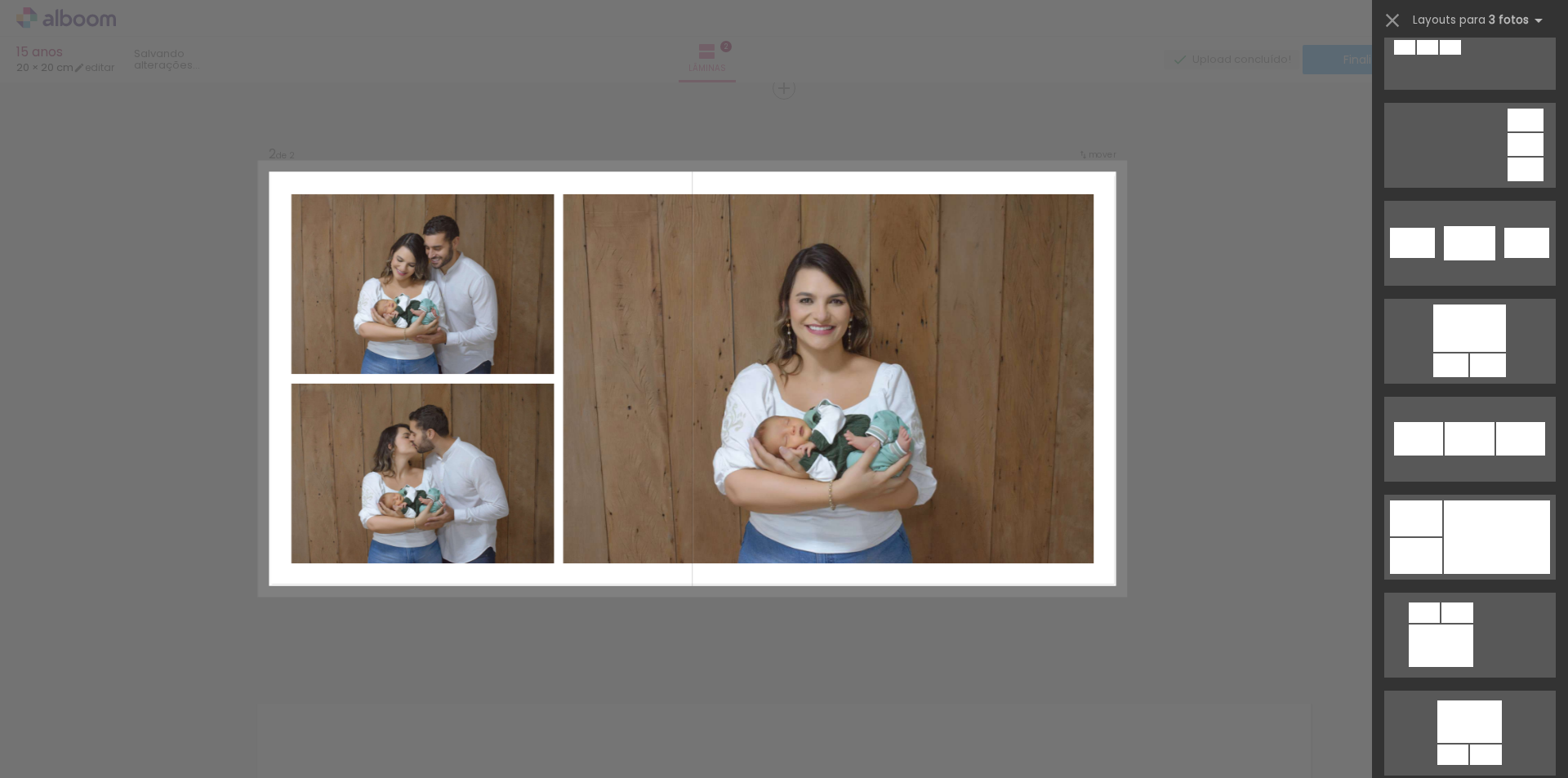
scroll to position [3184, 0]
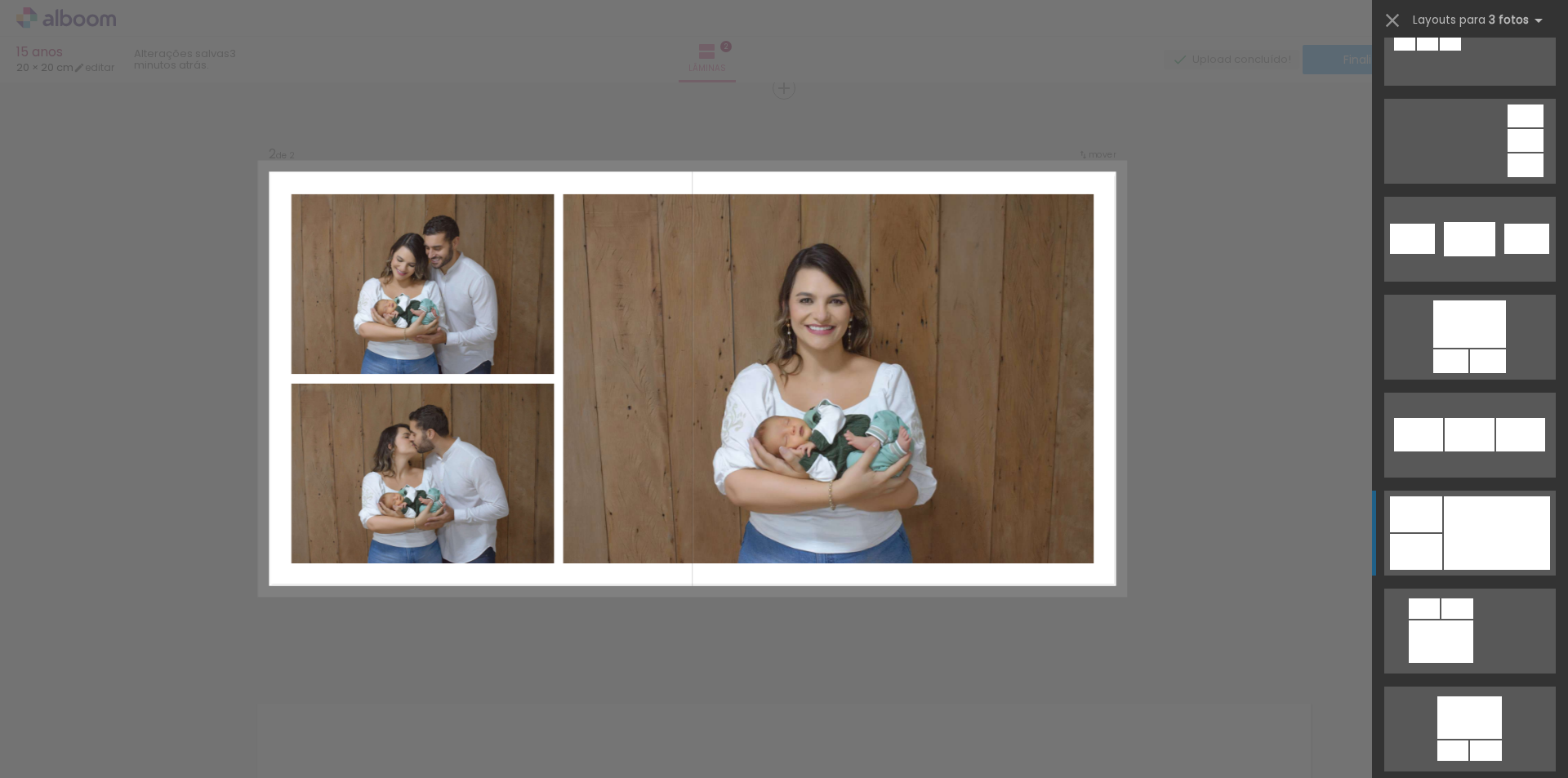
click at [1485, 515] on div at bounding box center [1496, 533] width 106 height 73
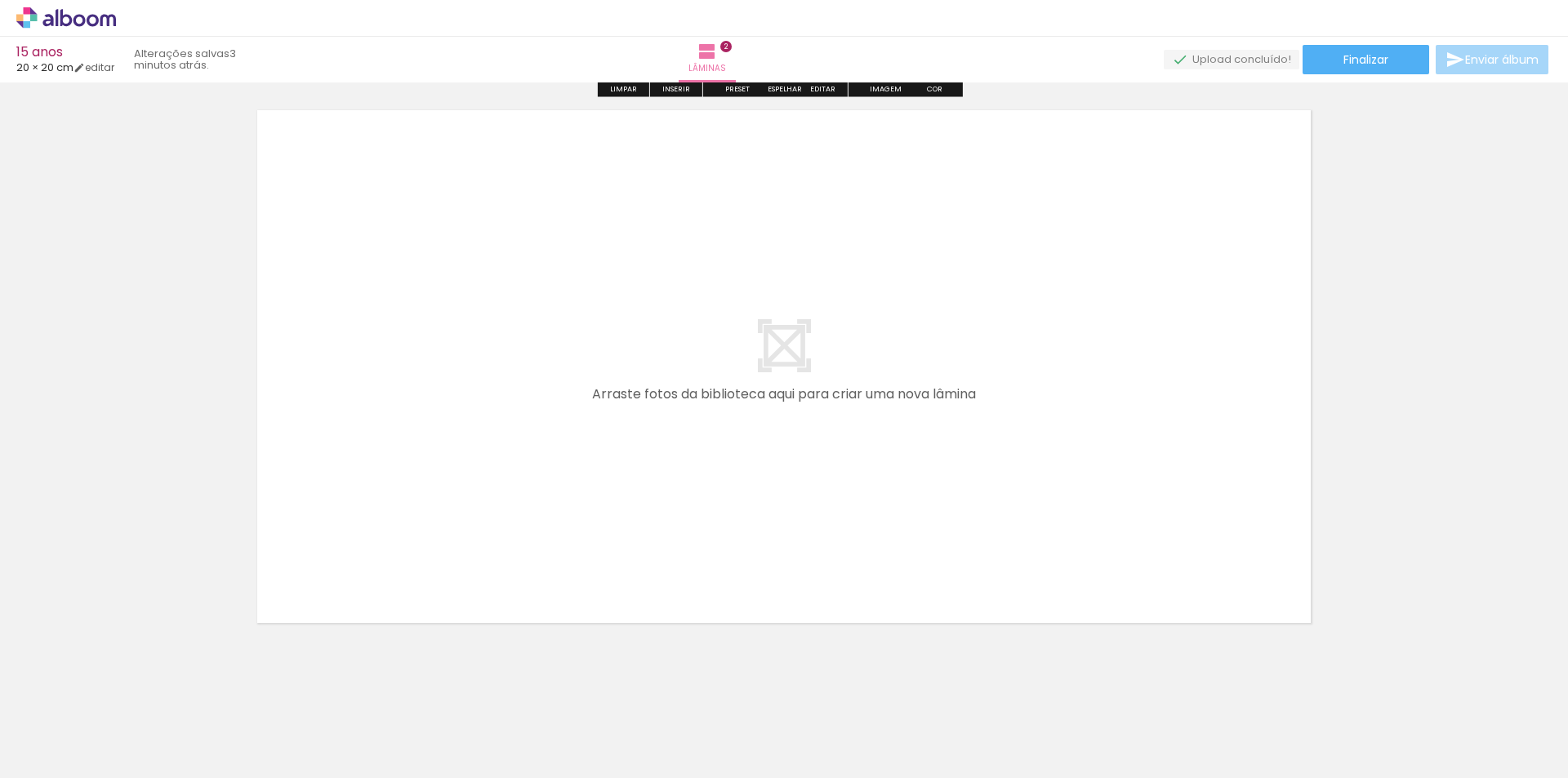
scroll to position [1214, 0]
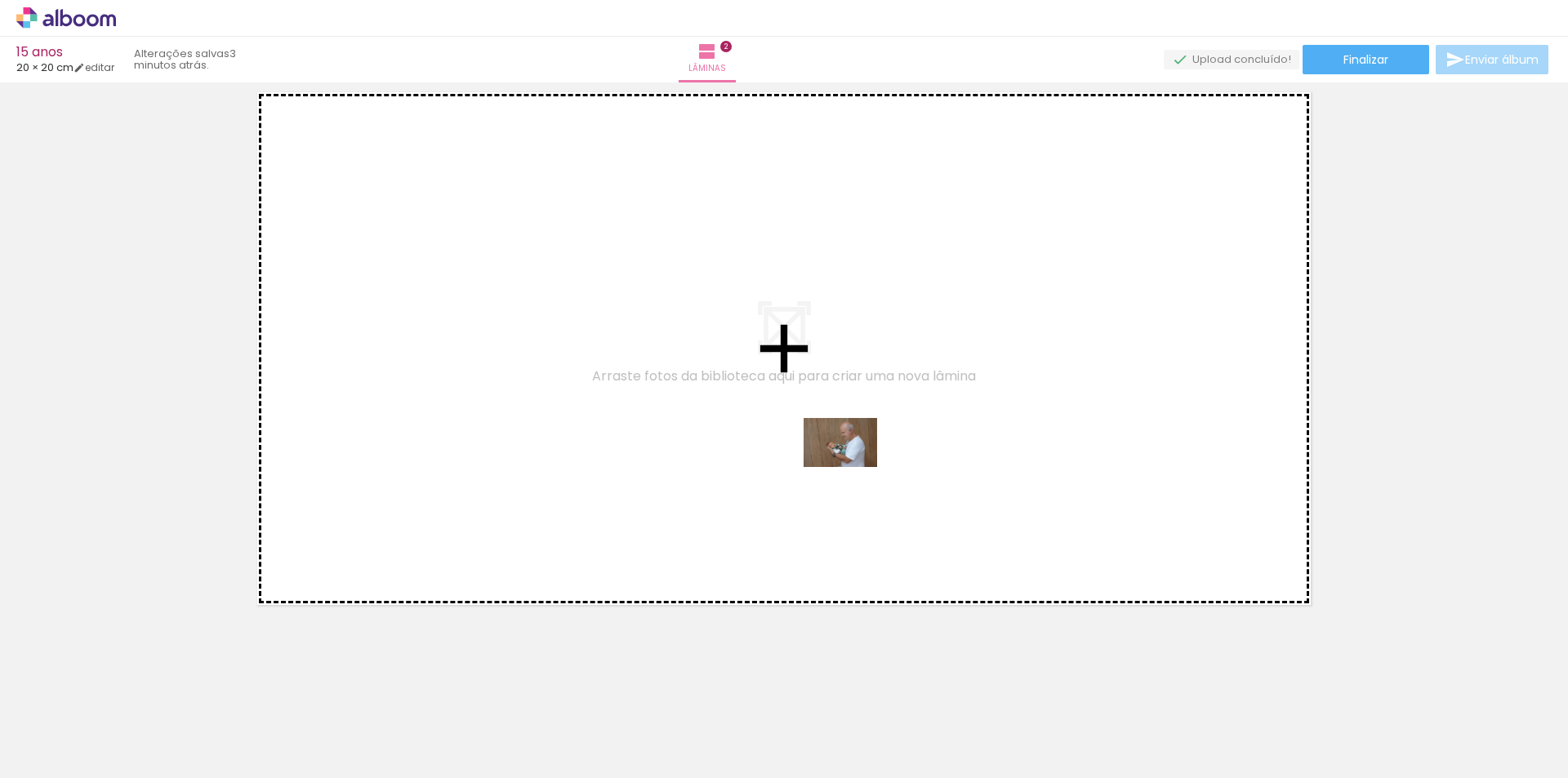
drag, startPoint x: 823, startPoint y: 723, endPoint x: 852, endPoint y: 467, distance: 257.6
click at [852, 467] on quentale-workspace at bounding box center [784, 389] width 1568 height 778
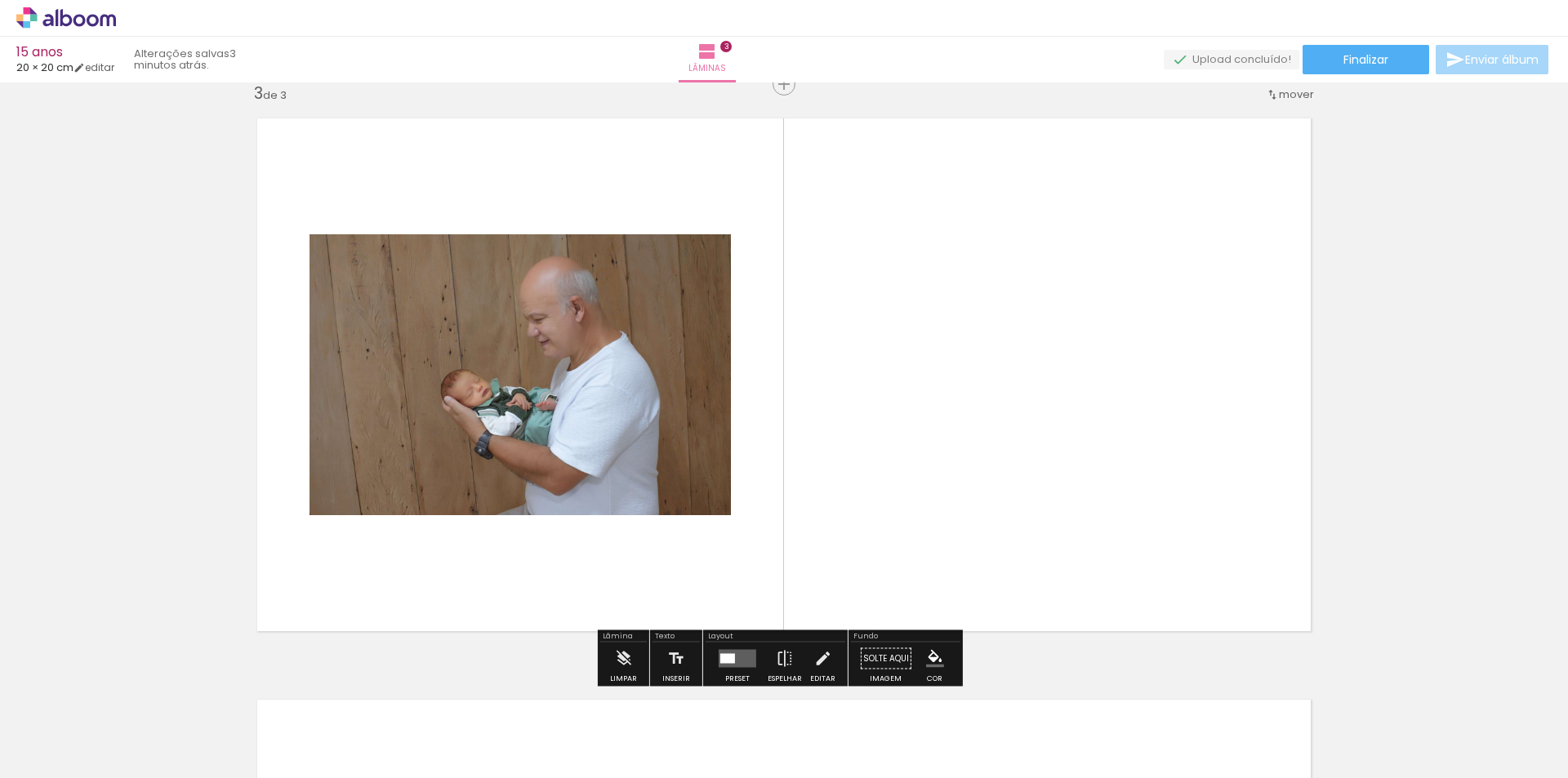
scroll to position [1183, 0]
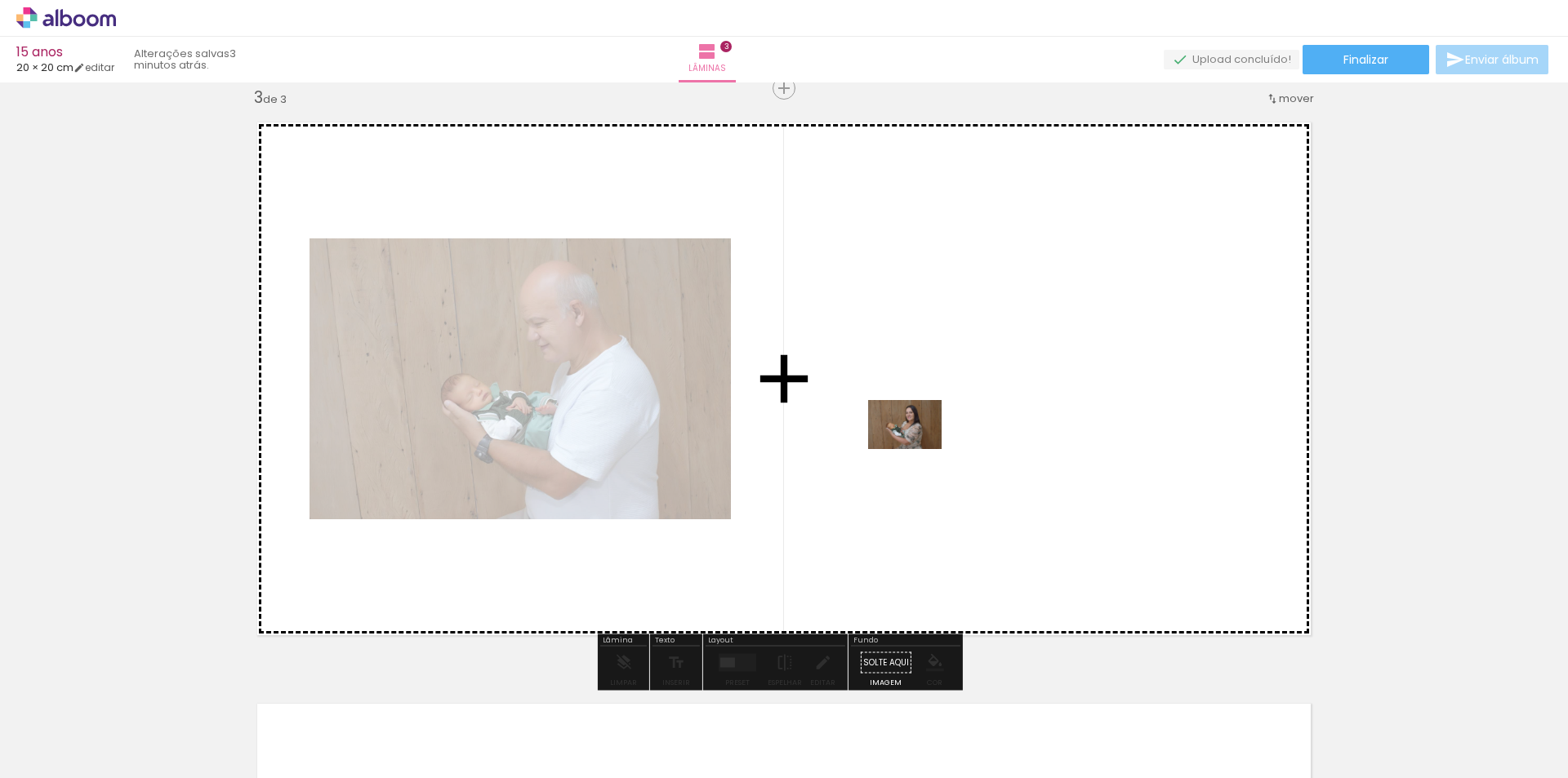
drag, startPoint x: 910, startPoint y: 725, endPoint x: 957, endPoint y: 651, distance: 87.7
click at [917, 447] on quentale-workspace at bounding box center [784, 389] width 1568 height 778
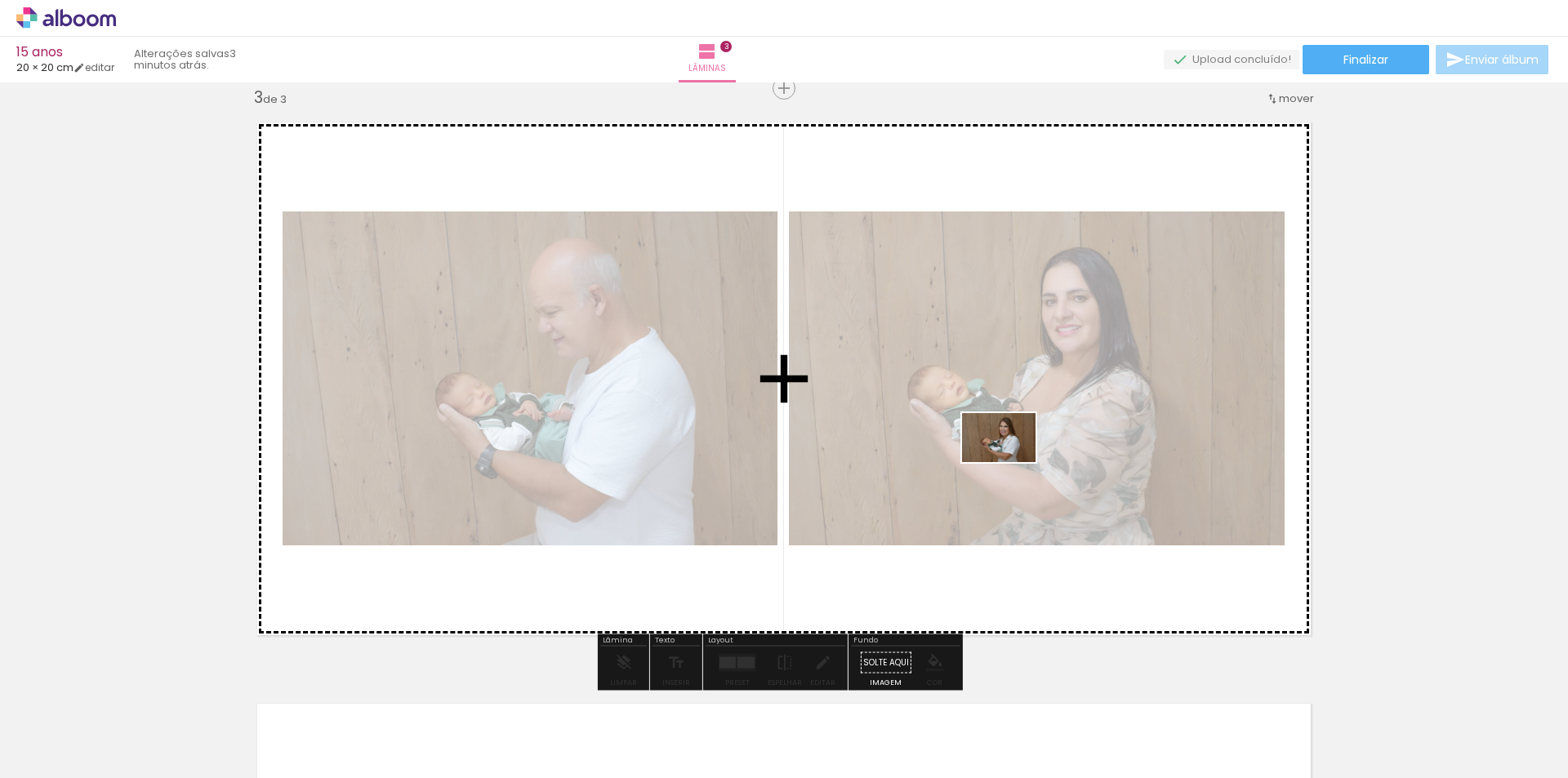
drag, startPoint x: 1004, startPoint y: 733, endPoint x: 1024, endPoint y: 565, distance: 169.2
click at [1006, 442] on quentale-workspace at bounding box center [784, 389] width 1568 height 778
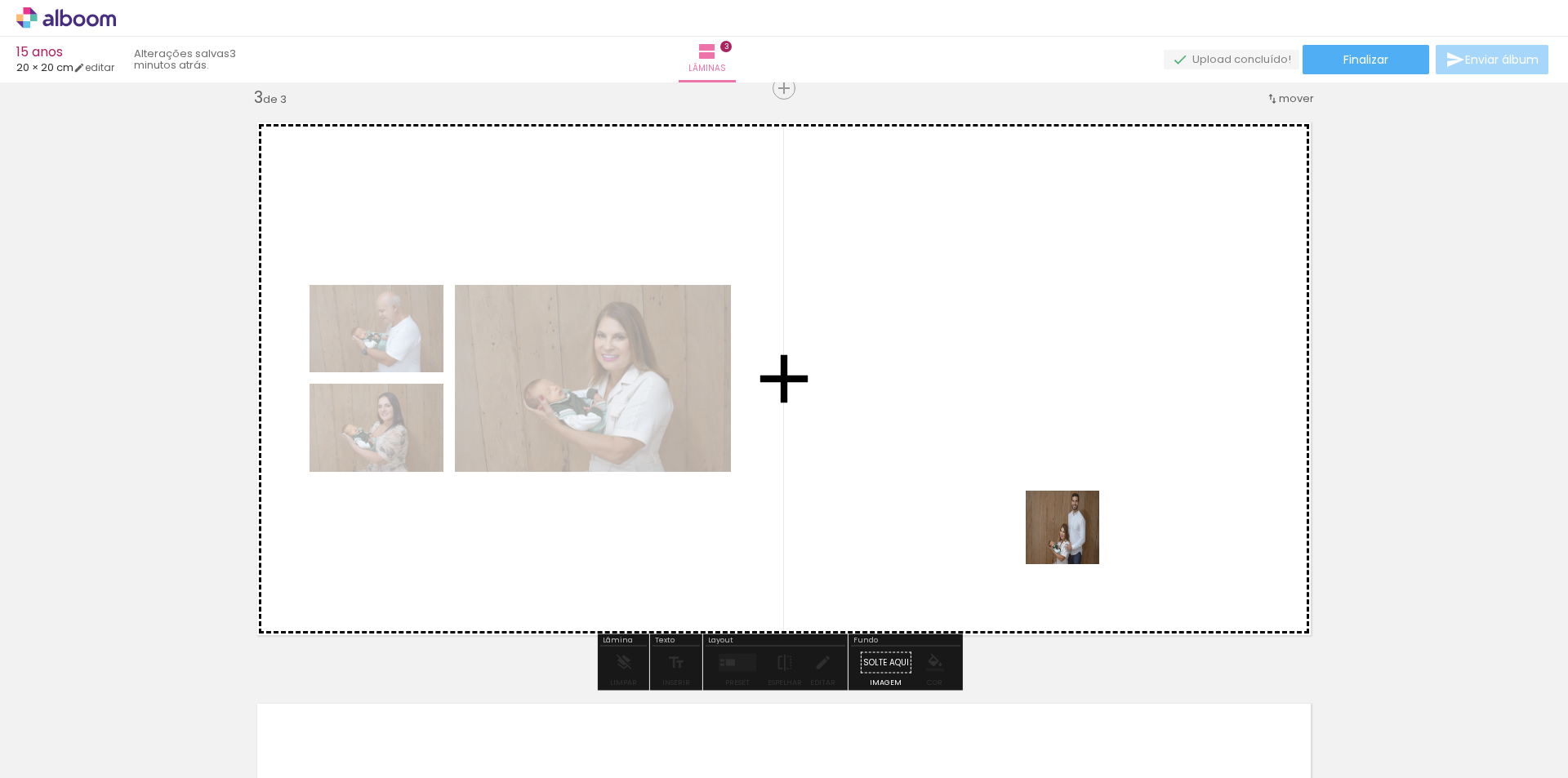
drag, startPoint x: 1094, startPoint y: 638, endPoint x: 1037, endPoint y: 430, distance: 215.7
click at [1044, 437] on quentale-workspace at bounding box center [784, 389] width 1568 height 778
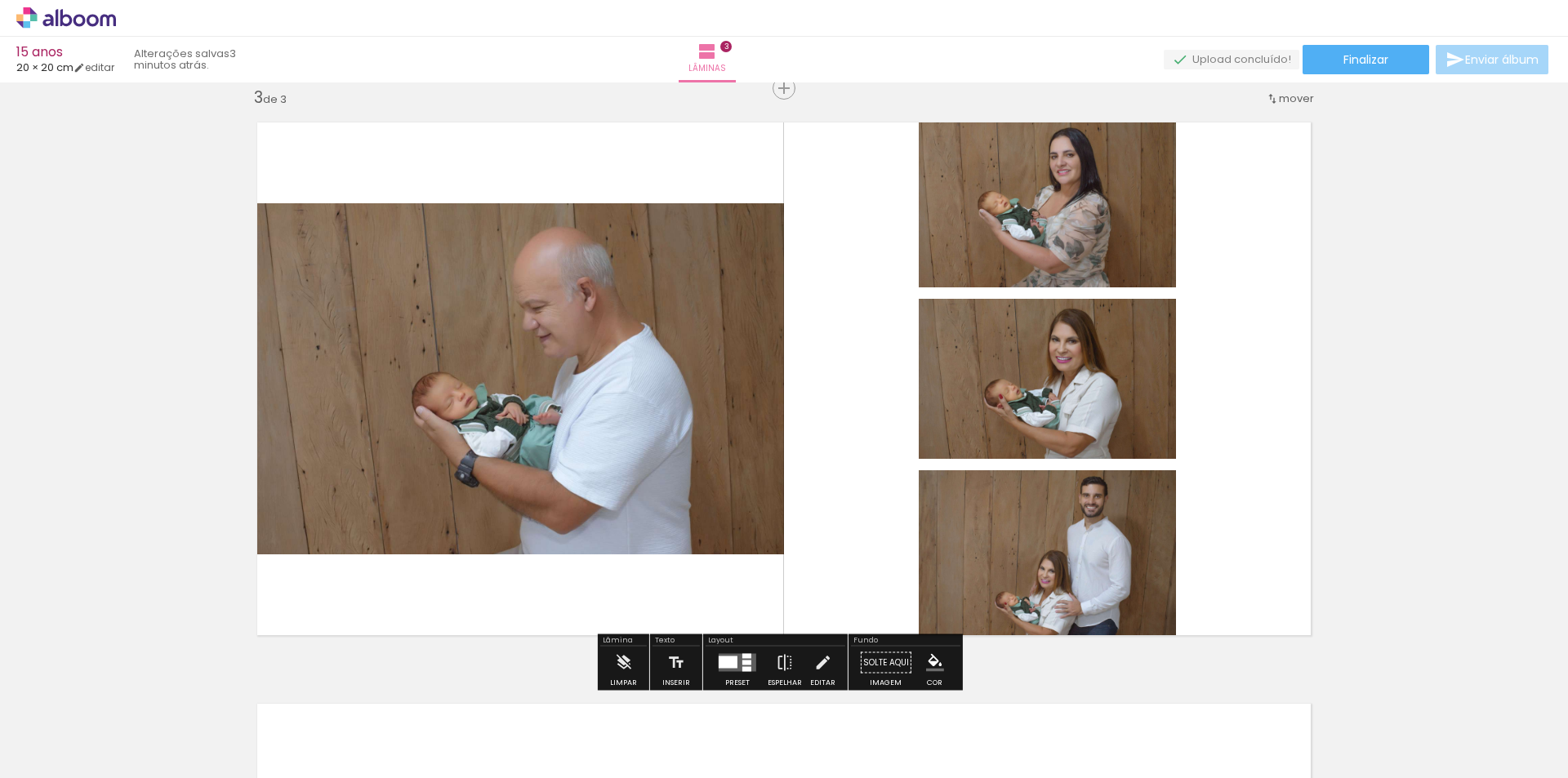
click at [733, 664] on div at bounding box center [727, 662] width 19 height 13
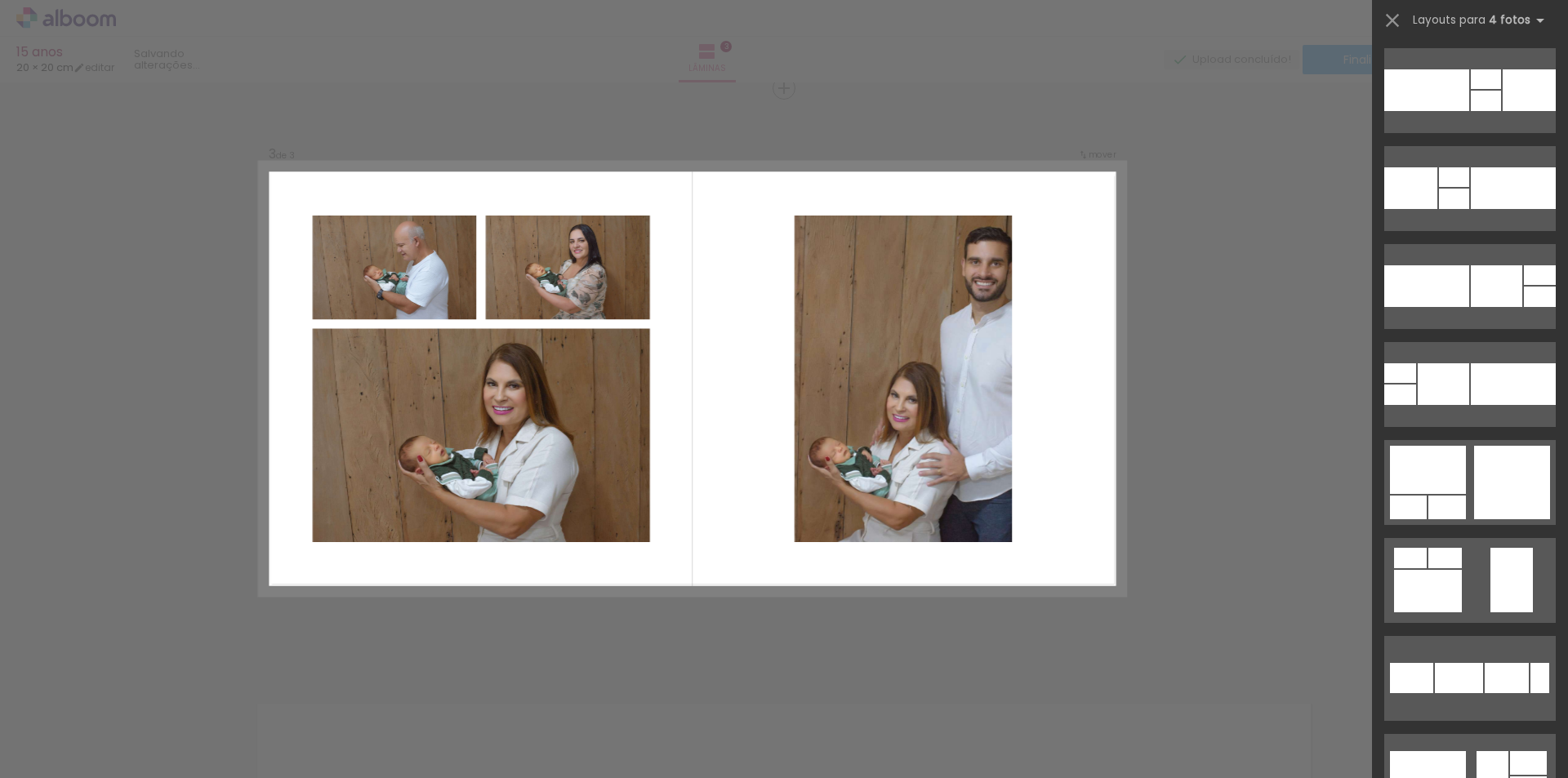
scroll to position [8170, 0]
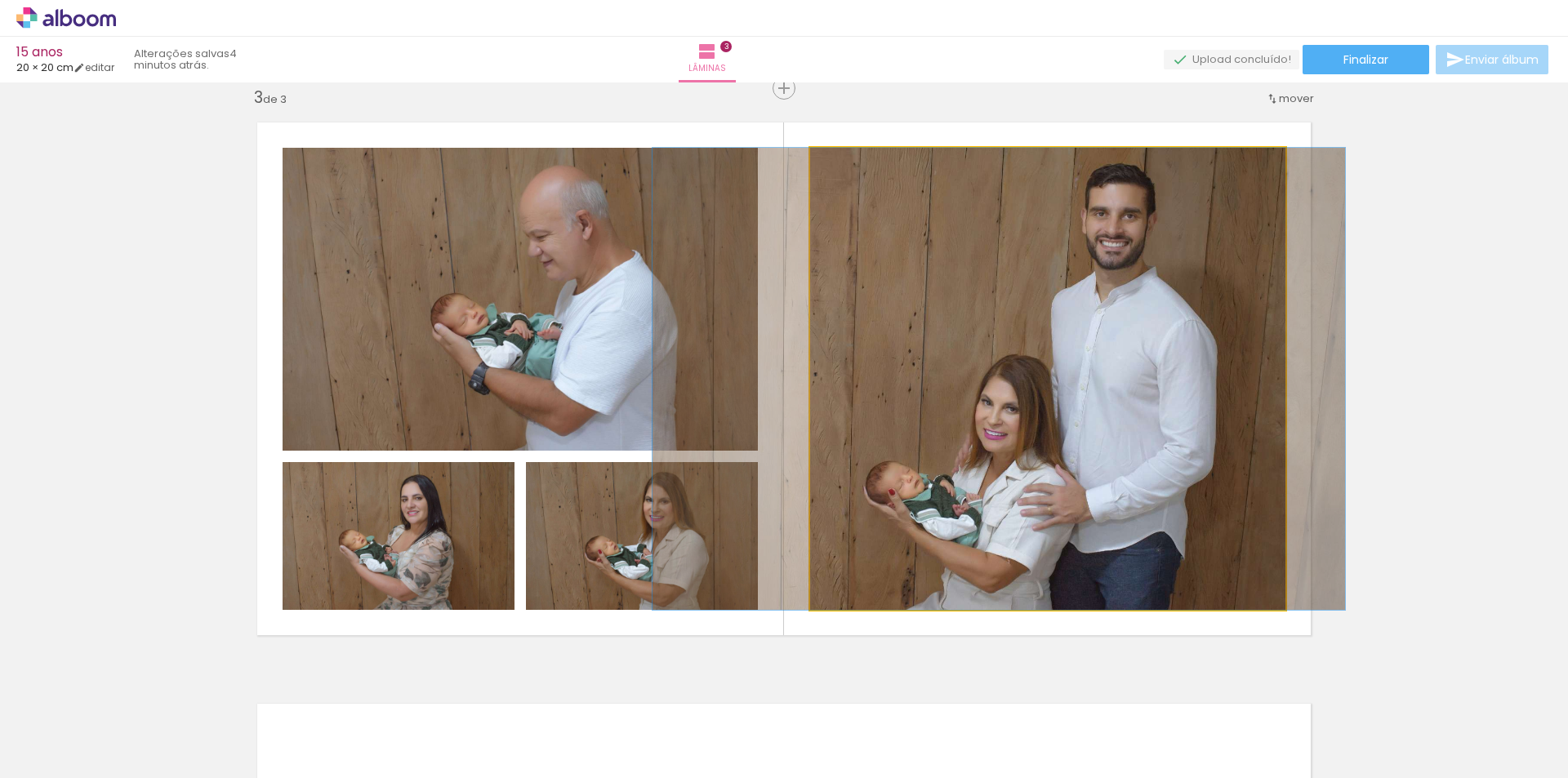
drag, startPoint x: 1127, startPoint y: 358, endPoint x: 1078, endPoint y: 361, distance: 49.1
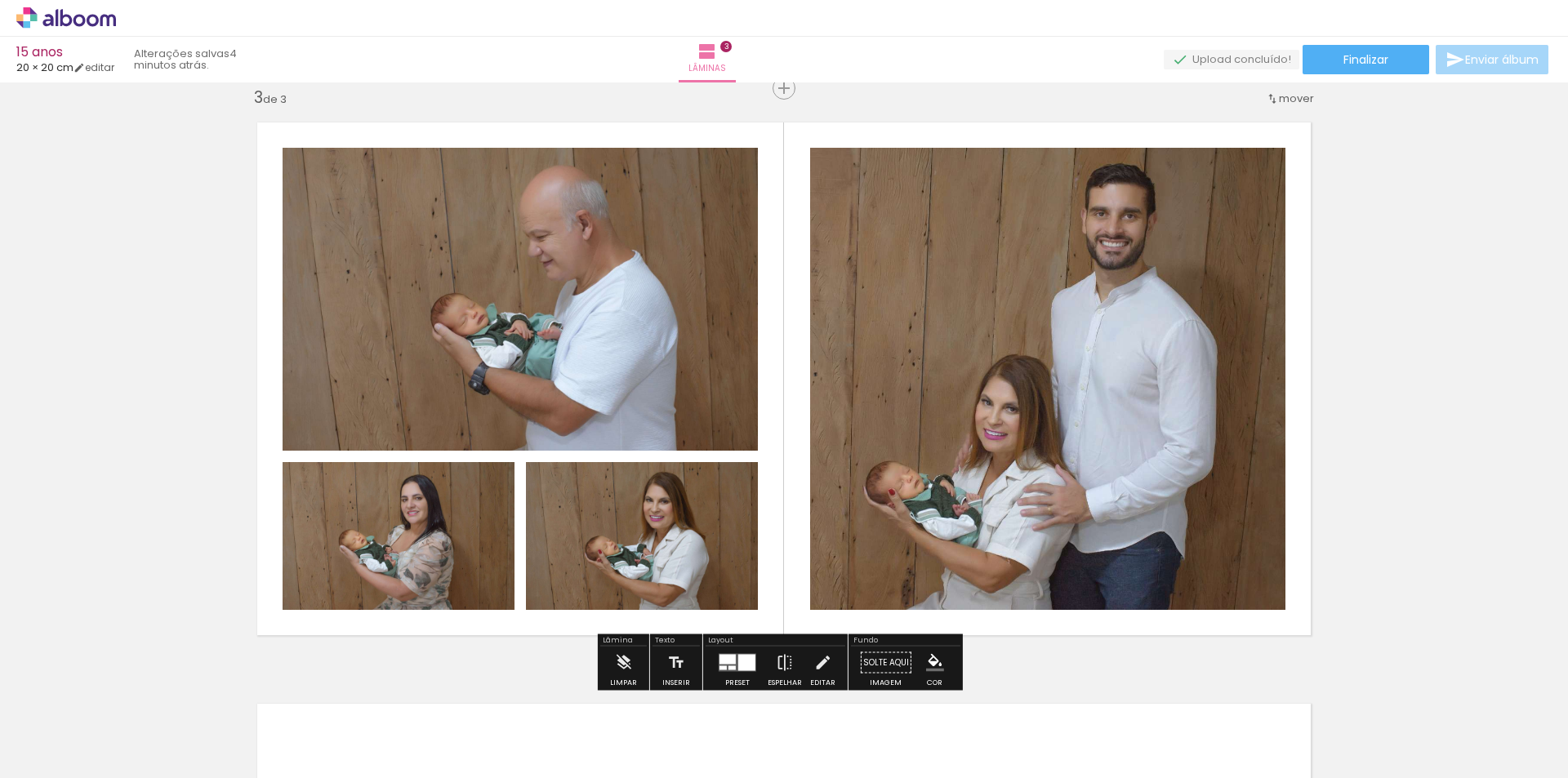
click at [703, 333] on quentale-photo at bounding box center [520, 299] width 475 height 303
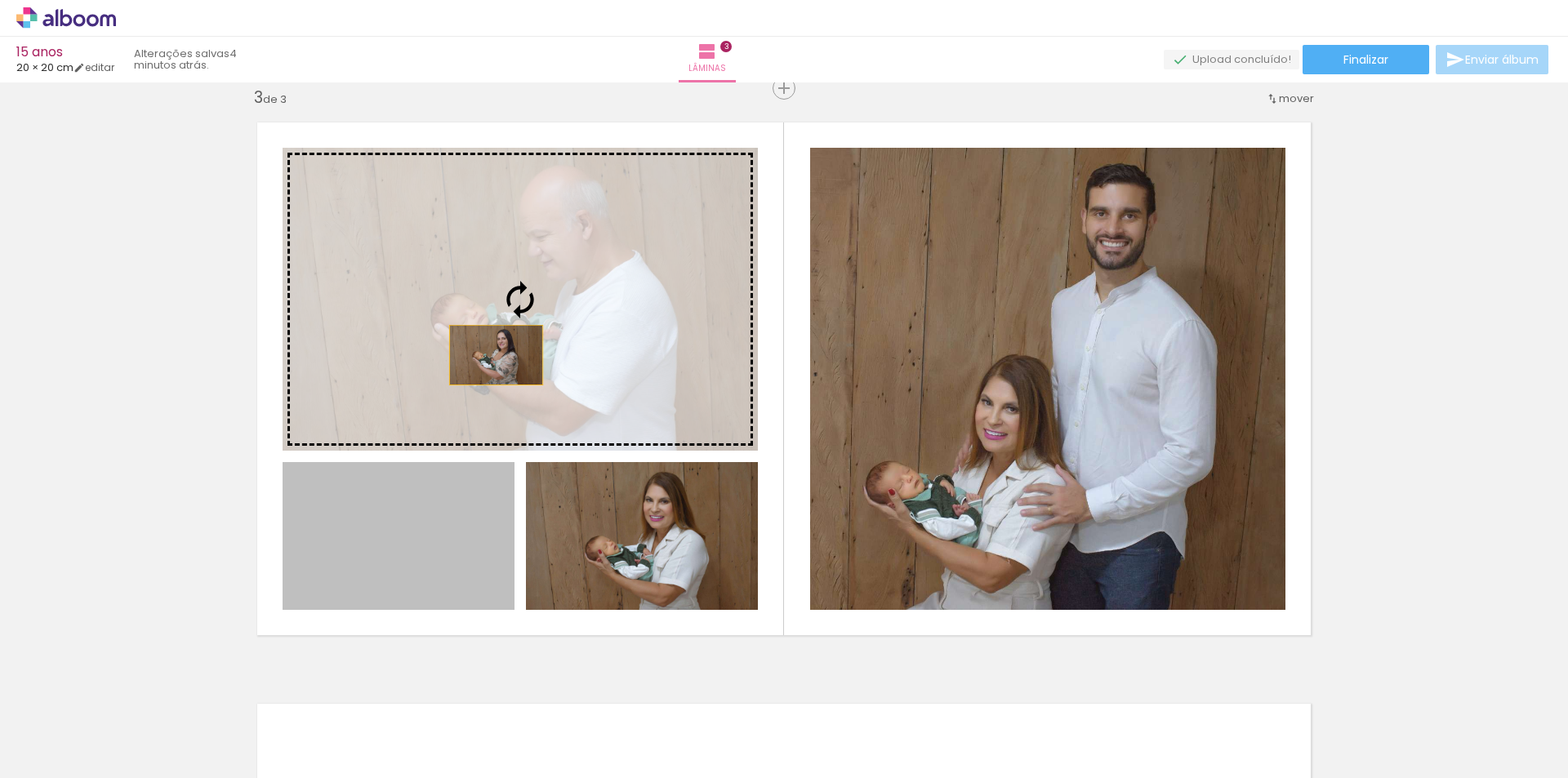
drag, startPoint x: 422, startPoint y: 545, endPoint x: 491, endPoint y: 354, distance: 203.1
click at [0, 0] on slot at bounding box center [0, 0] width 0 height 0
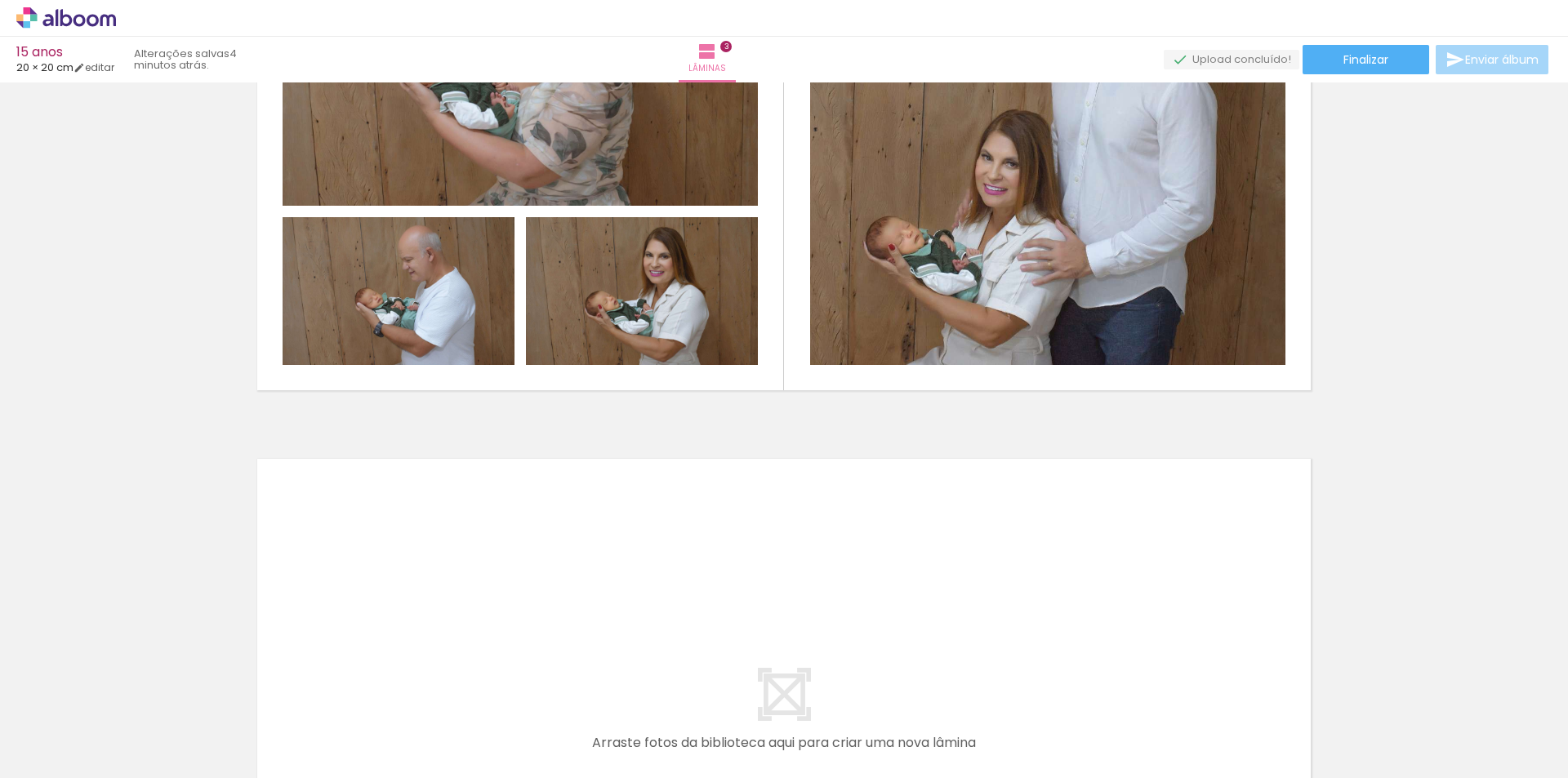
scroll to position [0, 356]
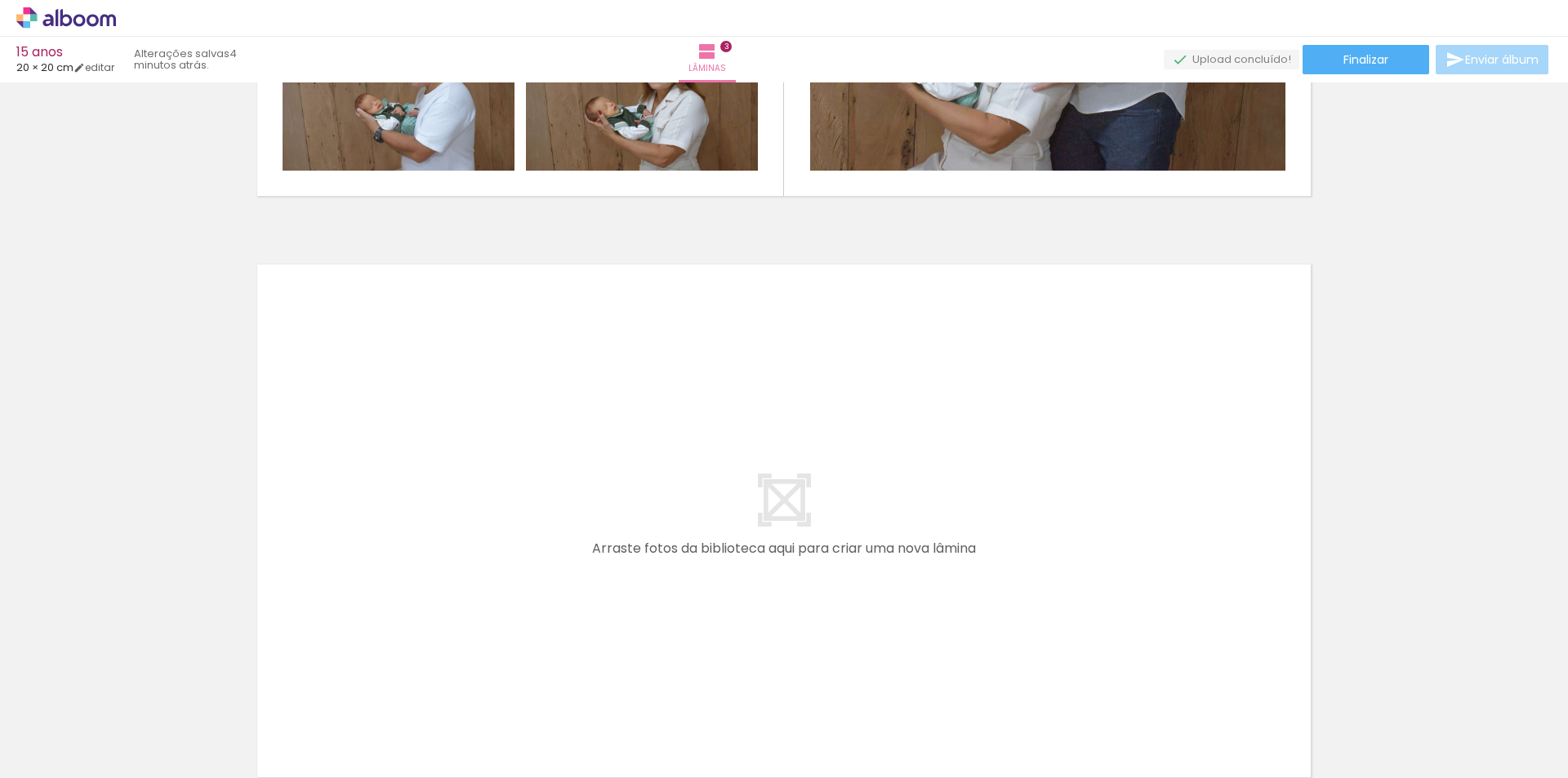
scroll to position [1674, 0]
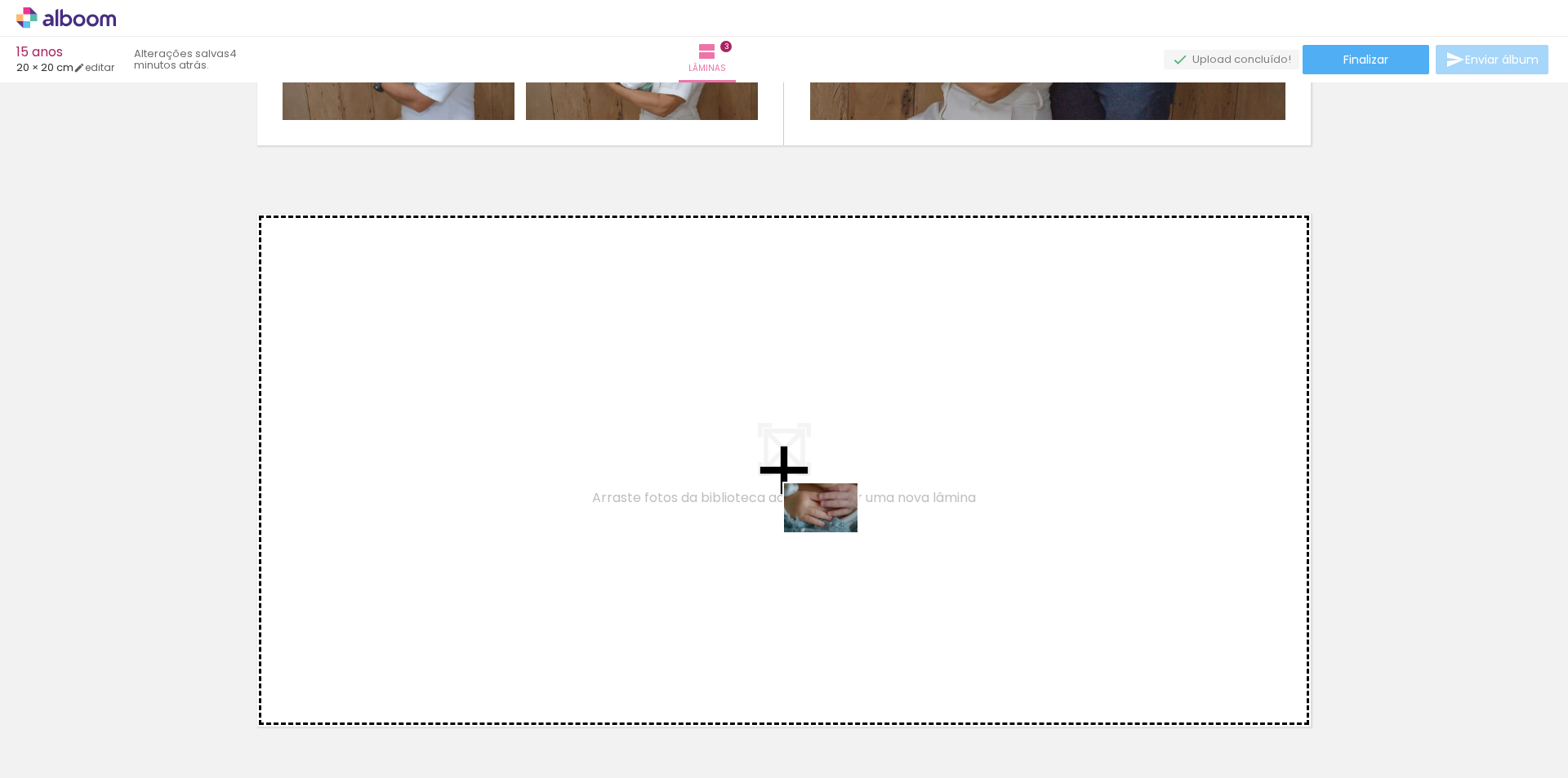
drag, startPoint x: 821, startPoint y: 733, endPoint x: 921, endPoint y: 695, distance: 107.0
click at [833, 529] on quentale-workspace at bounding box center [784, 389] width 1568 height 778
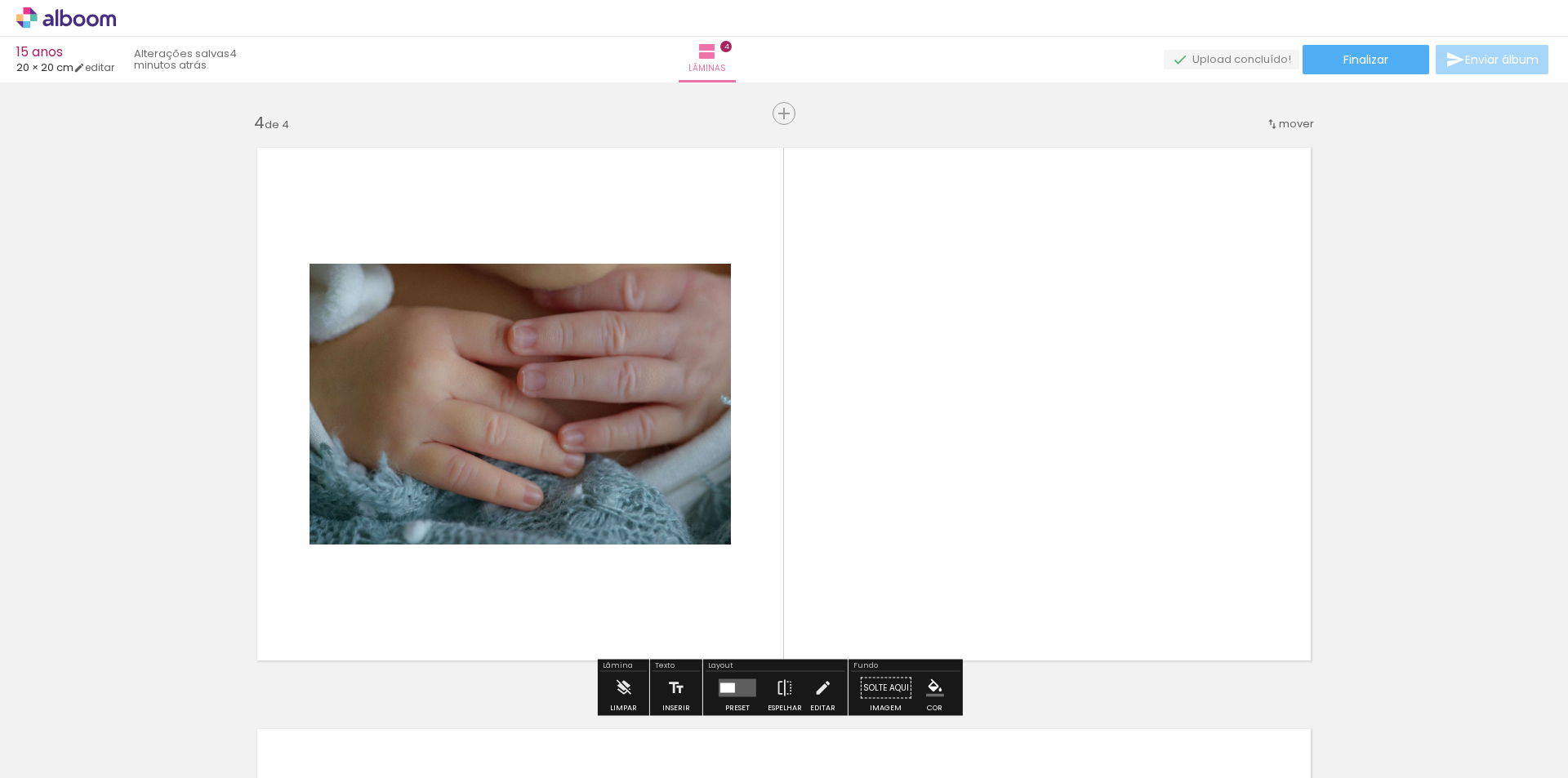
scroll to position [1764, 0]
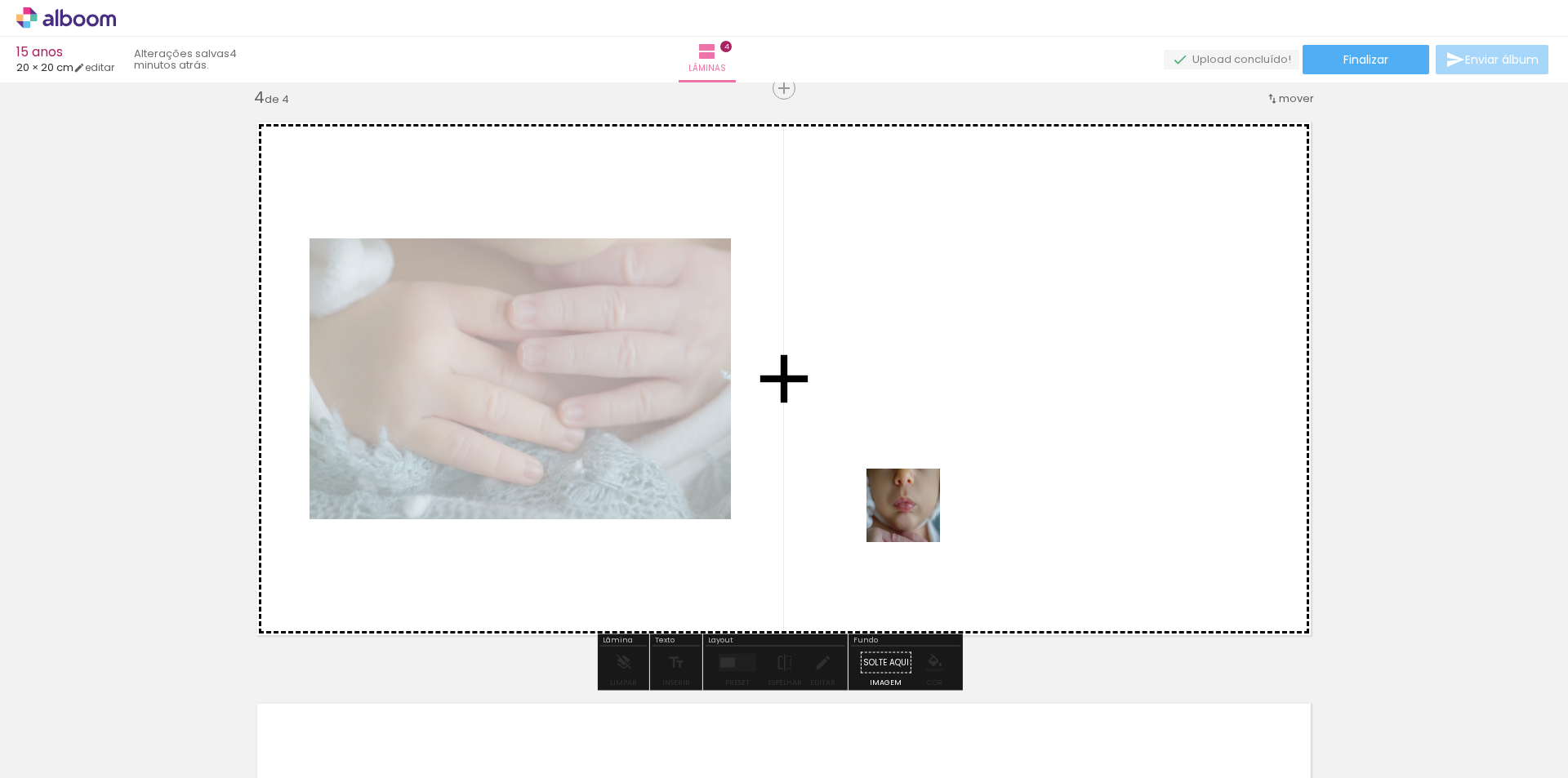
drag, startPoint x: 915, startPoint y: 728, endPoint x: 980, endPoint y: 671, distance: 86.5
click at [915, 511] on quentale-workspace at bounding box center [784, 389] width 1568 height 778
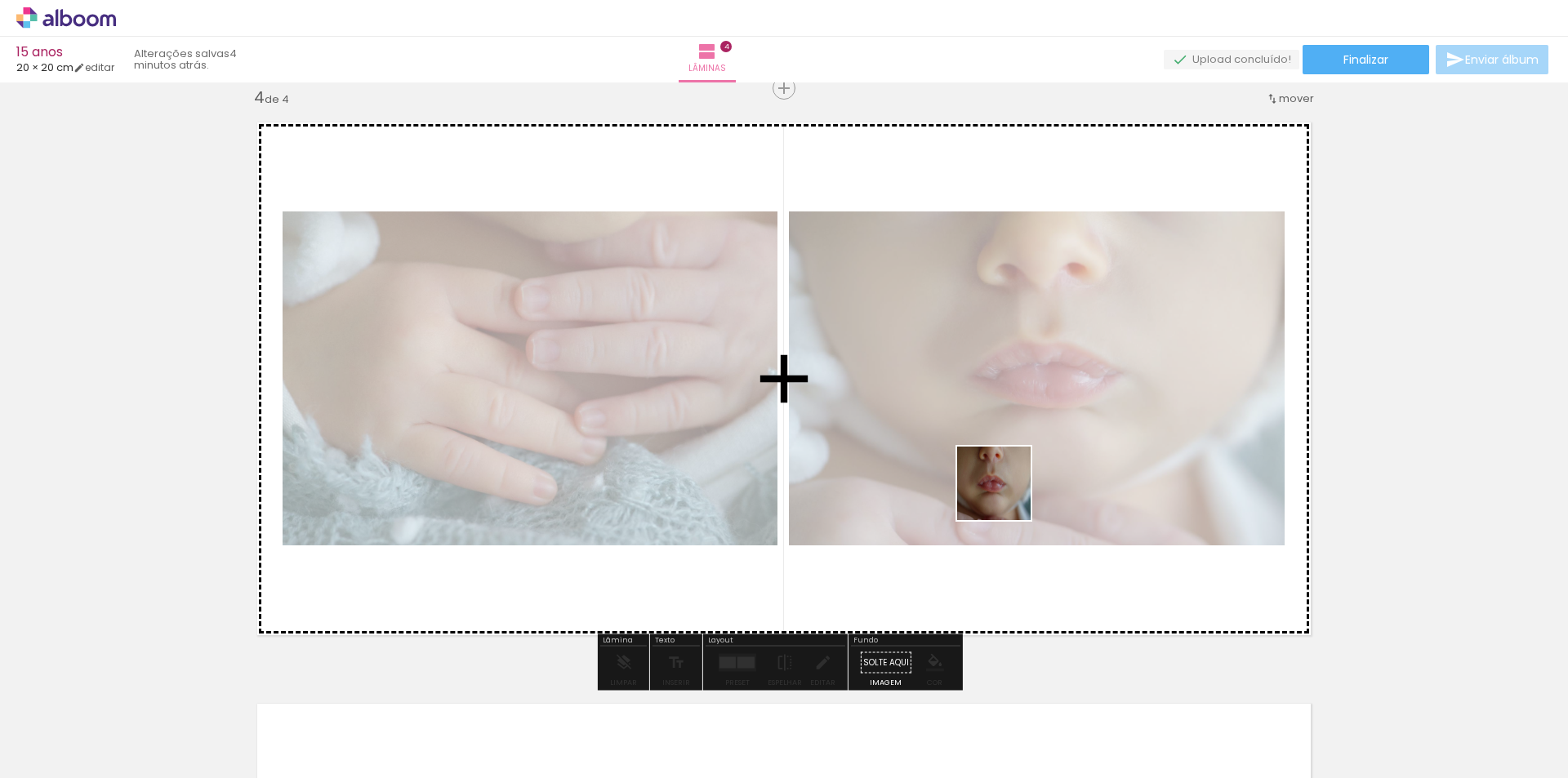
drag, startPoint x: 1008, startPoint y: 735, endPoint x: 1004, endPoint y: 484, distance: 251.0
click at [1004, 484] on quentale-workspace at bounding box center [784, 389] width 1568 height 778
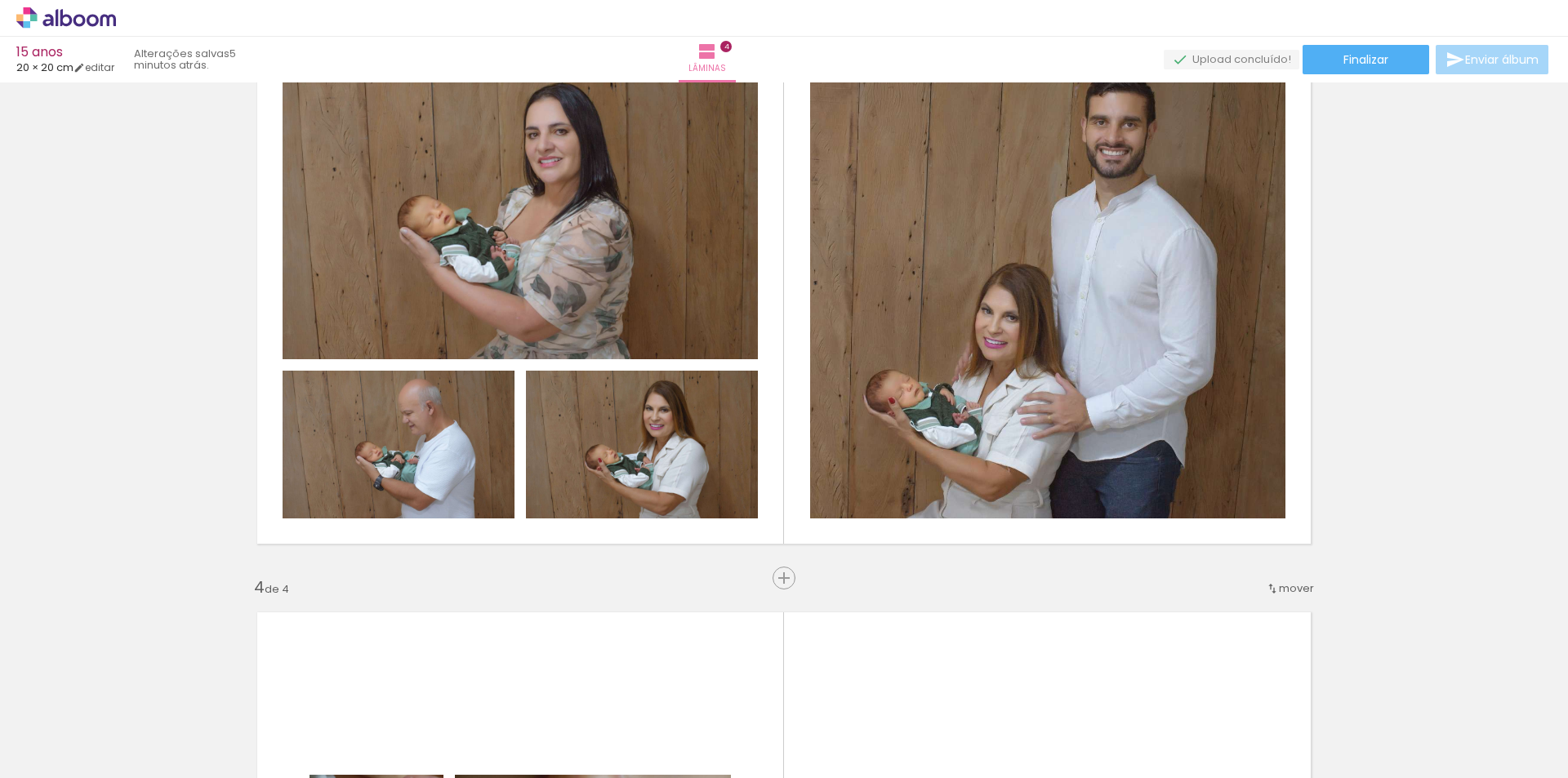
scroll to position [0, 596]
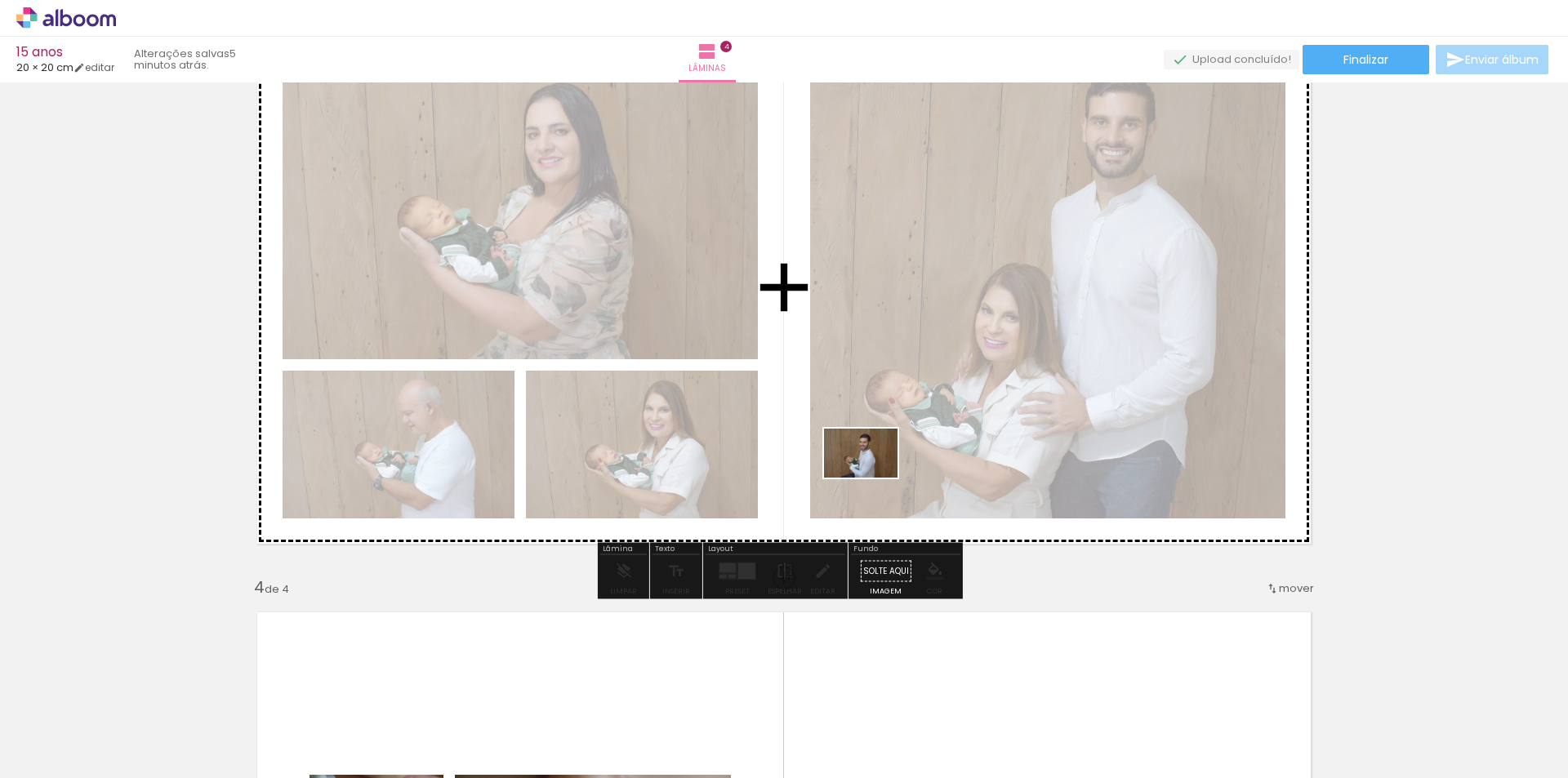
drag, startPoint x: 855, startPoint y: 733, endPoint x: 877, endPoint y: 382, distance: 351.7
click at [877, 382] on quentale-workspace at bounding box center [784, 389] width 1568 height 778
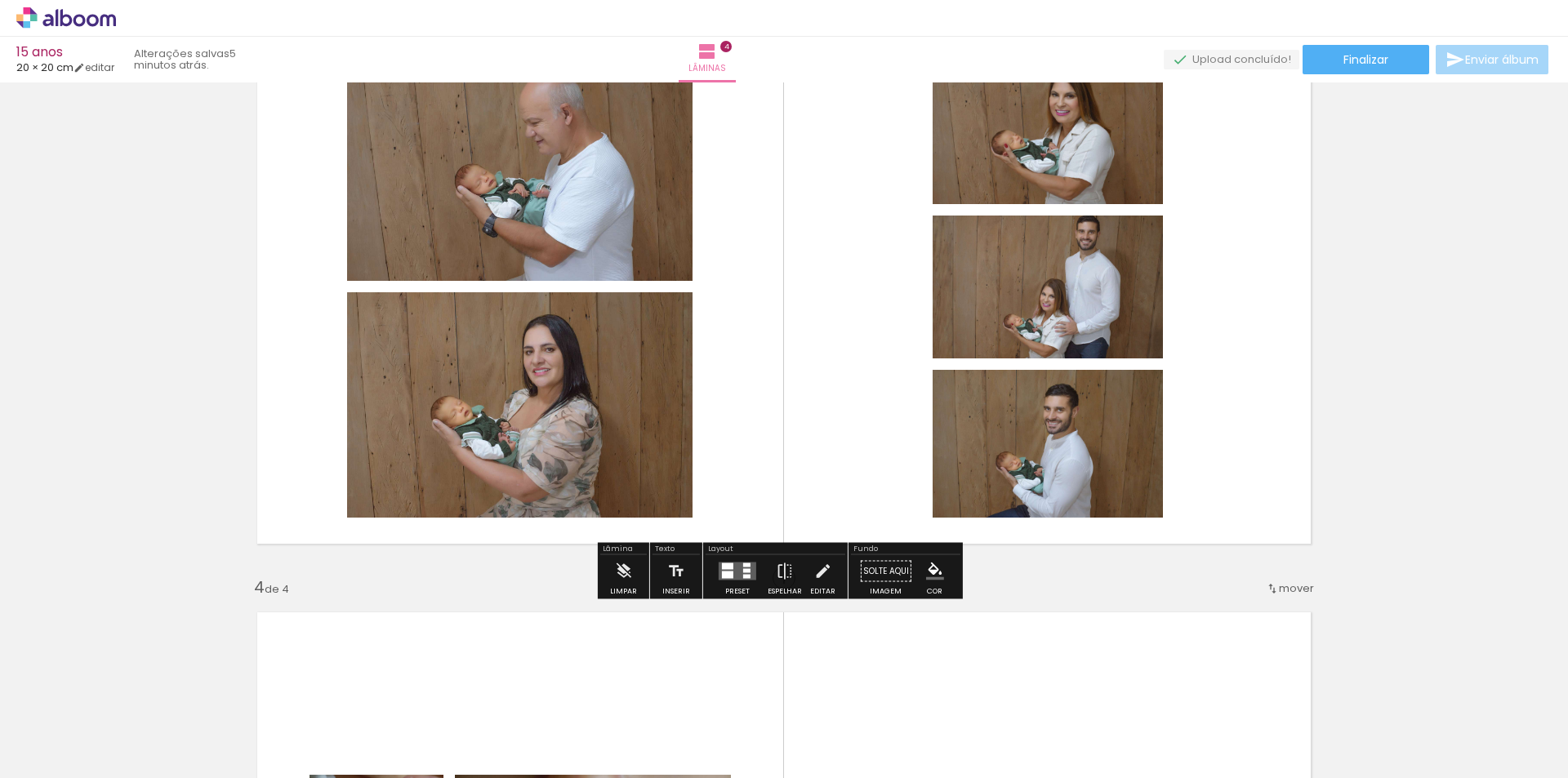
click at [743, 573] on quentale-layouter at bounding box center [736, 571] width 38 height 18
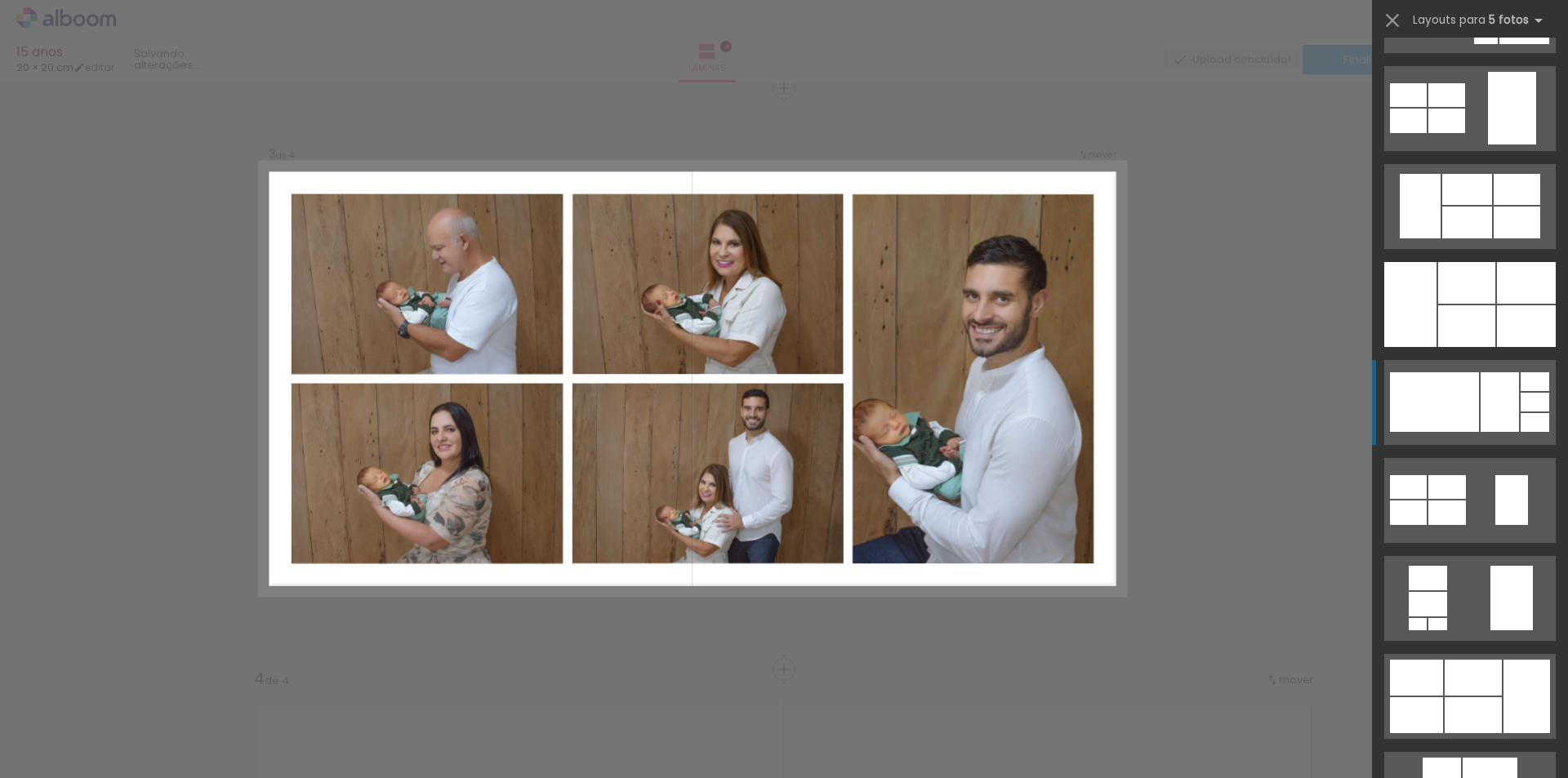
scroll to position [11428, 0]
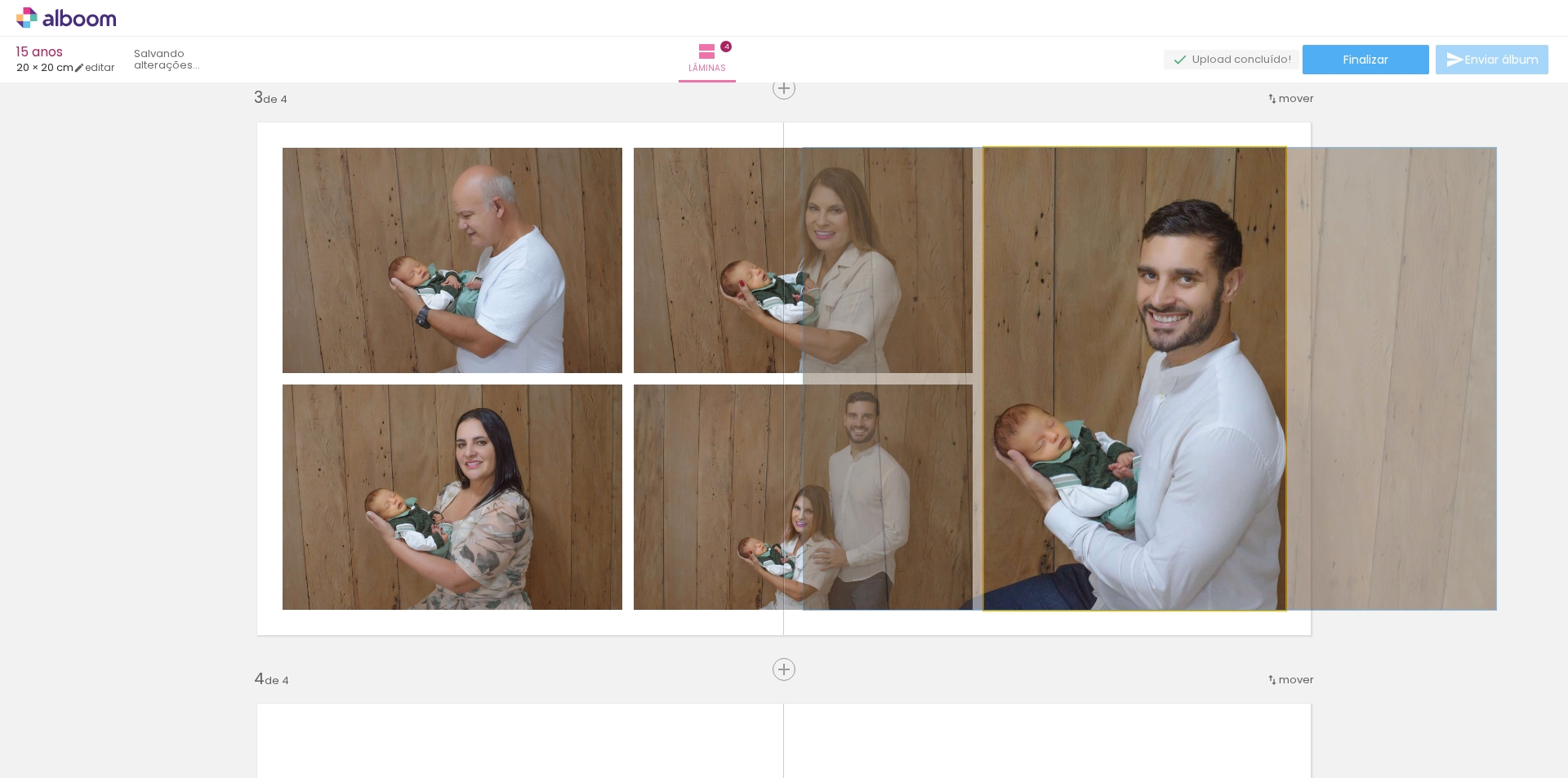
drag, startPoint x: 1161, startPoint y: 396, endPoint x: 1177, endPoint y: 393, distance: 16.3
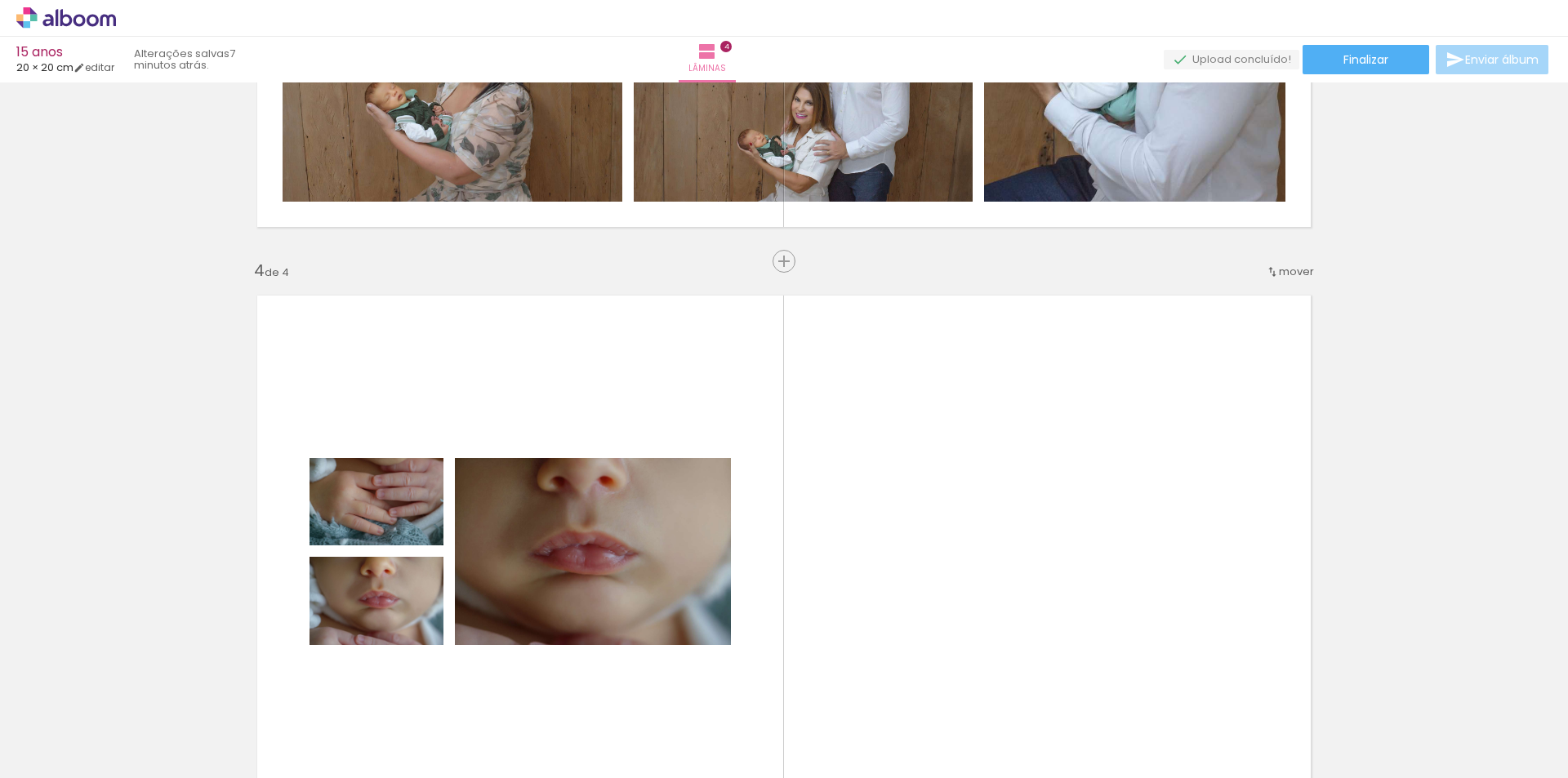
scroll to position [1755, 0]
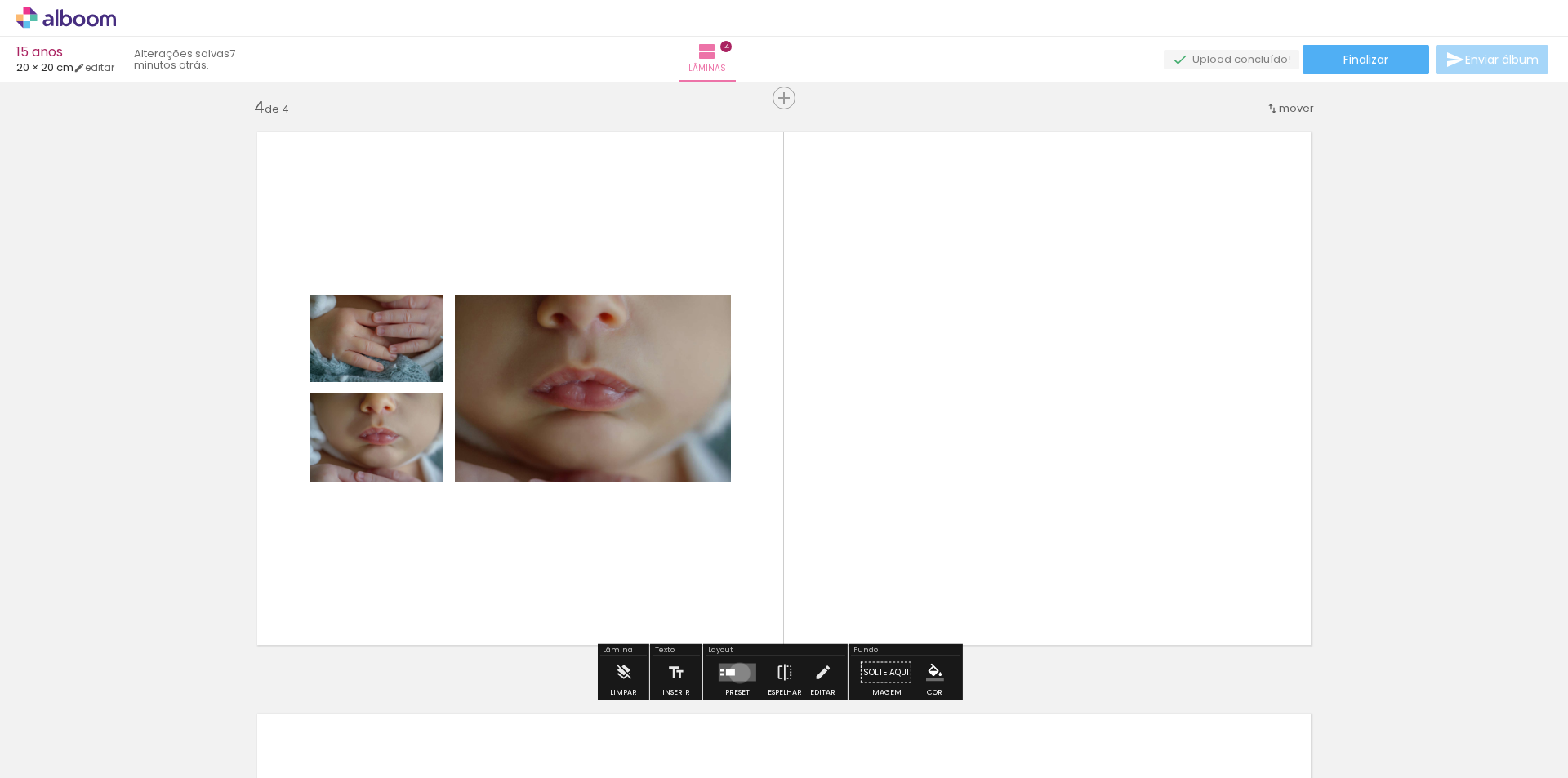
click at [736, 673] on quentale-layouter at bounding box center [736, 673] width 38 height 18
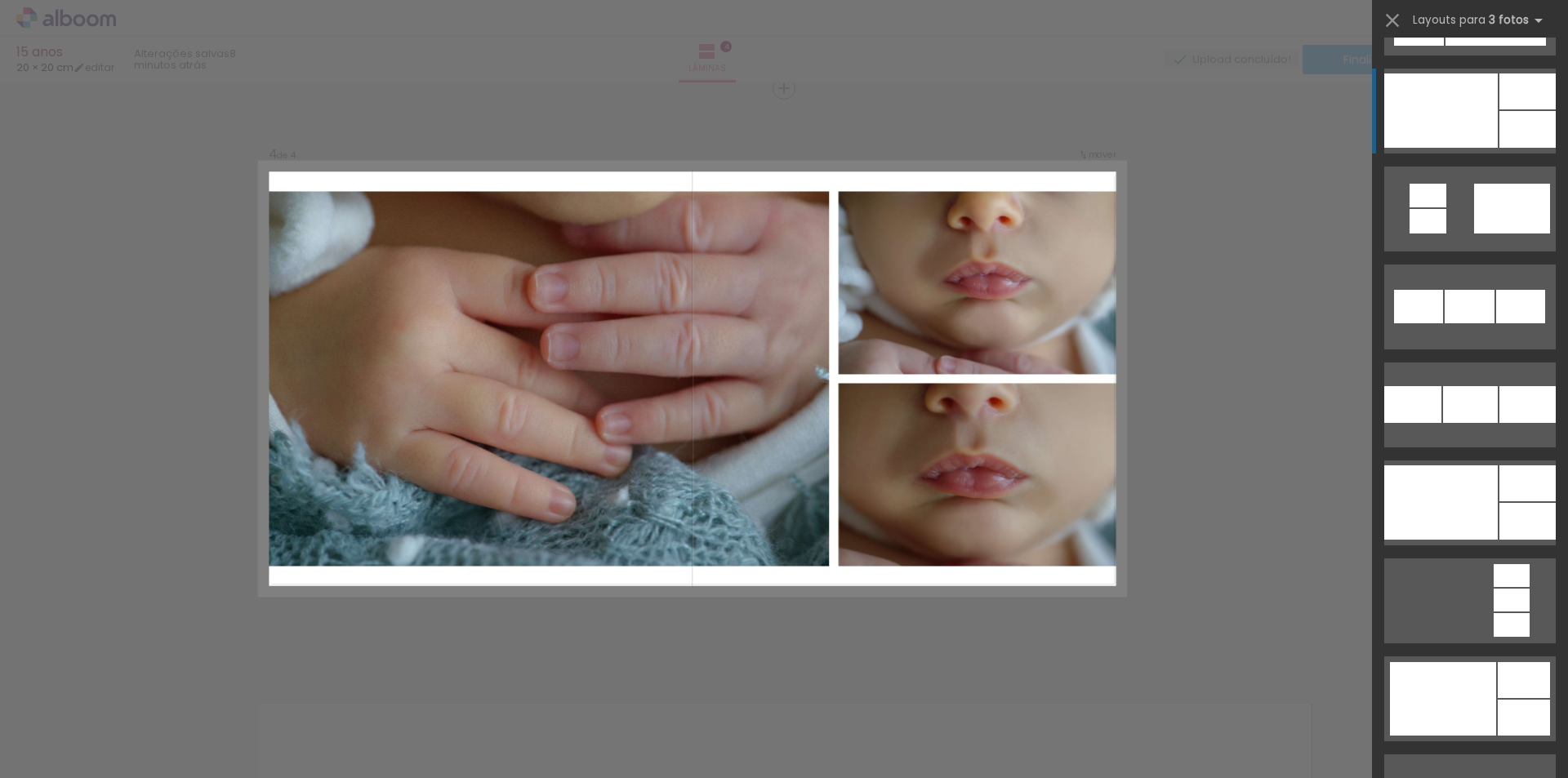
scroll to position [2040, 0]
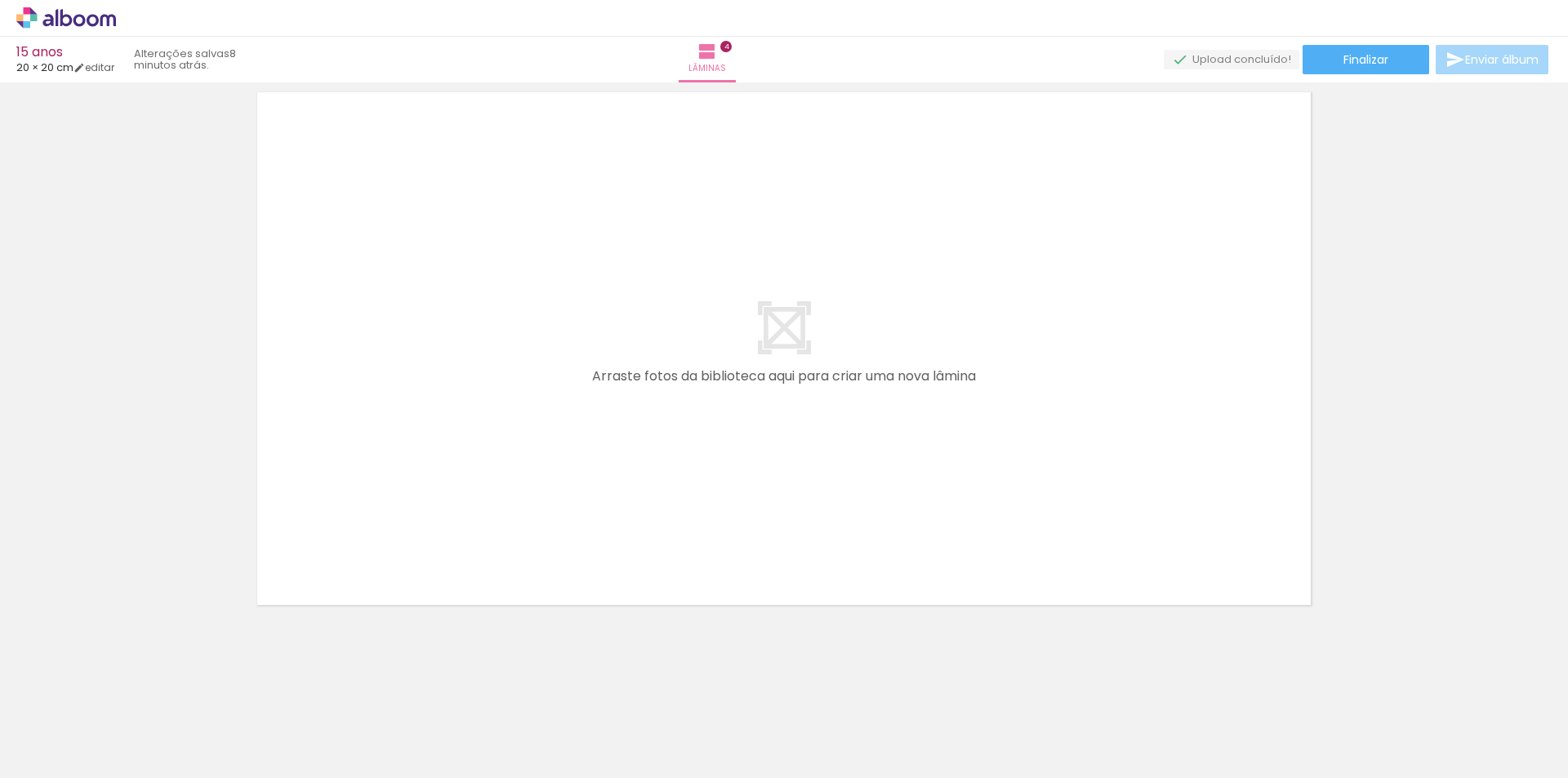
scroll to position [2388, 0]
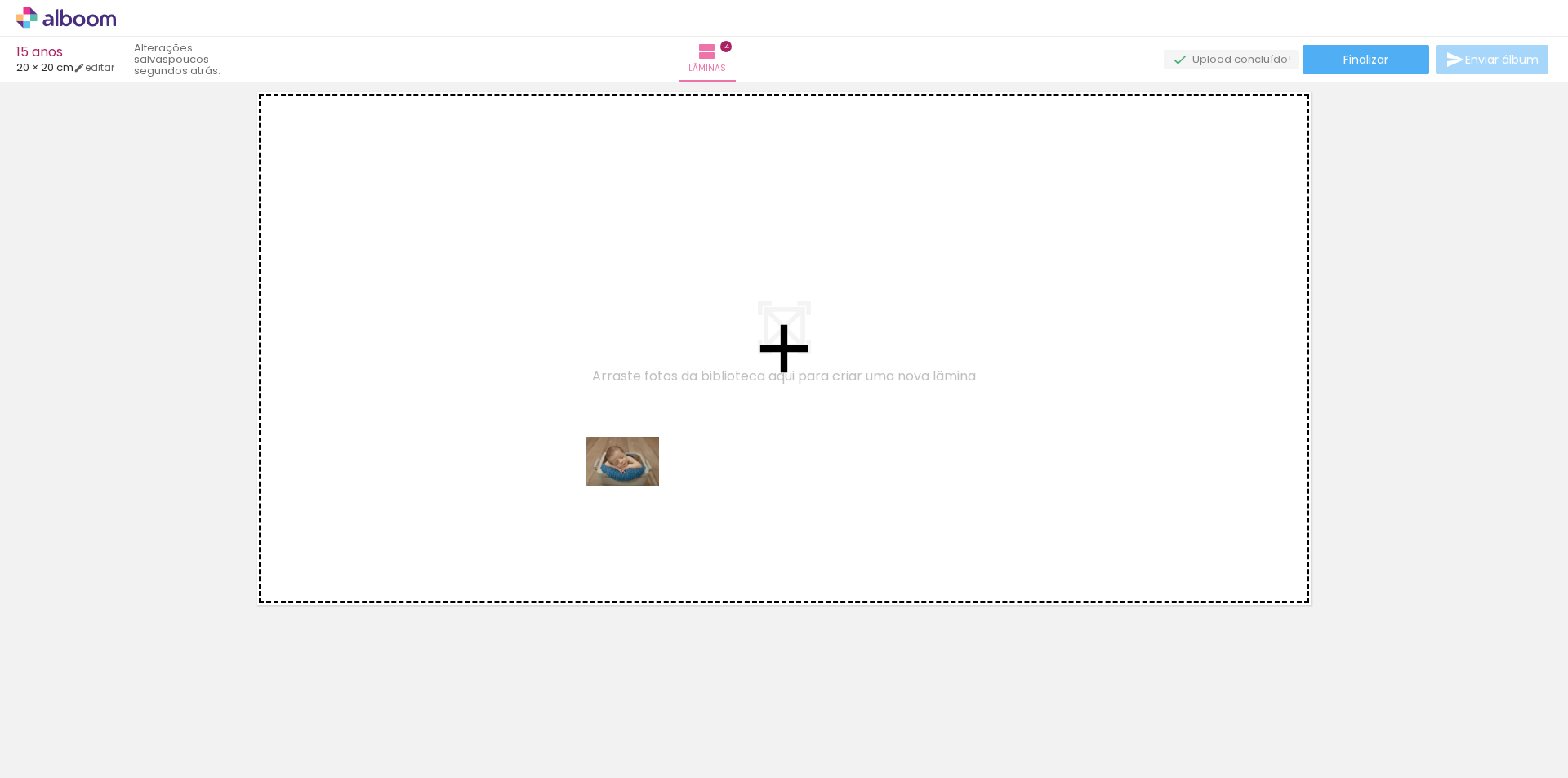
drag, startPoint x: 576, startPoint y: 731, endPoint x: 679, endPoint y: 632, distance: 142.9
click at [636, 483] on quentale-workspace at bounding box center [784, 389] width 1568 height 778
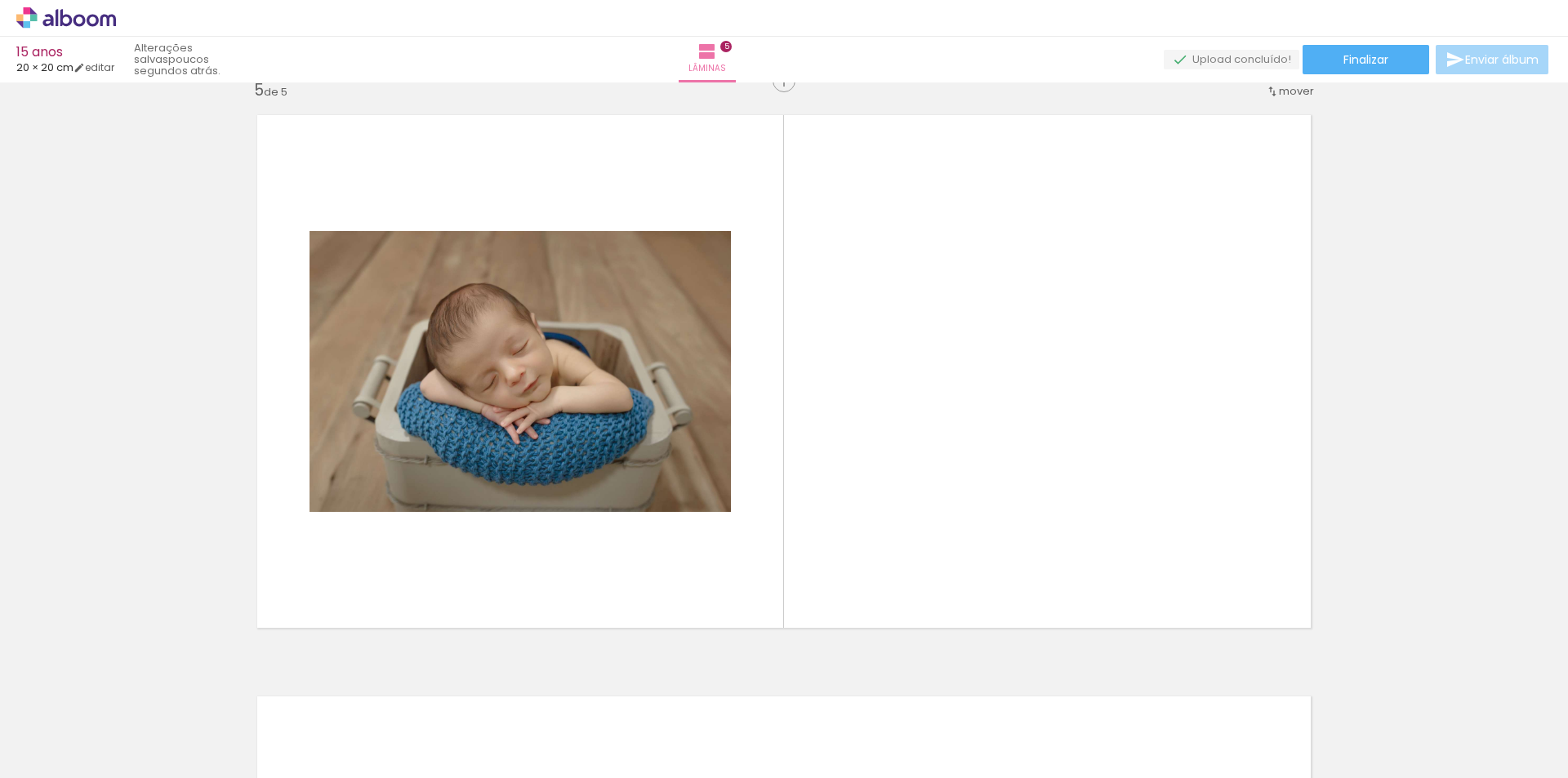
scroll to position [2346, 0]
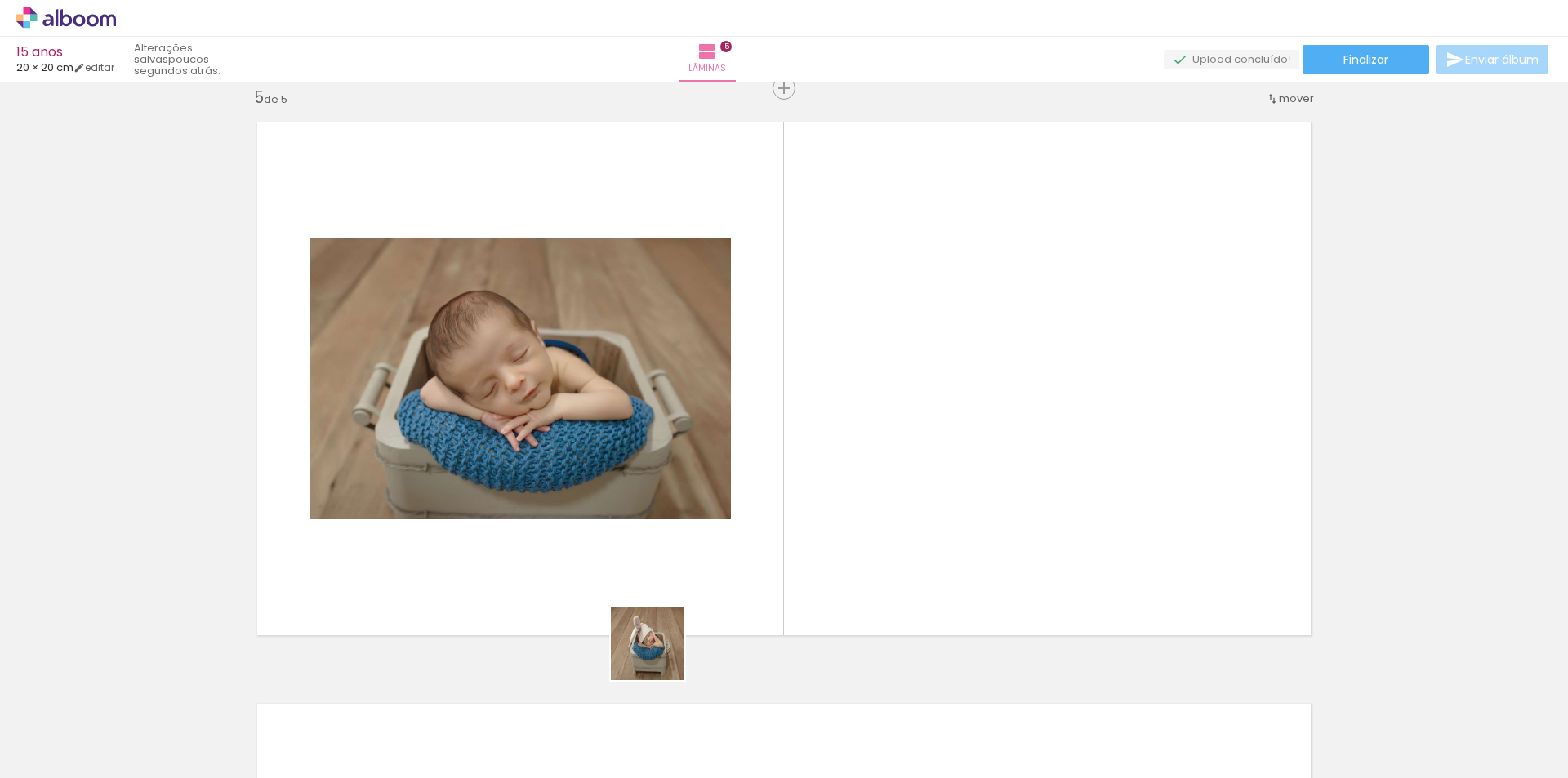
drag, startPoint x: 660, startPoint y: 655, endPoint x: 704, endPoint y: 623, distance: 54.4
click at [660, 524] on quentale-workspace at bounding box center [784, 389] width 1568 height 778
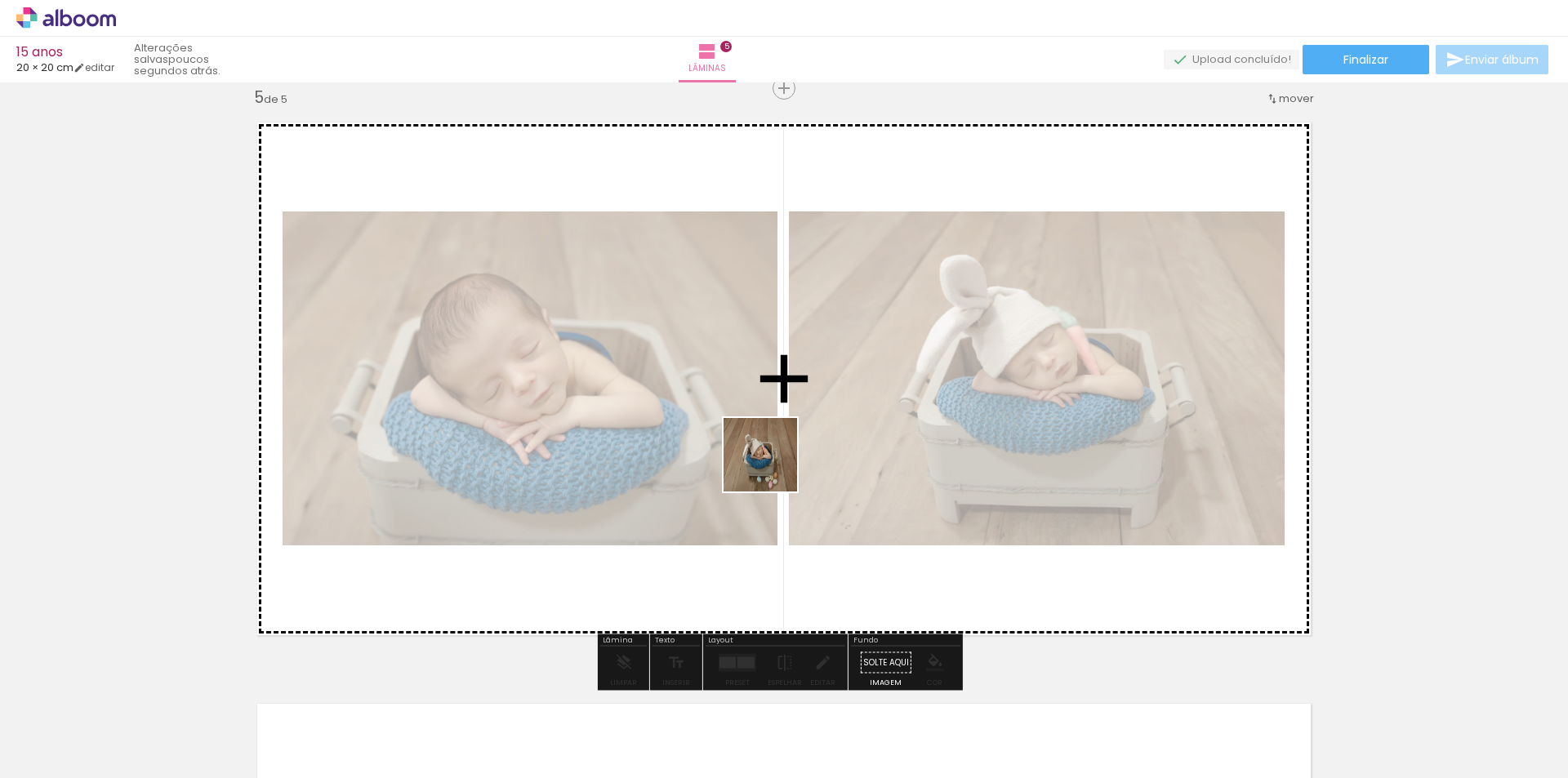
drag, startPoint x: 751, startPoint y: 740, endPoint x: 802, endPoint y: 591, distance: 157.5
click at [772, 450] on quentale-workspace at bounding box center [784, 389] width 1568 height 778
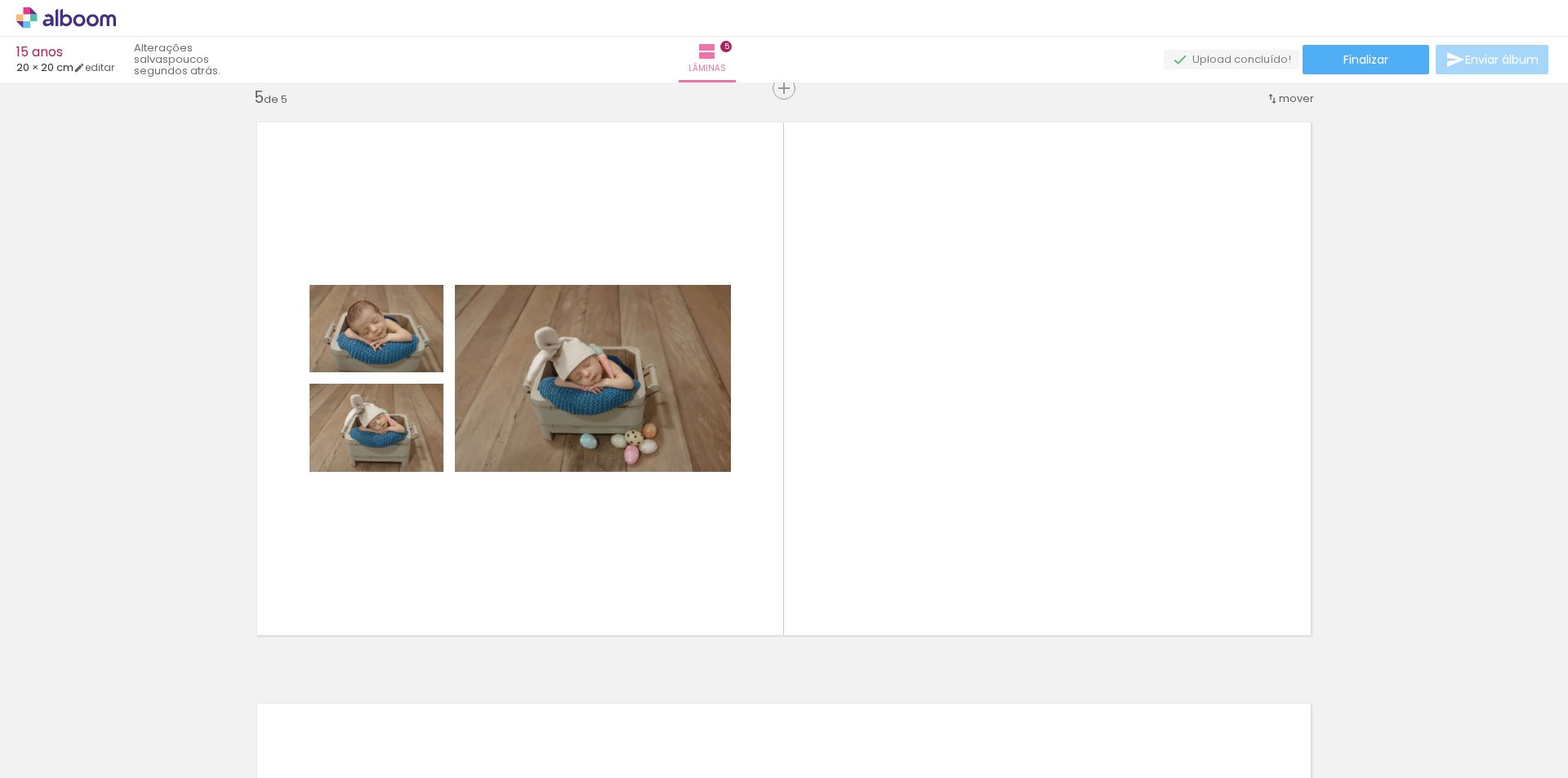
scroll to position [0, 1418]
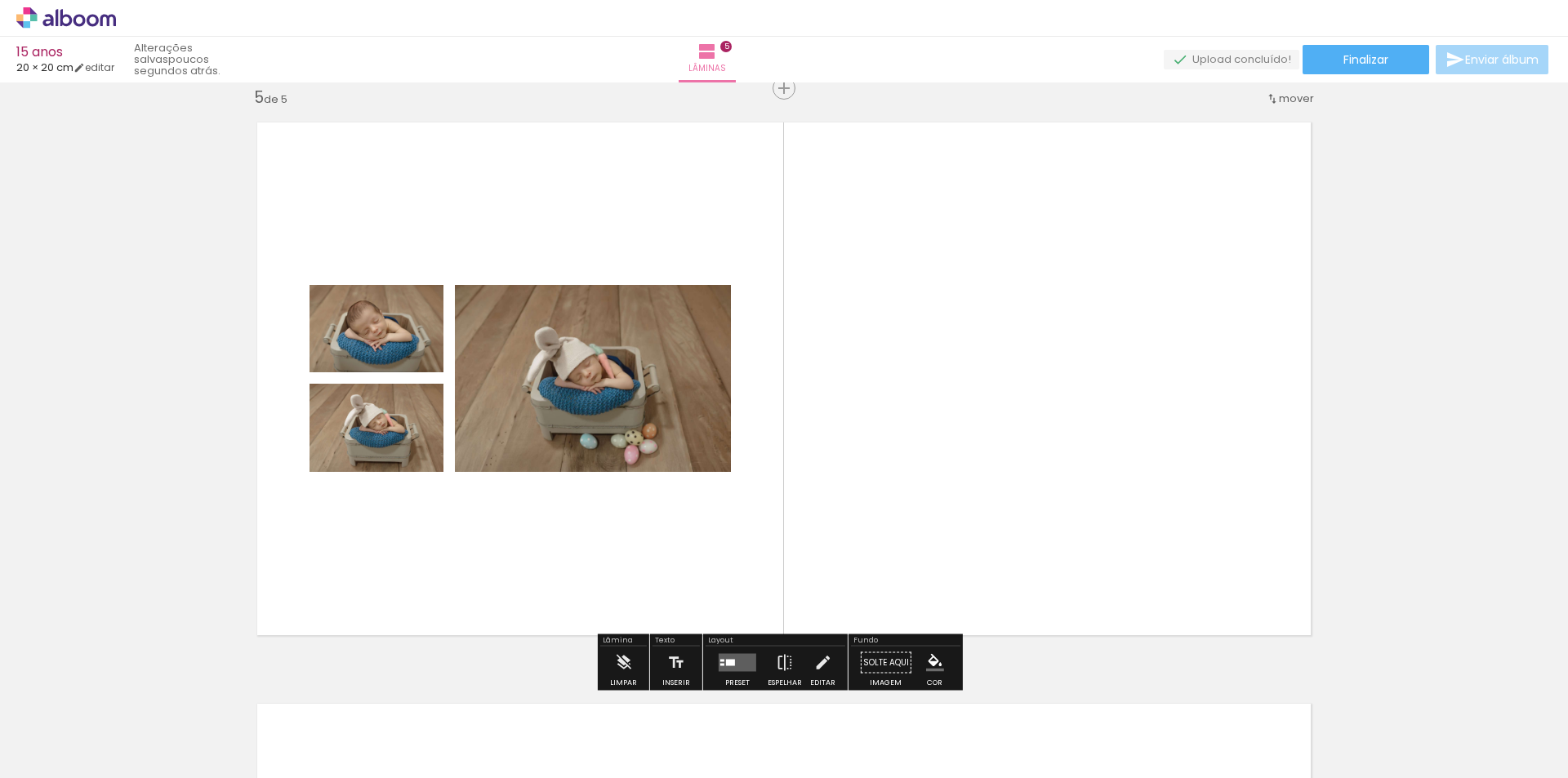
click at [720, 660] on div at bounding box center [721, 660] width 4 height 3
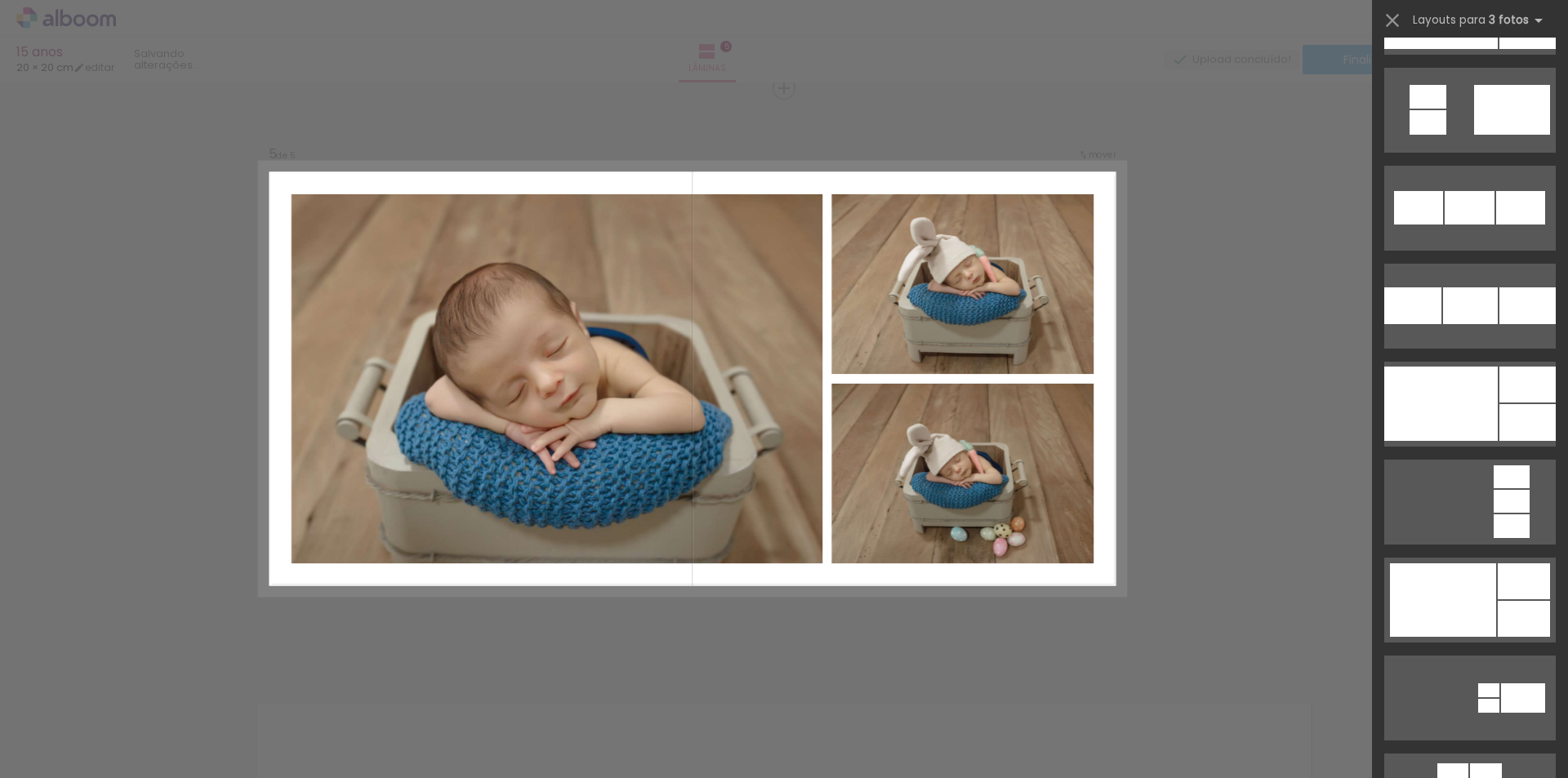
scroll to position [2040, 0]
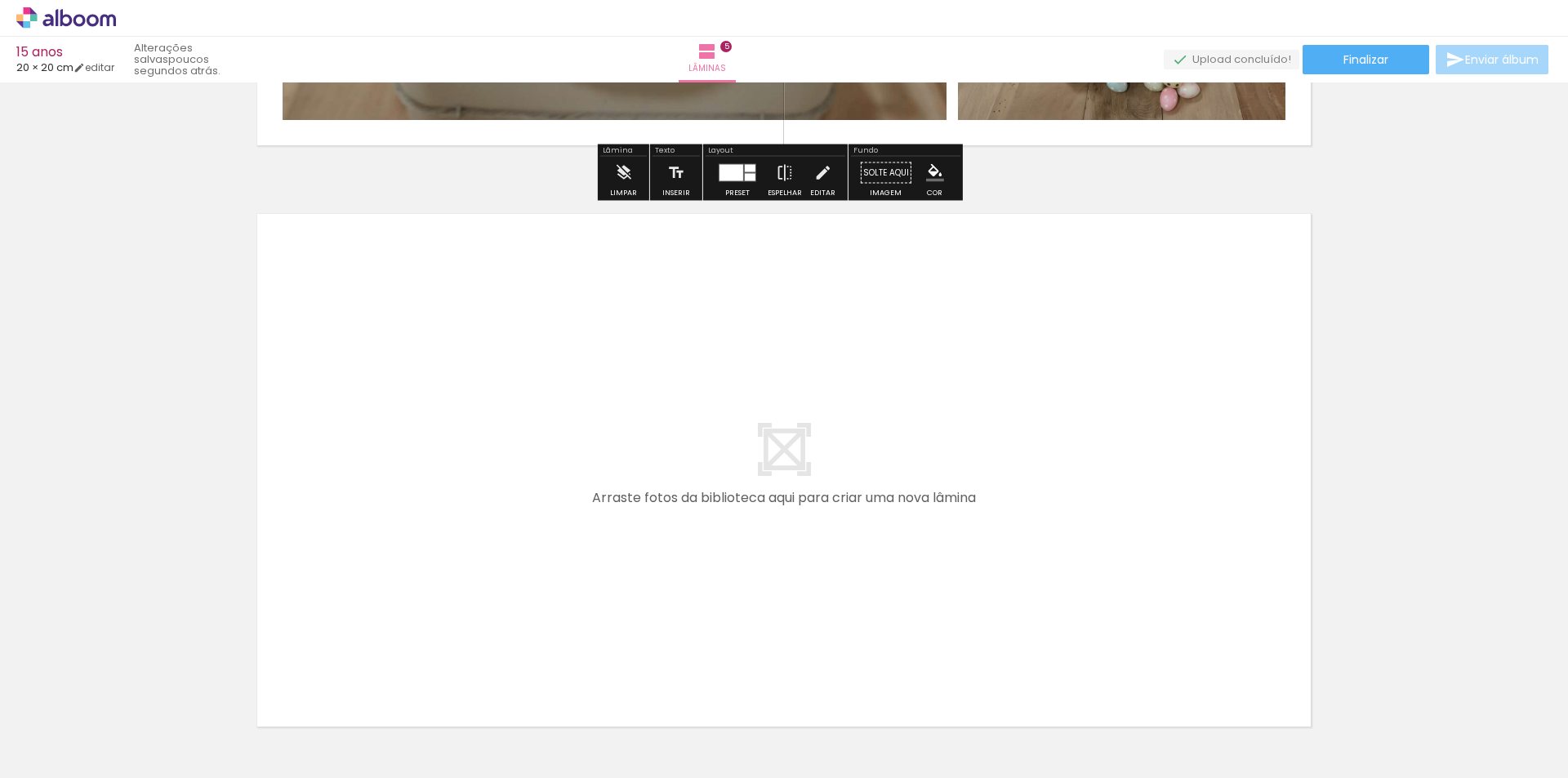
scroll to position [2918, 0]
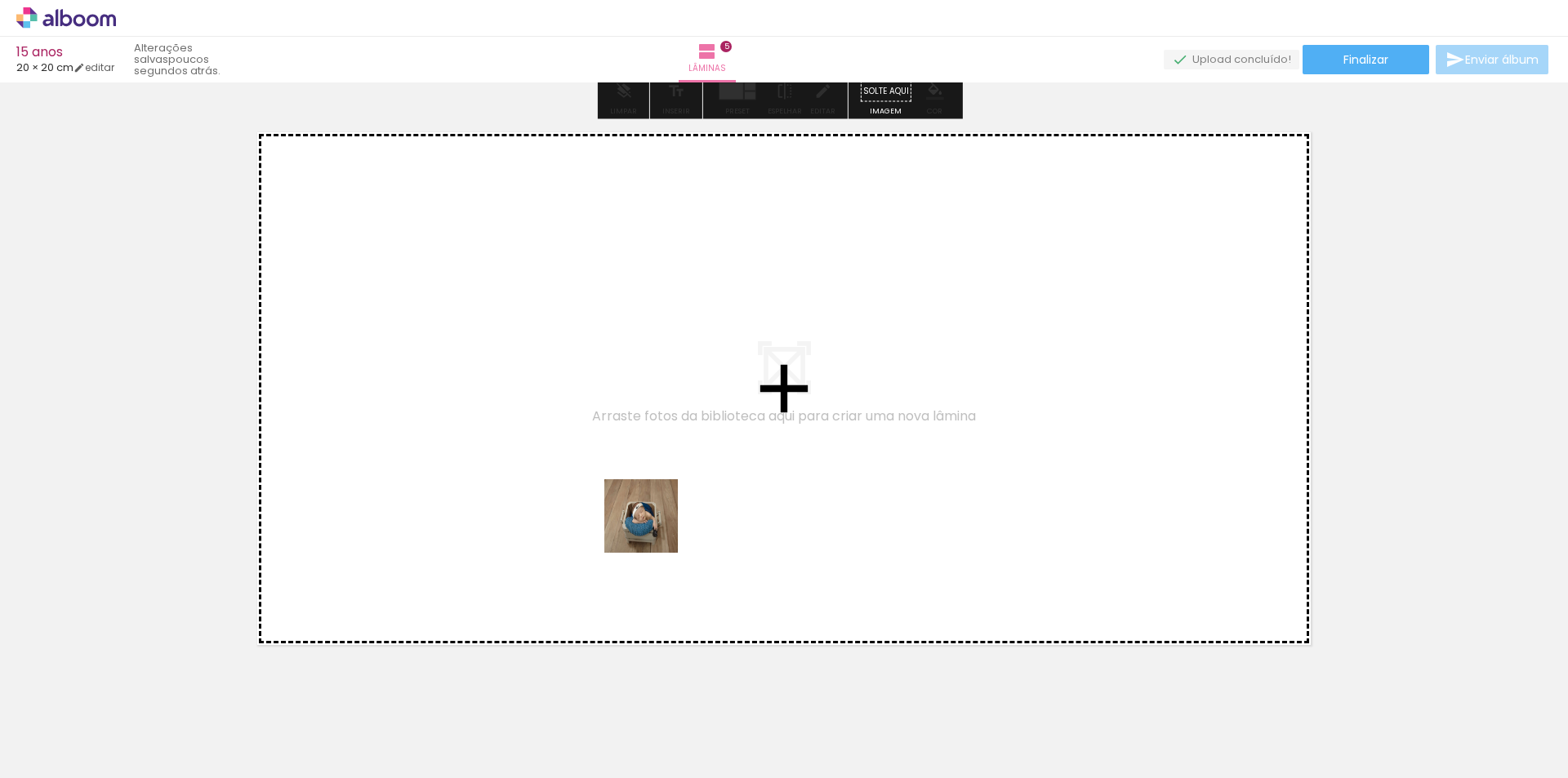
drag, startPoint x: 629, startPoint y: 717, endPoint x: 658, endPoint y: 502, distance: 216.9
click at [658, 502] on quentale-workspace at bounding box center [784, 389] width 1568 height 778
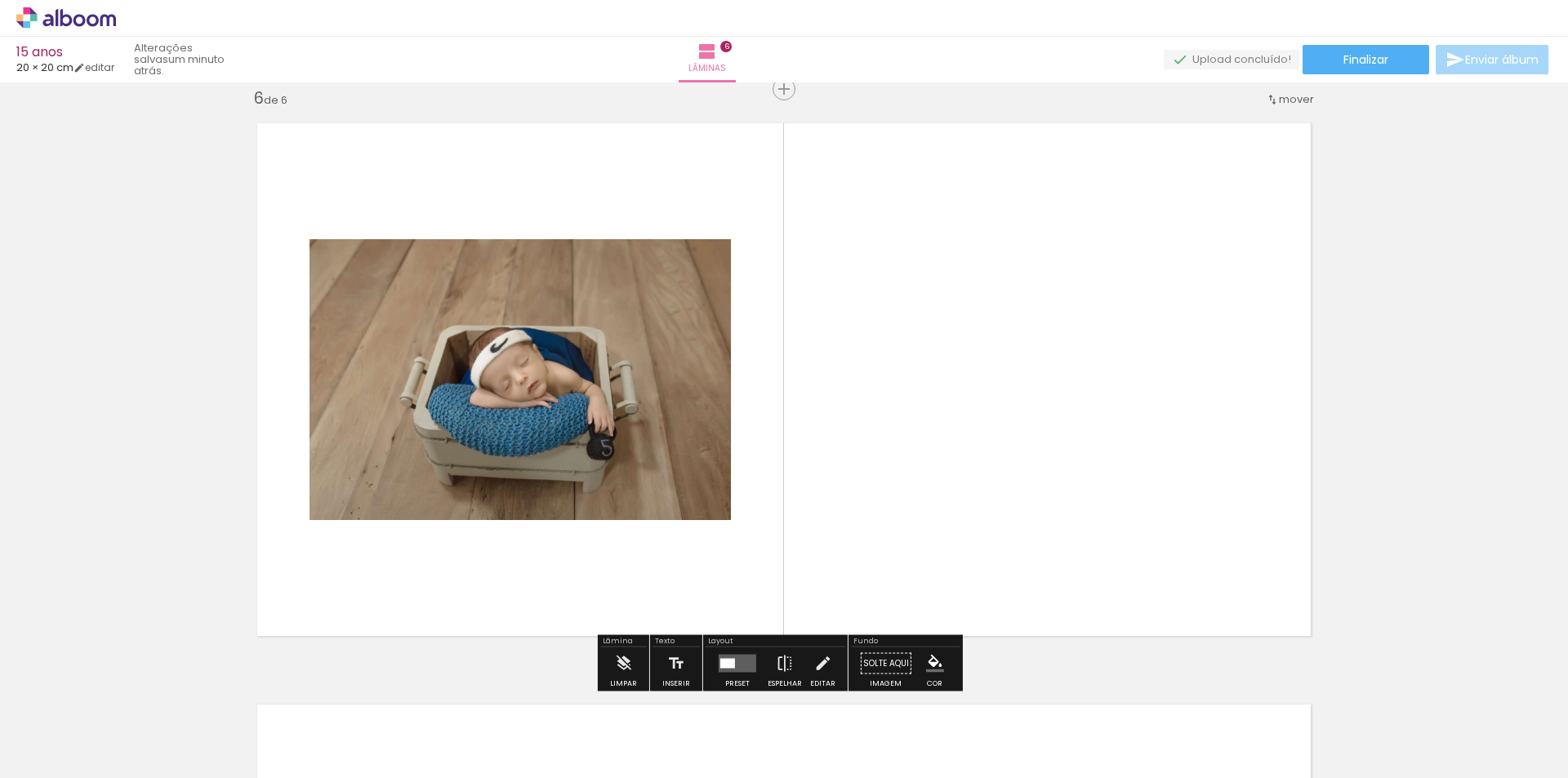
scroll to position [2927, 0]
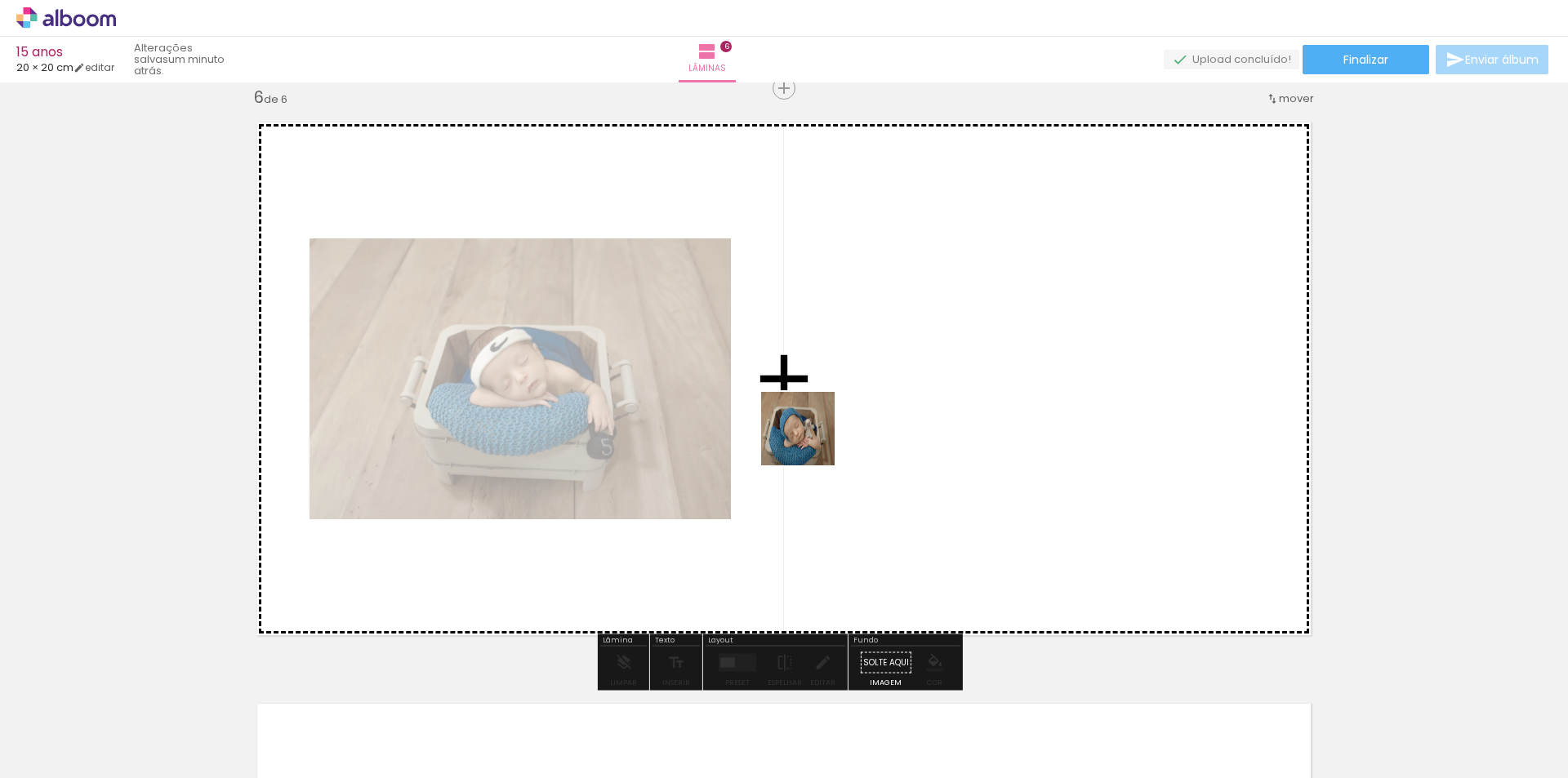
drag, startPoint x: 707, startPoint y: 720, endPoint x: 833, endPoint y: 595, distance: 177.5
click at [818, 405] on quentale-workspace at bounding box center [784, 389] width 1568 height 778
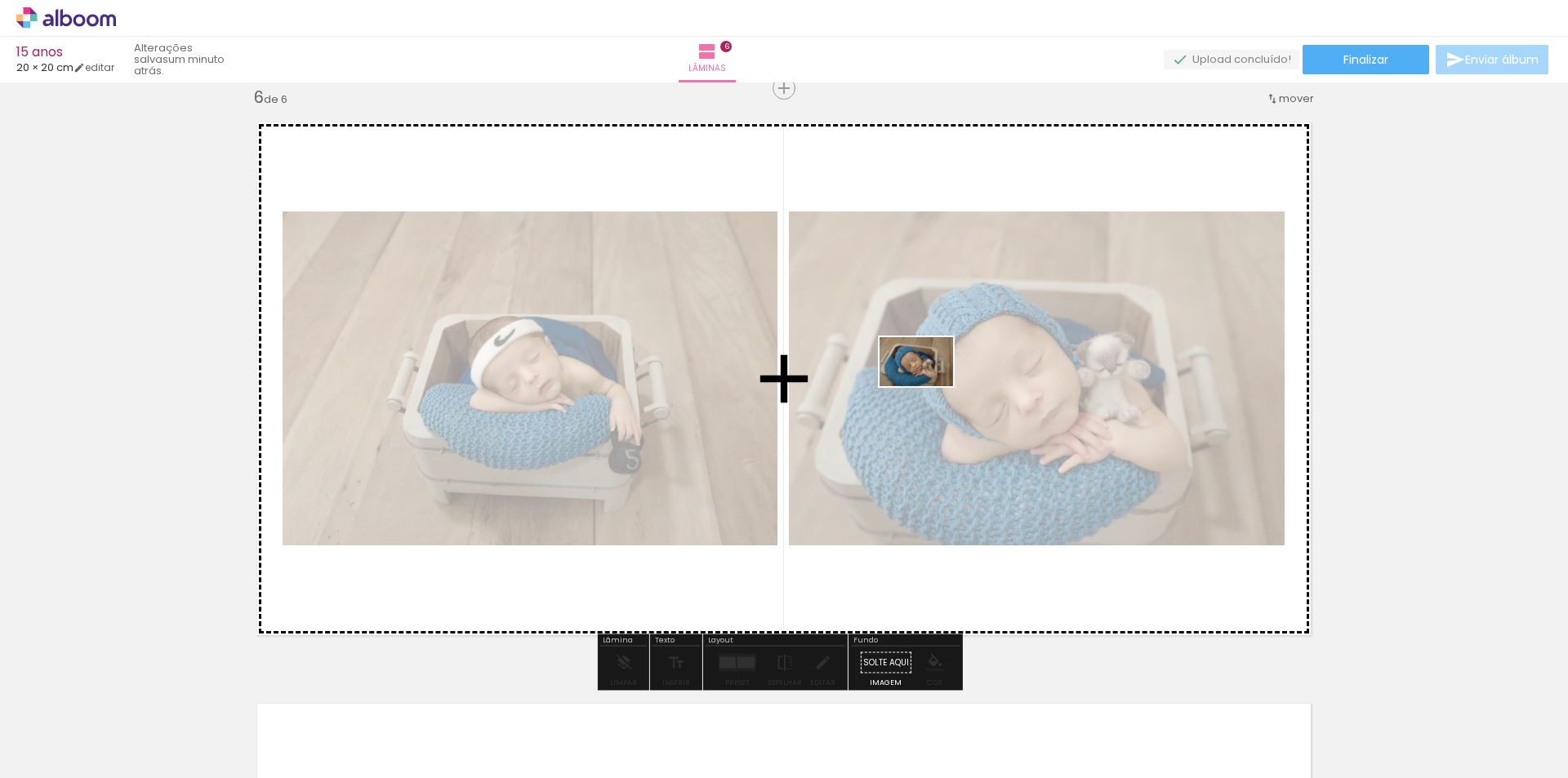
drag, startPoint x: 802, startPoint y: 725, endPoint x: 930, endPoint y: 382, distance: 366.1
click at [930, 382] on quentale-workspace at bounding box center [784, 389] width 1568 height 778
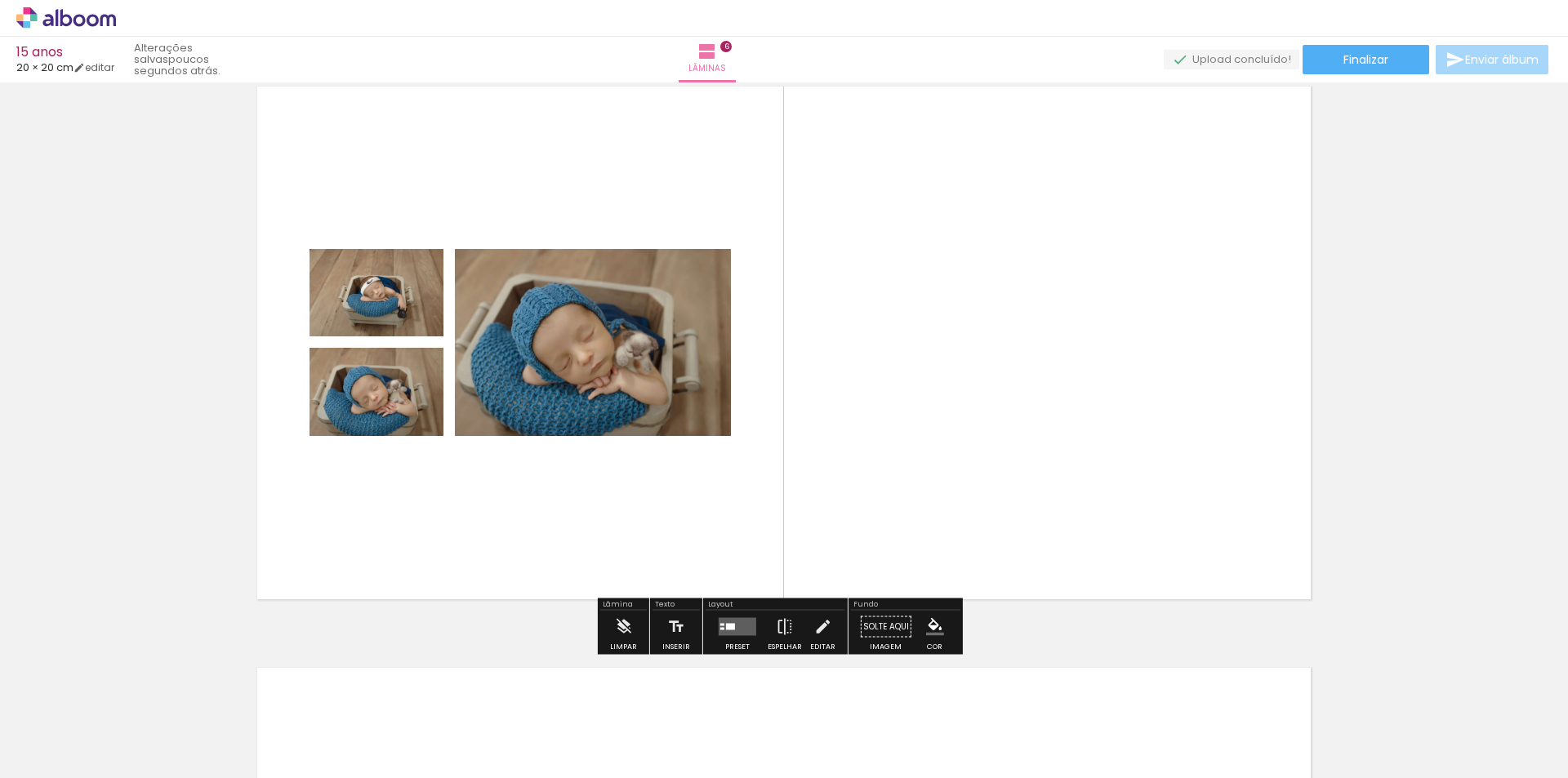
scroll to position [3009, 0]
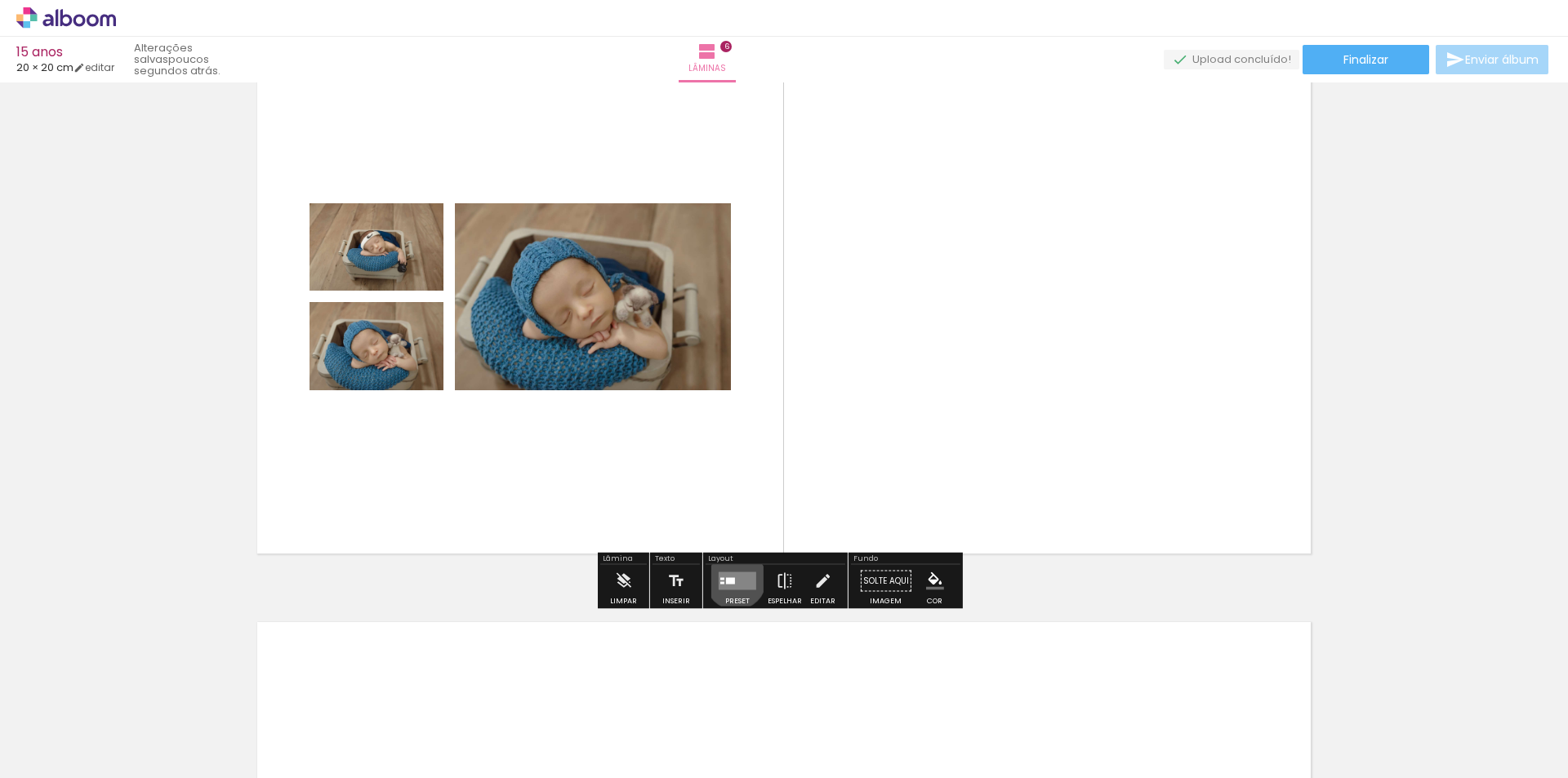
click at [731, 579] on quentale-layouter at bounding box center [736, 581] width 38 height 18
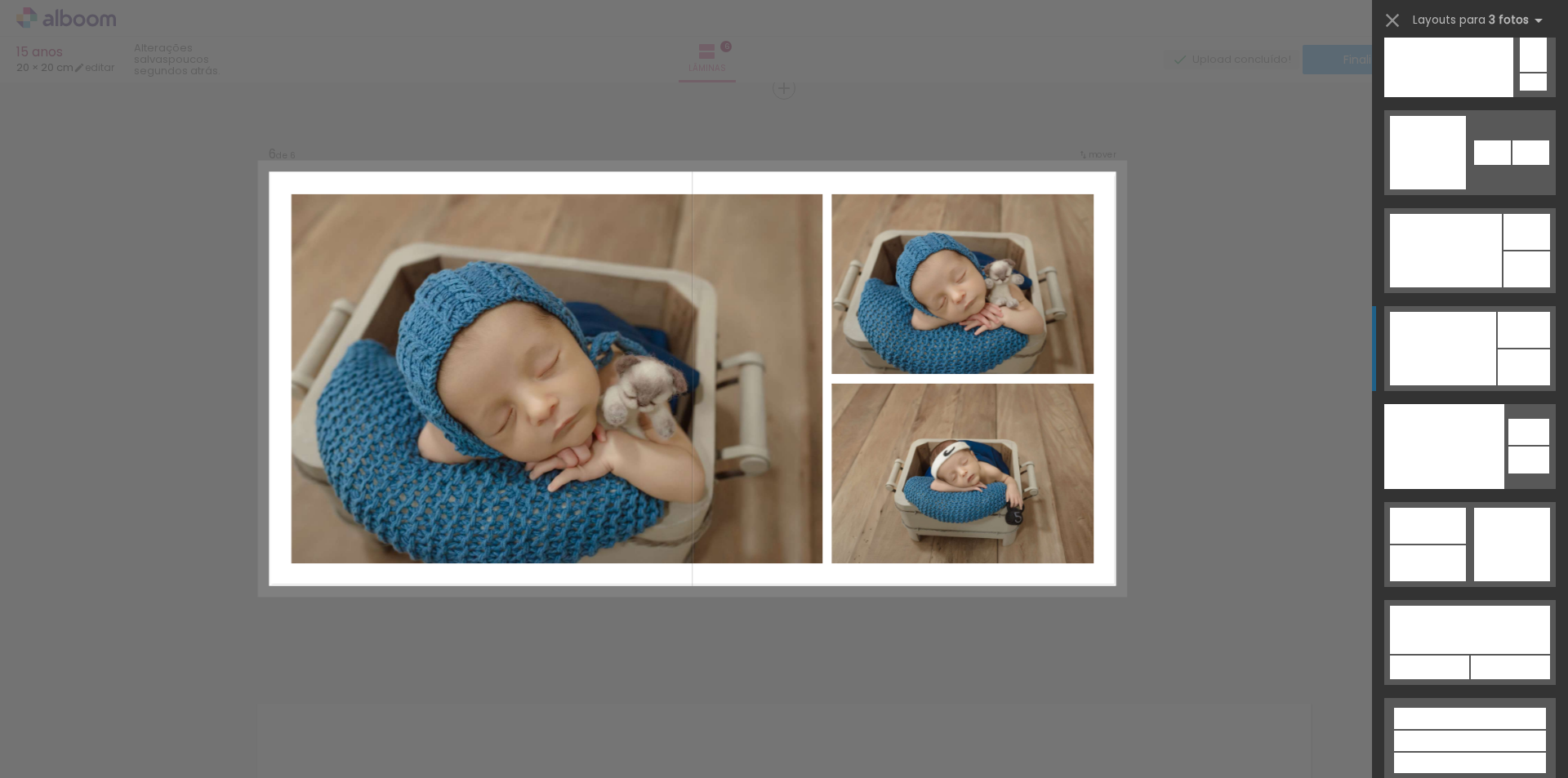
scroll to position [20614, 0]
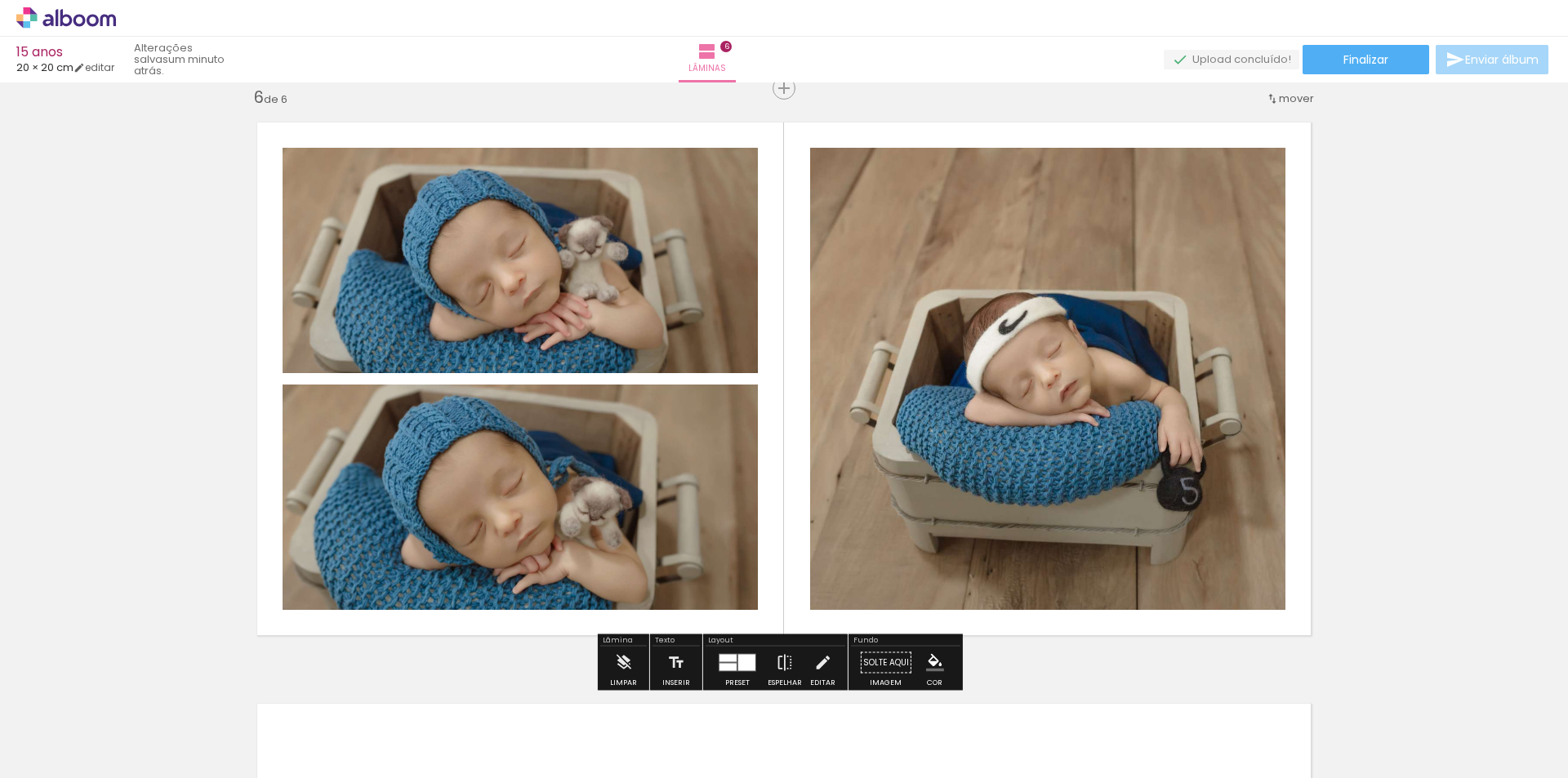
click at [647, 487] on quentale-photo at bounding box center [520, 497] width 475 height 225
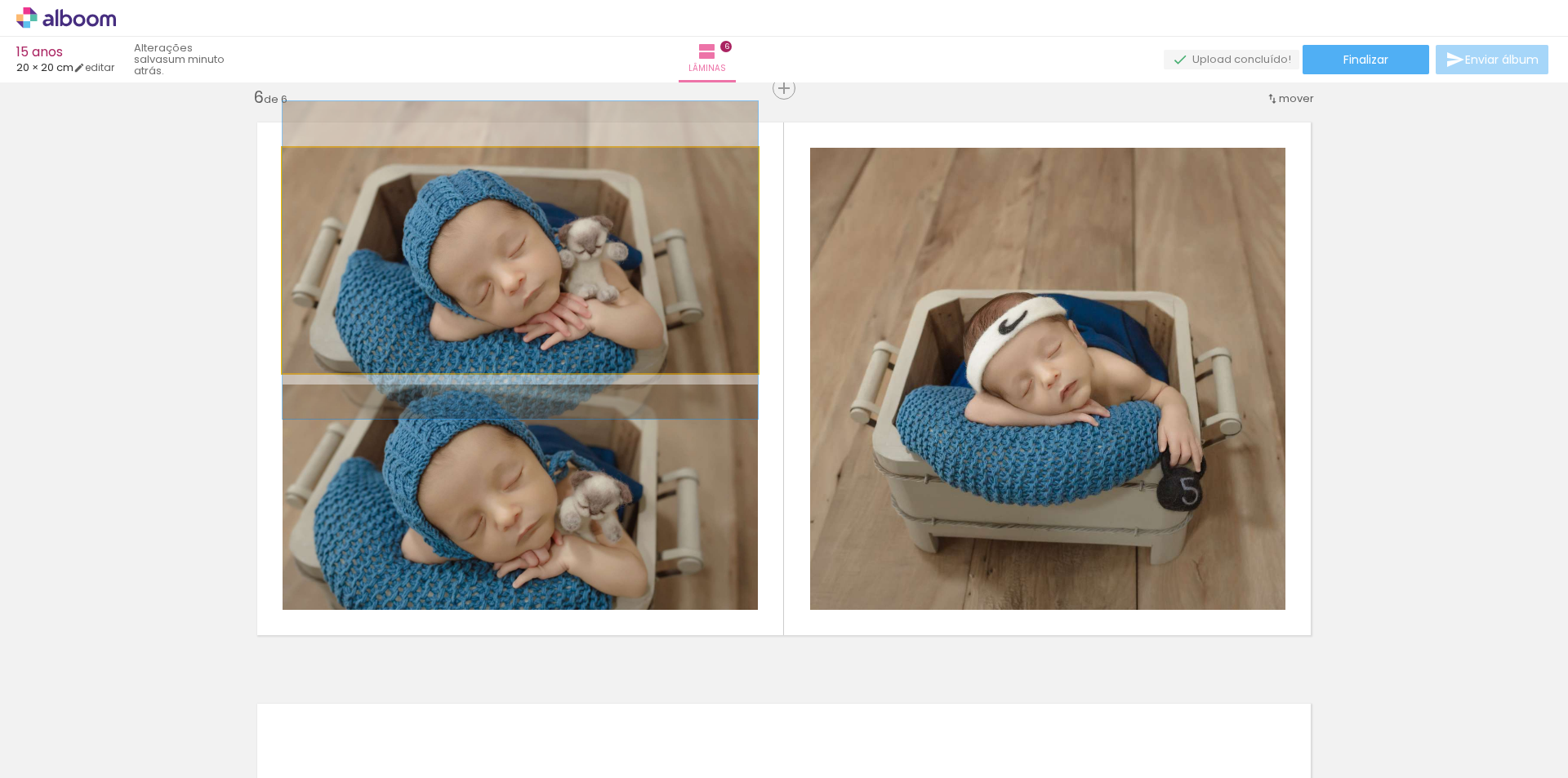
click at [610, 292] on quentale-photo at bounding box center [520, 260] width 475 height 225
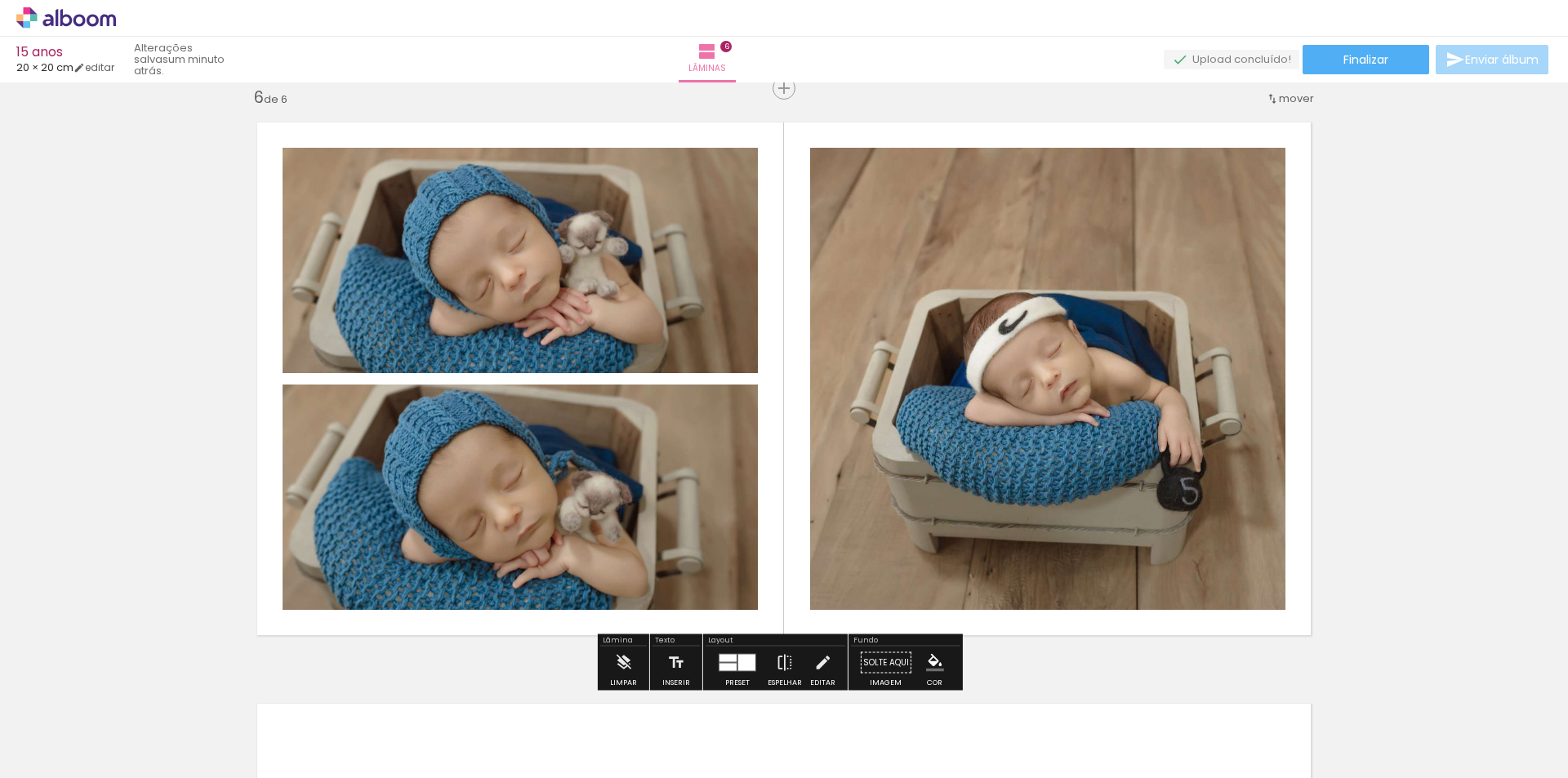
click at [1013, 352] on quentale-photo at bounding box center [1048, 379] width 475 height 462
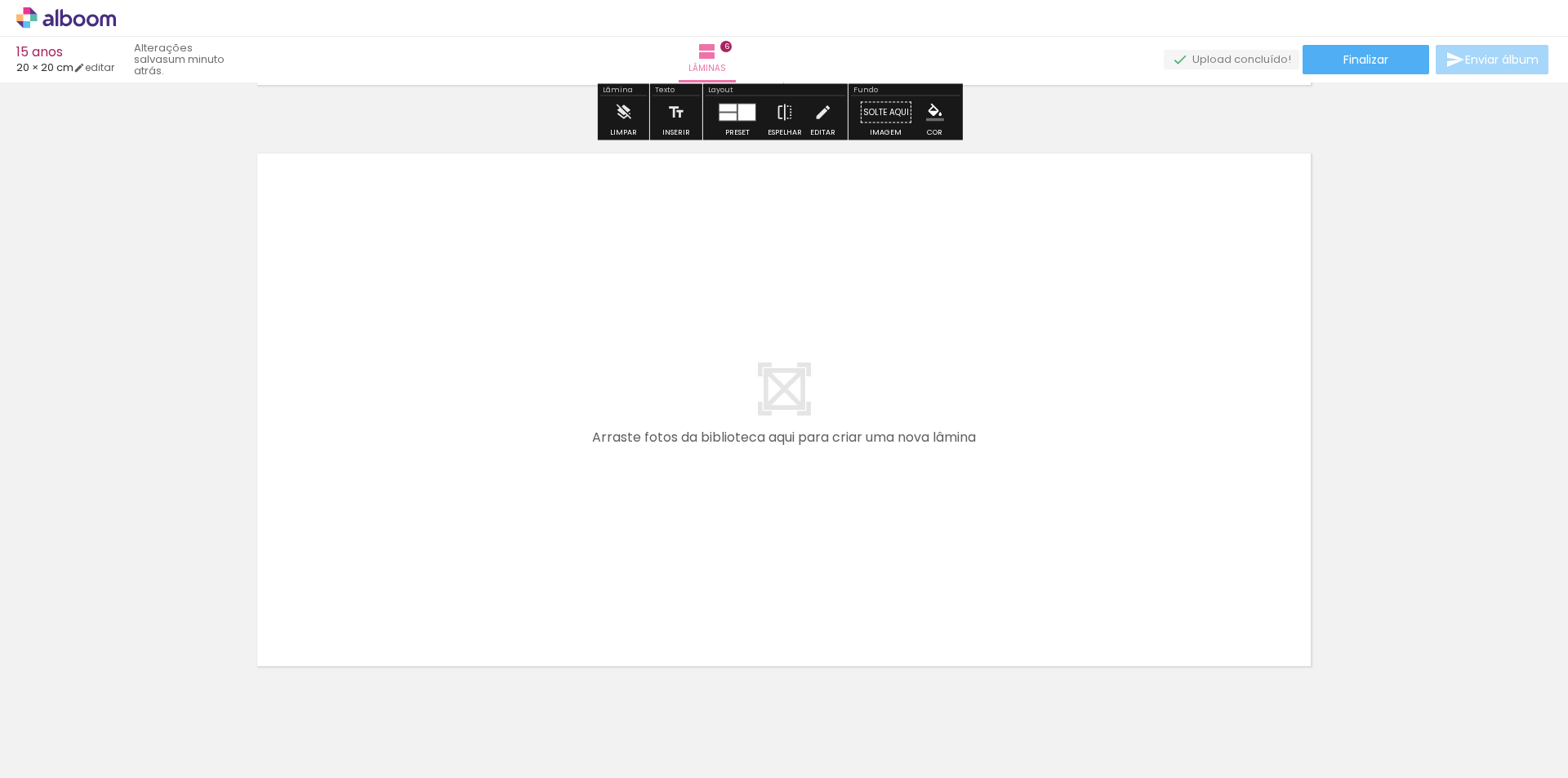
scroll to position [3499, 0]
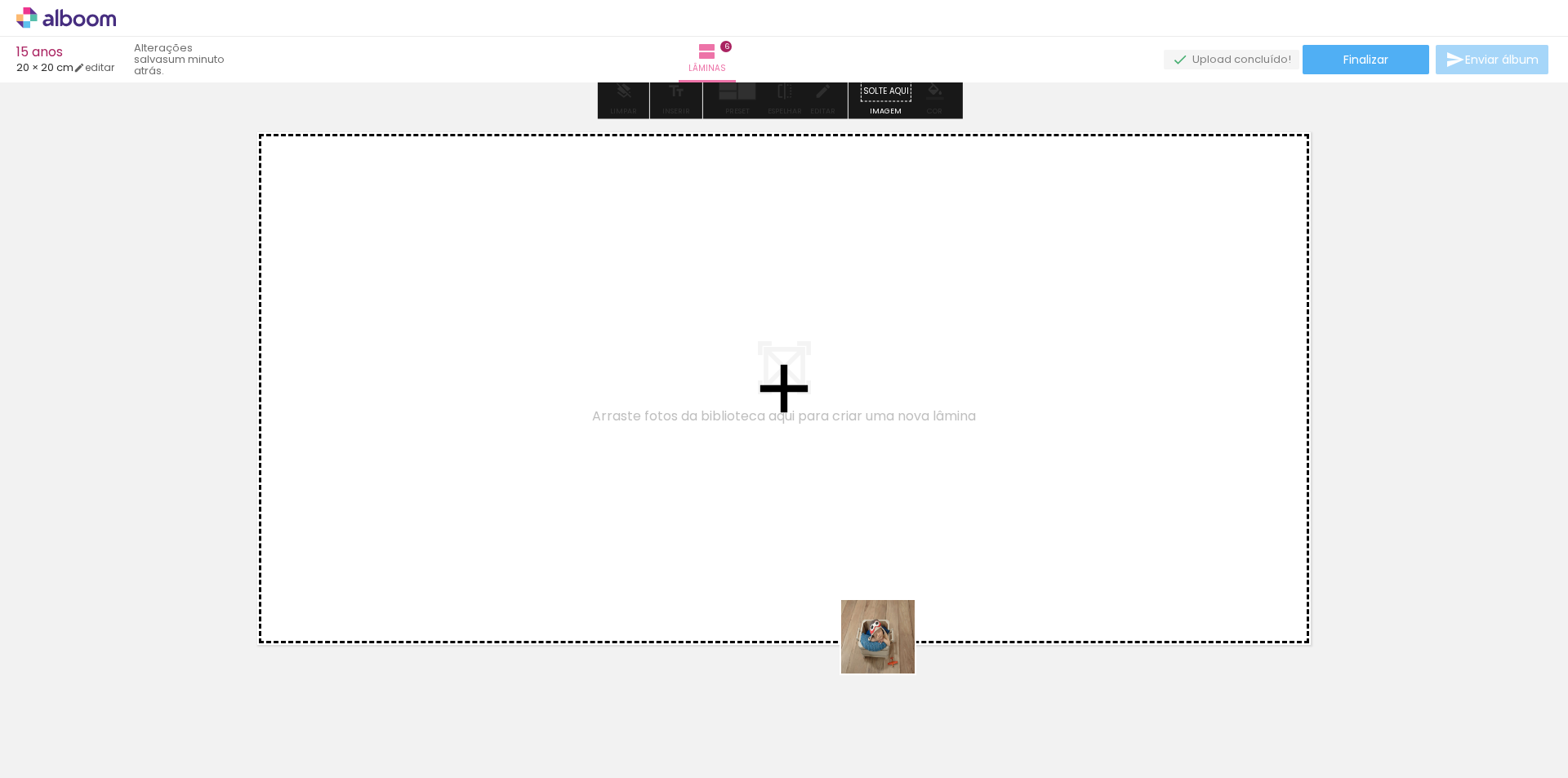
drag, startPoint x: 893, startPoint y: 726, endPoint x: 885, endPoint y: 494, distance: 232.1
click at [885, 494] on quentale-workspace at bounding box center [784, 389] width 1568 height 778
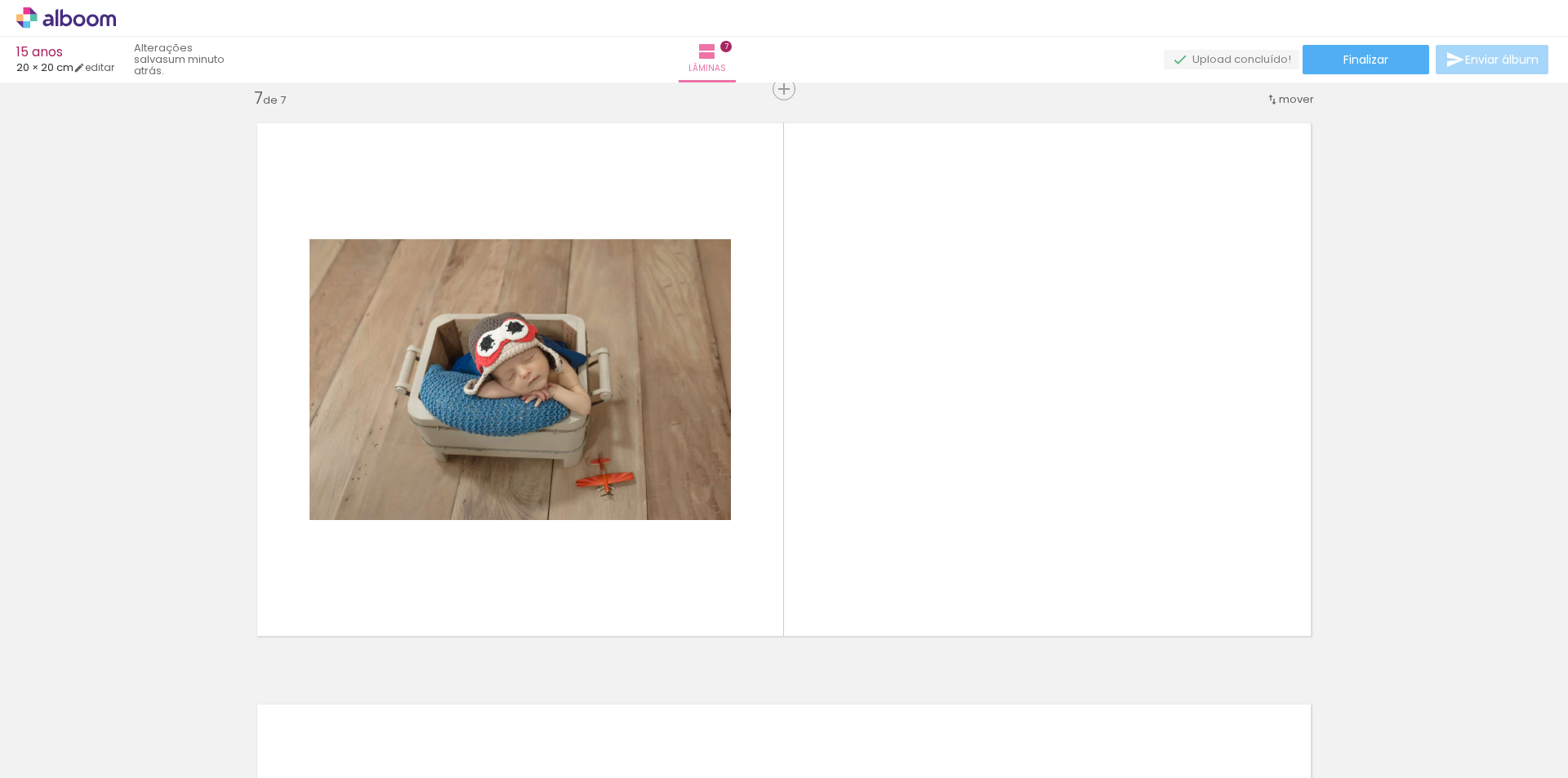
scroll to position [3508, 0]
drag, startPoint x: 991, startPoint y: 694, endPoint x: 1052, endPoint y: 705, distance: 62.0
click at [982, 509] on quentale-workspace at bounding box center [784, 389] width 1568 height 778
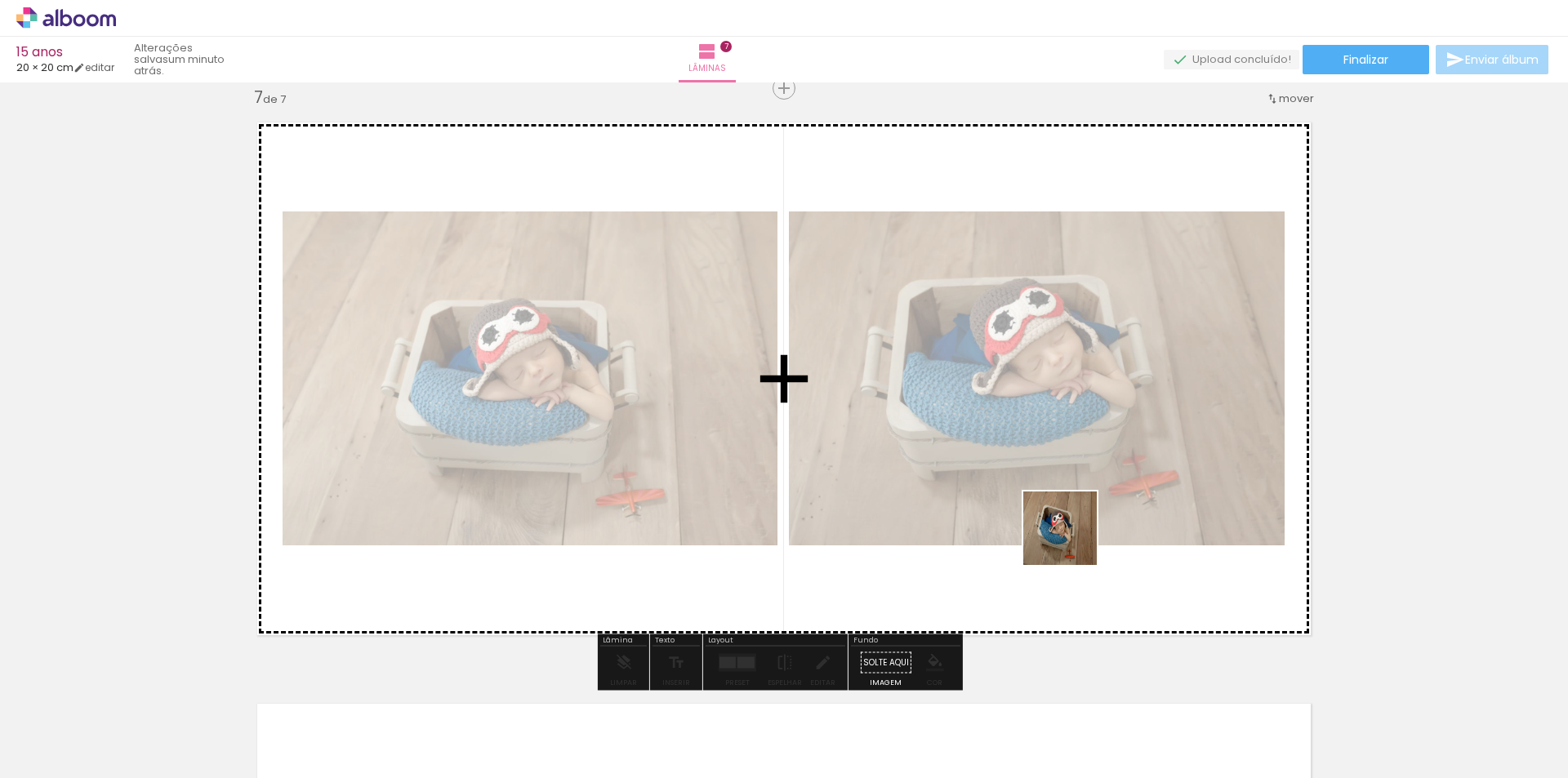
drag, startPoint x: 1077, startPoint y: 731, endPoint x: 1226, endPoint y: 553, distance: 232.1
click quentale-workspace
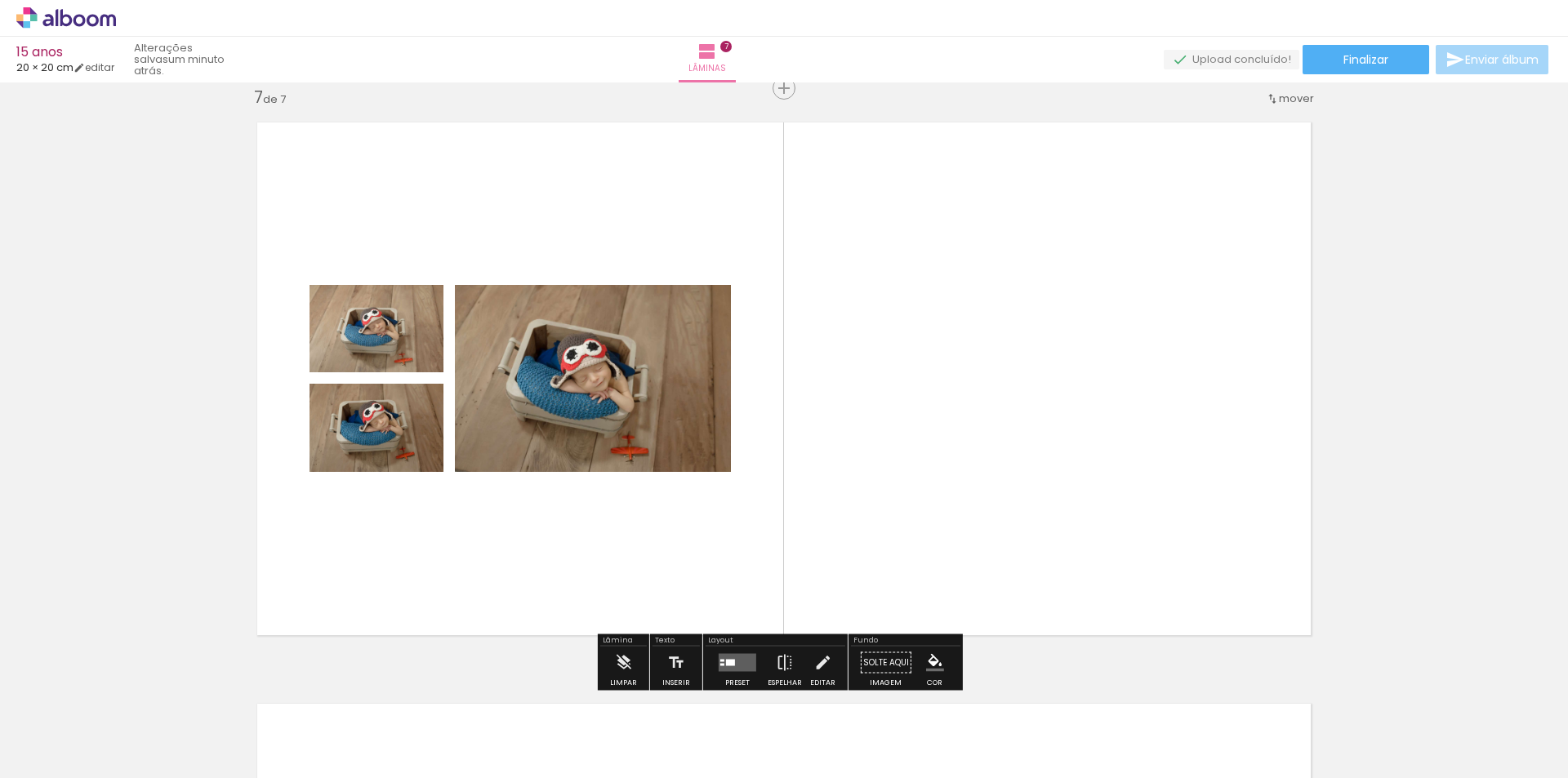
click div
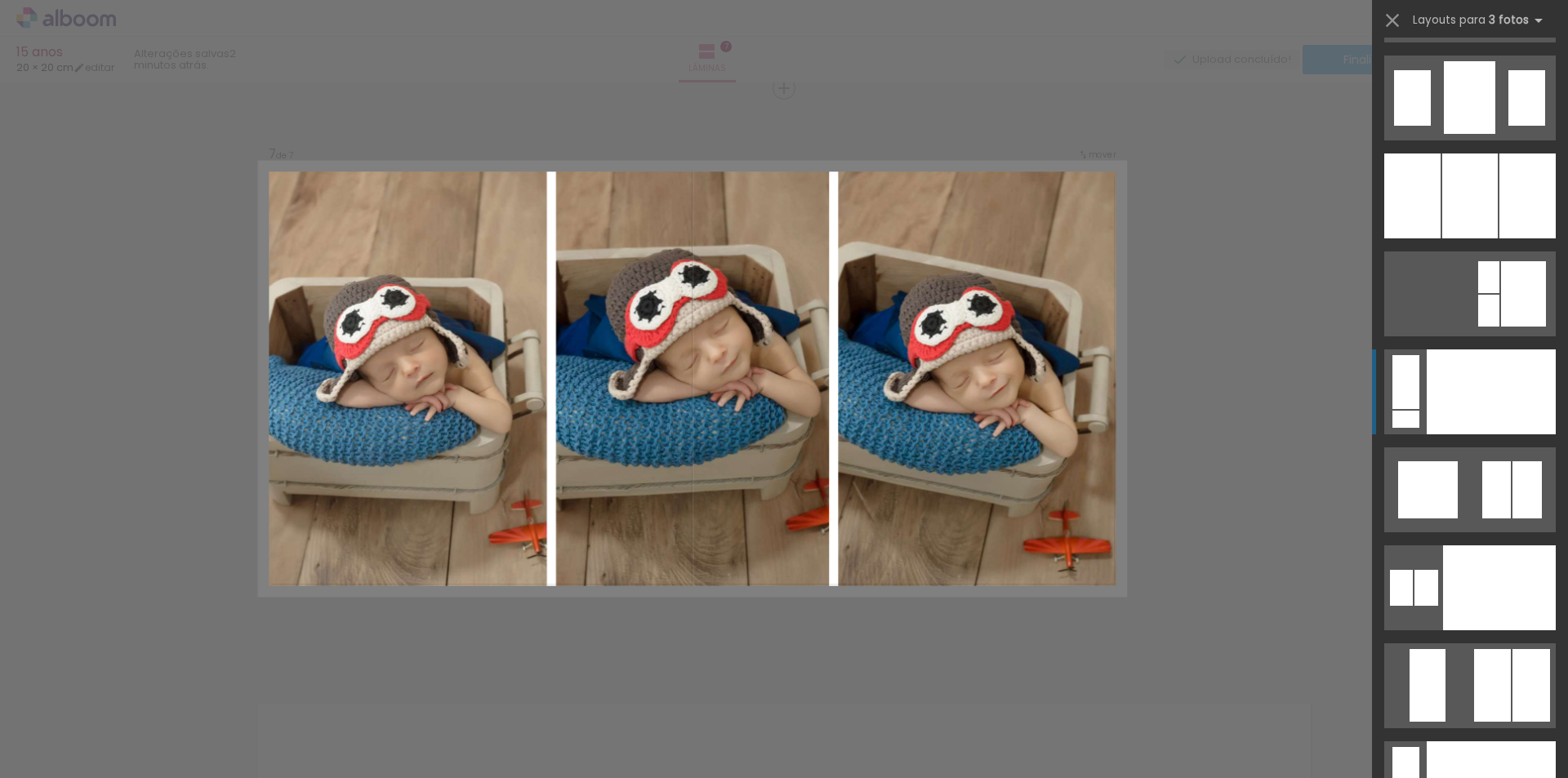
scroll to position [18818, 0]
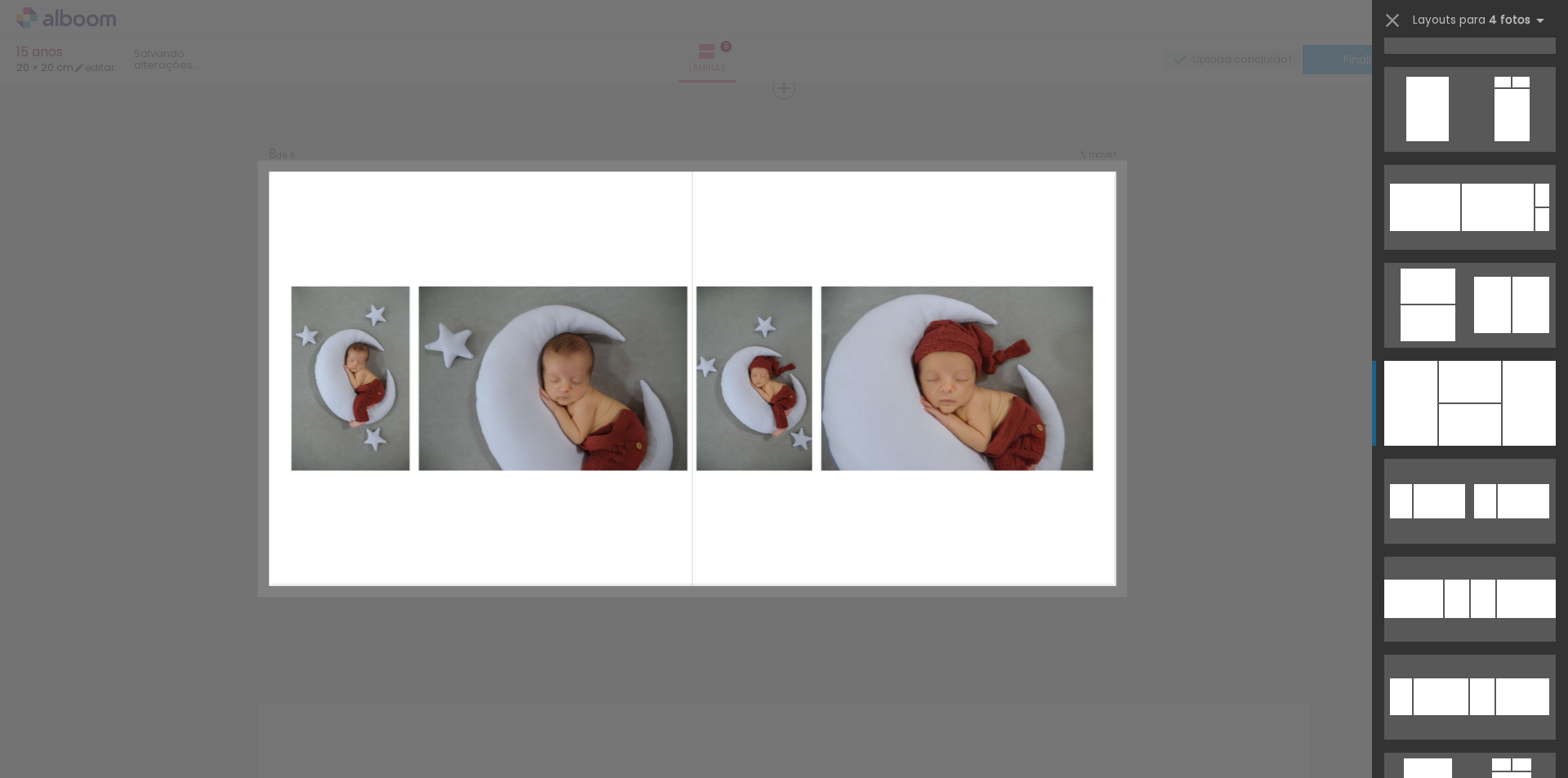
scroll to position [2693, 0]
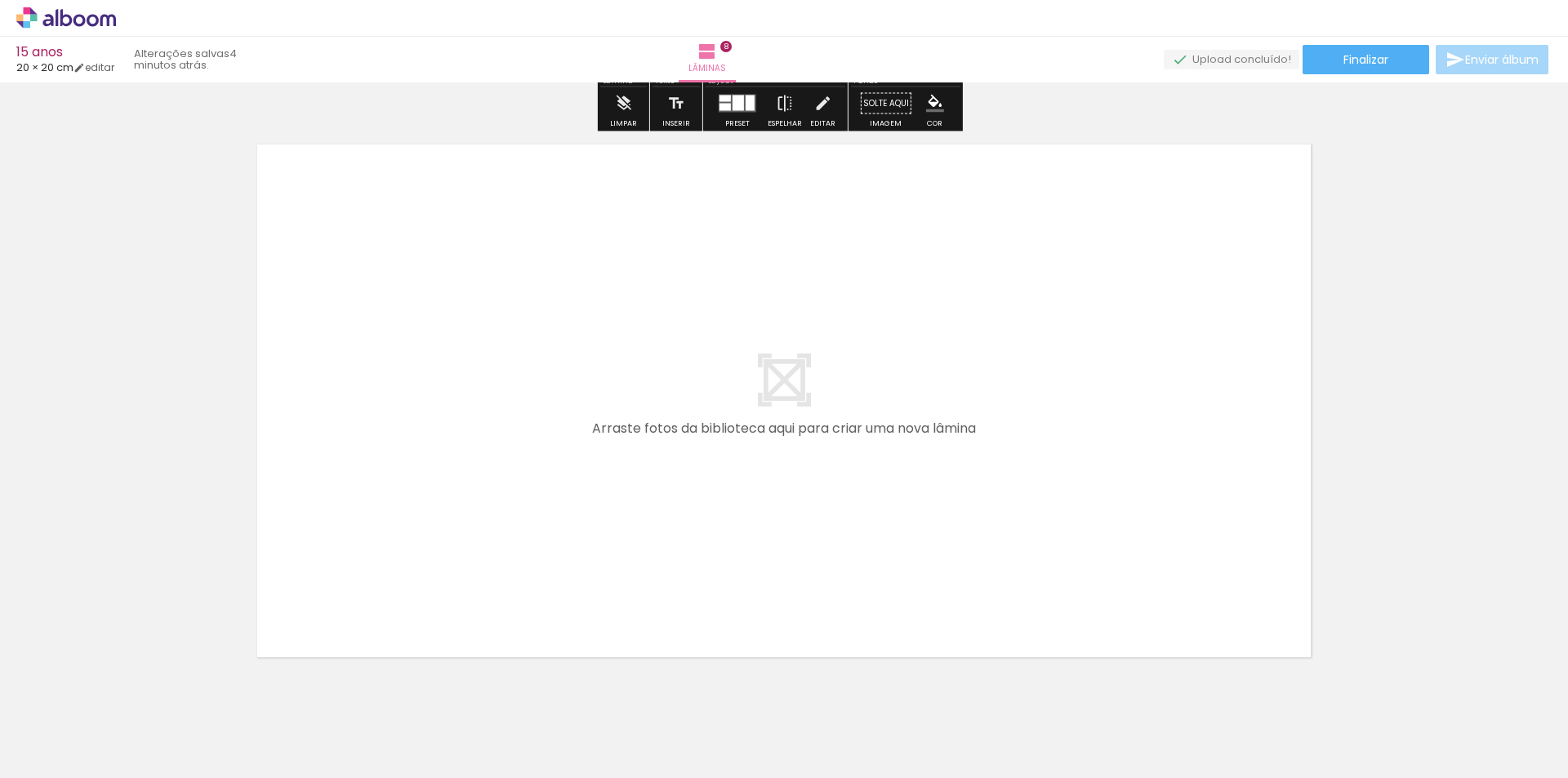
scroll to position [4661, 0]
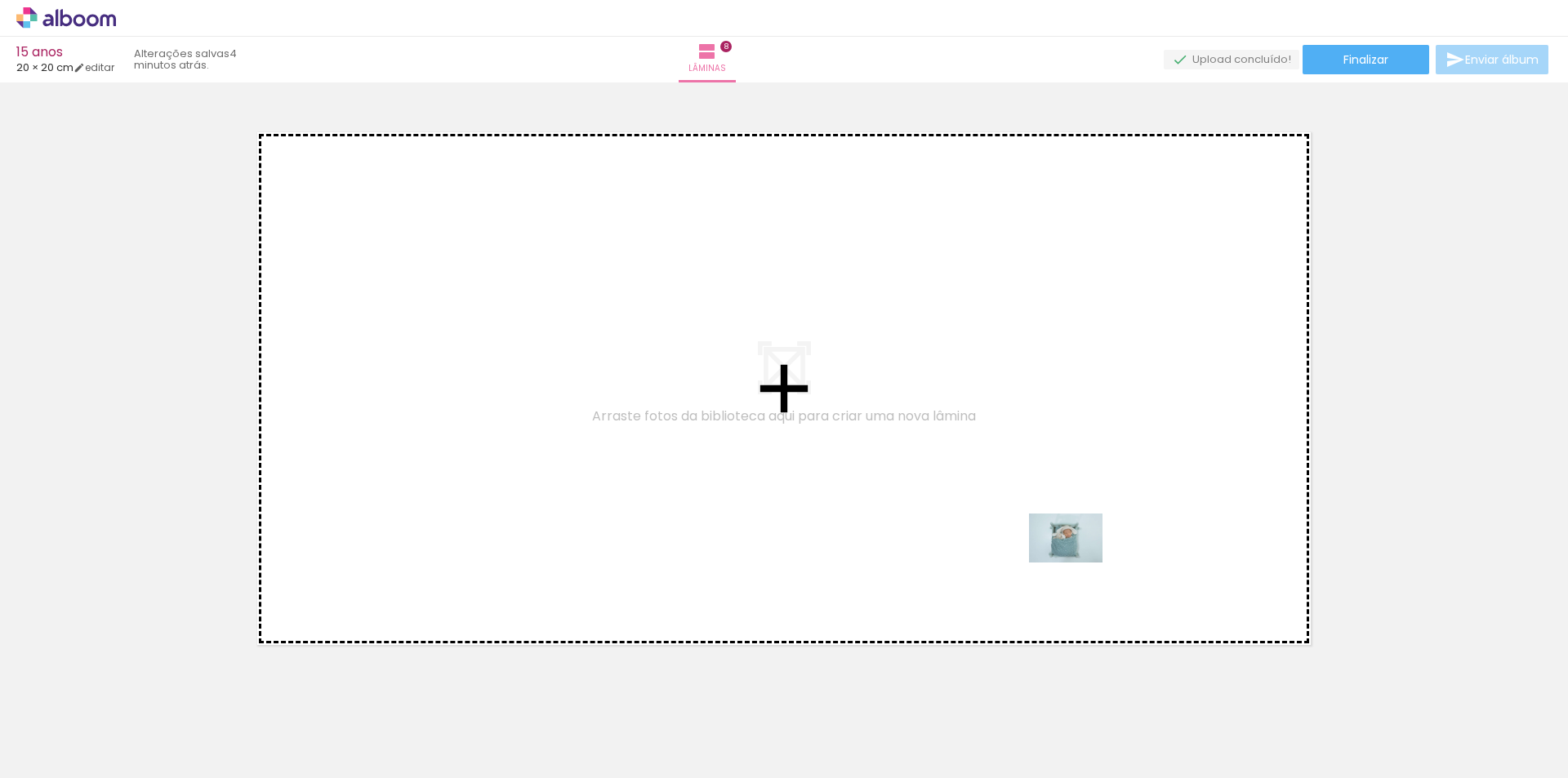
drag, startPoint x: 1152, startPoint y: 729, endPoint x: 1202, endPoint y: 661, distance: 84.4
click at [1053, 494] on quentale-workspace at bounding box center [784, 389] width 1568 height 778
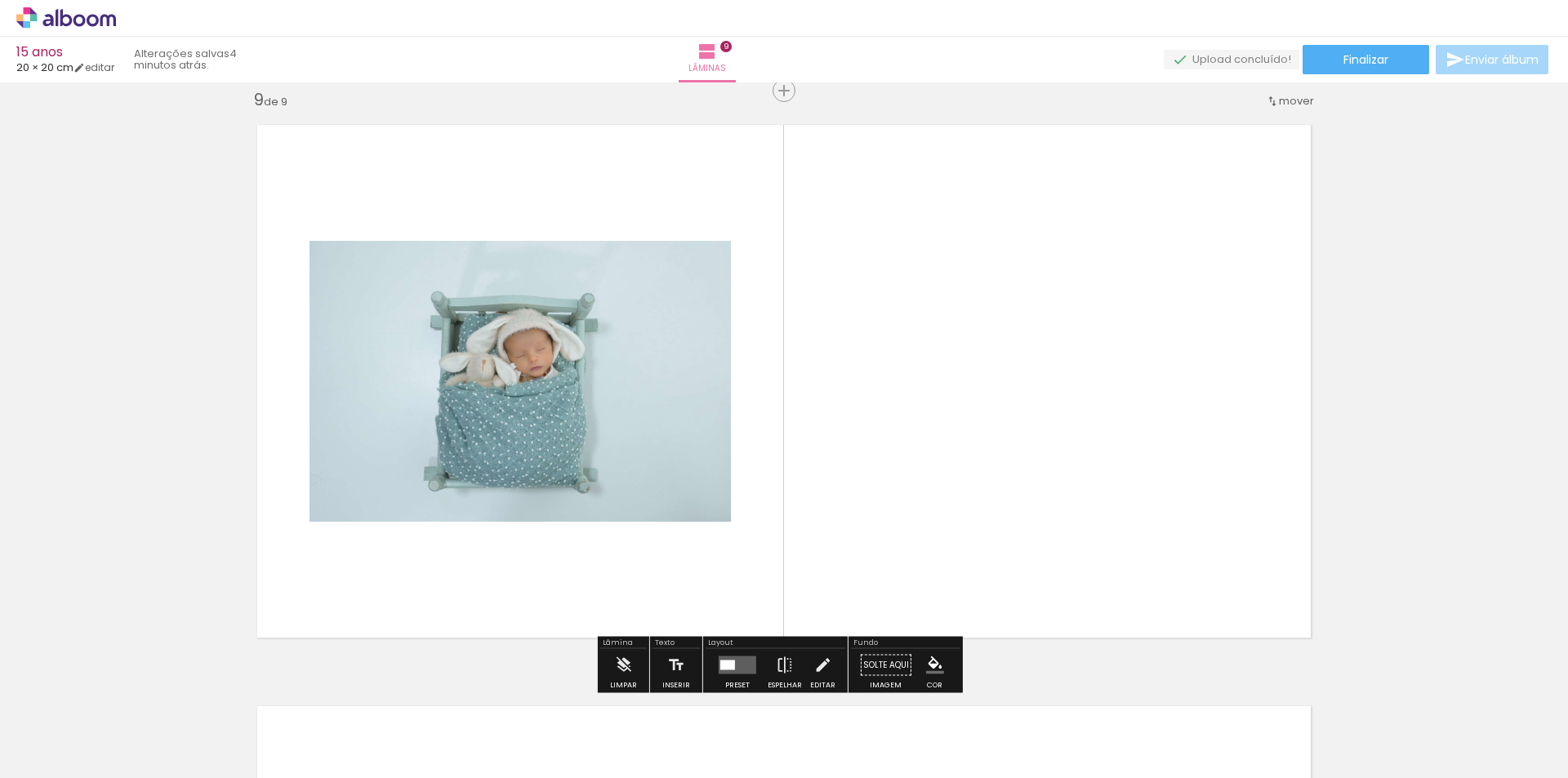
scroll to position [4671, 0]
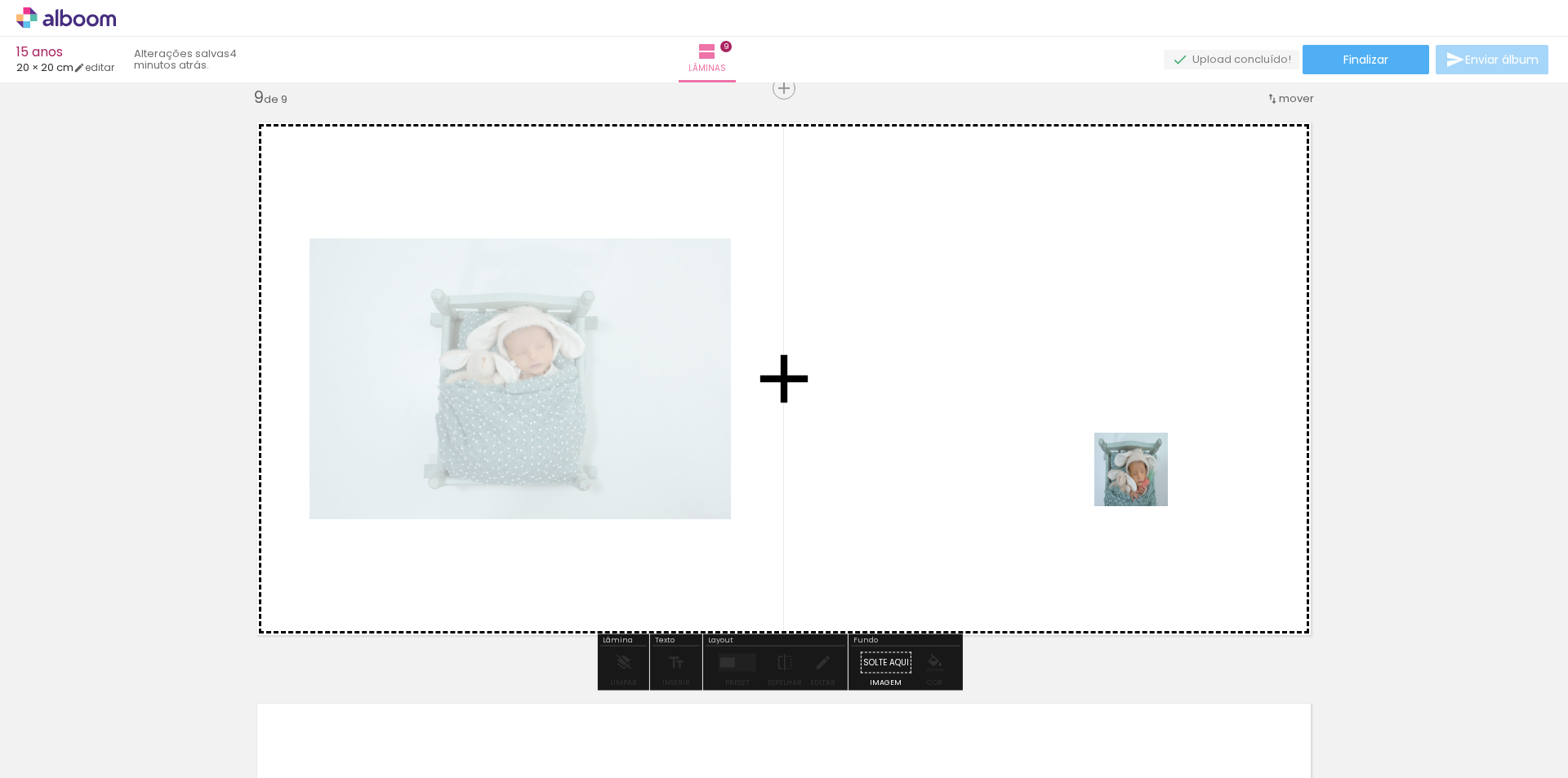
drag, startPoint x: 1240, startPoint y: 724, endPoint x: 1293, endPoint y: 676, distance: 71.5
click at [1144, 471] on quentale-workspace at bounding box center [784, 389] width 1568 height 778
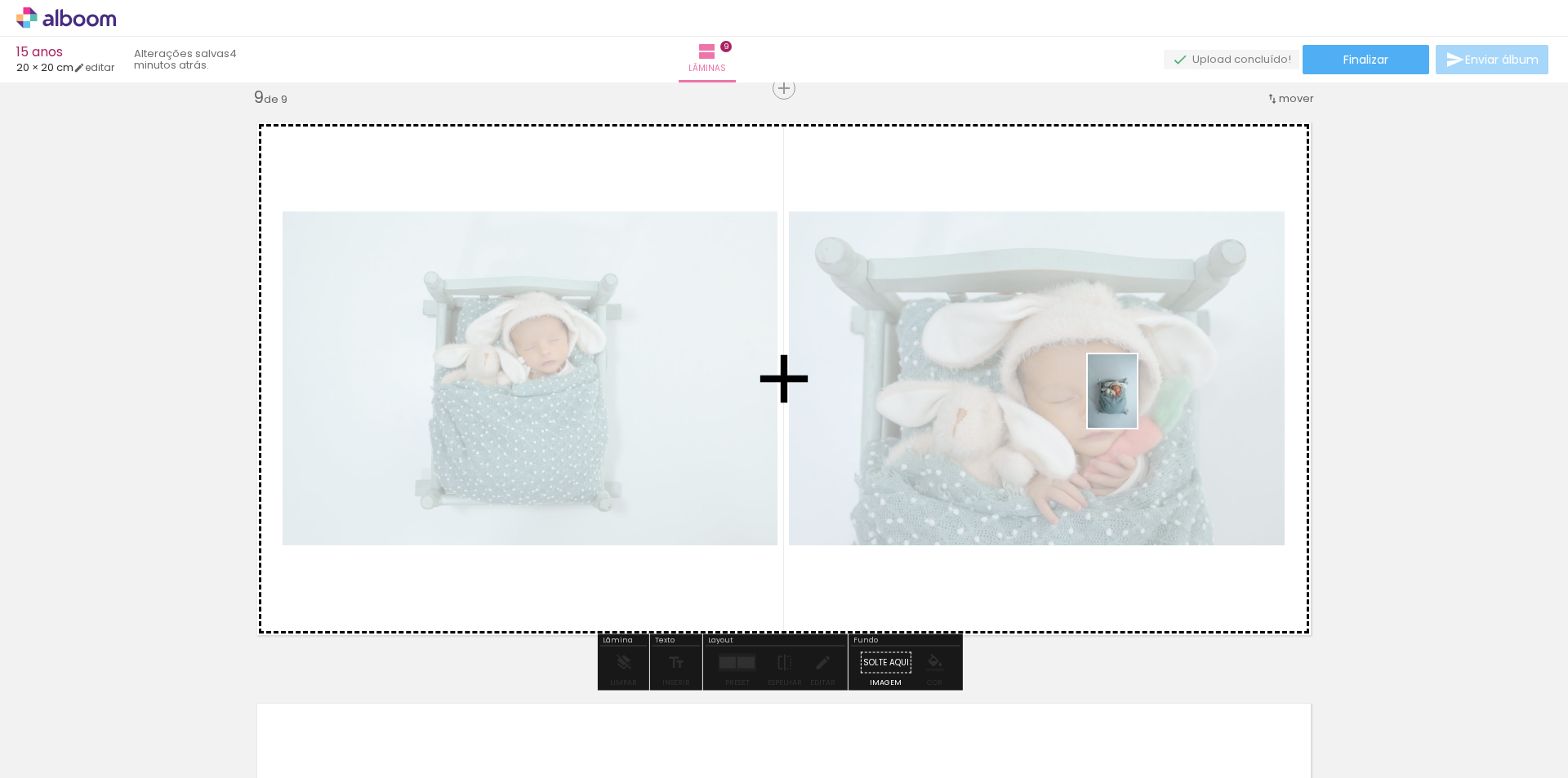
drag, startPoint x: 1337, startPoint y: 733, endPoint x: 1137, endPoint y: 404, distance: 385.0
click at [1137, 404] on quentale-workspace at bounding box center [784, 389] width 1568 height 778
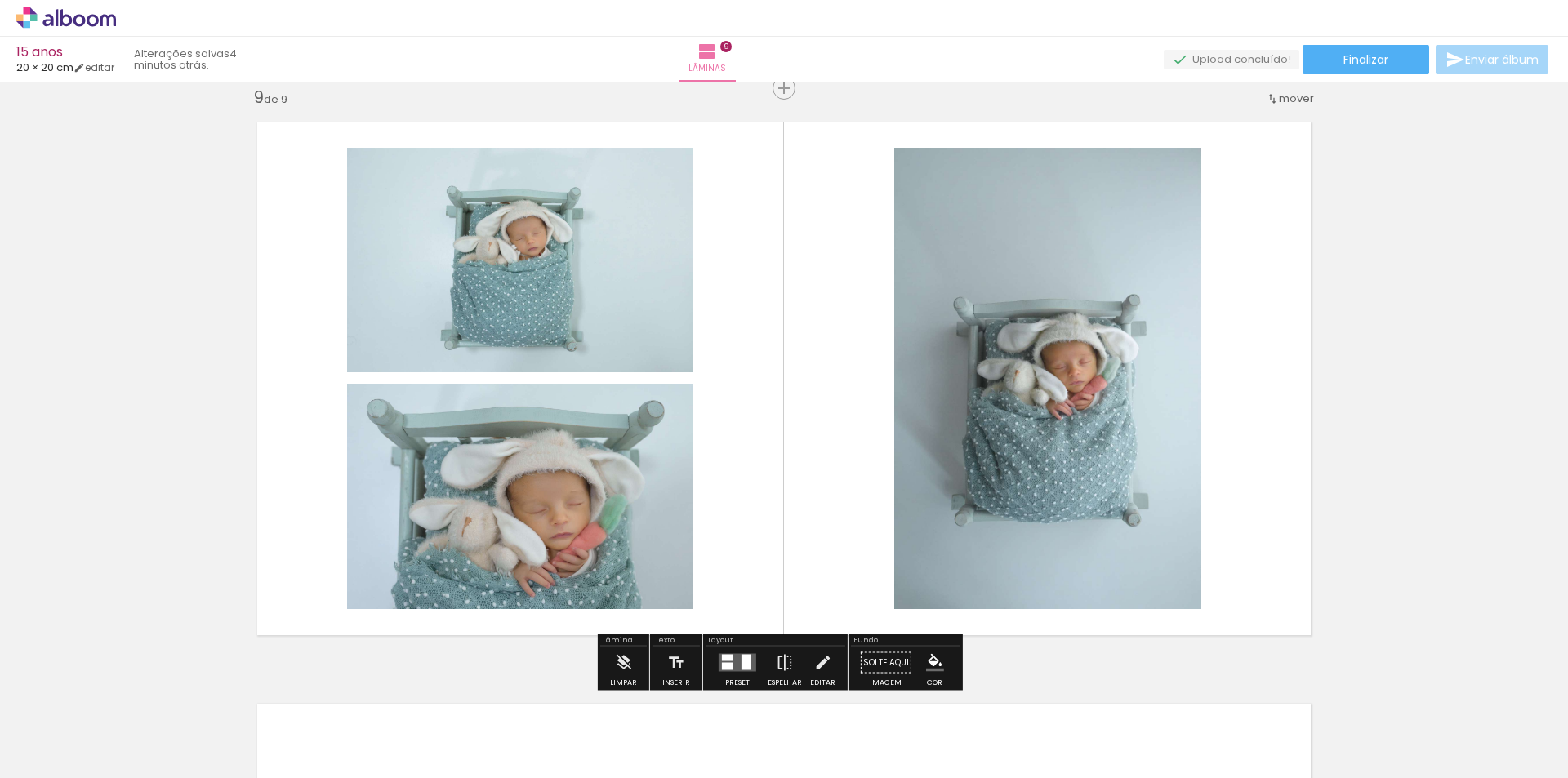
click at [741, 660] on div at bounding box center [746, 662] width 10 height 16
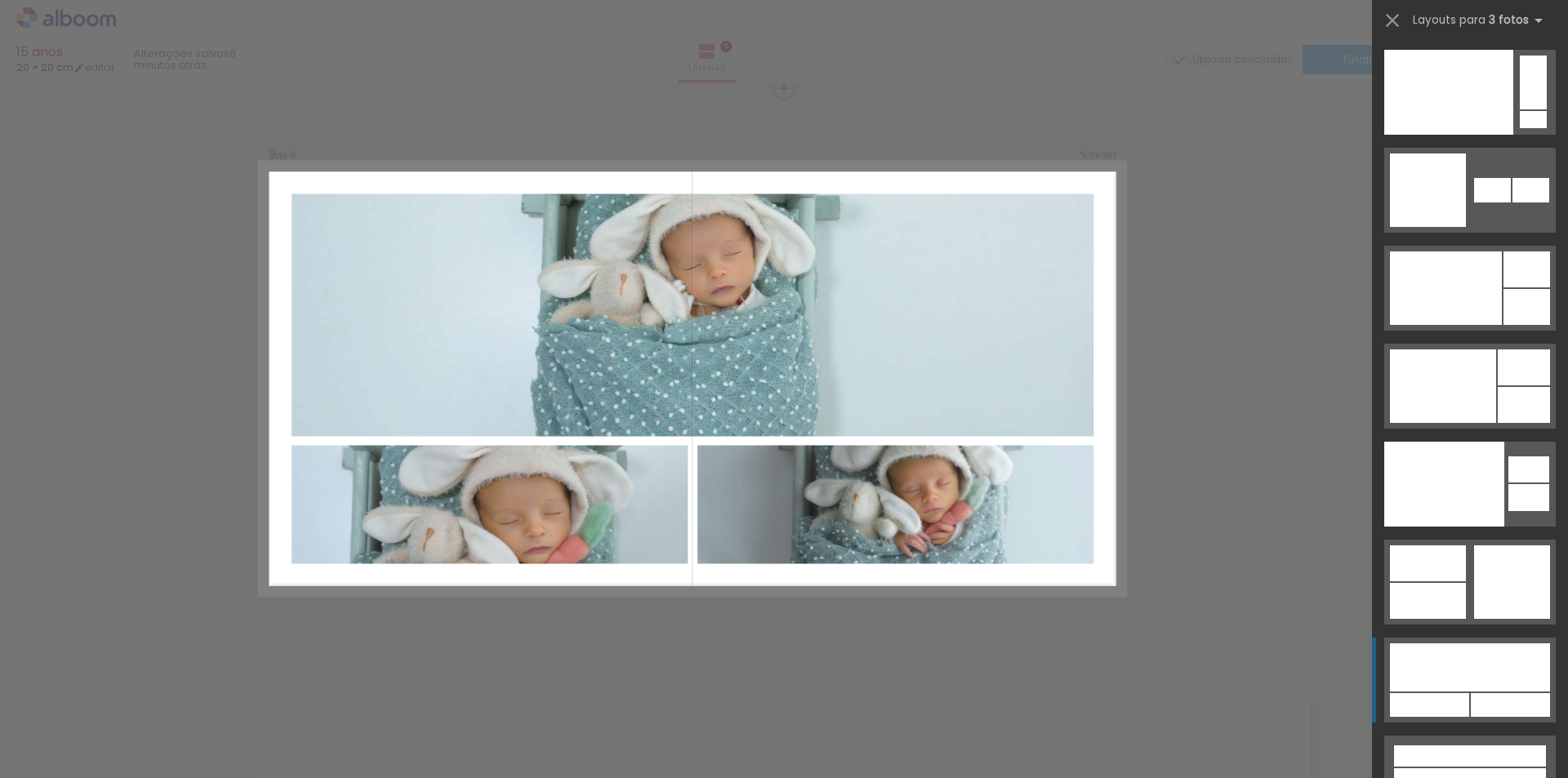
scroll to position [20614, 0]
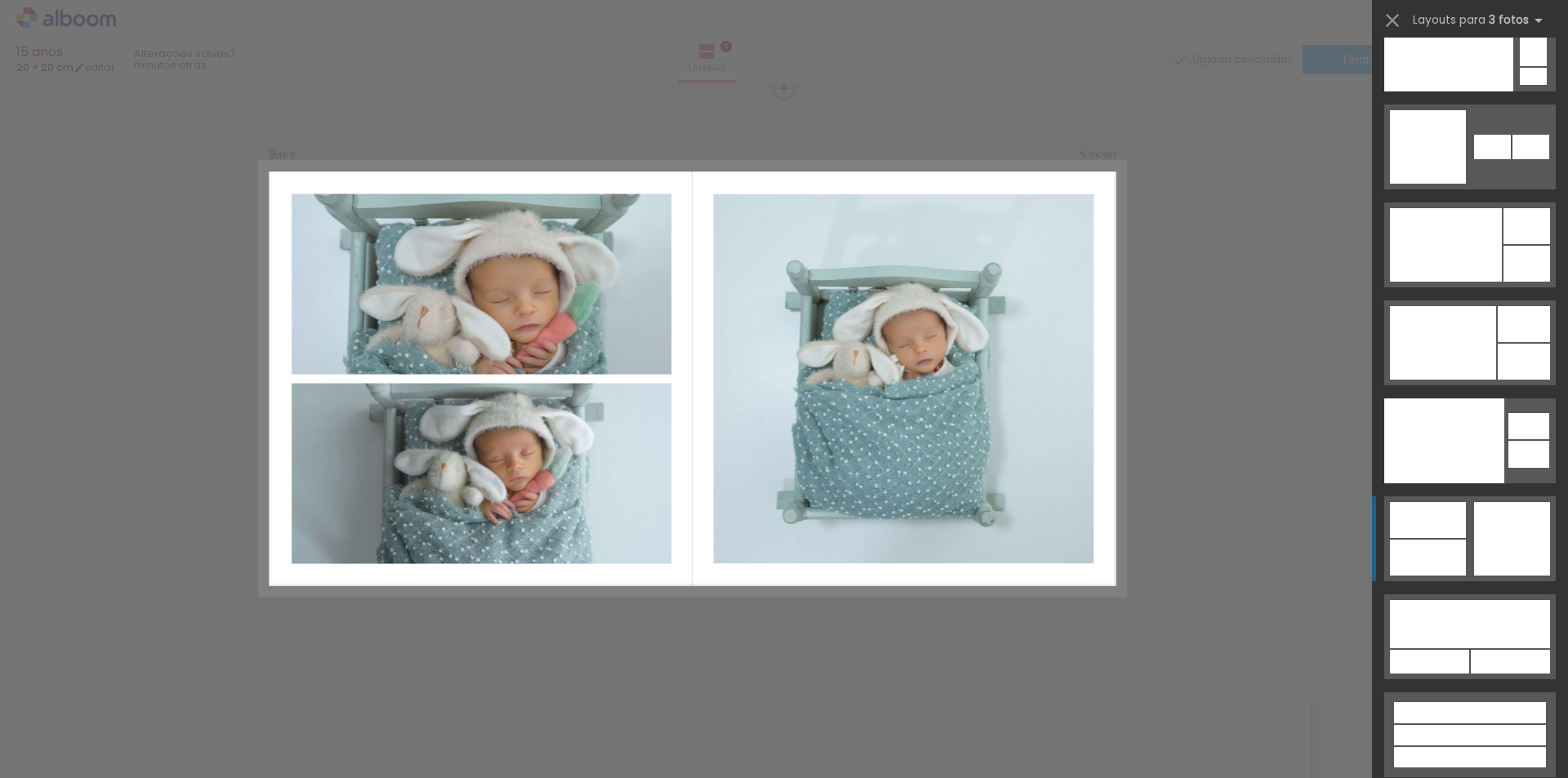
click at [1476, 747] on div at bounding box center [1470, 757] width 152 height 20
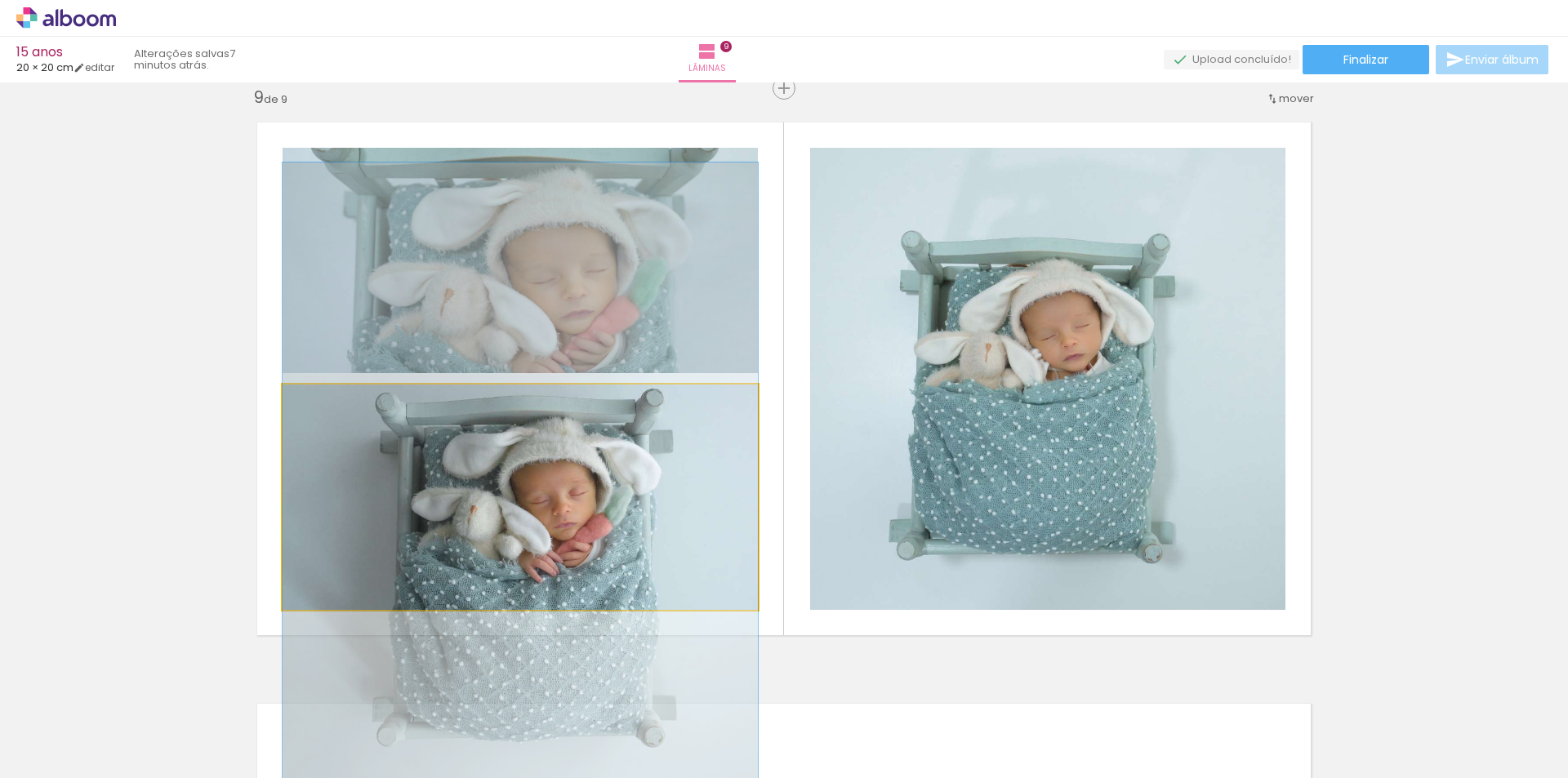
drag, startPoint x: 624, startPoint y: 475, endPoint x: 638, endPoint y: 496, distance: 25.2
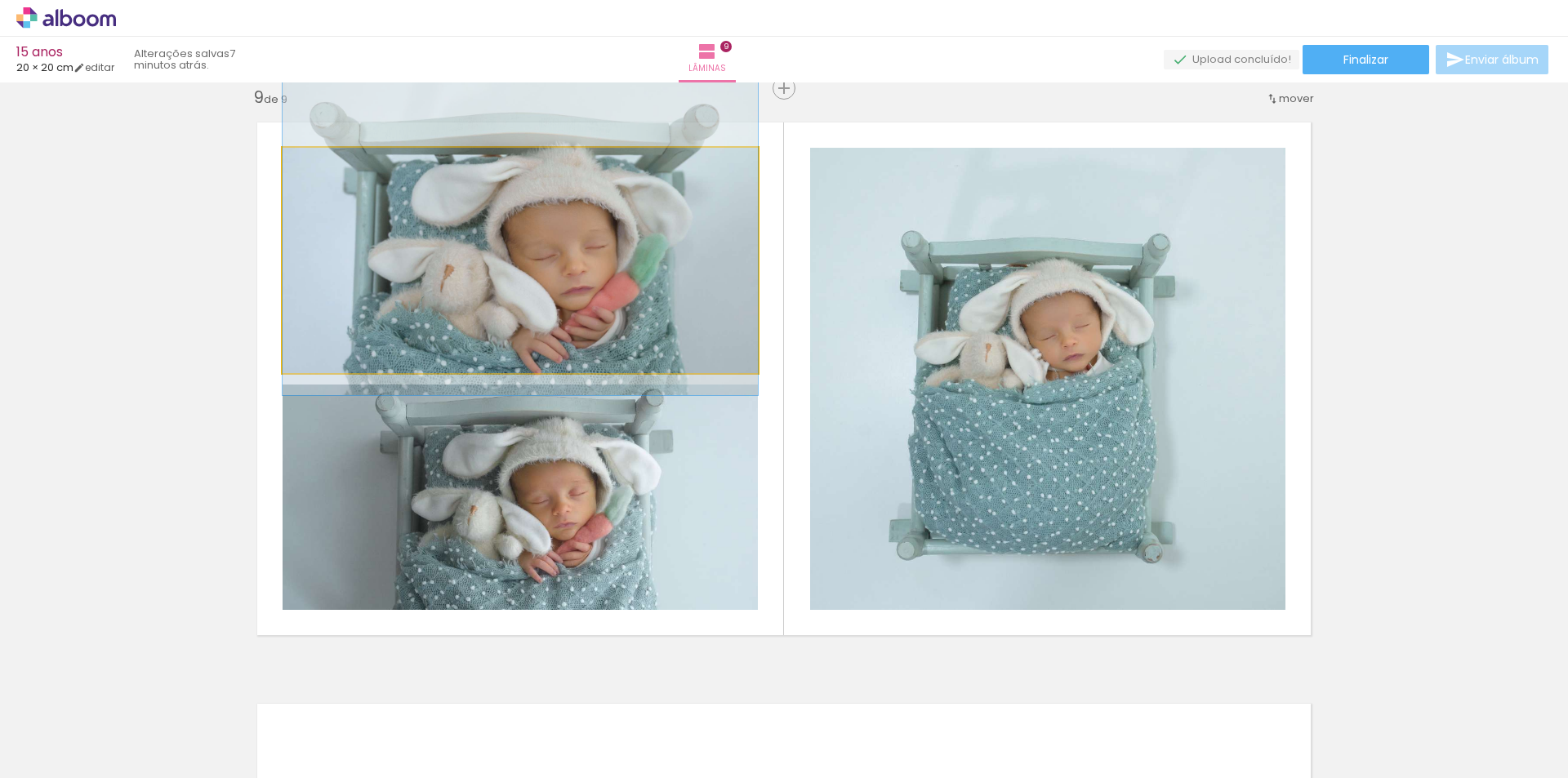
drag, startPoint x: 644, startPoint y: 302, endPoint x: 651, endPoint y: 279, distance: 24.0
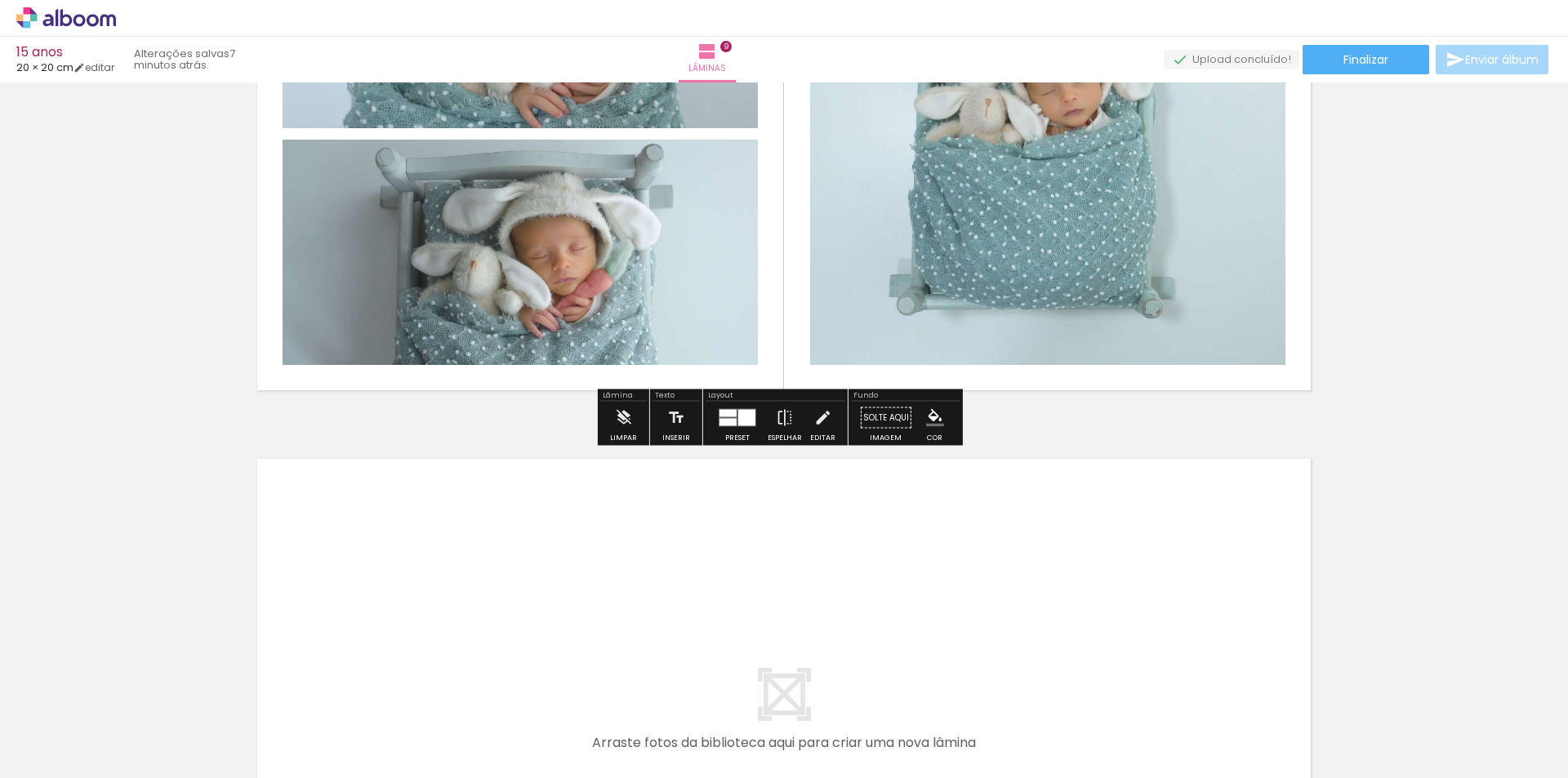
scroll to position [5161, 0]
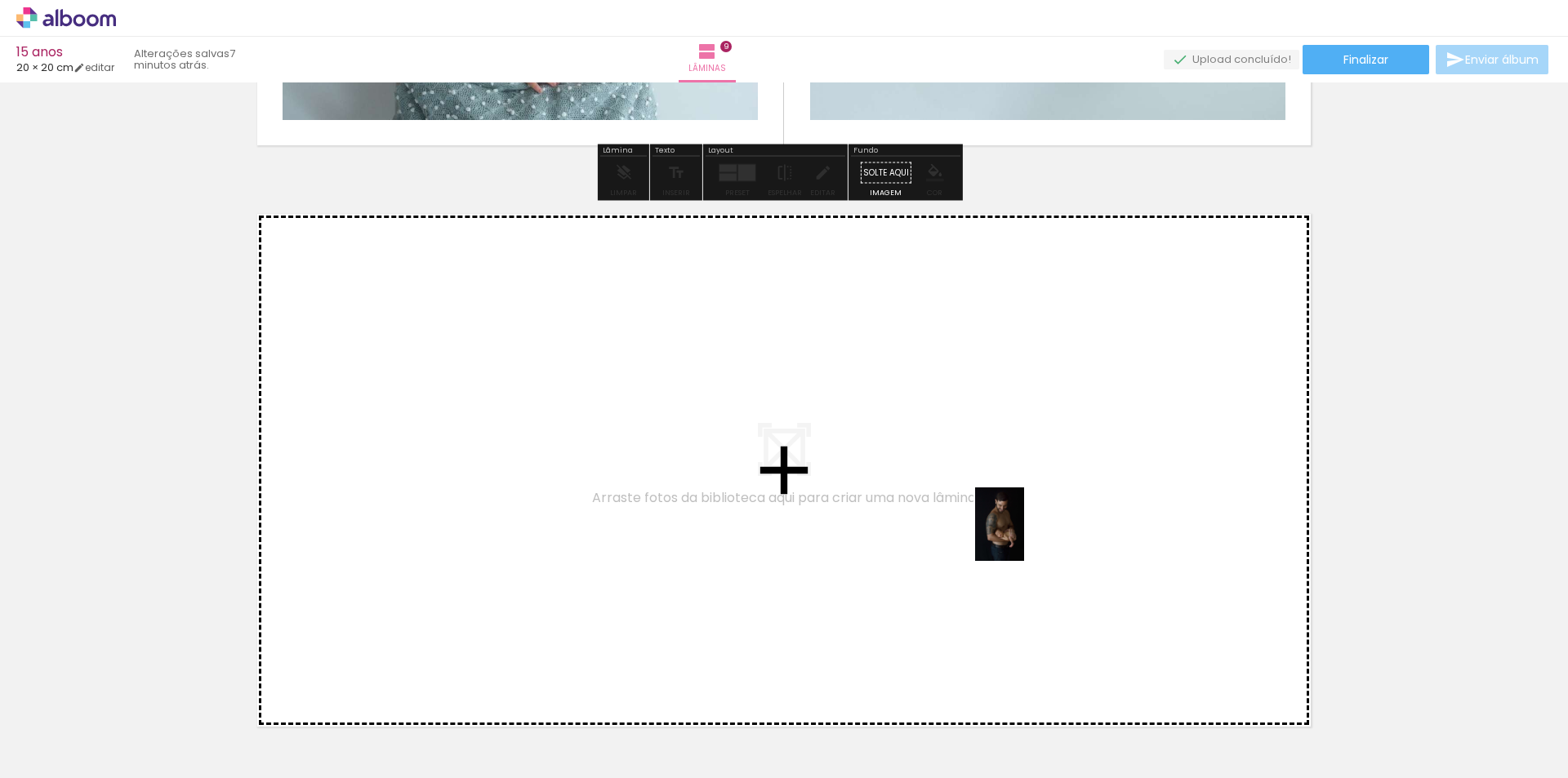
drag, startPoint x: 1428, startPoint y: 736, endPoint x: 1400, endPoint y: 682, distance: 60.8
click at [1001, 519] on quentale-workspace at bounding box center [784, 389] width 1568 height 778
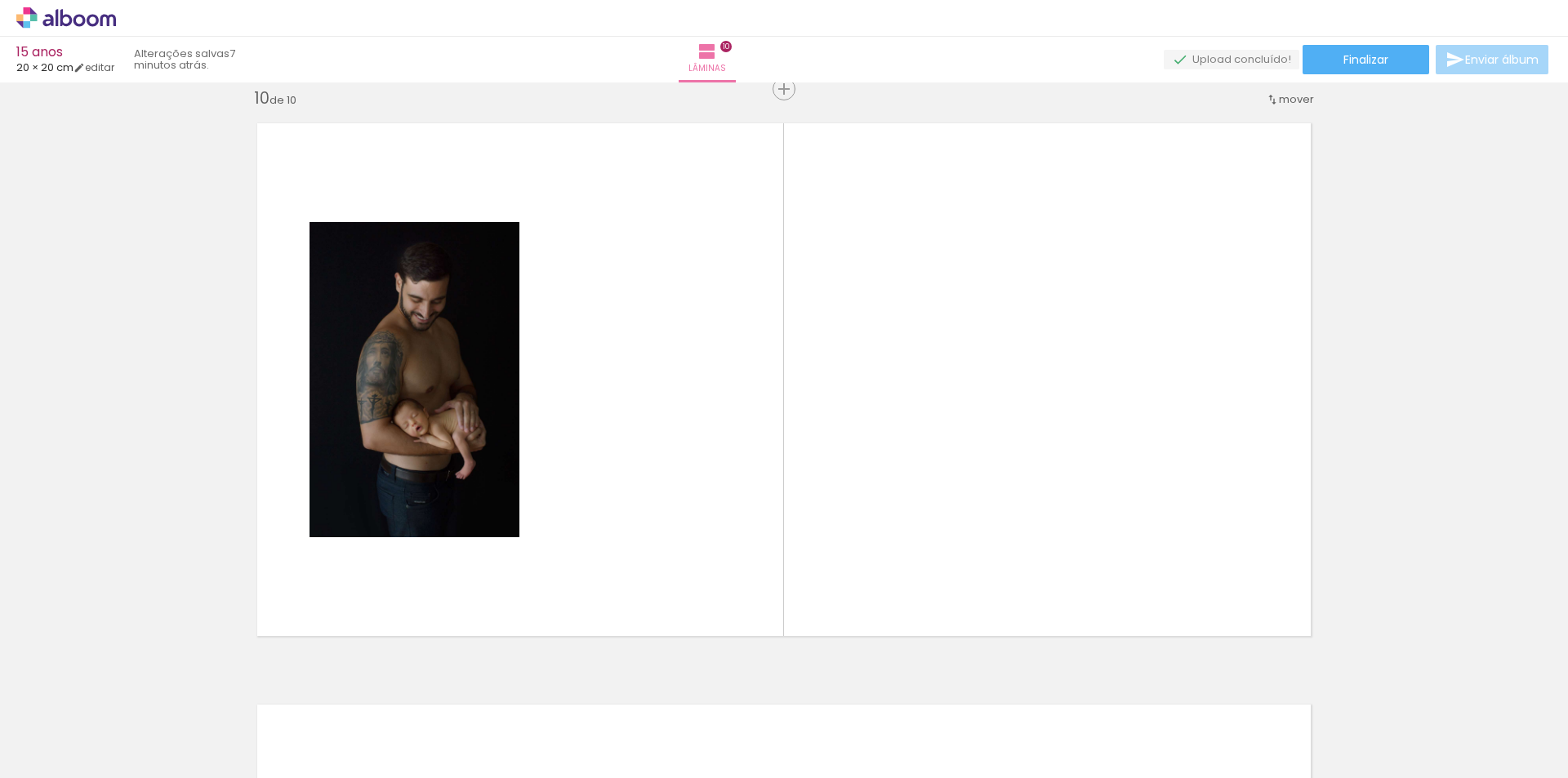
scroll to position [5252, 0]
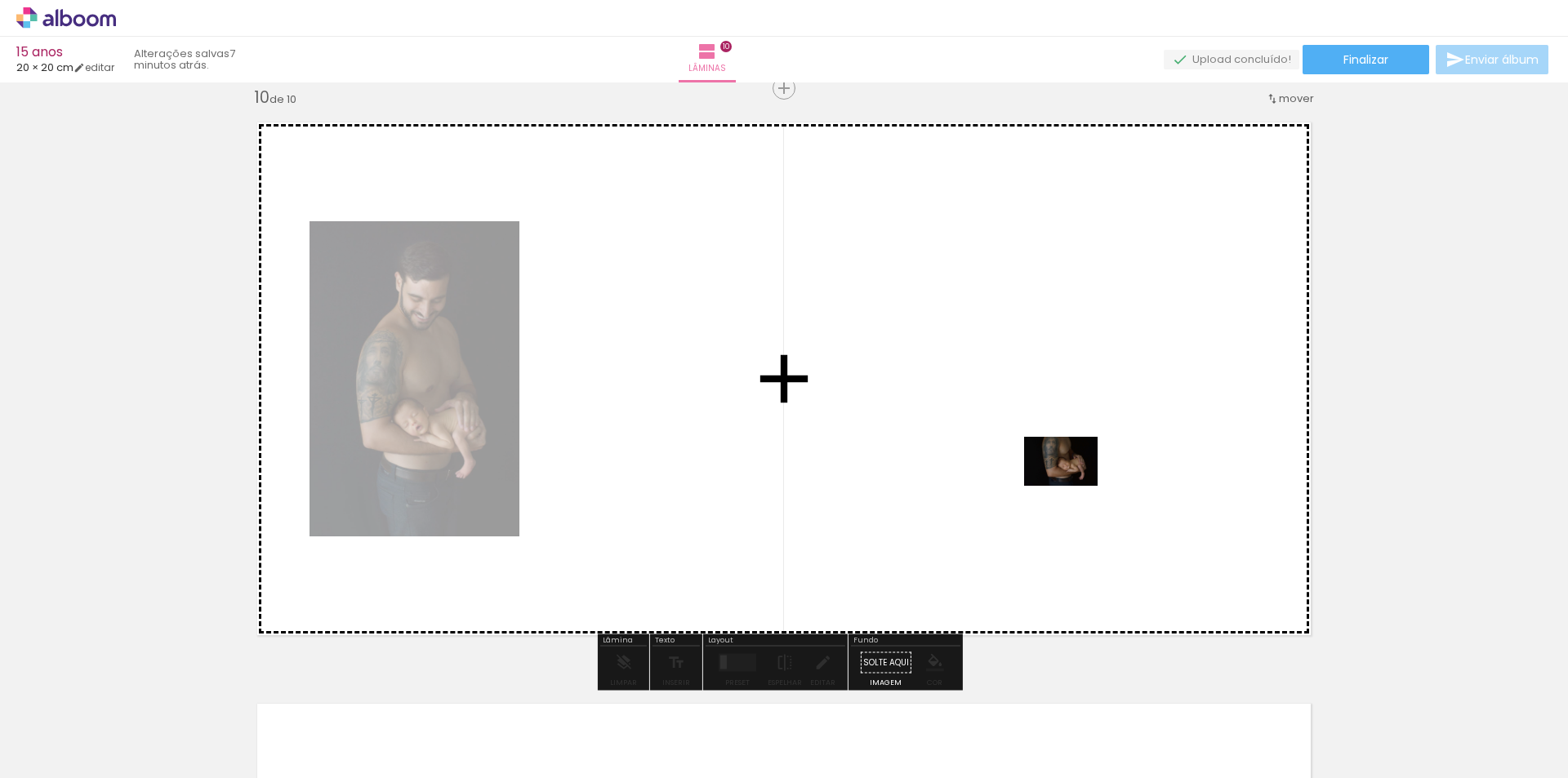
drag, startPoint x: 1517, startPoint y: 739, endPoint x: 1013, endPoint y: 438, distance: 587.0
click at [1013, 438] on quentale-workspace at bounding box center [784, 389] width 1568 height 778
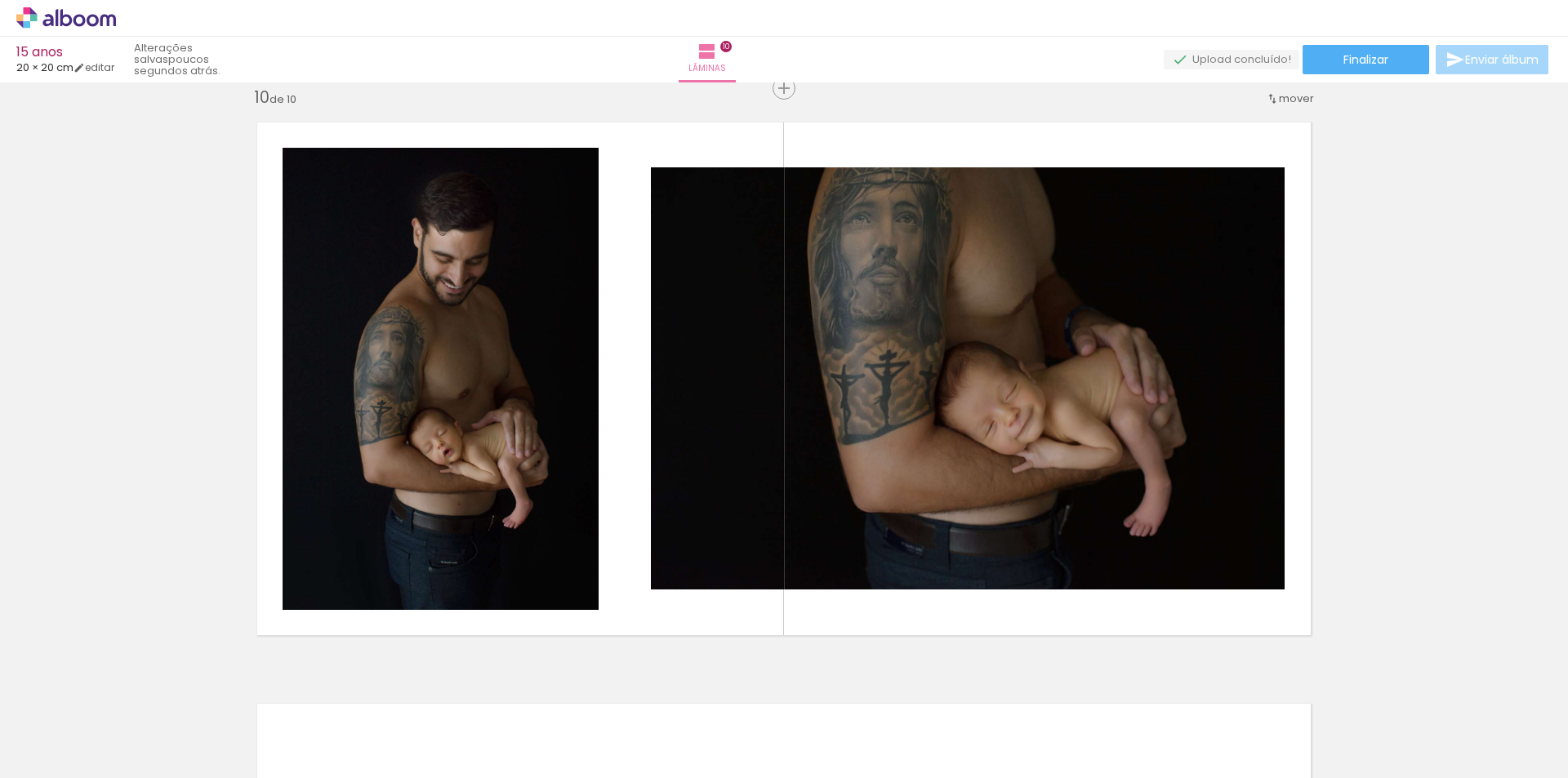
scroll to position [0, 1589]
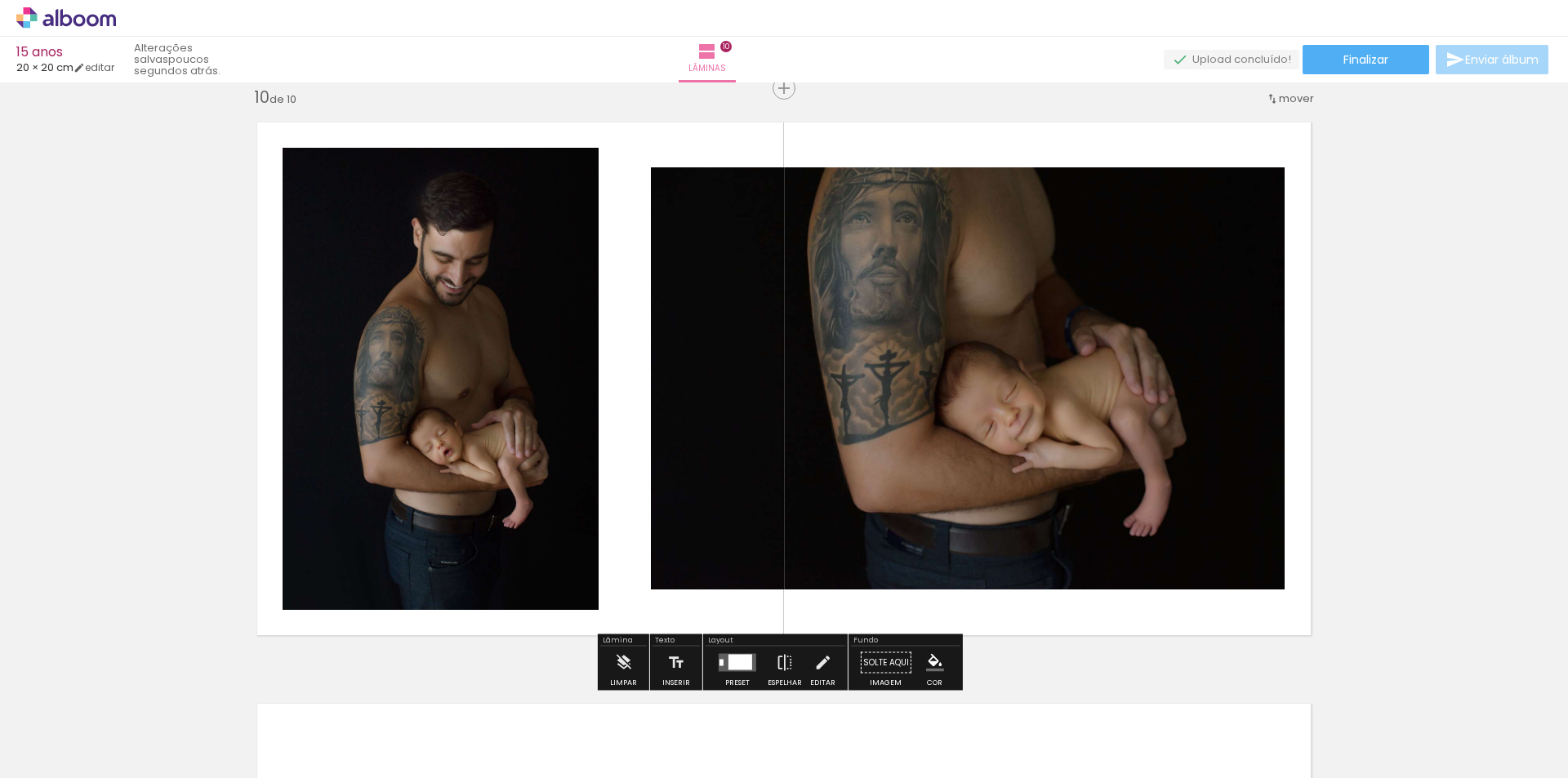
click at [731, 658] on div at bounding box center [740, 662] width 23 height 16
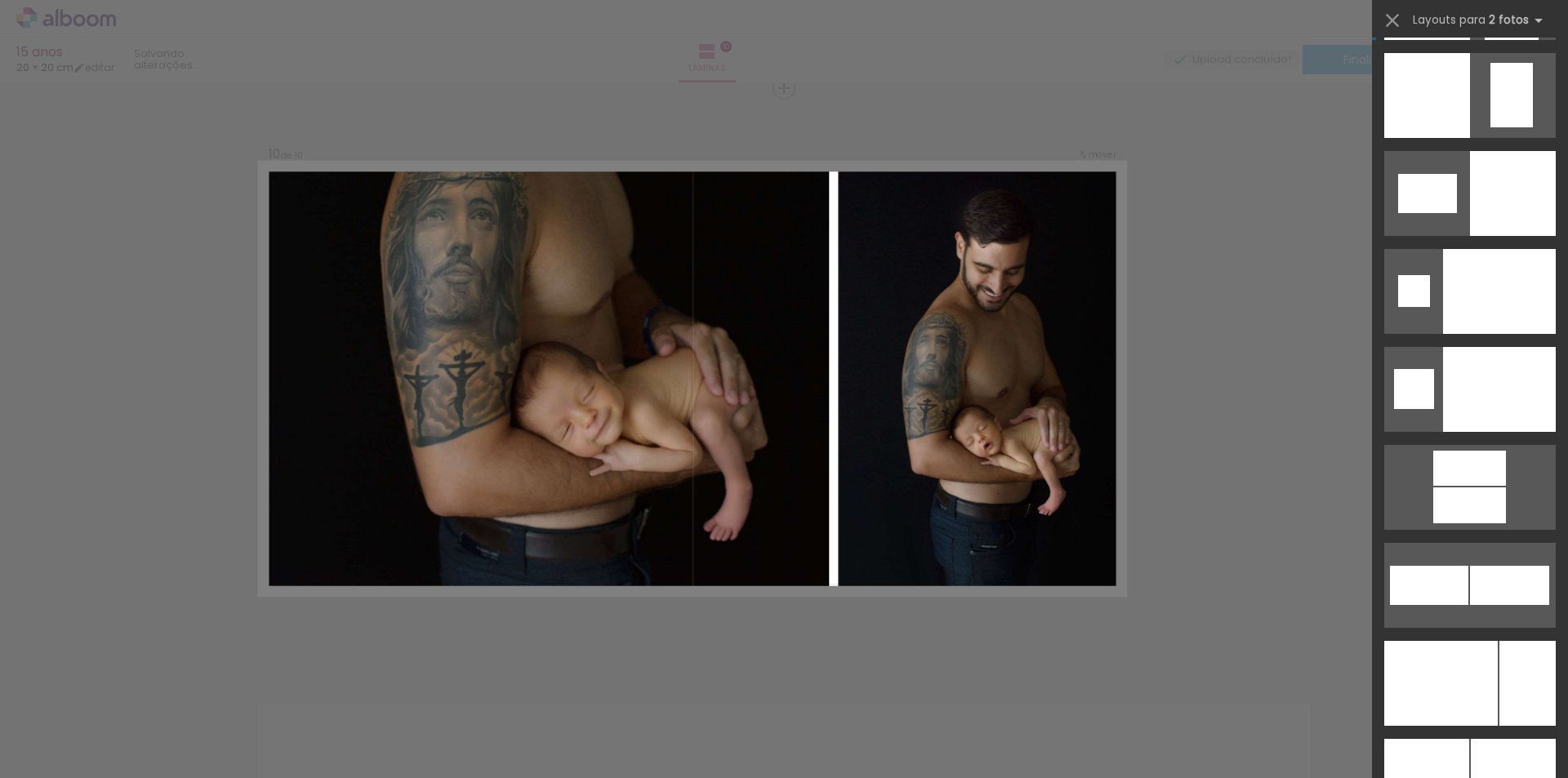
scroll to position [6939, 0]
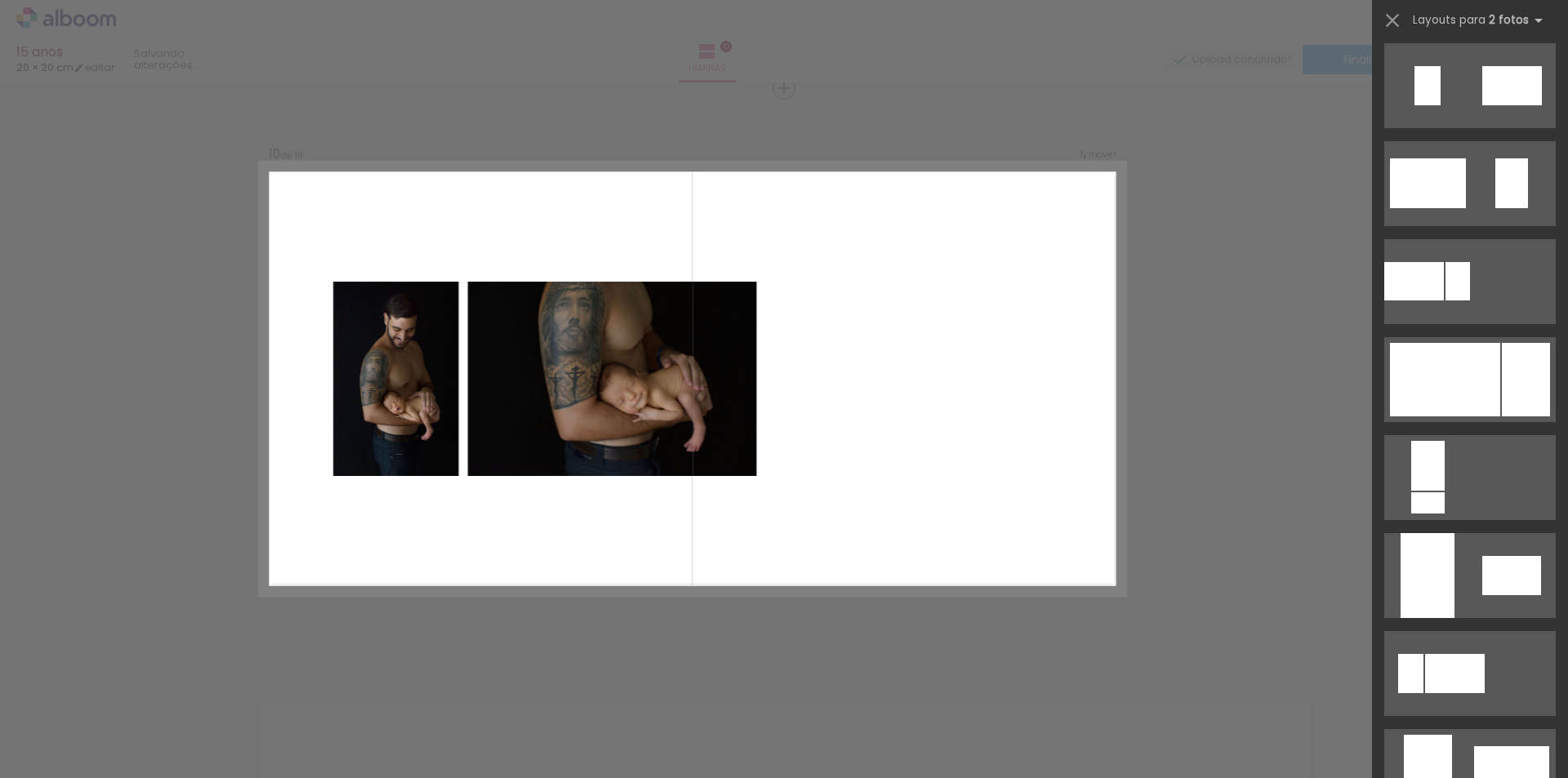
scroll to position [489, 0]
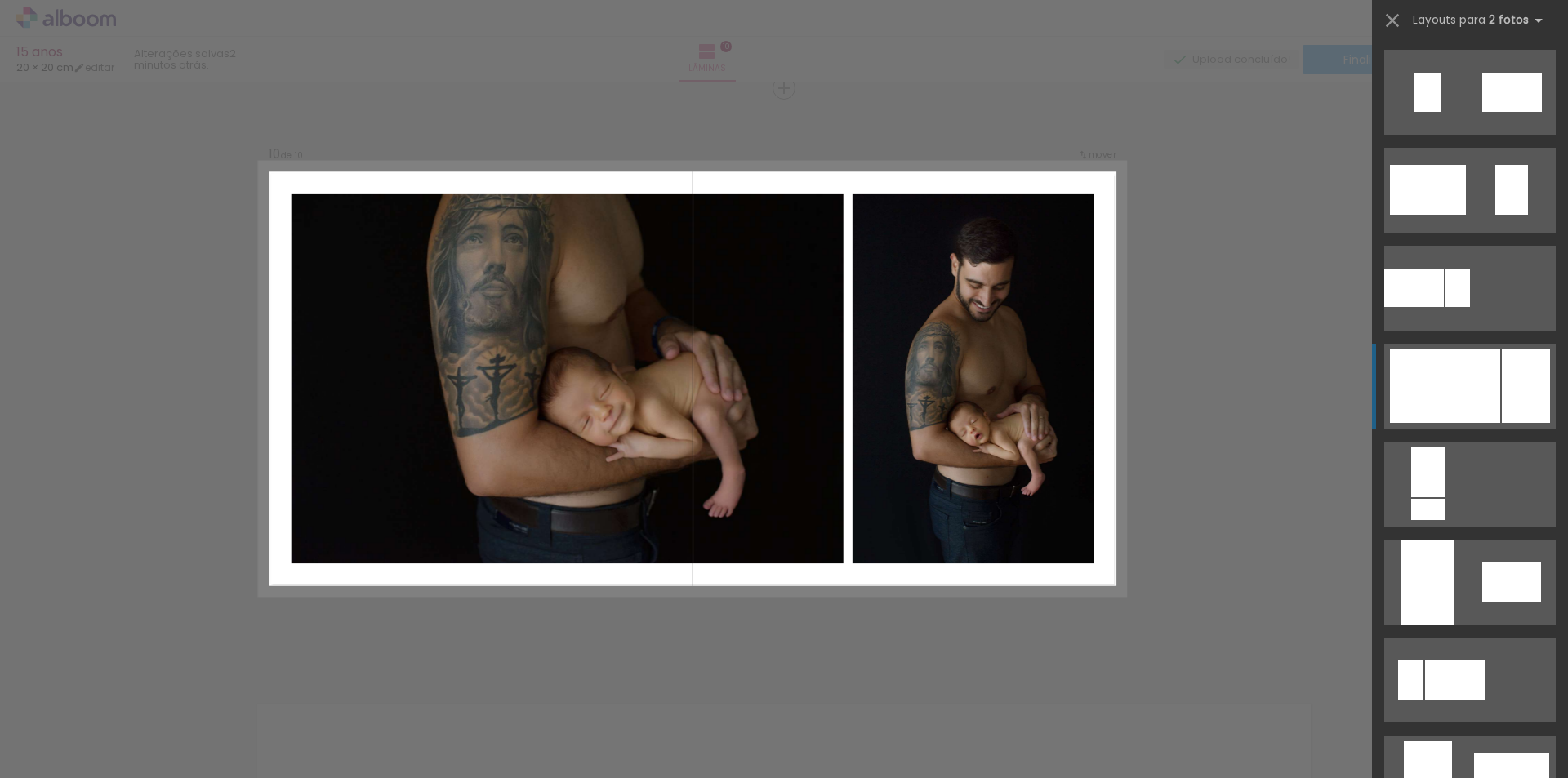
click div
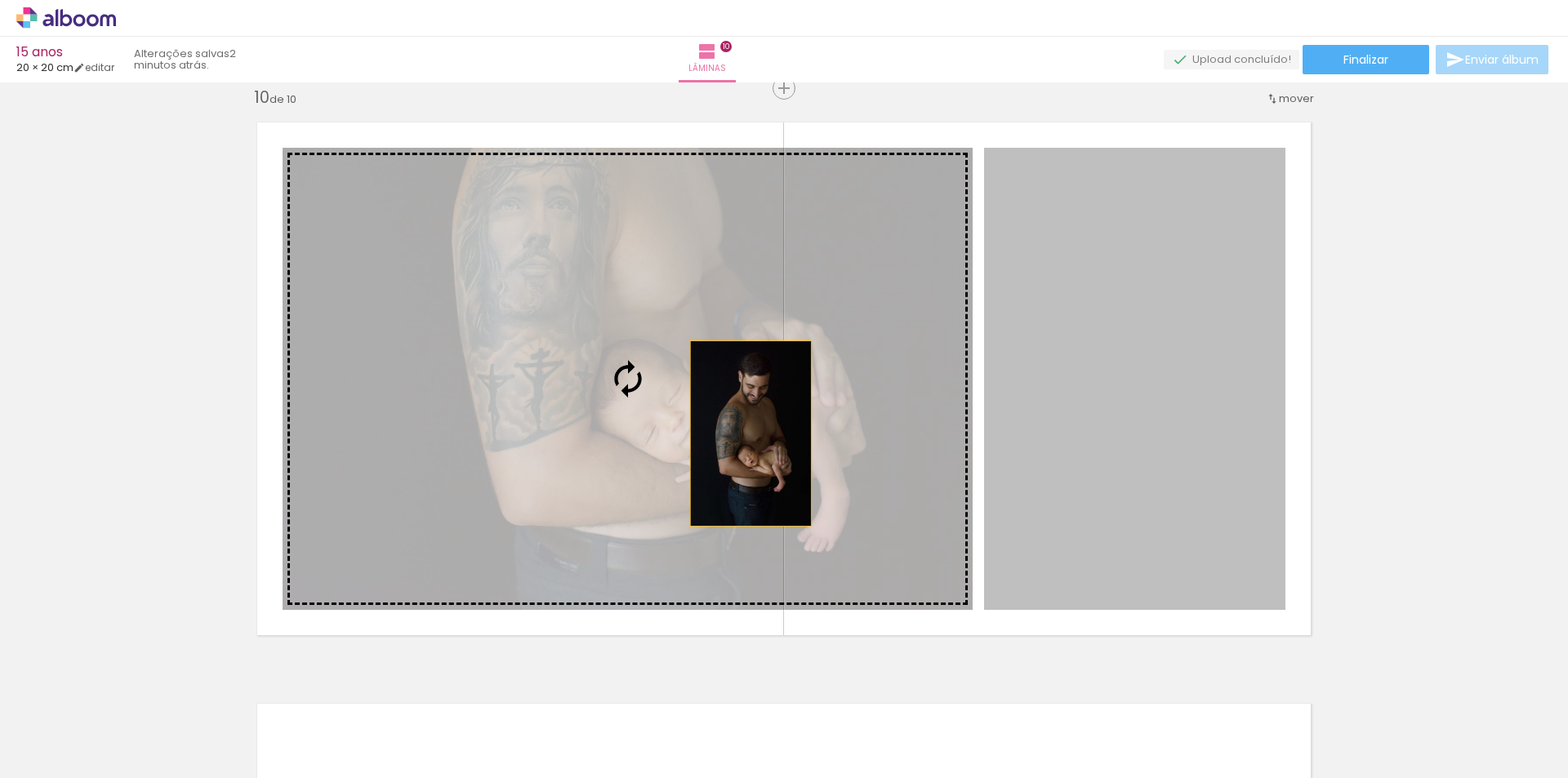
drag, startPoint x: 1148, startPoint y: 434, endPoint x: 745, endPoint y: 434, distance: 403.0
click slot
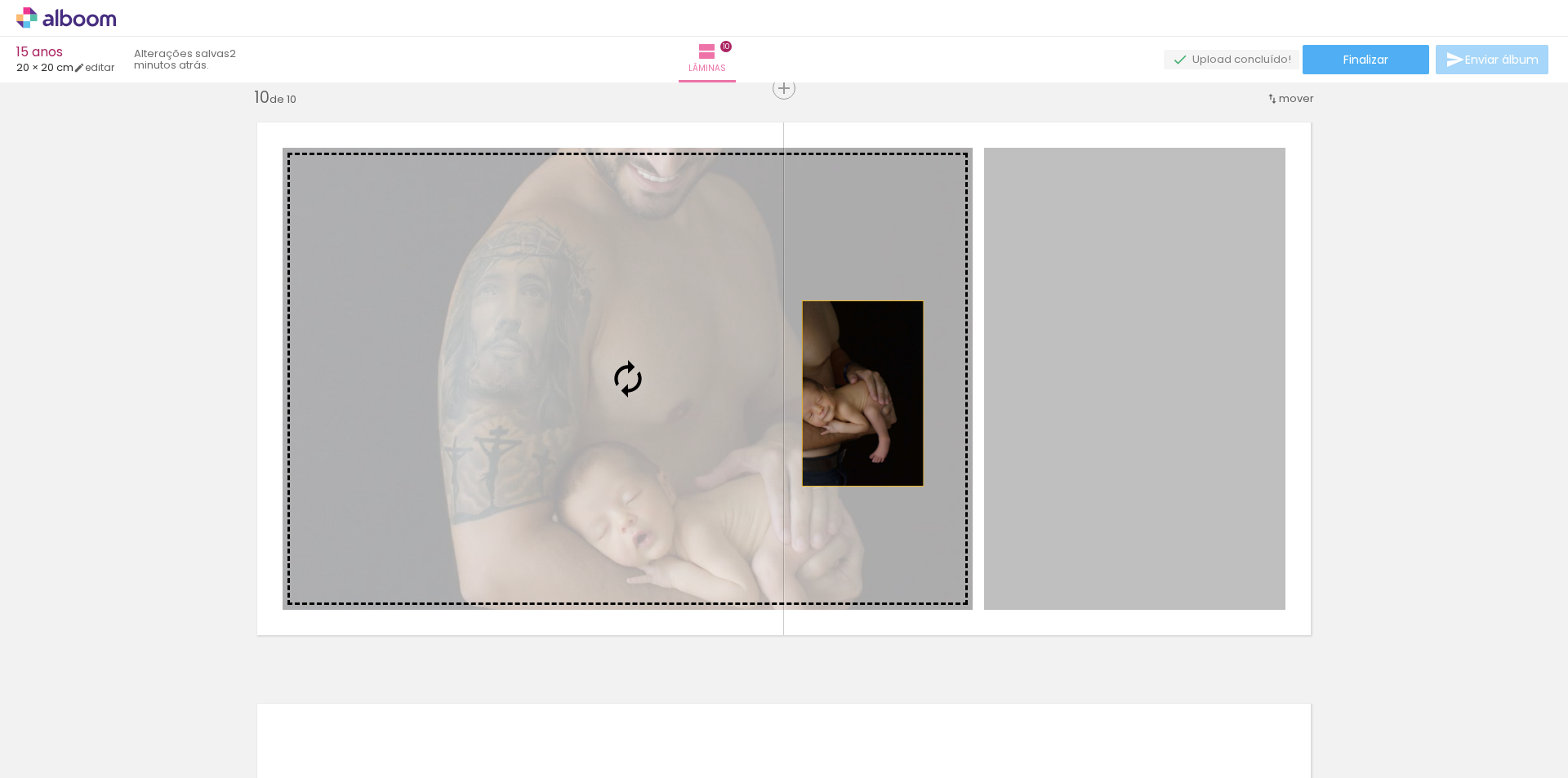
drag, startPoint x: 1143, startPoint y: 388, endPoint x: 756, endPoint y: 394, distance: 387.0
click slot
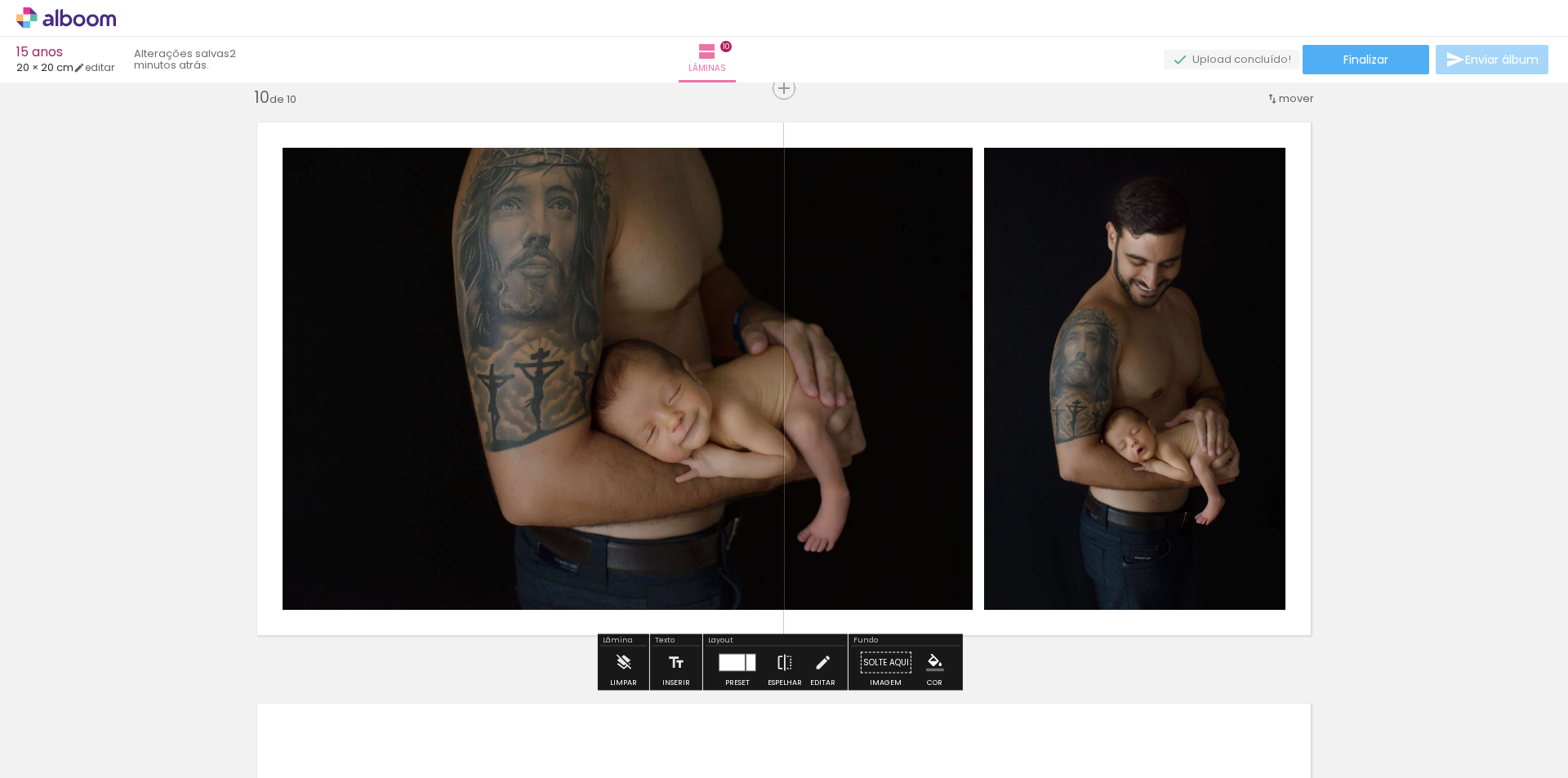
click quentale-photo
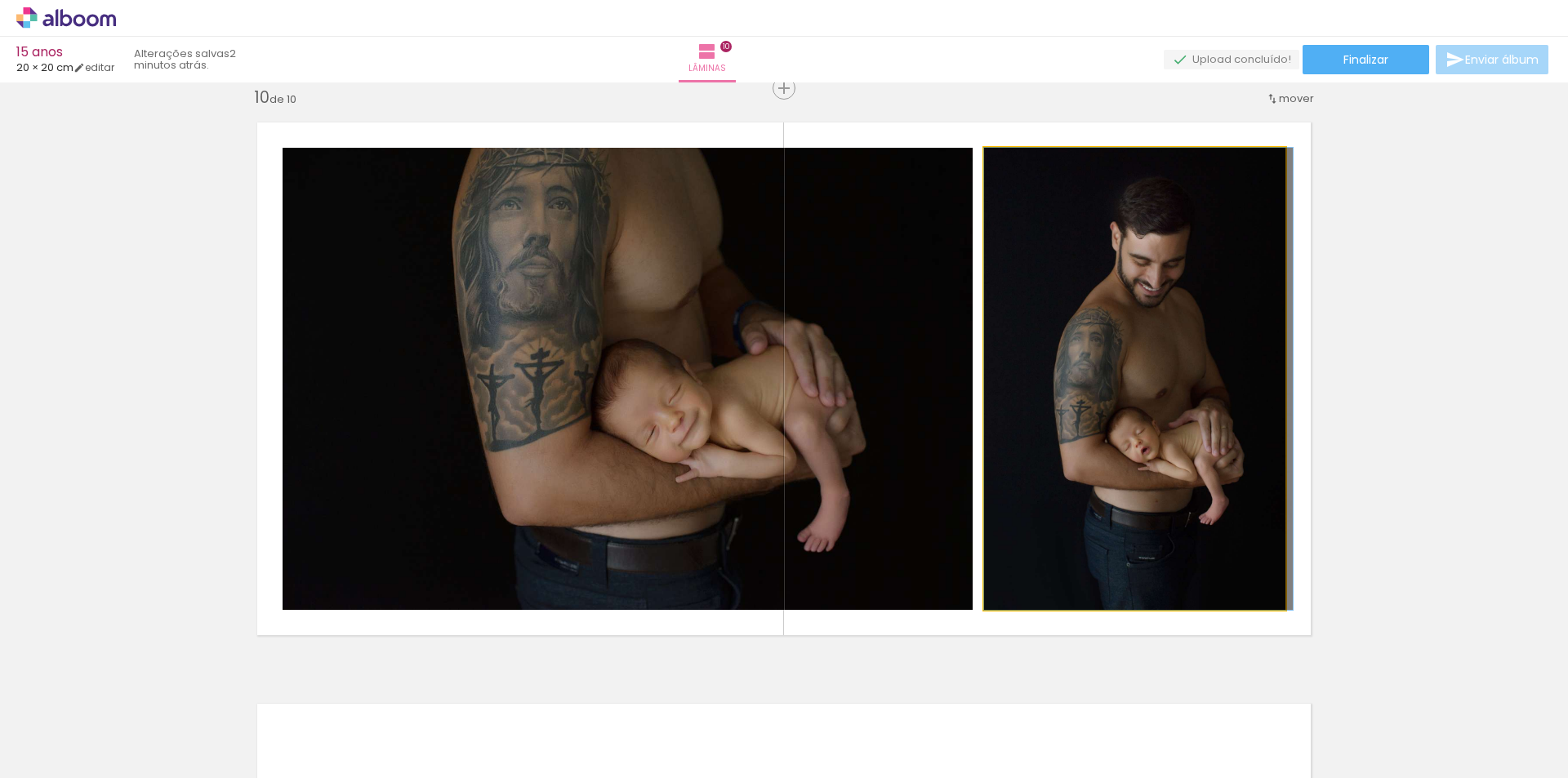
drag, startPoint x: 988, startPoint y: 416, endPoint x: 1206, endPoint y: 404, distance: 218.3
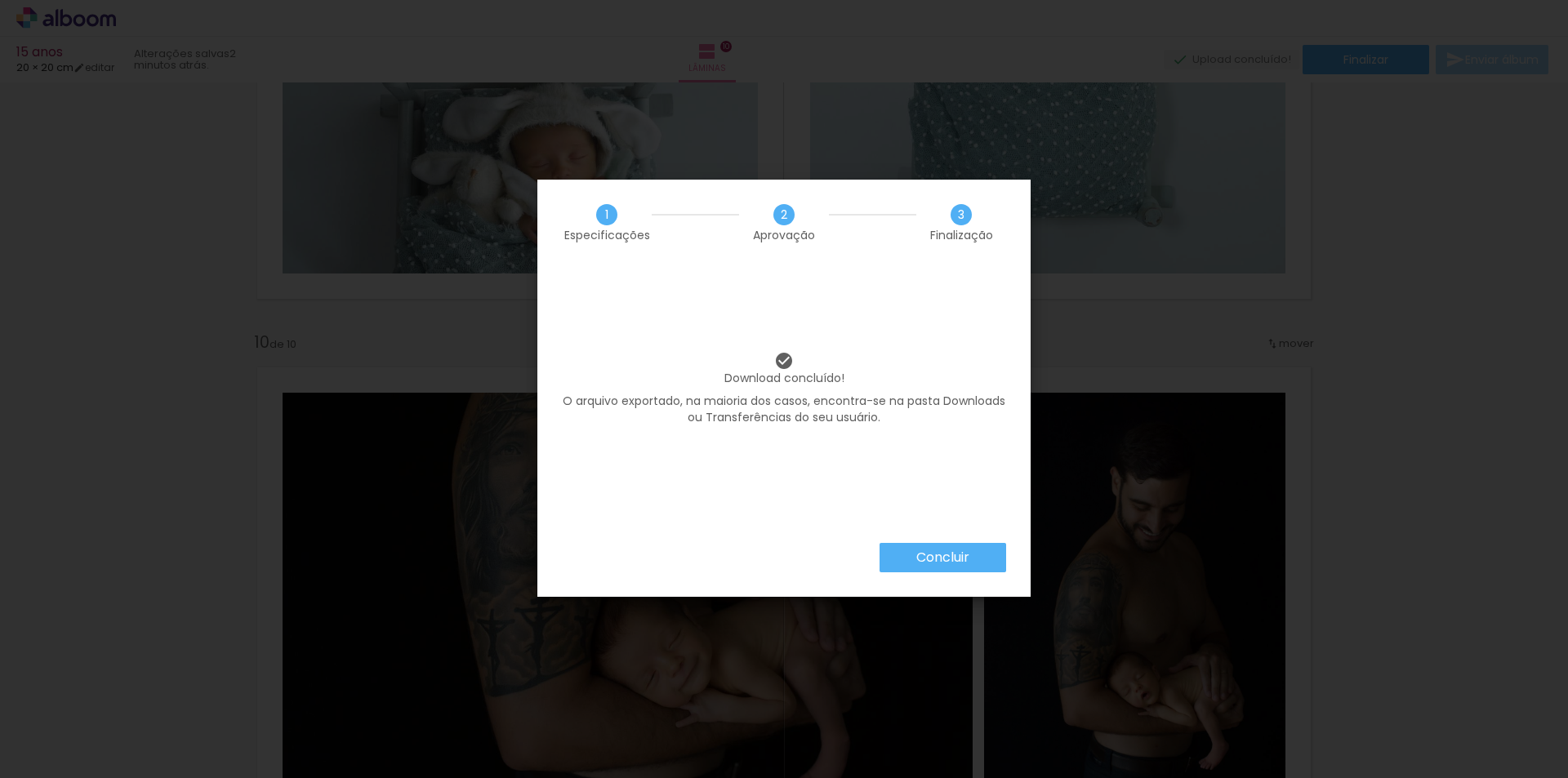
scroll to position [0, 1589]
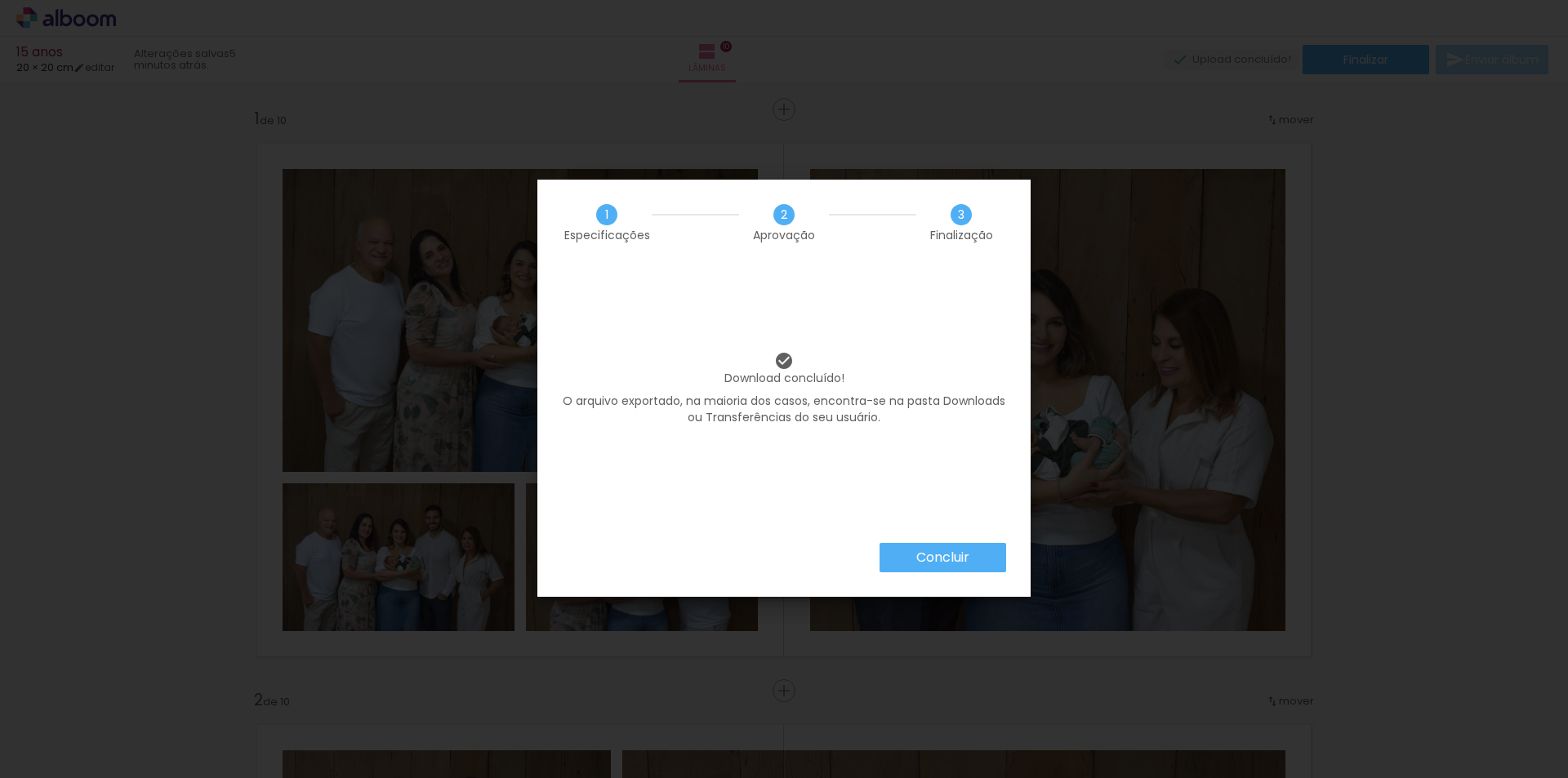
scroll to position [0, 1589]
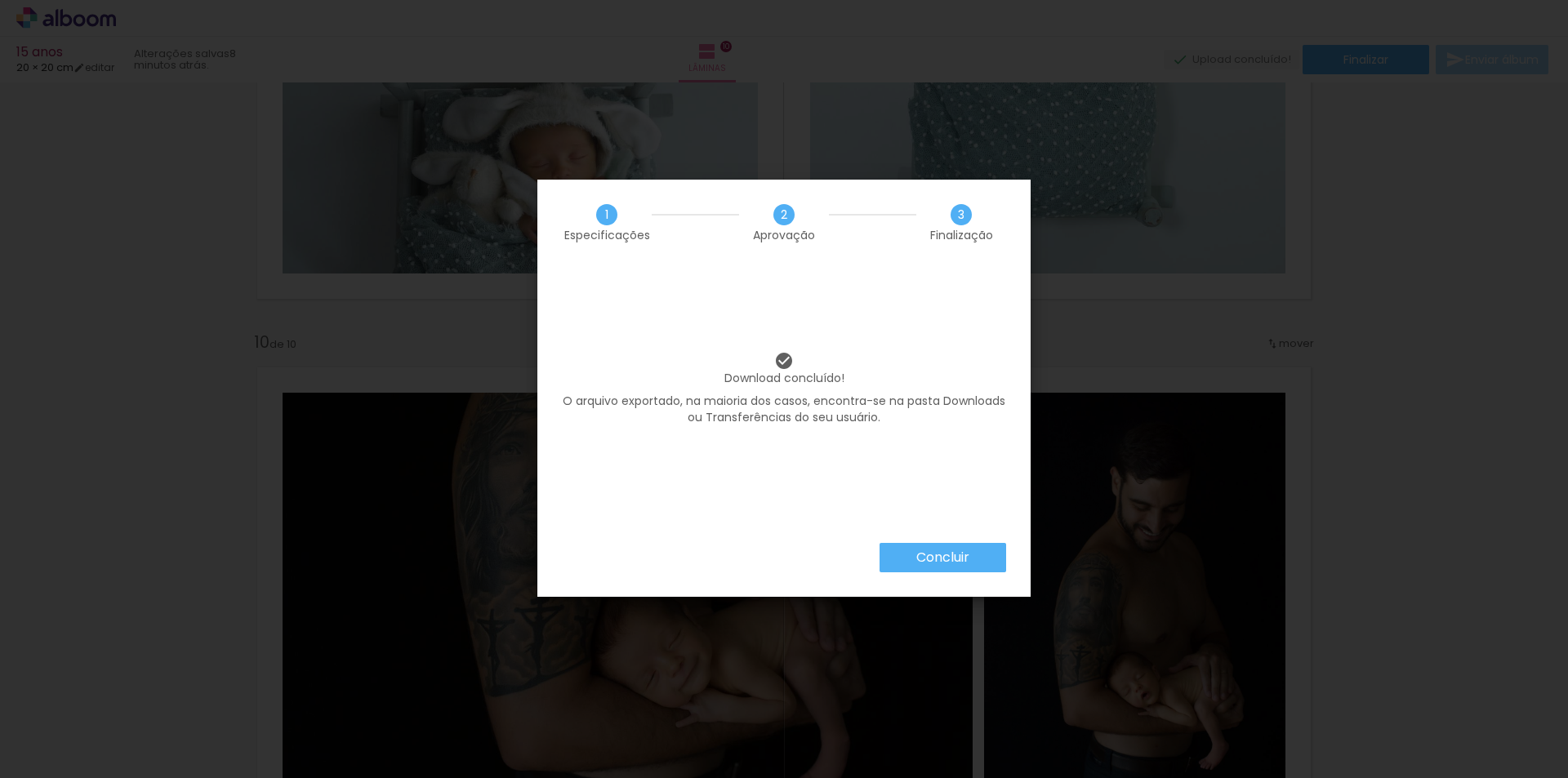
scroll to position [0, 1589]
